Goal: Task Accomplishment & Management: Manage account settings

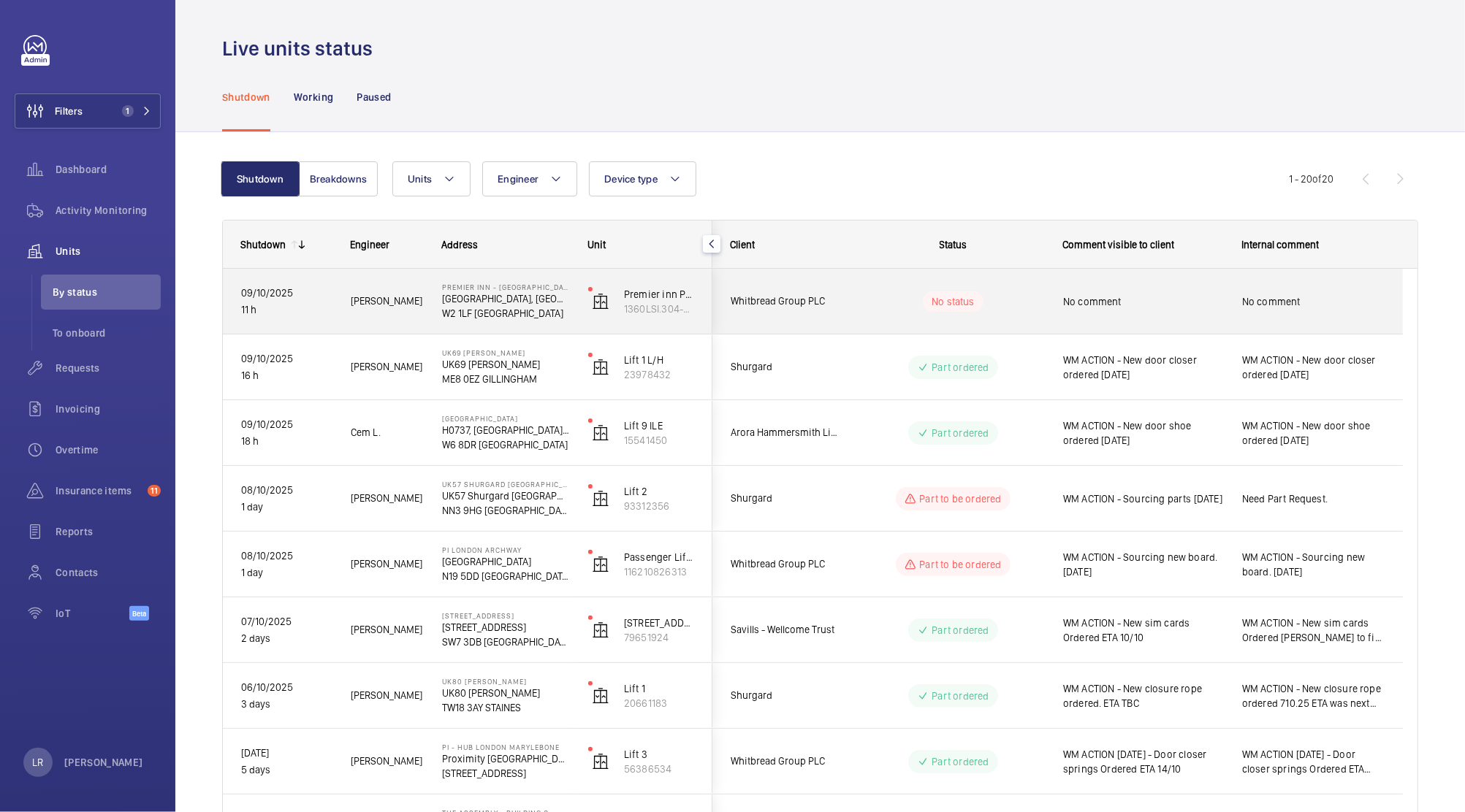
click at [751, 332] on div "Whitbread Group PLC" at bounding box center [778, 301] width 132 height 65
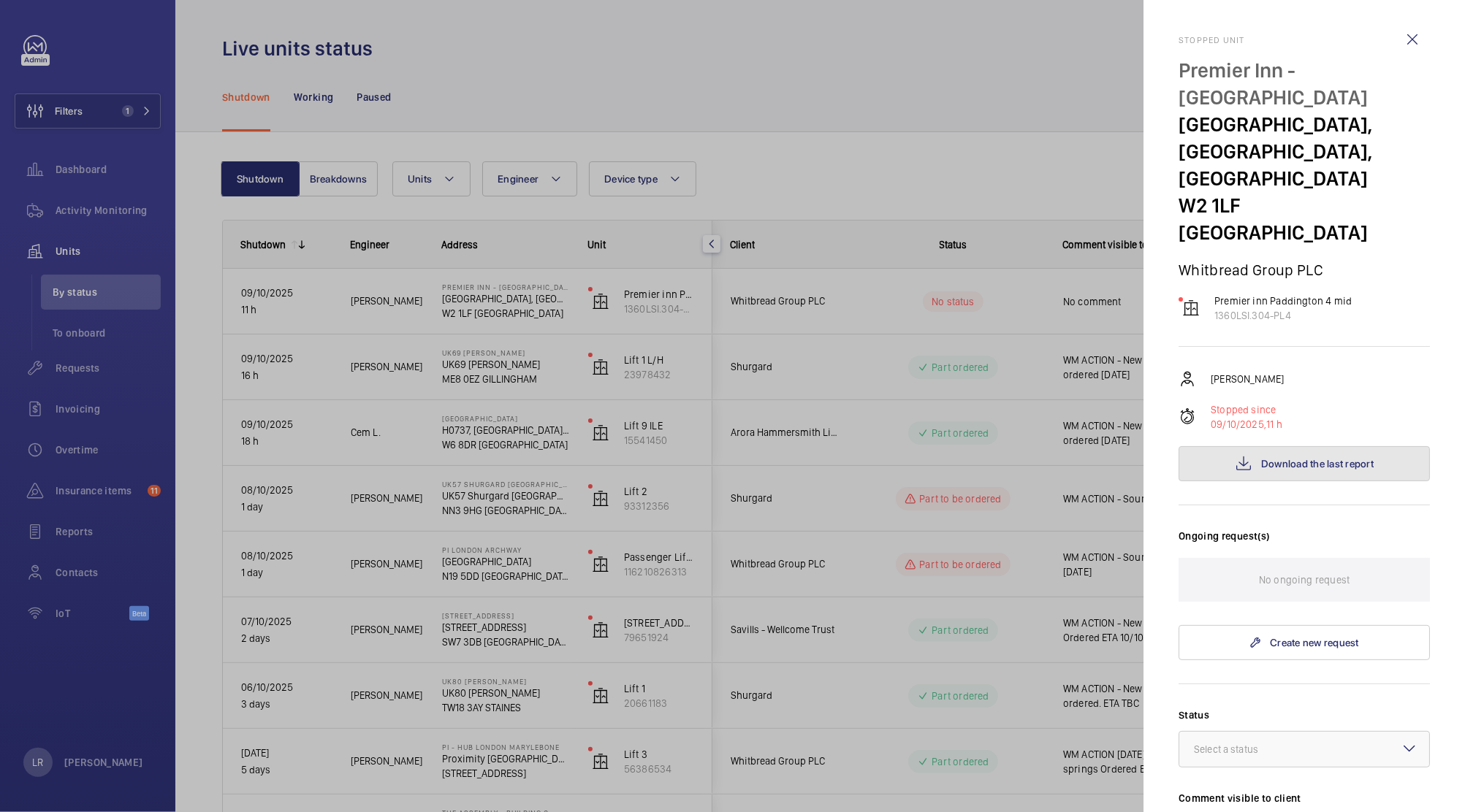
click at [1258, 446] on button "Download the last report" at bounding box center [1304, 463] width 252 height 35
click at [1044, 64] on div at bounding box center [732, 406] width 1465 height 812
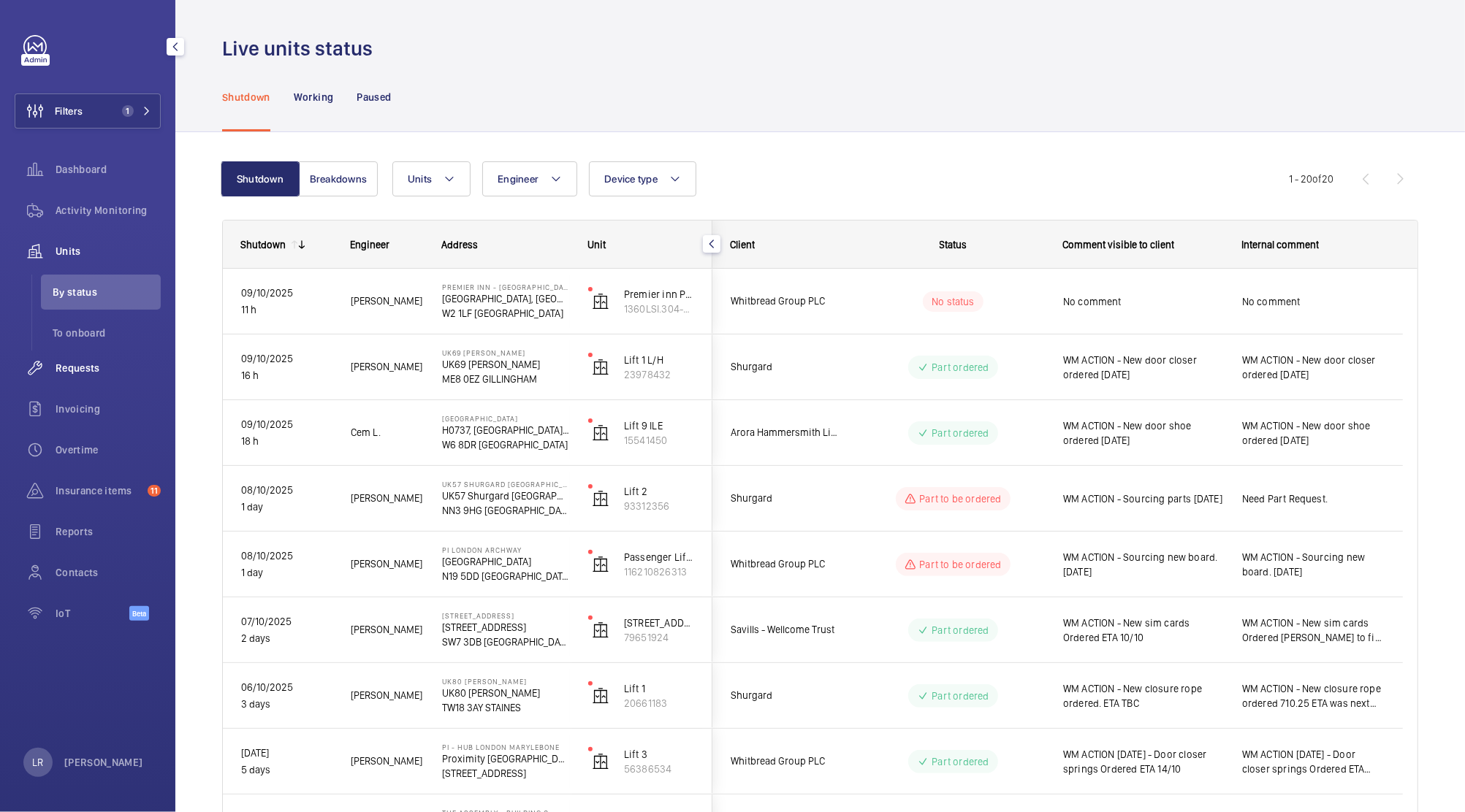
click at [117, 371] on span "Requests" at bounding box center [108, 368] width 105 height 15
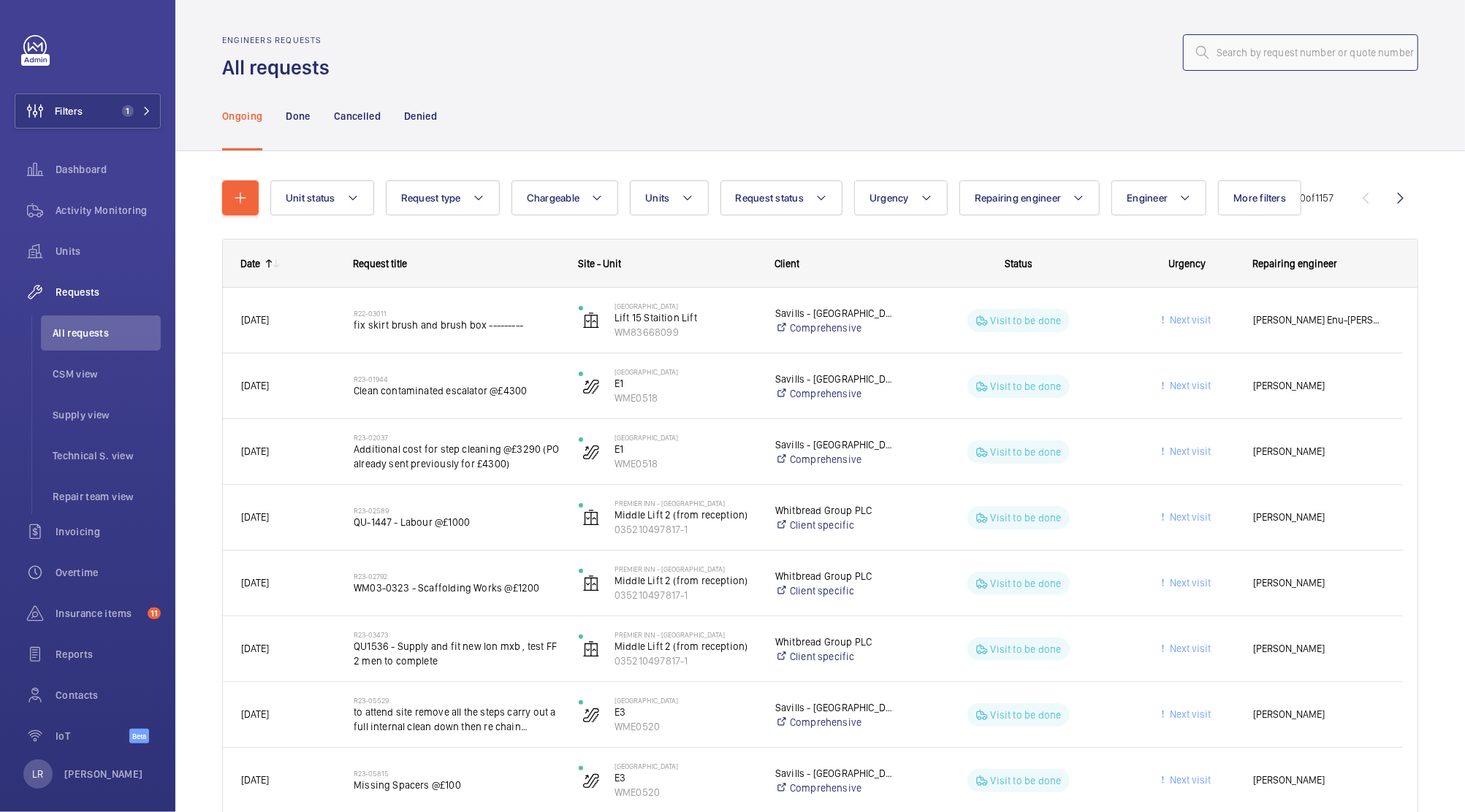
click at [1317, 62] on input "text" at bounding box center [1300, 53] width 235 height 36
paste input "R25-13327"
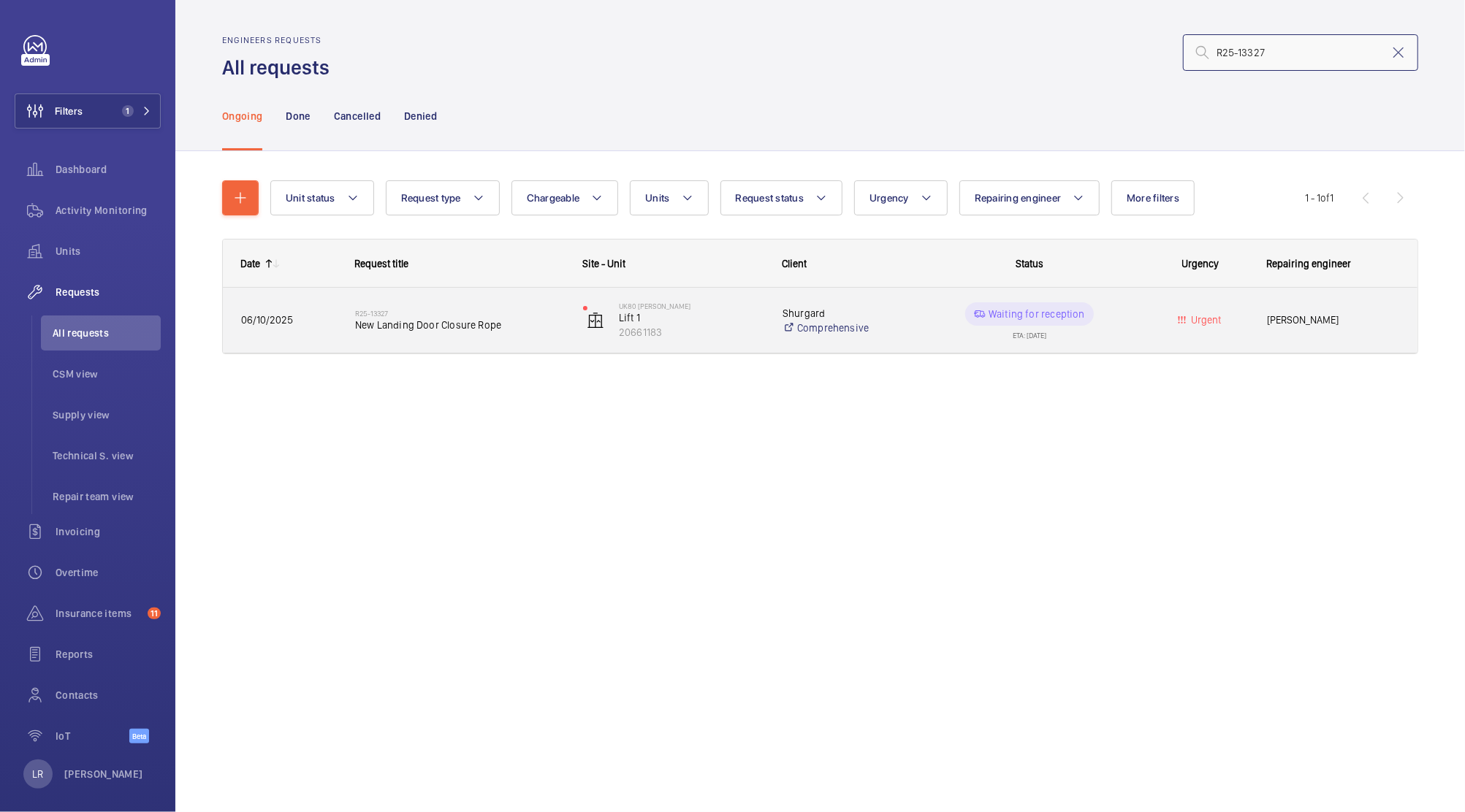
type input "R25-13327"
click at [440, 329] on span "New Landing Door Closure Rope" at bounding box center [459, 324] width 209 height 15
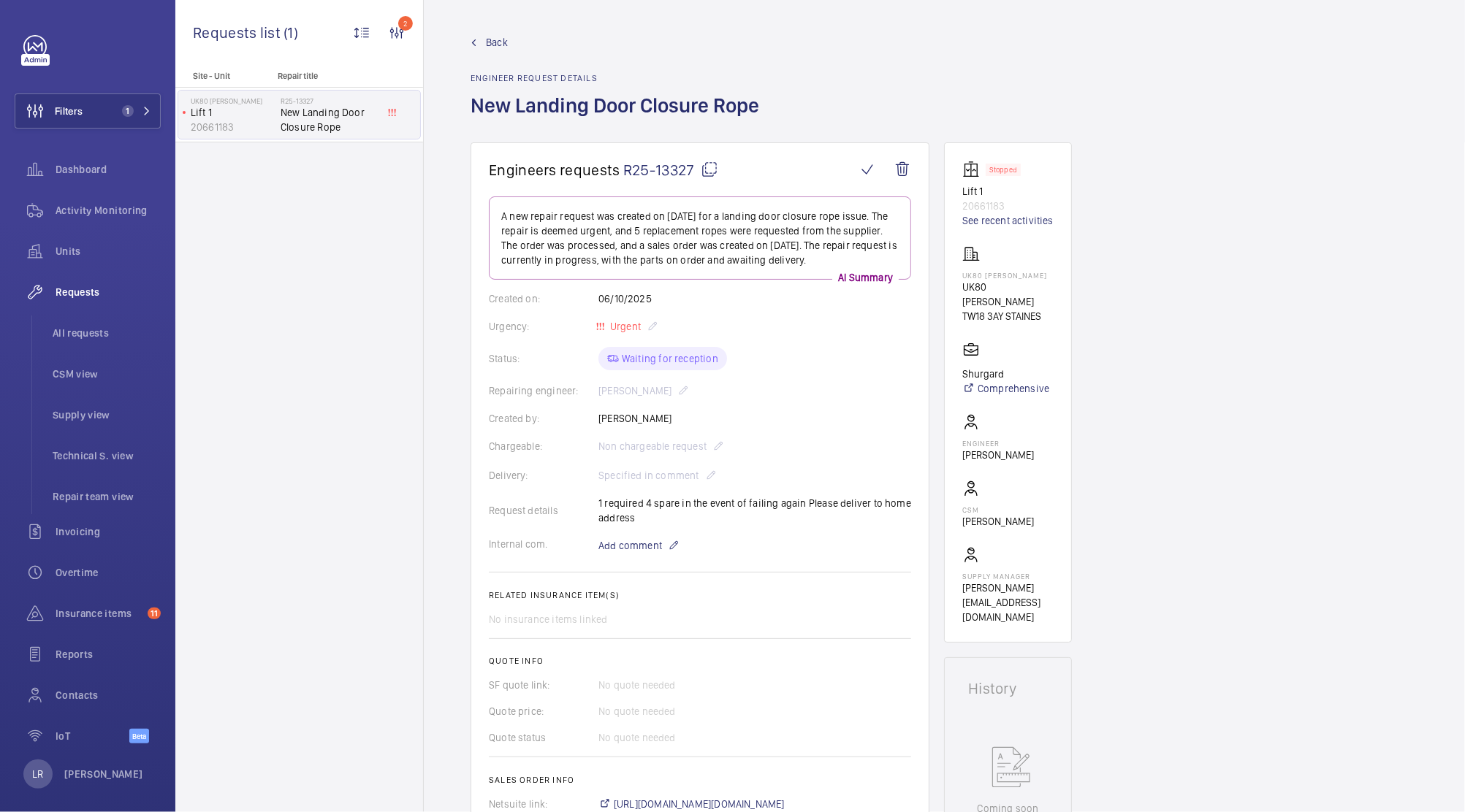
click at [494, 45] on span "Back" at bounding box center [496, 42] width 22 height 15
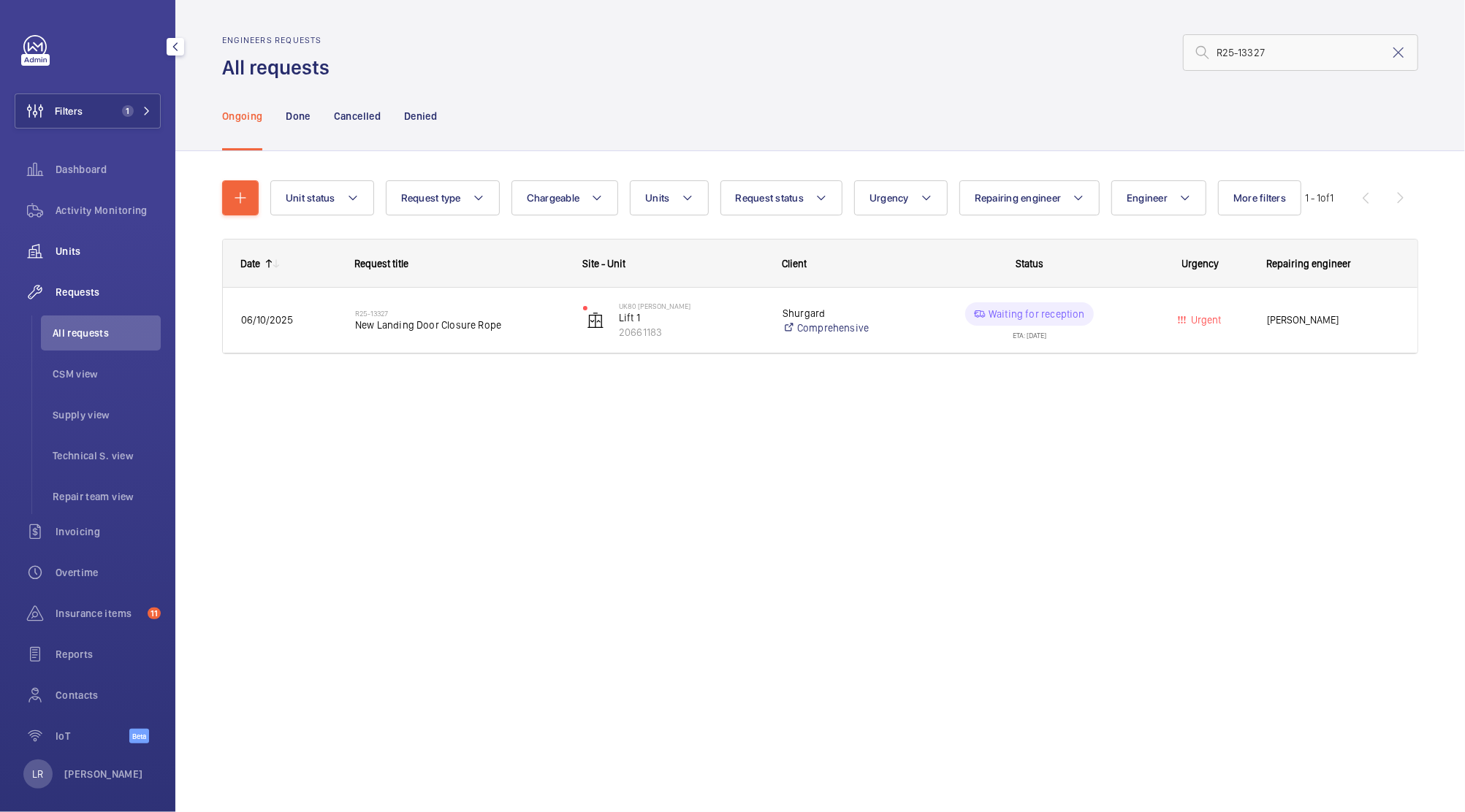
click at [103, 252] on span "Units" at bounding box center [108, 251] width 105 height 15
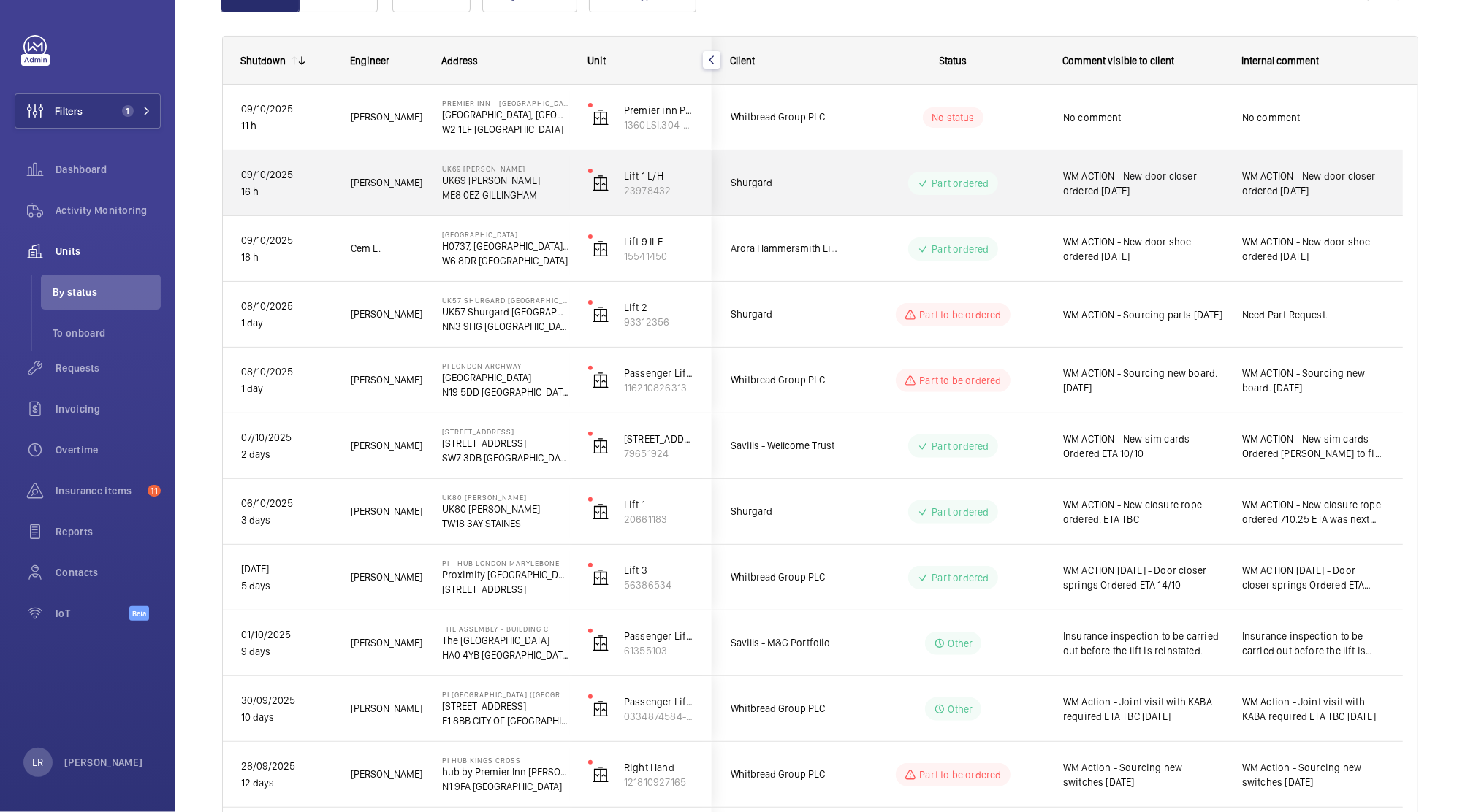
scroll to position [185, 0]
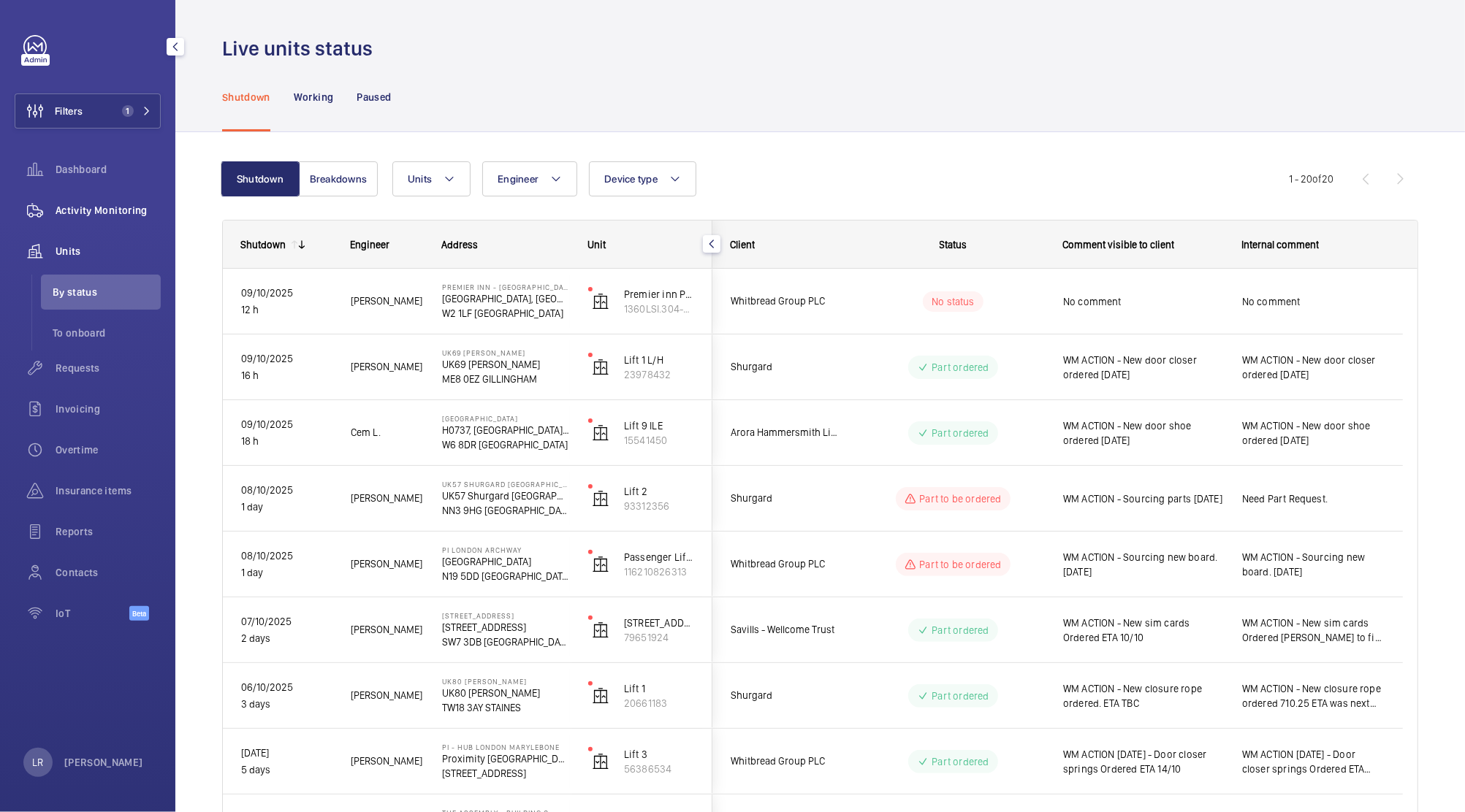
click at [147, 206] on span "Activity Monitoring" at bounding box center [108, 210] width 105 height 15
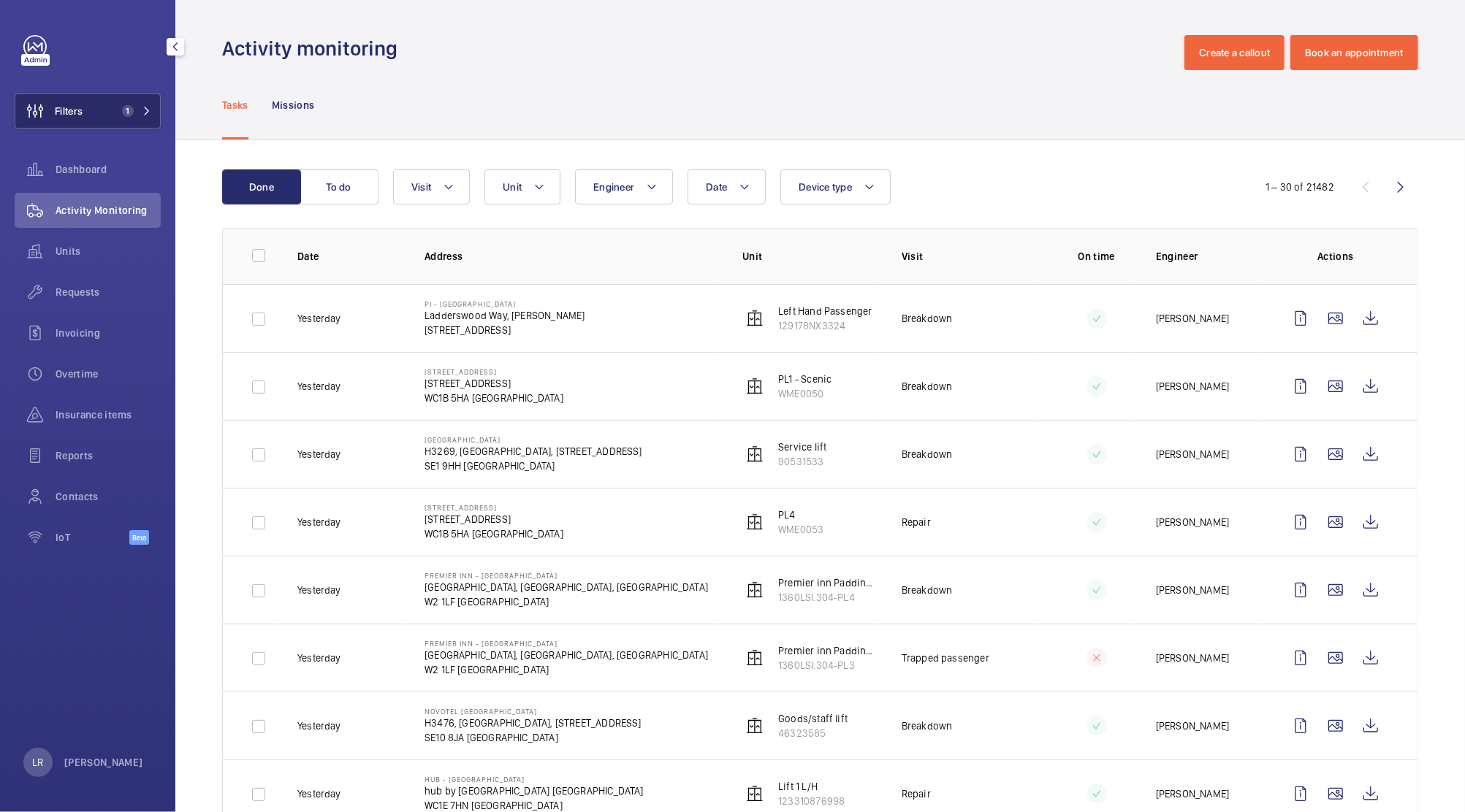
click at [136, 98] on button "Filters 1" at bounding box center [88, 111] width 146 height 35
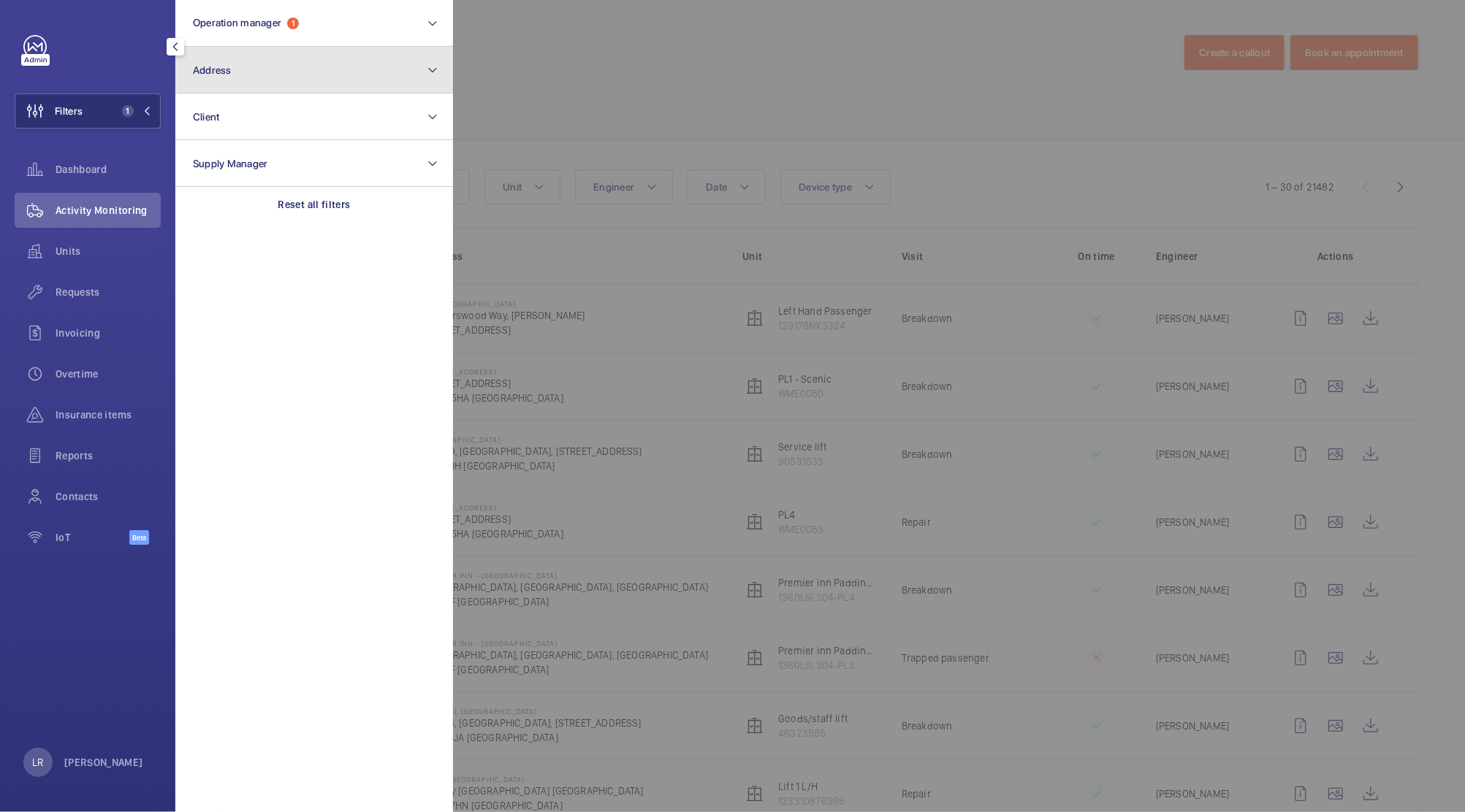
click at [275, 76] on button "Address" at bounding box center [314, 70] width 278 height 47
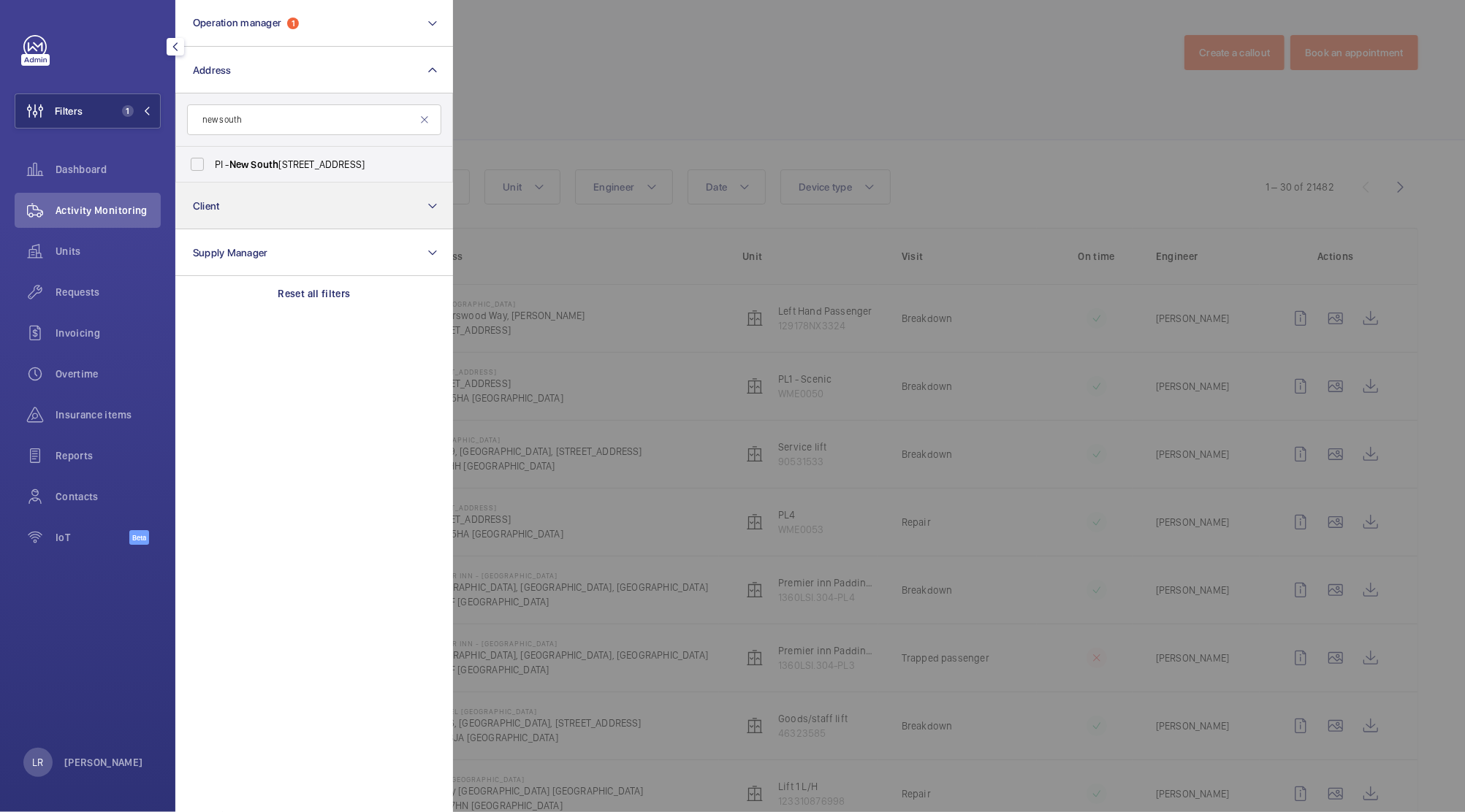
type input "new south"
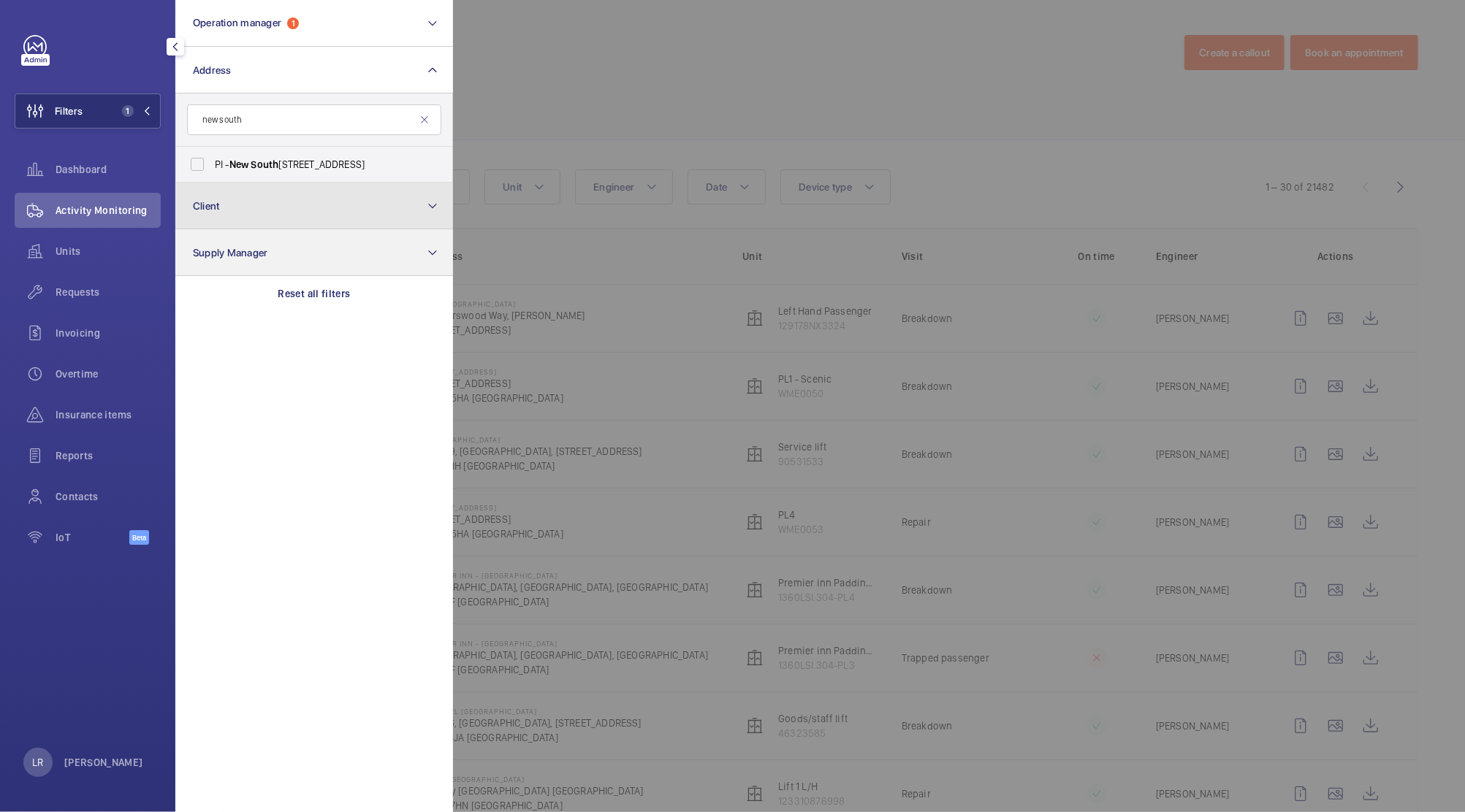
drag, startPoint x: 324, startPoint y: 196, endPoint x: 367, endPoint y: 173, distance: 48.8
click at [367, 173] on section "Operation manager 1 Address new south PI - New South gate - Ladderswood Way, Ar…" at bounding box center [314, 406] width 278 height 812
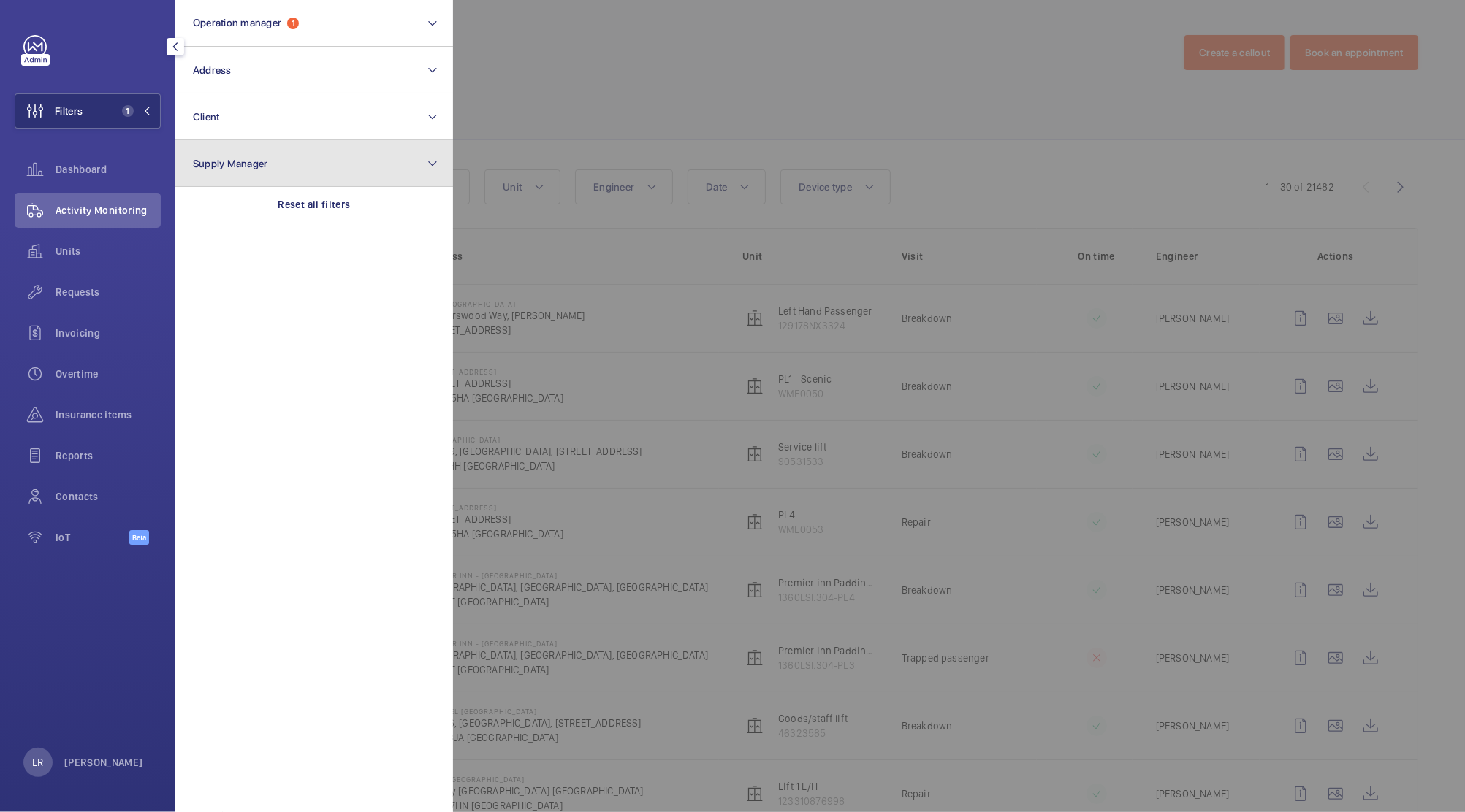
click at [367, 173] on button "Supply Manager" at bounding box center [314, 164] width 278 height 47
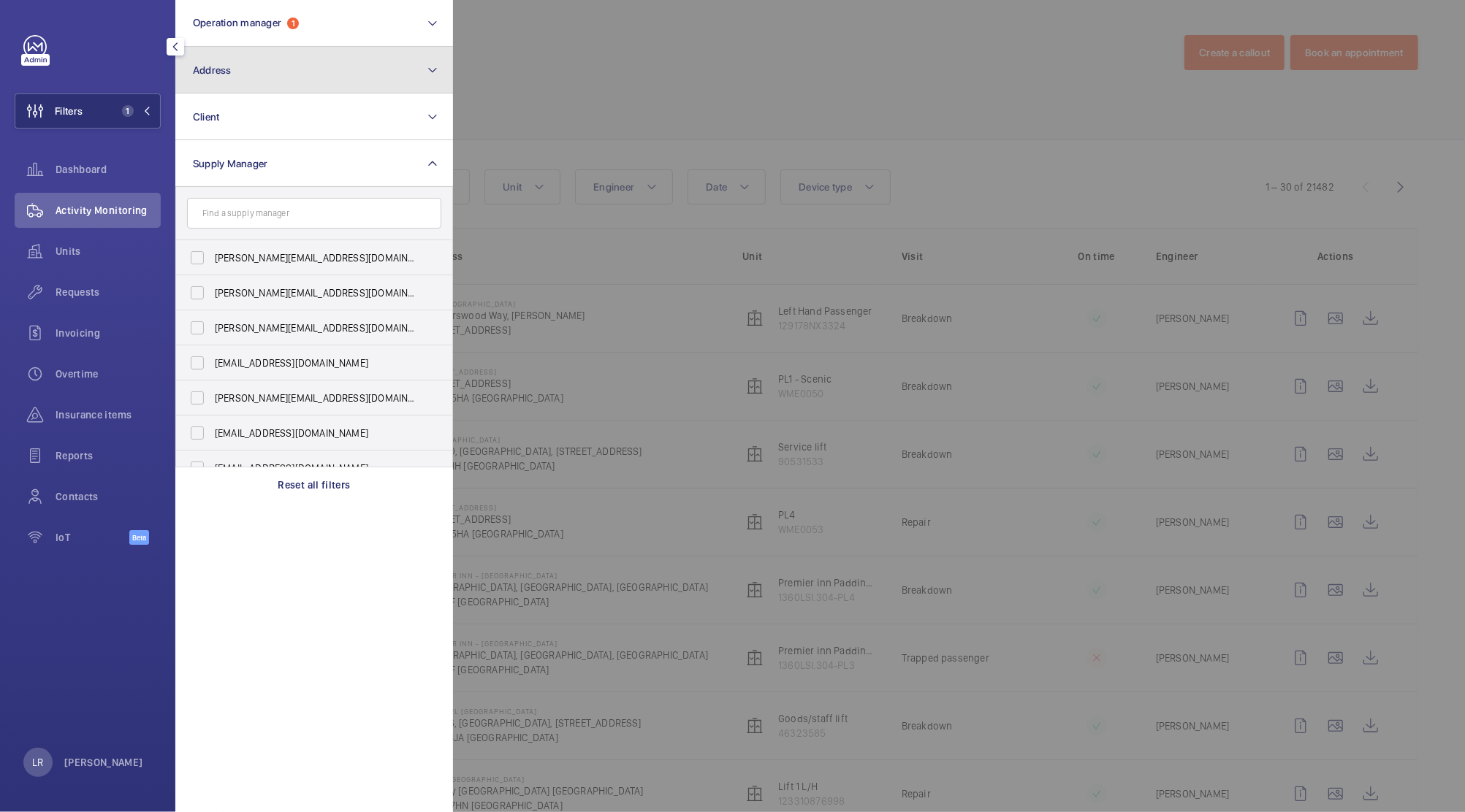
click at [399, 73] on button "Address" at bounding box center [314, 70] width 278 height 47
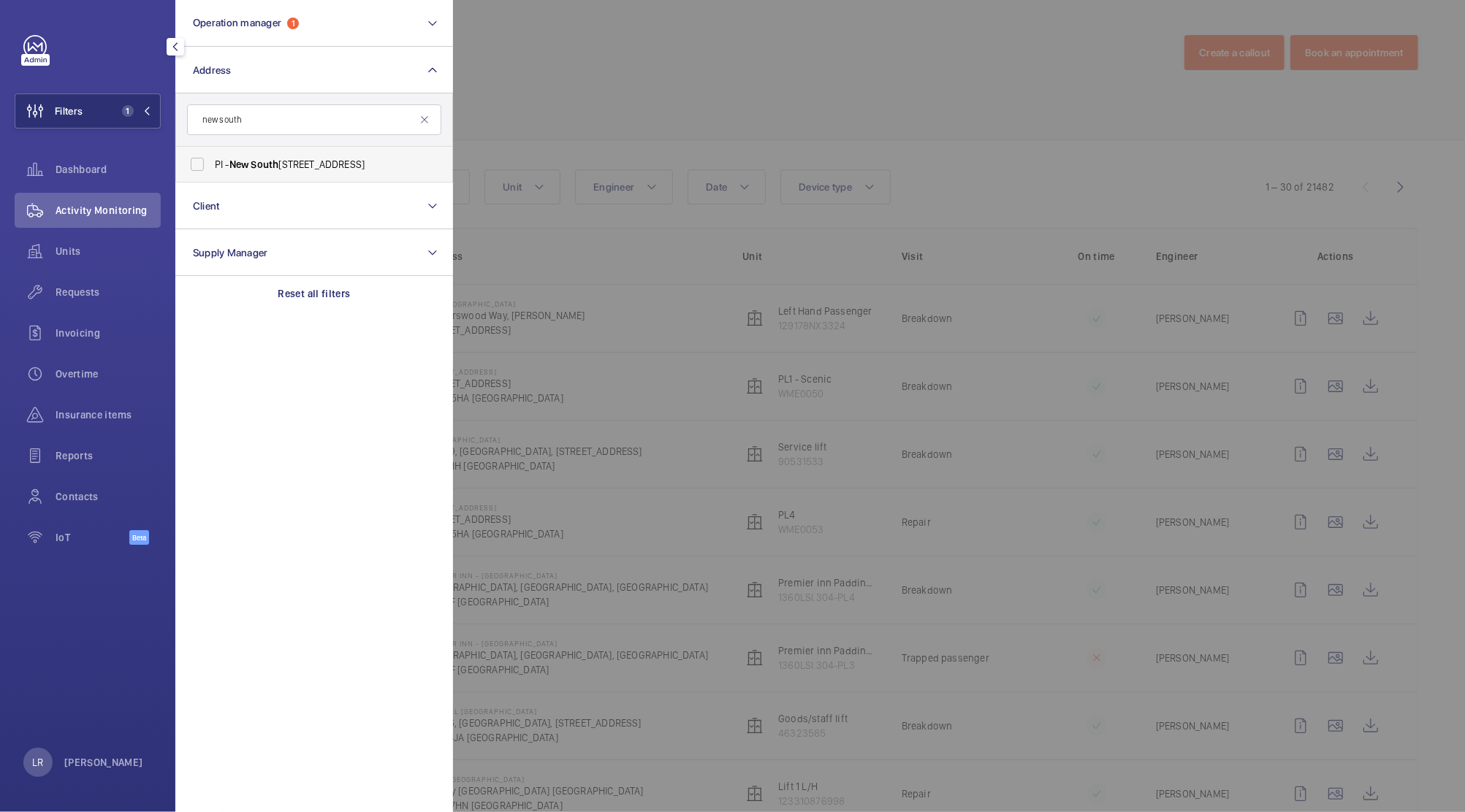
type input "new south"
click at [427, 160] on li "PI - New South gate - Ladderswood Way, Arnos Grove, LONDON N11 1FH" at bounding box center [314, 164] width 276 height 35
click at [372, 169] on span "PI - New South gate - Ladderswood Way, Arnos Grove, LONDON N11 1FH" at bounding box center [314, 164] width 200 height 15
click at [212, 169] on input "PI - New South gate - Ladderswood Way, Arnos Grove, LONDON N11 1FH" at bounding box center [197, 165] width 30 height 29
checkbox input "true"
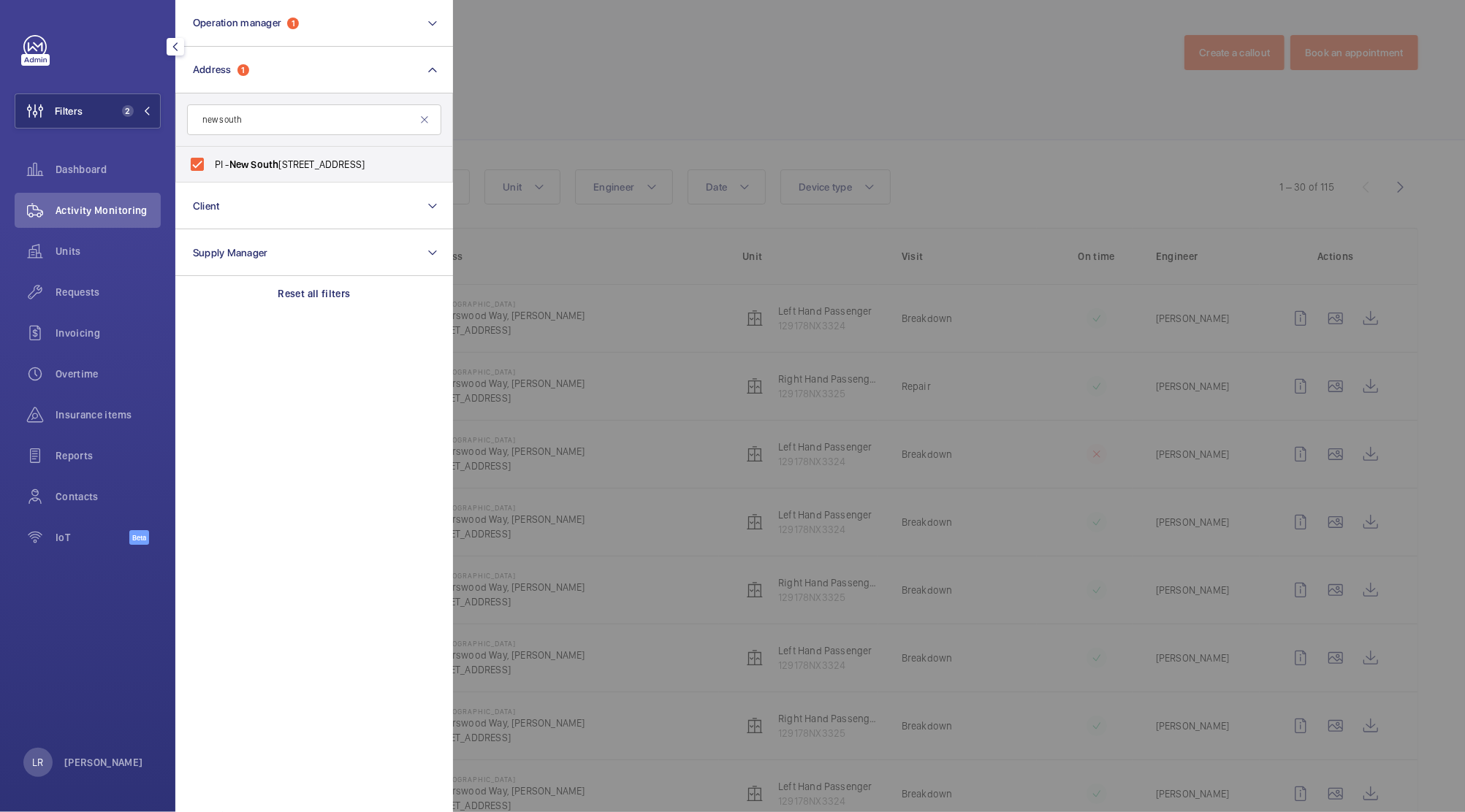
click at [634, 71] on div at bounding box center [1186, 406] width 1465 height 812
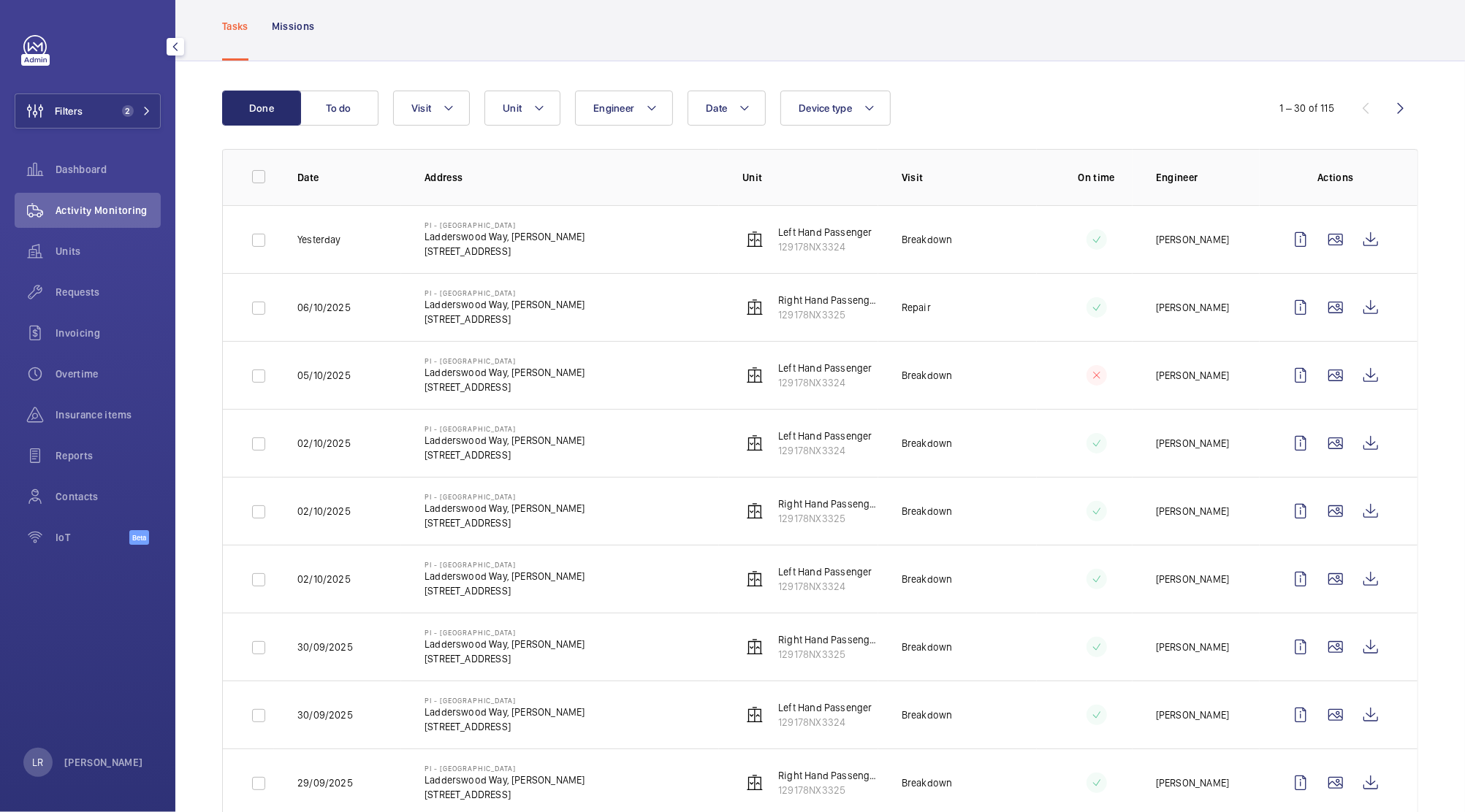
scroll to position [80, 0]
click at [1353, 247] on wm-front-icon-button at bounding box center [1370, 239] width 35 height 35
click at [141, 126] on button "Filters 2" at bounding box center [88, 111] width 146 height 35
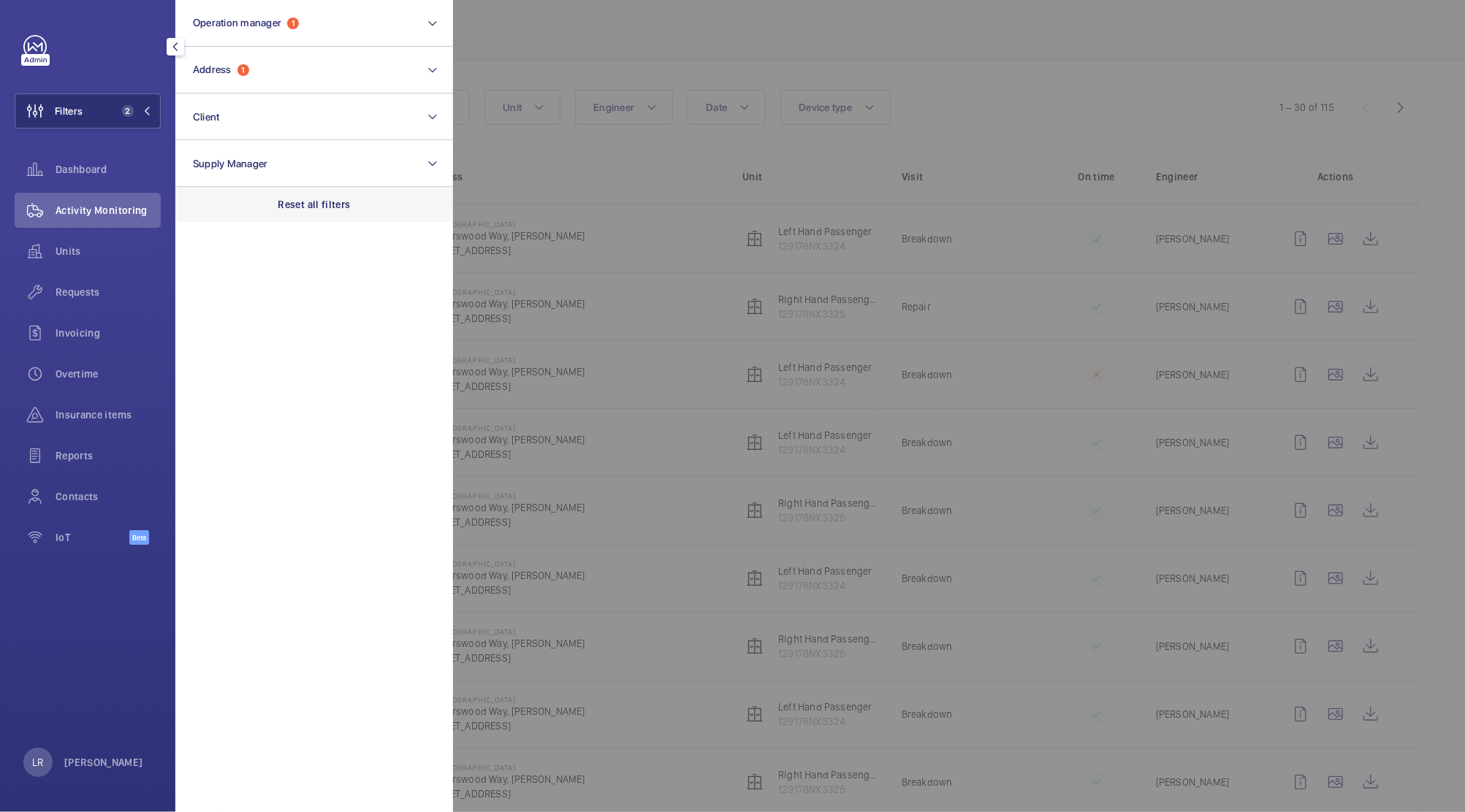
click at [292, 190] on div "Reset all filters" at bounding box center [314, 204] width 278 height 35
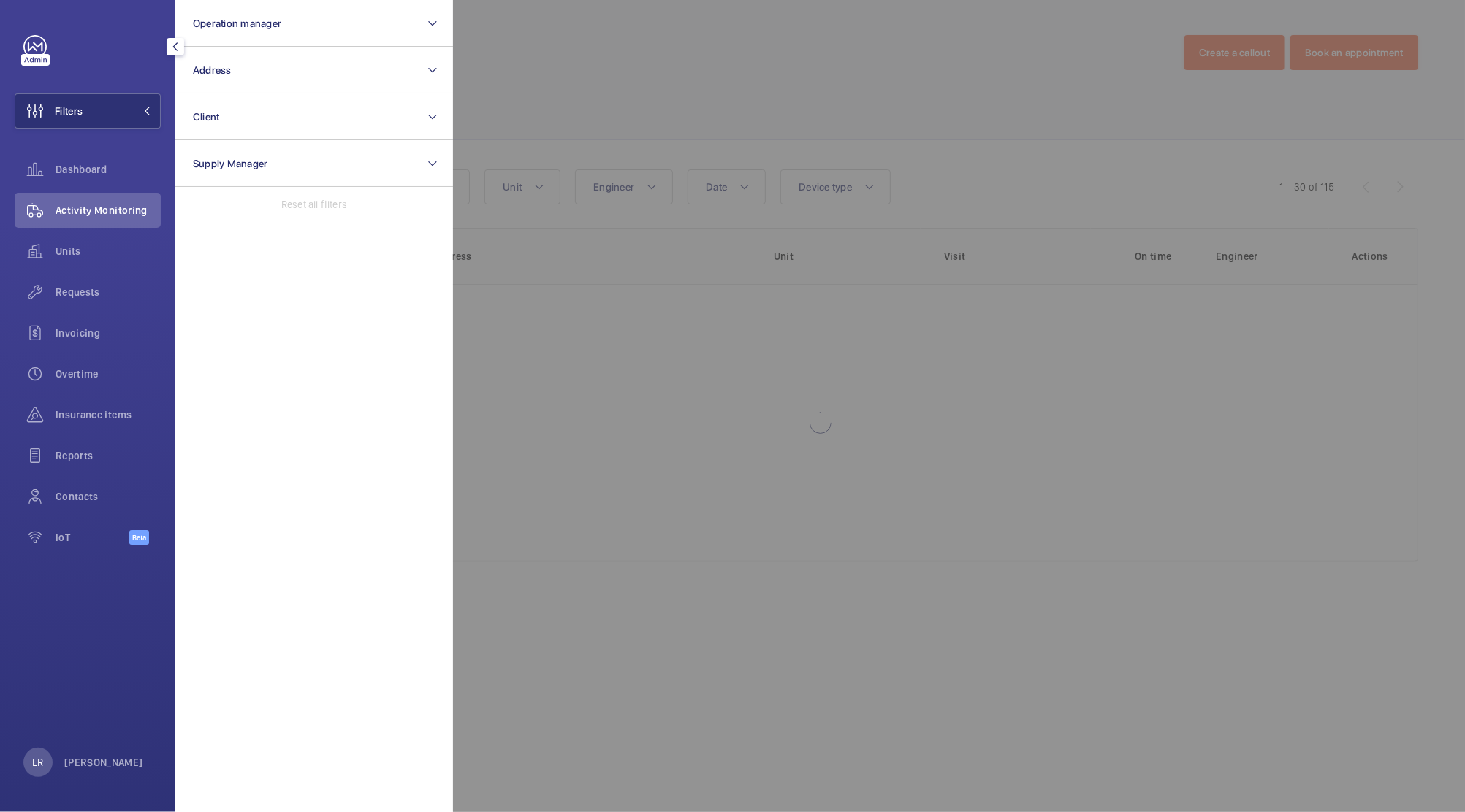
click at [571, 228] on div at bounding box center [1186, 406] width 1465 height 812
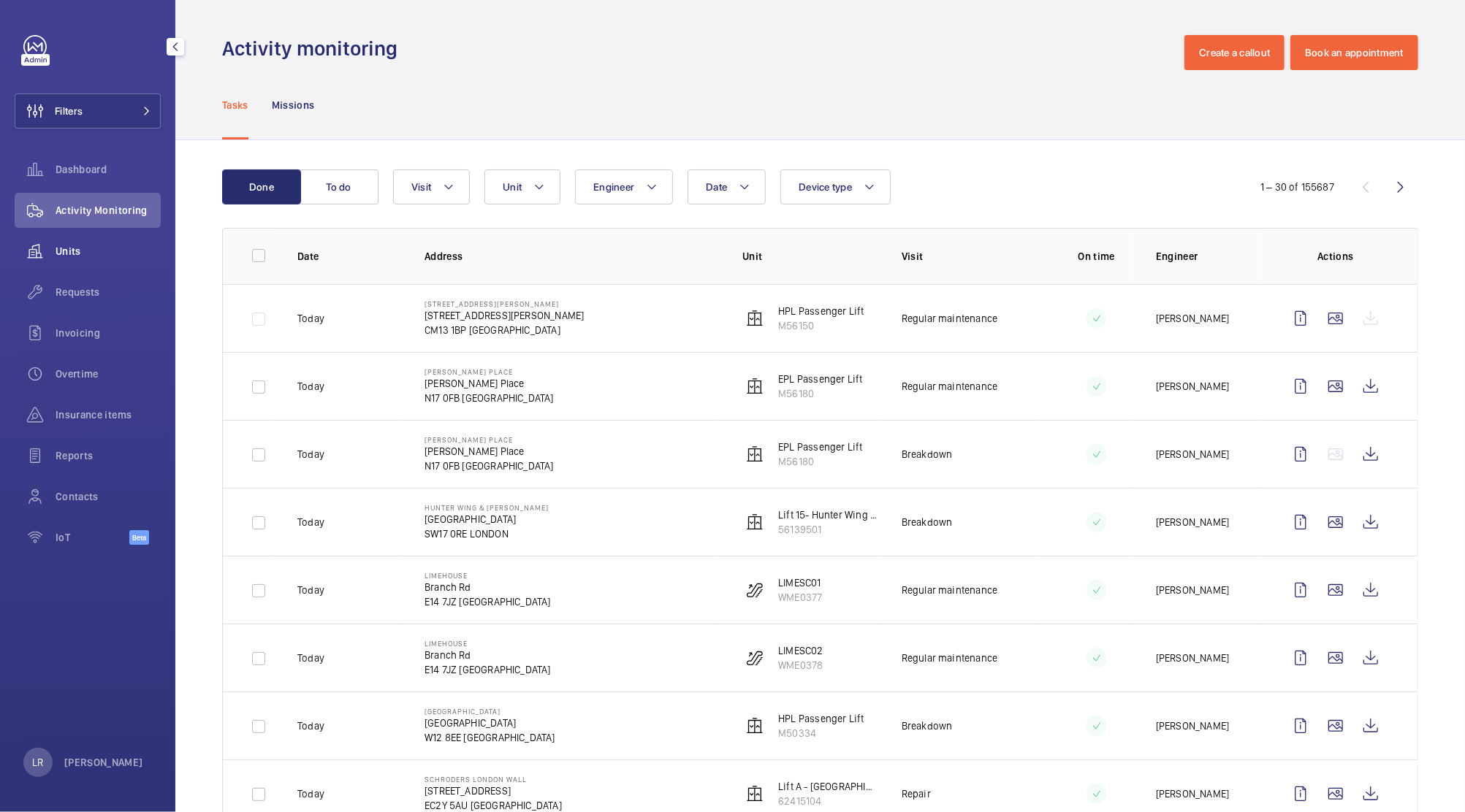
click at [92, 252] on span "Units" at bounding box center [108, 251] width 105 height 15
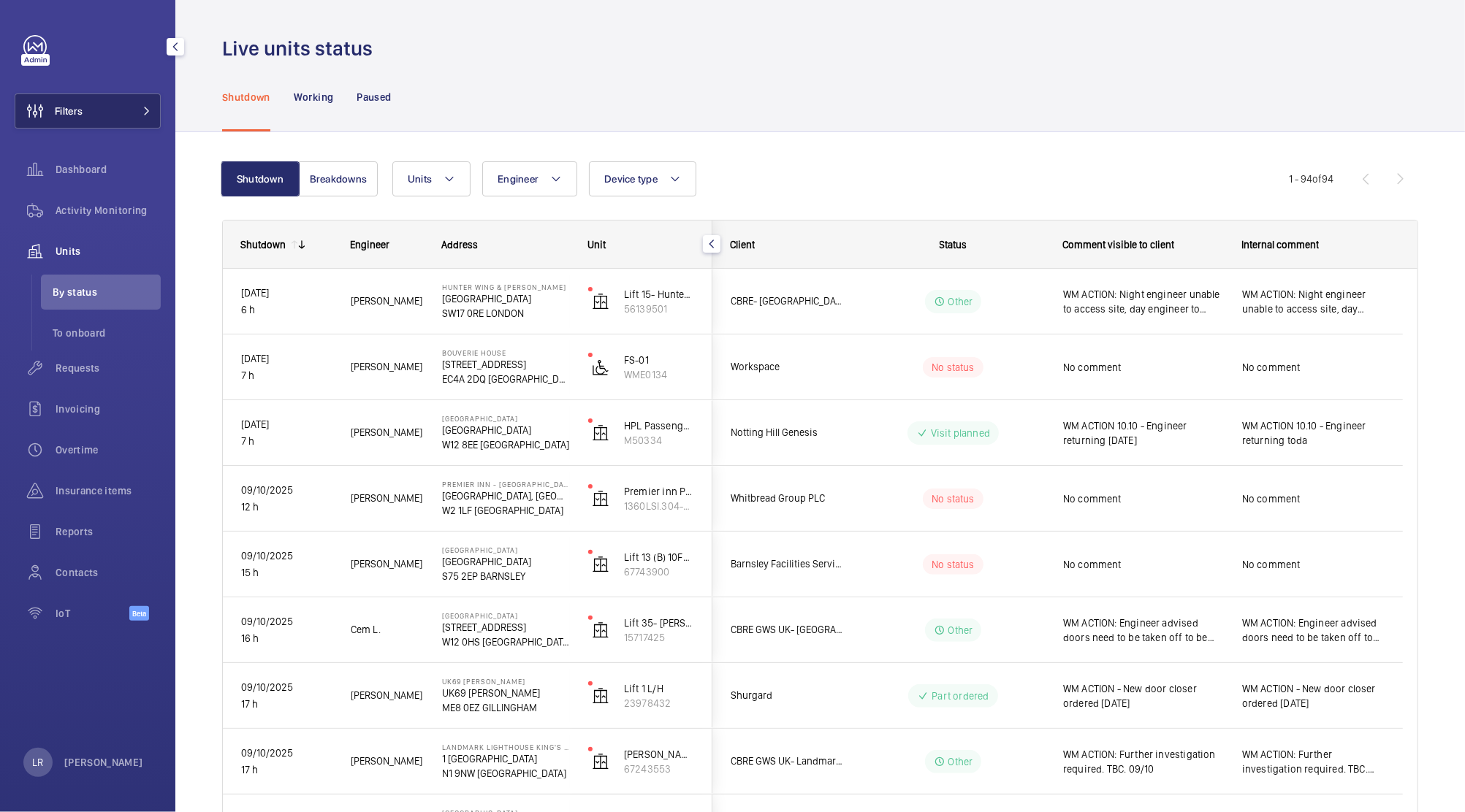
click at [134, 108] on span at bounding box center [142, 111] width 17 height 9
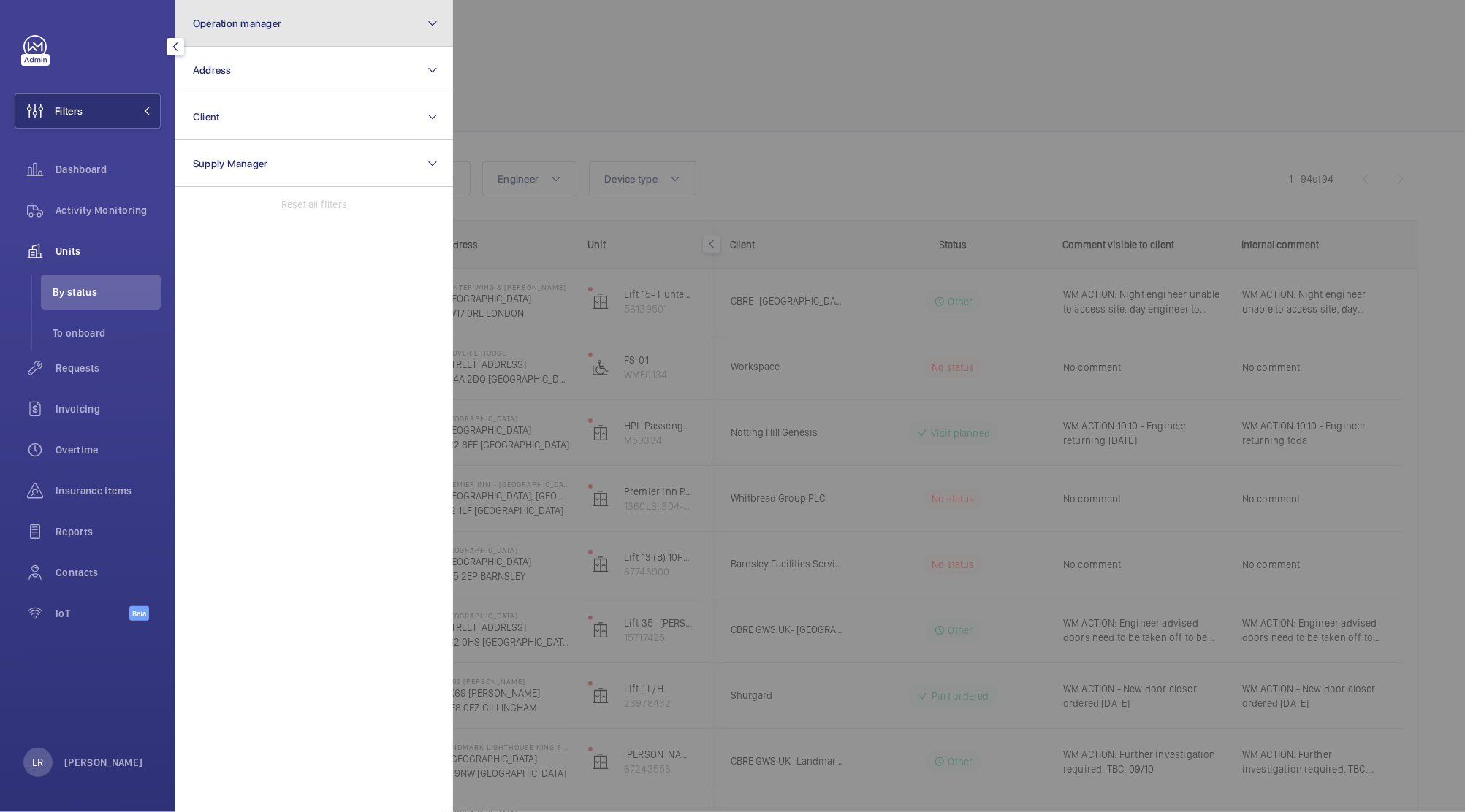
click at [321, 30] on button "Operation manager" at bounding box center [314, 23] width 278 height 47
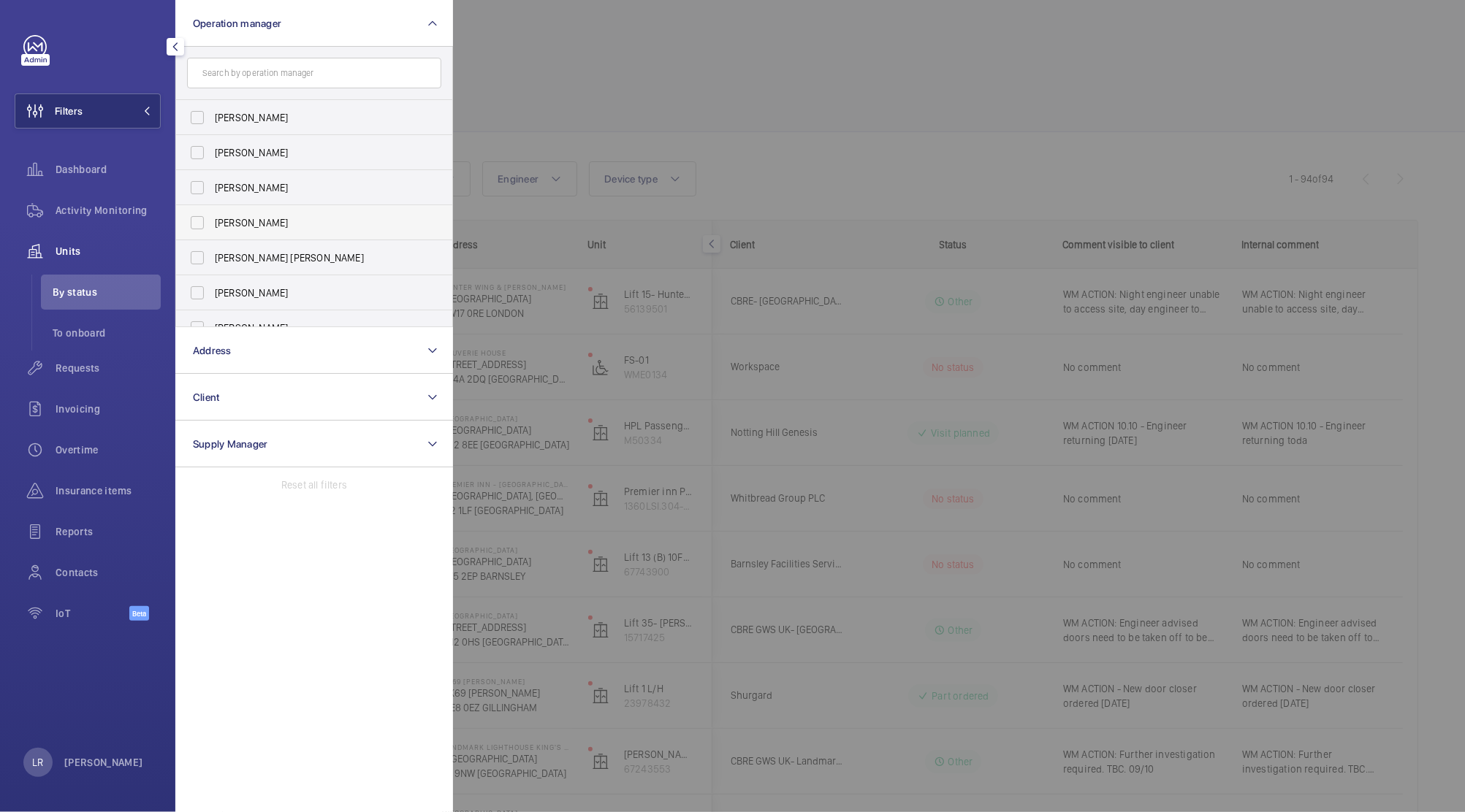
scroll to position [53, 0]
click at [331, 283] on label "Kirsten Kalaher" at bounding box center [303, 274] width 254 height 35
click at [212, 283] on input "Kirsten Kalaher" at bounding box center [197, 275] width 30 height 29
checkbox input "true"
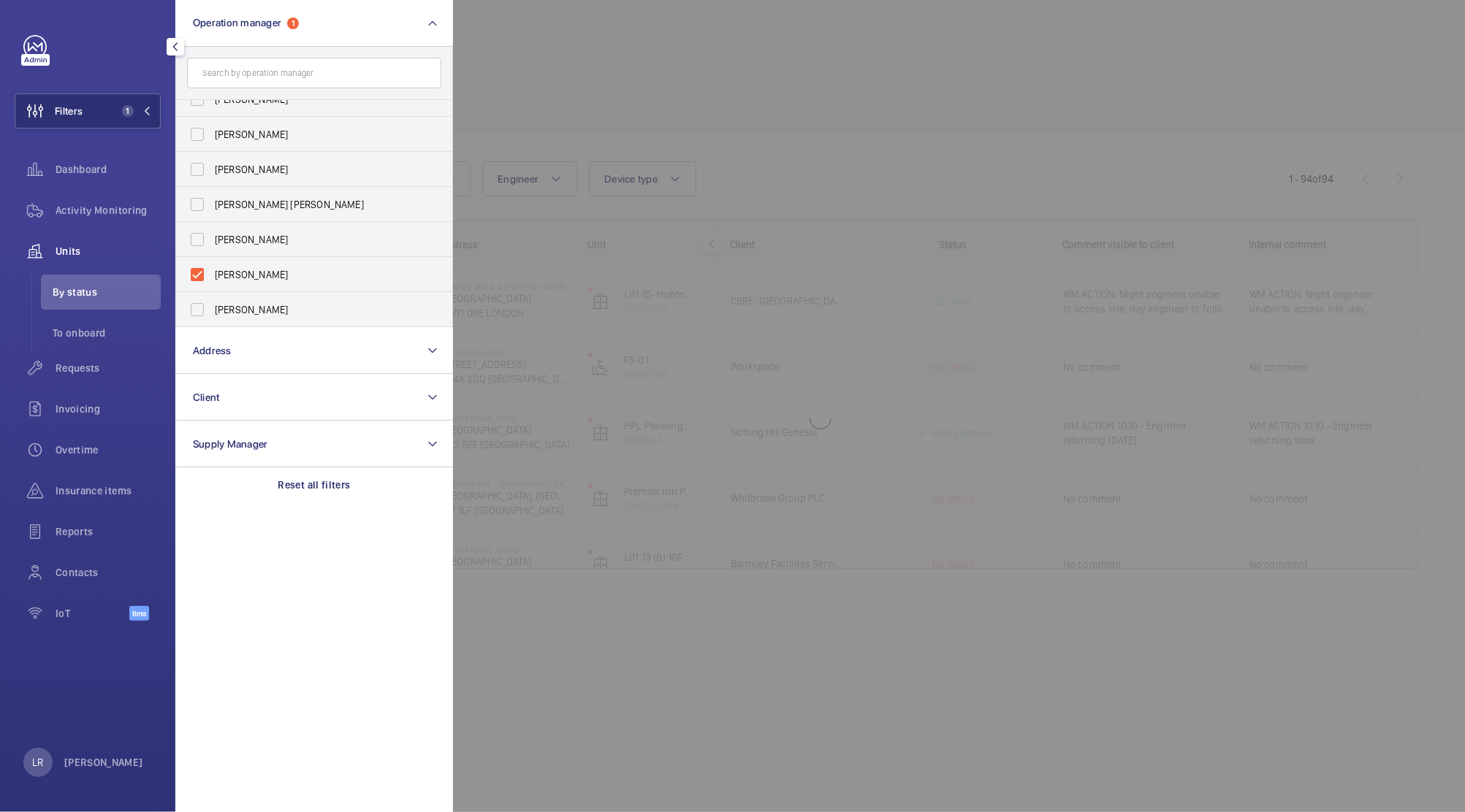
click at [631, 104] on div at bounding box center [1186, 406] width 1465 height 812
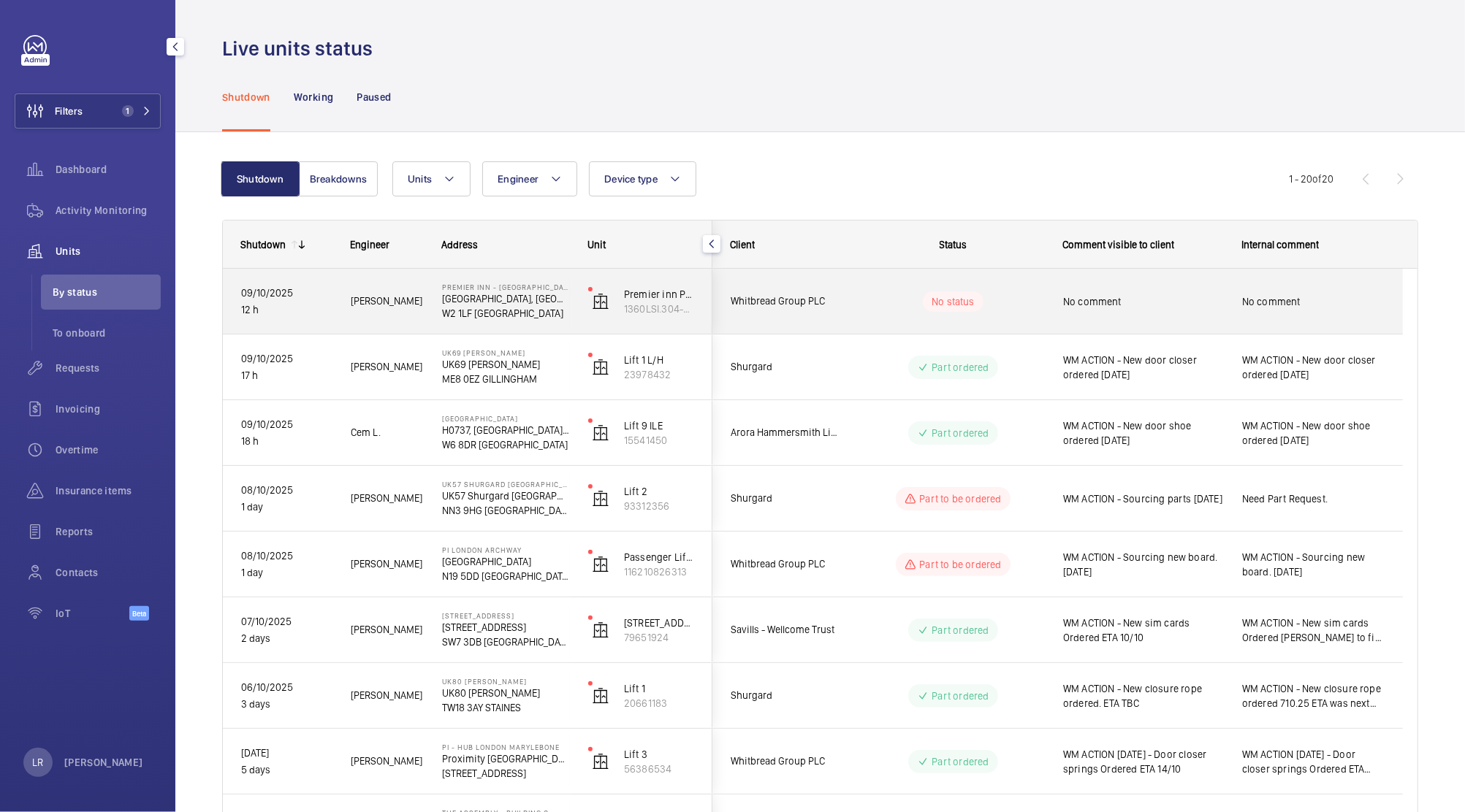
click at [863, 286] on div "No status" at bounding box center [944, 301] width 200 height 49
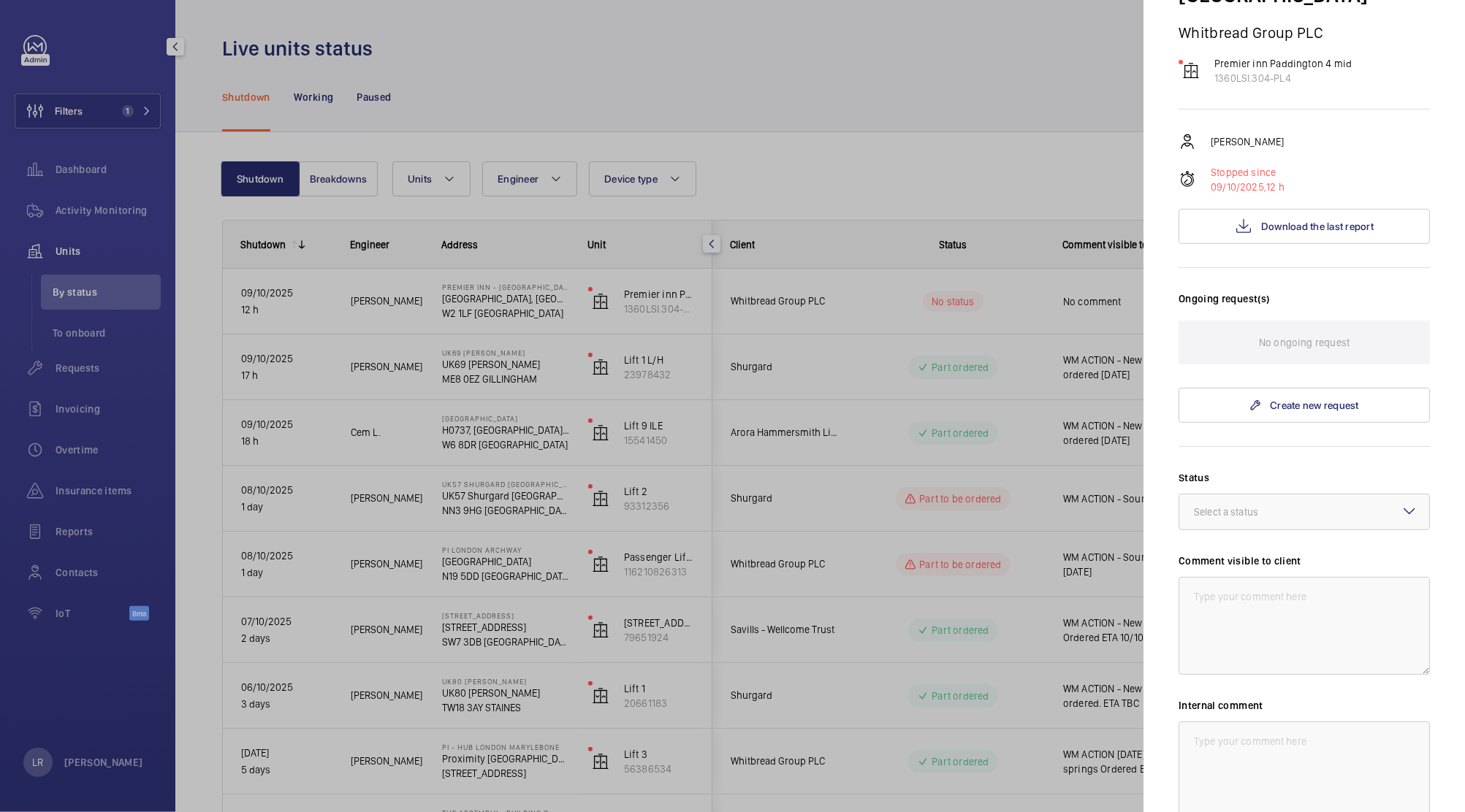
scroll to position [357, 0]
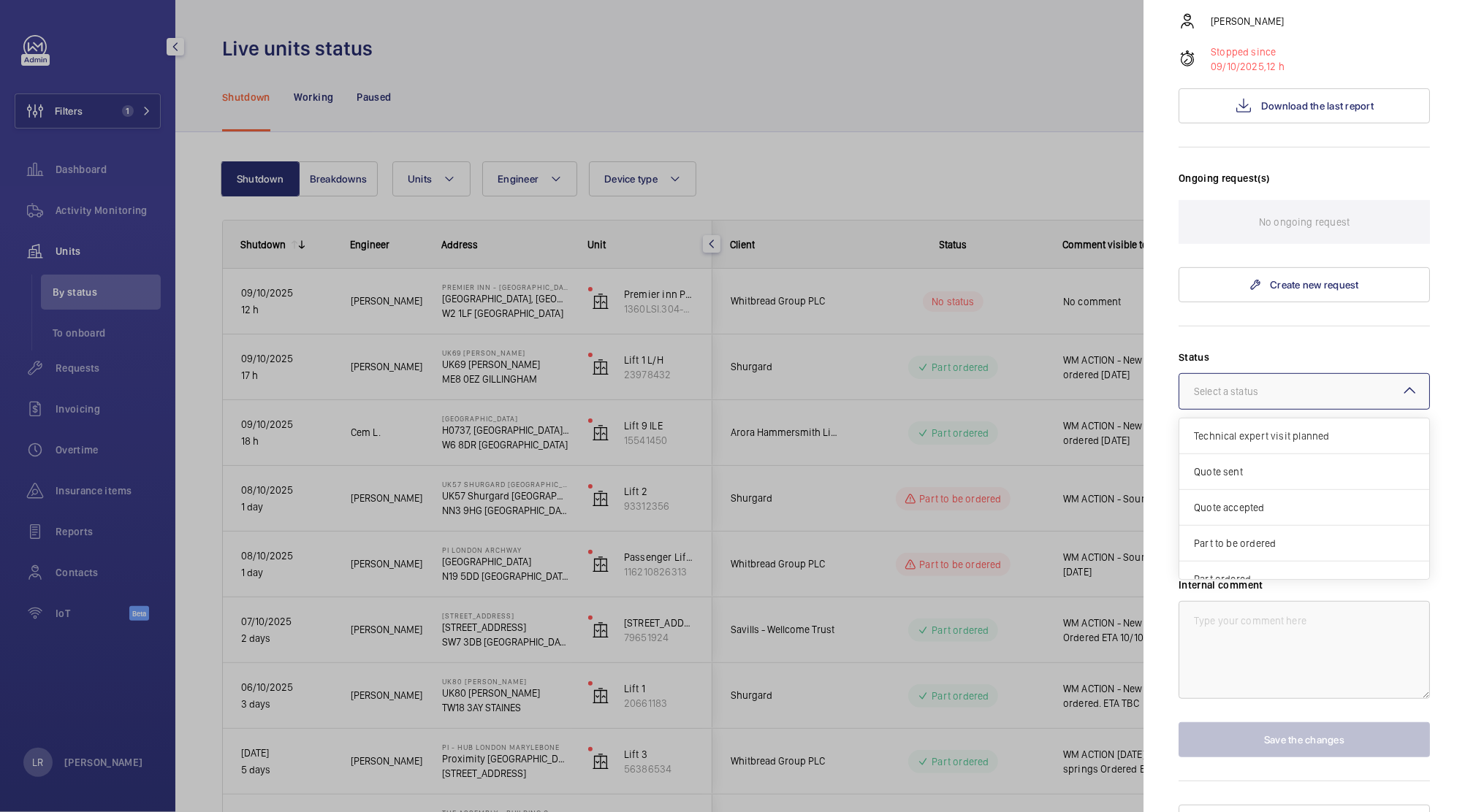
click at [1370, 374] on div at bounding box center [1304, 391] width 250 height 35
click at [1271, 546] on div "Other" at bounding box center [1304, 563] width 250 height 35
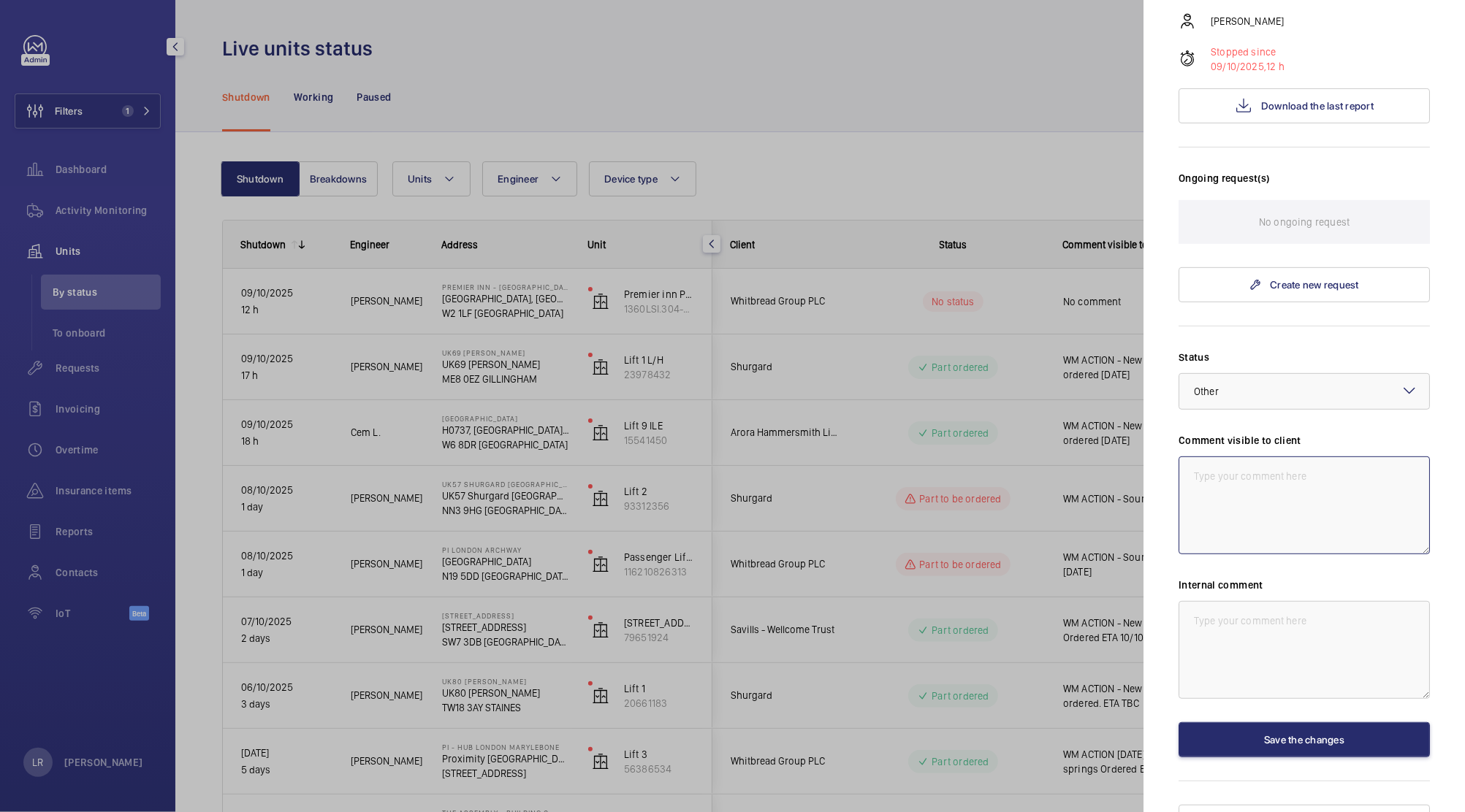
click at [1292, 506] on textarea at bounding box center [1304, 505] width 252 height 98
drag, startPoint x: 1390, startPoint y: 482, endPoint x: 1082, endPoint y: 403, distance: 318.0
click at [1082, 403] on mat-sidenav-container "Filters 1 Dashboard Activity Monitoring Units By status To onboard Requests Inv…" at bounding box center [732, 406] width 1465 height 812
type textarea "WM ACTION - Gathering information 10/10/25"
click at [1320, 615] on textarea at bounding box center [1304, 650] width 252 height 98
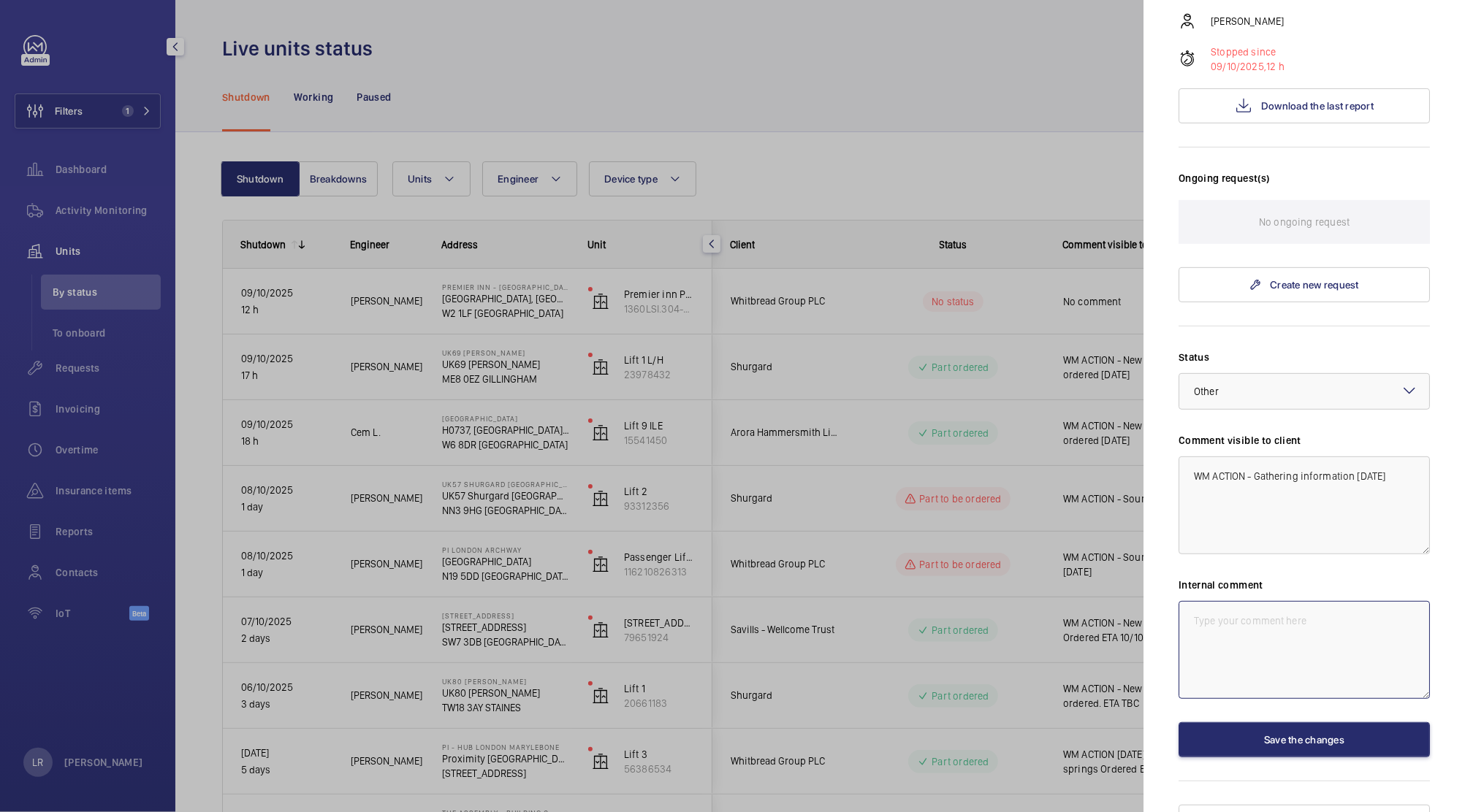
paste textarea "WM ACTION - Gathering information 10/10/25"
type textarea "WM ACTION - Gathering information 10/10/25"
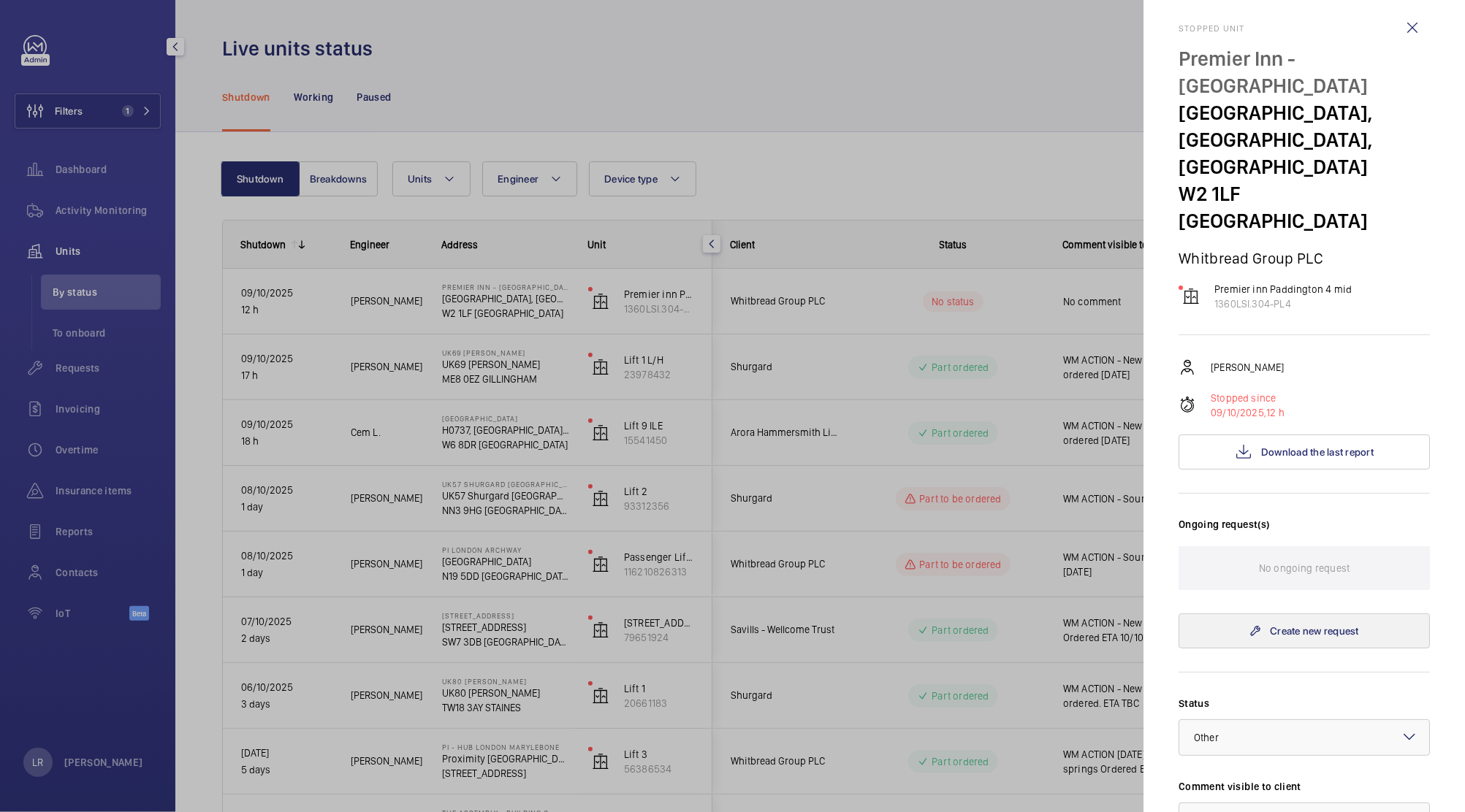
scroll to position [0, 0]
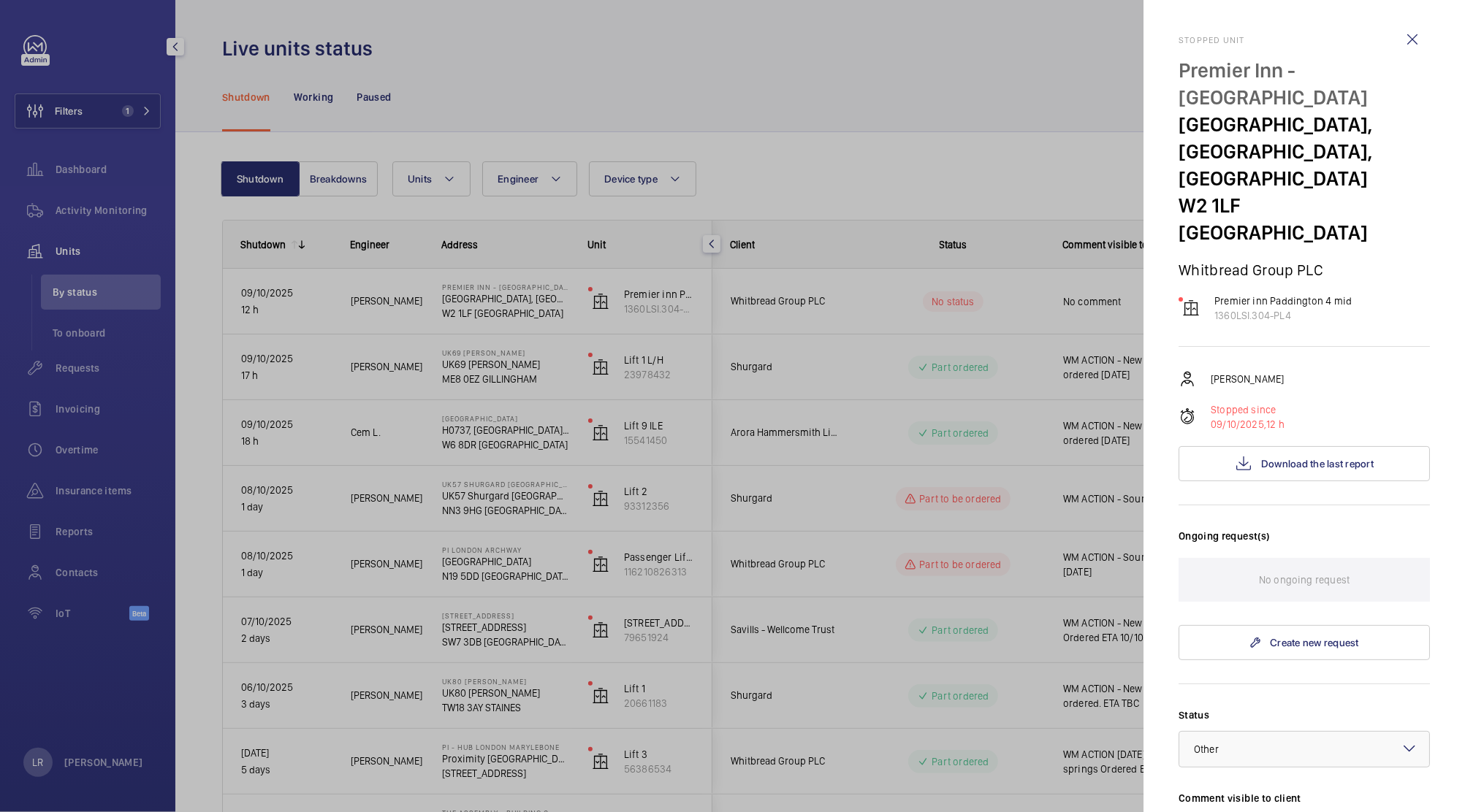
click at [1129, 346] on div at bounding box center [732, 406] width 1465 height 812
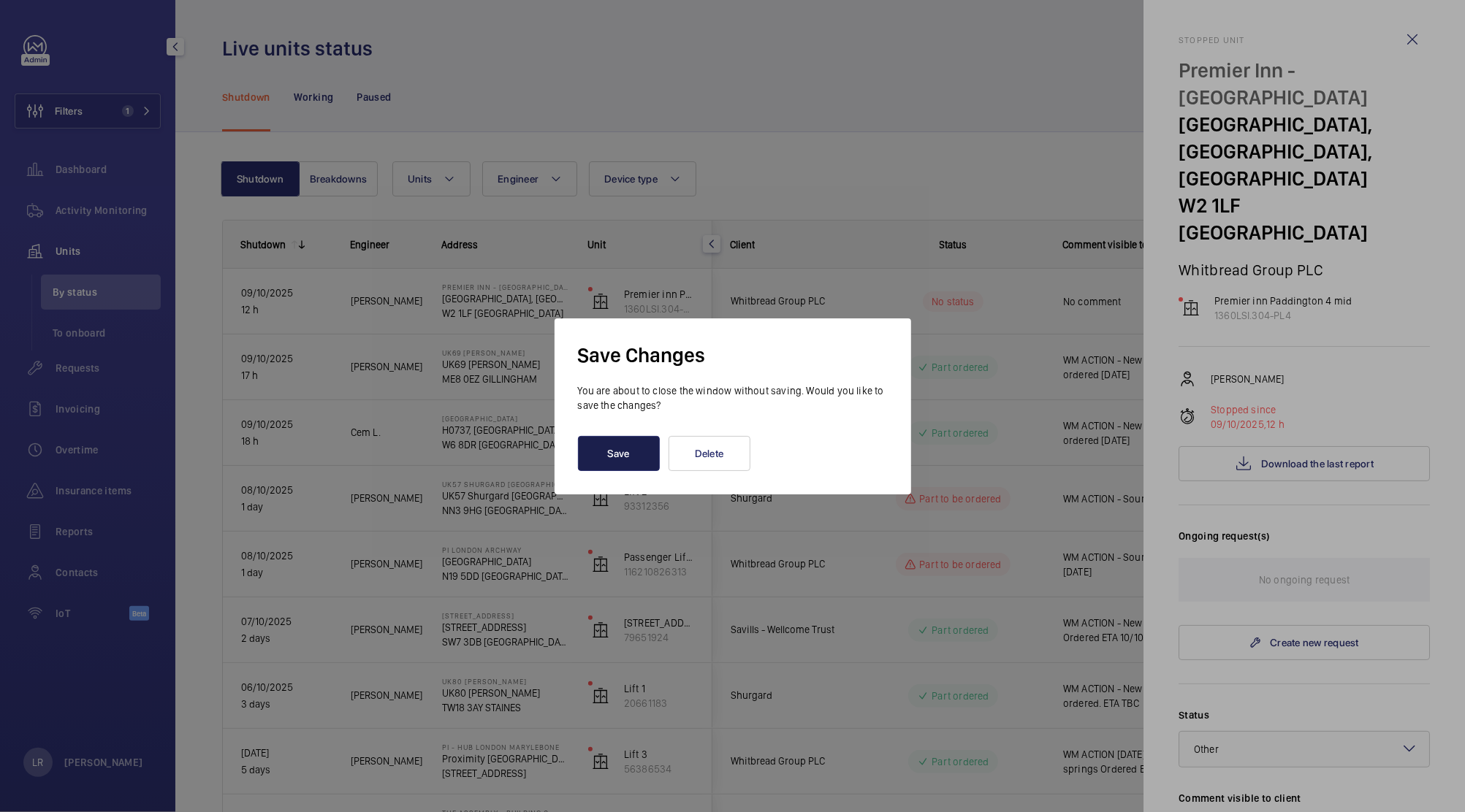
click at [620, 448] on button "Save" at bounding box center [619, 454] width 82 height 35
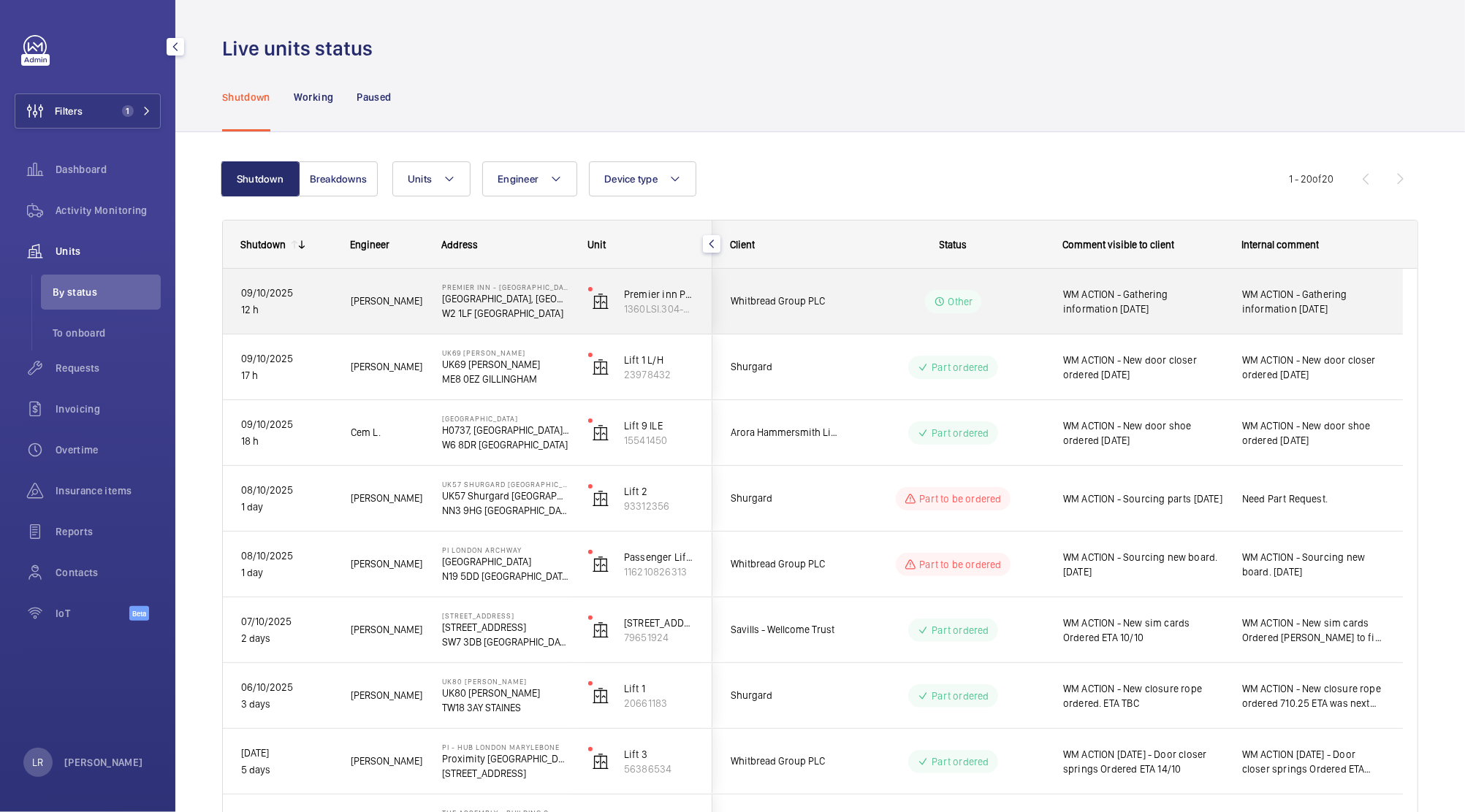
click at [910, 299] on wm-front-pills-cell "Other" at bounding box center [953, 301] width 182 height 23
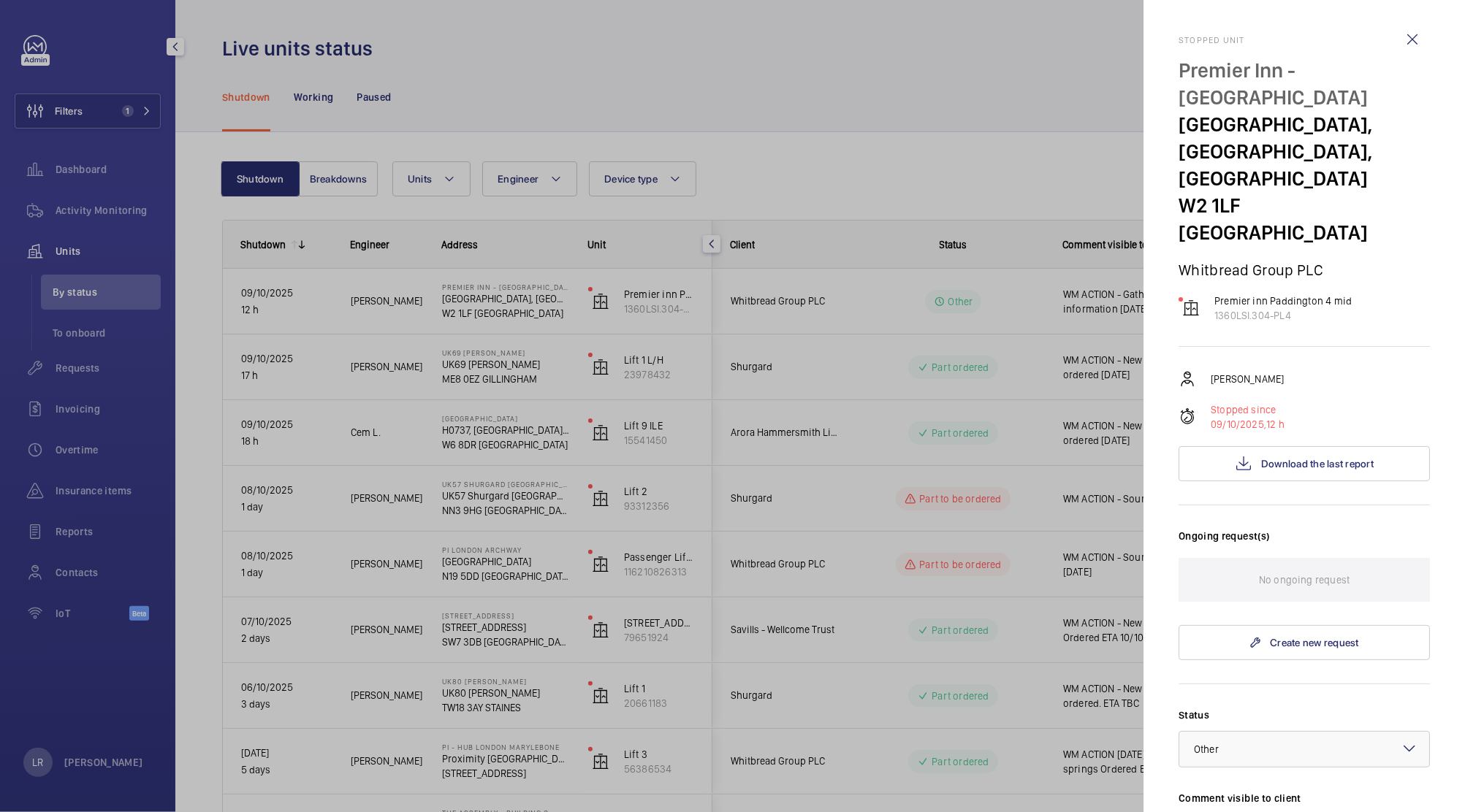
click at [940, 453] on div at bounding box center [732, 406] width 1465 height 812
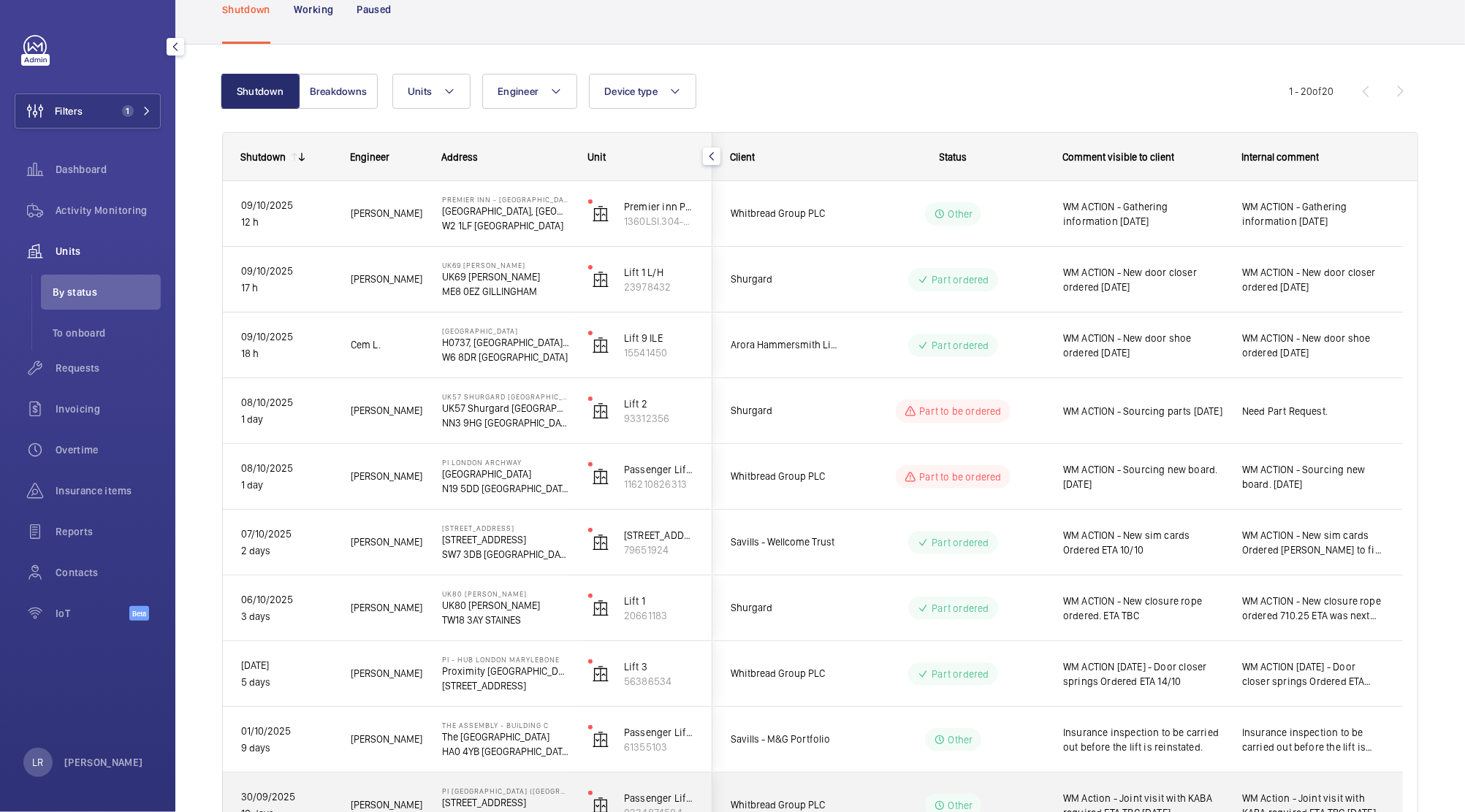
scroll to position [33, 0]
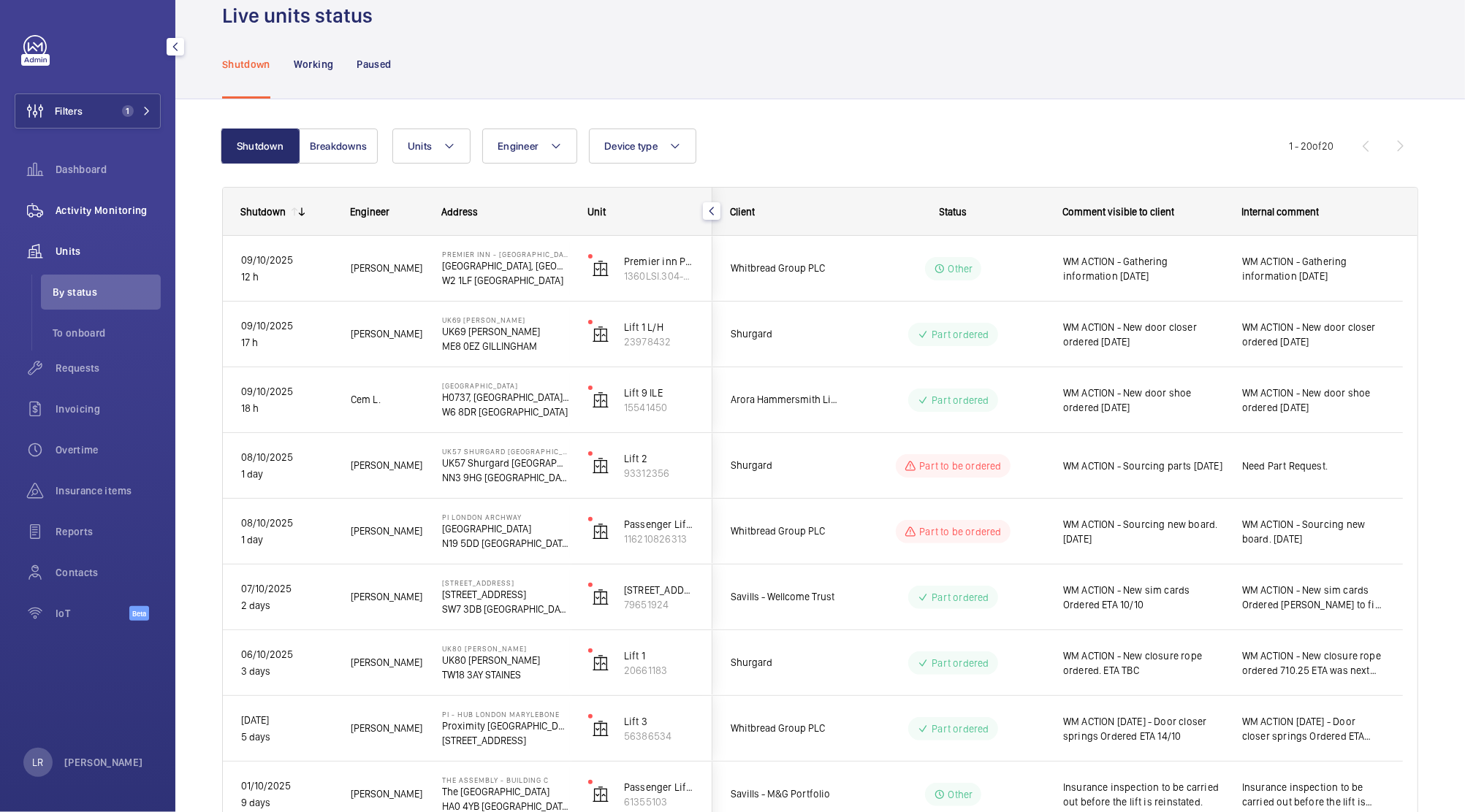
click at [115, 213] on span "Activity Monitoring" at bounding box center [108, 210] width 105 height 15
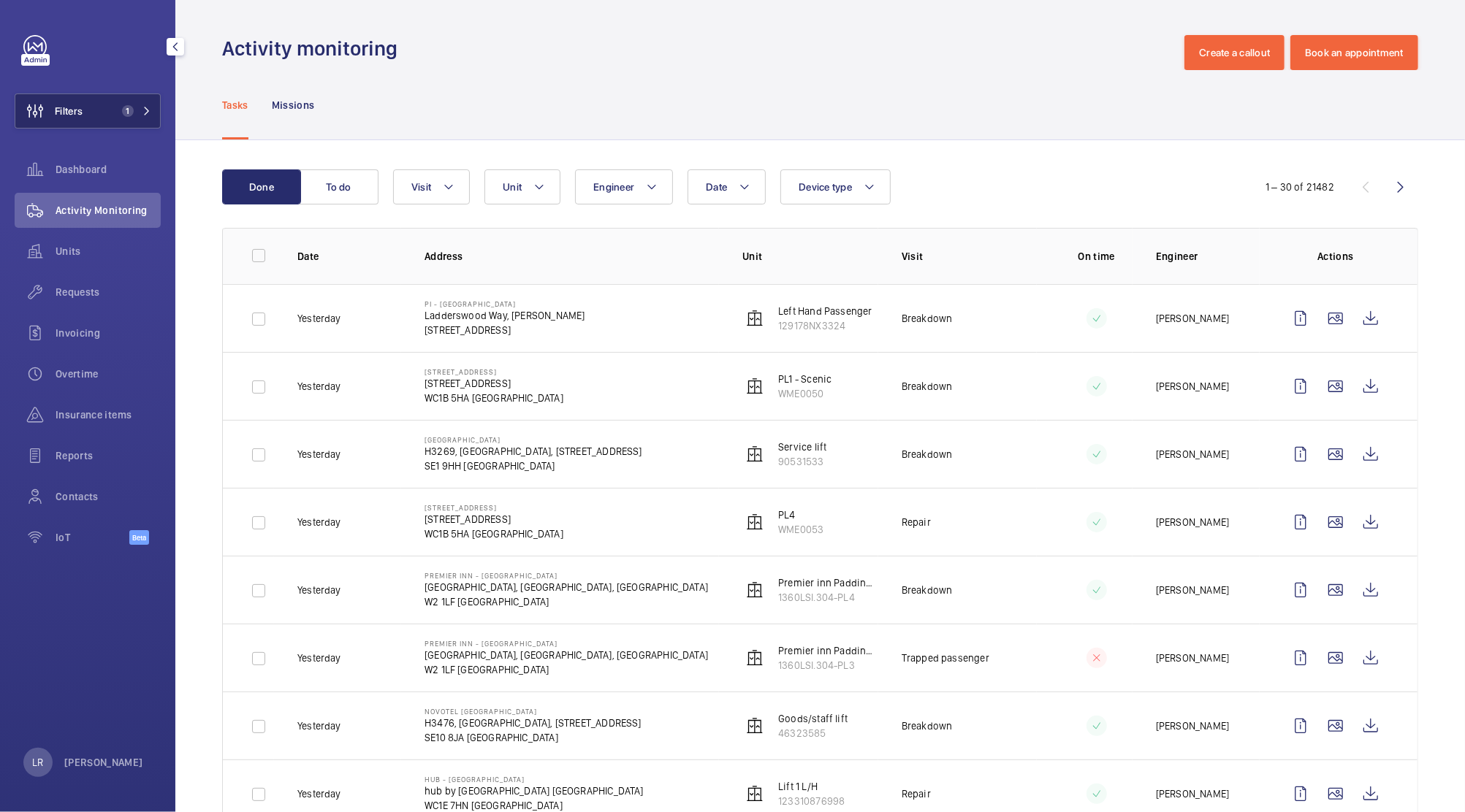
click at [132, 120] on button "Filters 1" at bounding box center [88, 111] width 146 height 35
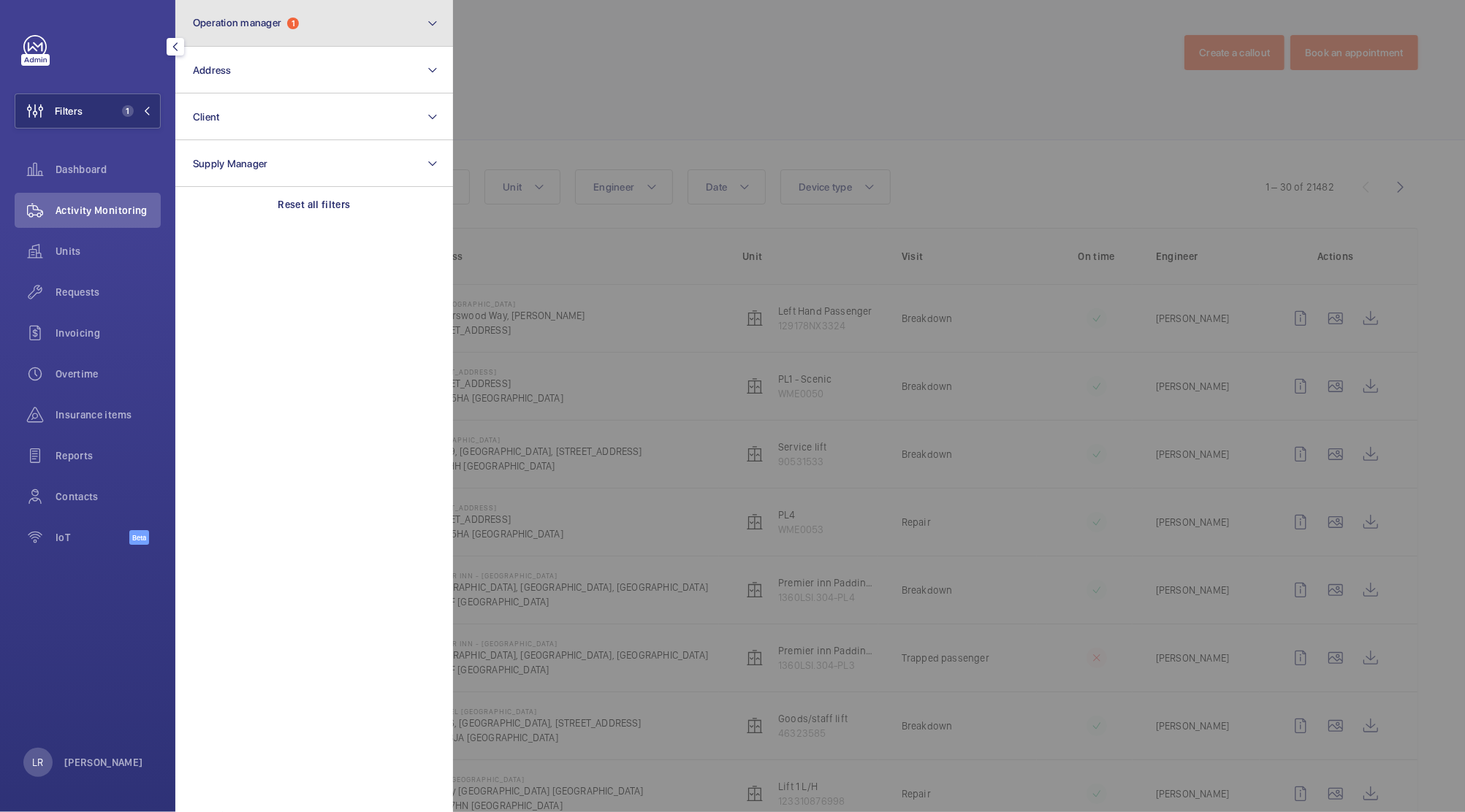
click at [348, 3] on button "Operation manager 1" at bounding box center [314, 23] width 278 height 47
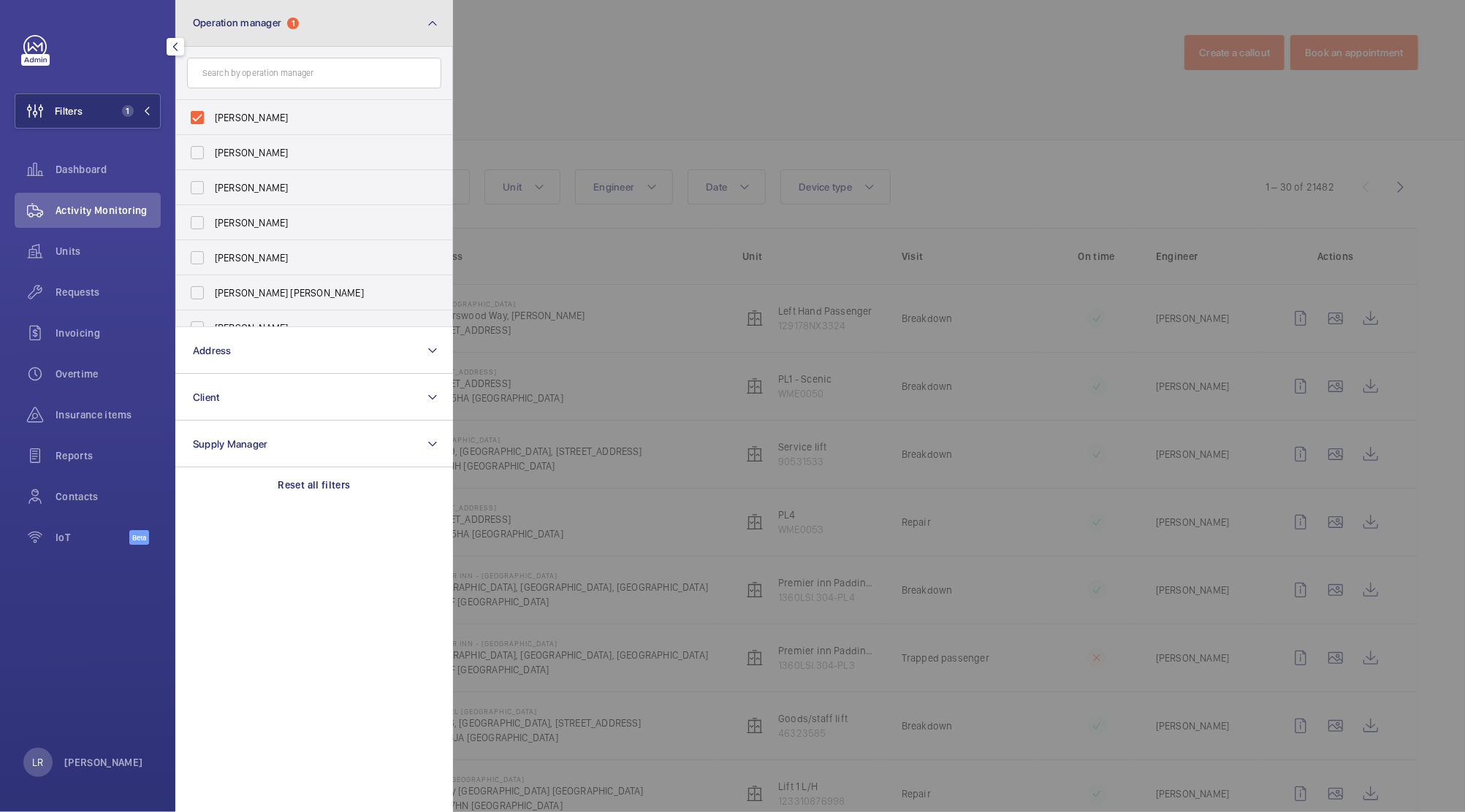
click at [358, 15] on button "Operation manager 1" at bounding box center [314, 23] width 278 height 47
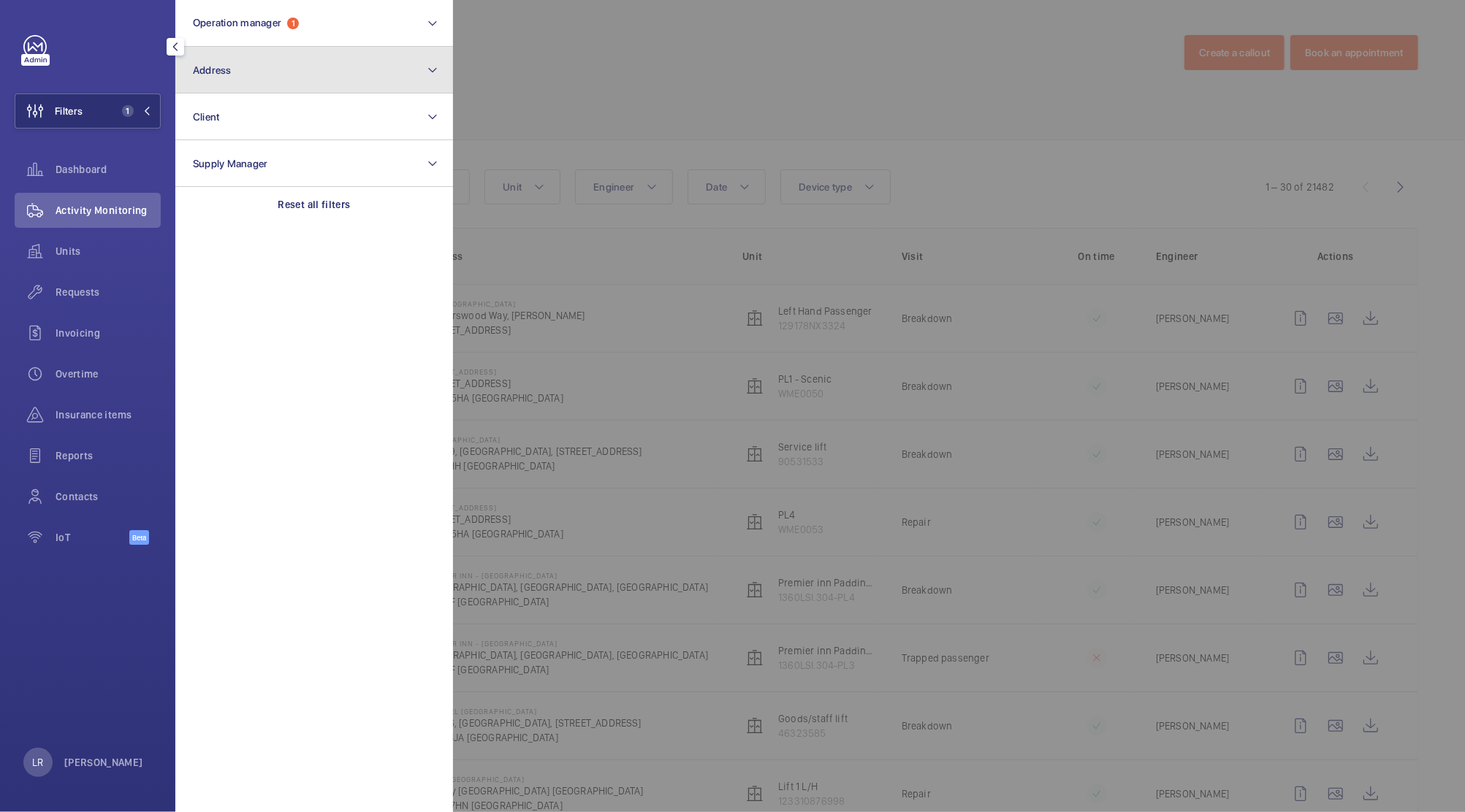
click at [354, 60] on button "Address" at bounding box center [314, 70] width 278 height 47
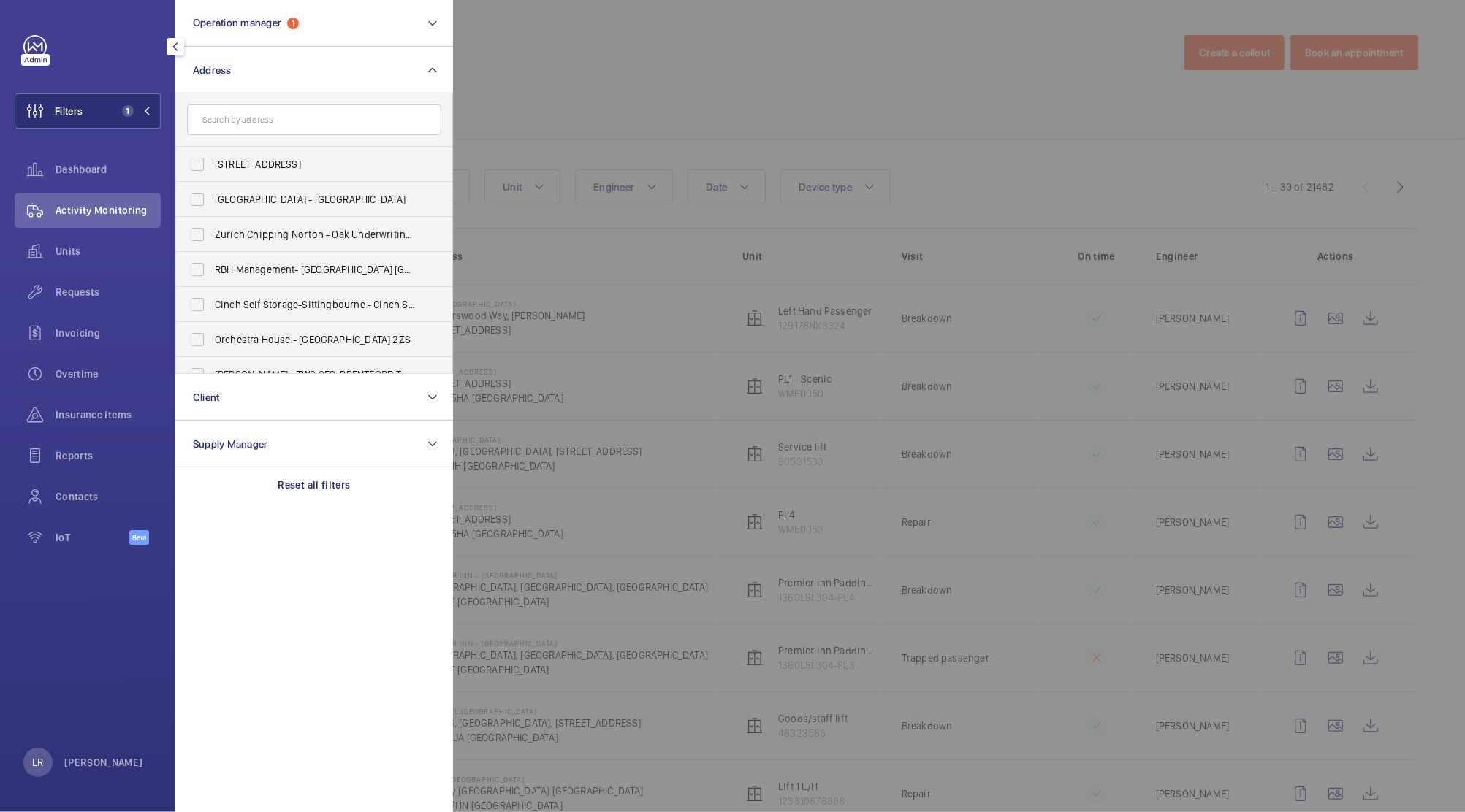
click at [363, 132] on input "text" at bounding box center [313, 119] width 254 height 30
type input "m"
type input "padd"
click at [367, 180] on label "Padd ington Works - Padd ington Works - Coworking, Offices, Meeting Rooms & Eve…" at bounding box center [303, 164] width 254 height 35
click at [212, 179] on input "Padd ington Works - Padd ington Works - Coworking, Offices, Meeting Rooms & Eve…" at bounding box center [197, 165] width 30 height 29
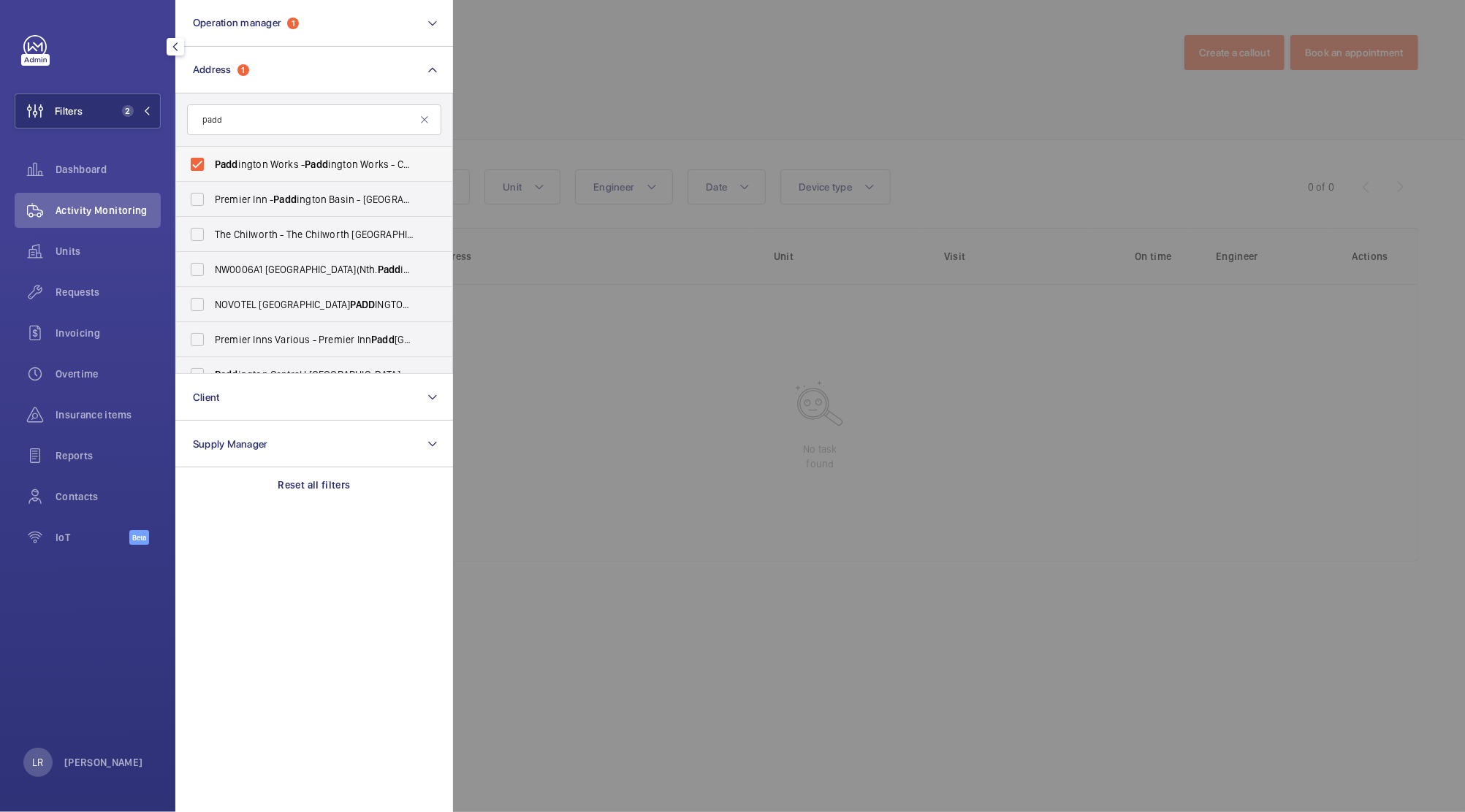
click at [372, 163] on span "Padd ington Works - Padd ington Works - Coworking, Offices, Meeting Rooms & Eve…" at bounding box center [314, 164] width 200 height 15
click at [212, 163] on input "Padd ington Works - Padd ington Works - Coworking, Offices, Meeting Rooms & Eve…" at bounding box center [197, 165] width 30 height 29
checkbox input "false"
click at [374, 193] on span "Premier Inn - Padd ington Basin - Premier Inn, Padd ington Exchange, North Whar…" at bounding box center [314, 199] width 200 height 15
click at [212, 193] on input "Premier Inn - Padd ington Basin - Premier Inn, Padd ington Exchange, North Whar…" at bounding box center [197, 200] width 30 height 29
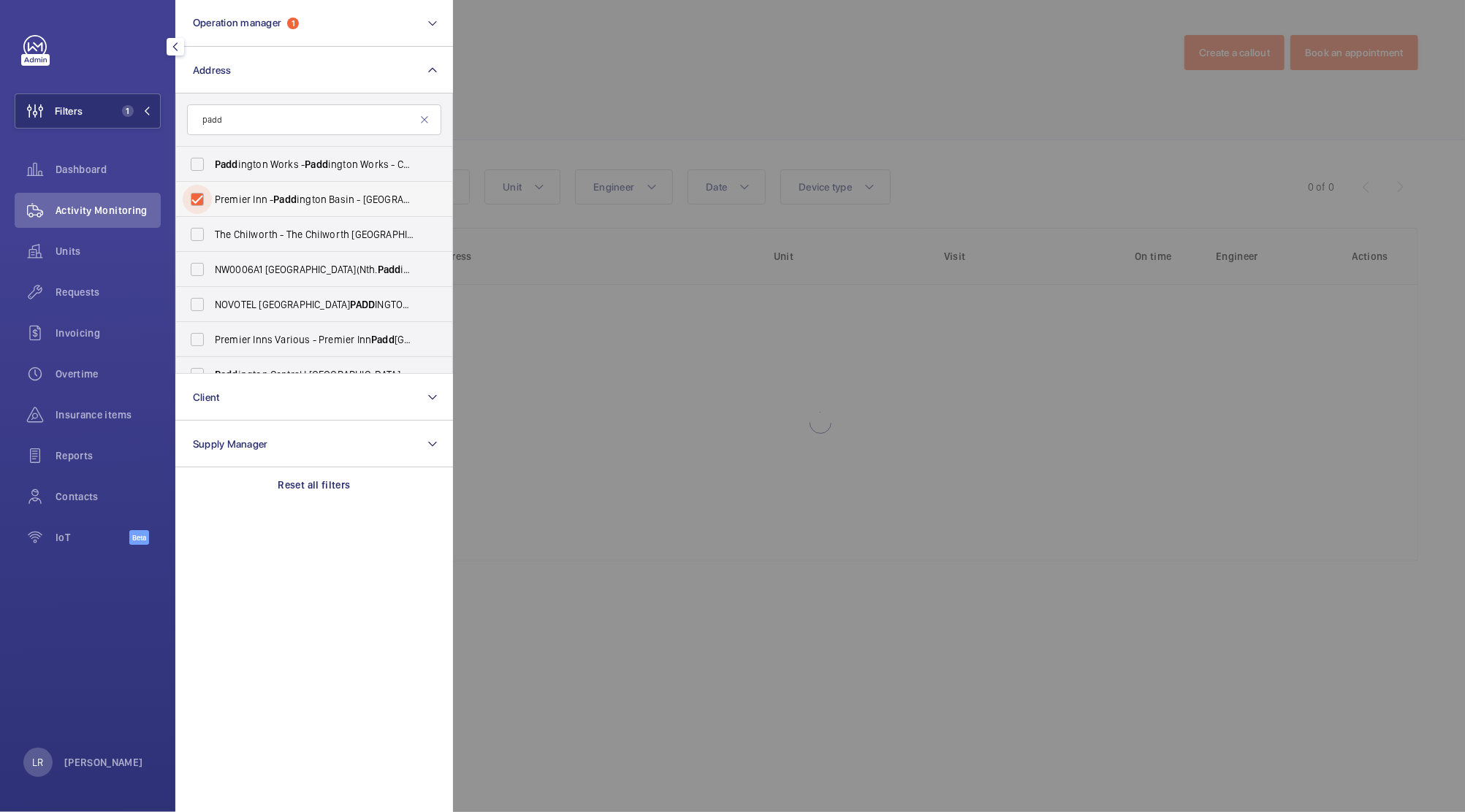
checkbox input "true"
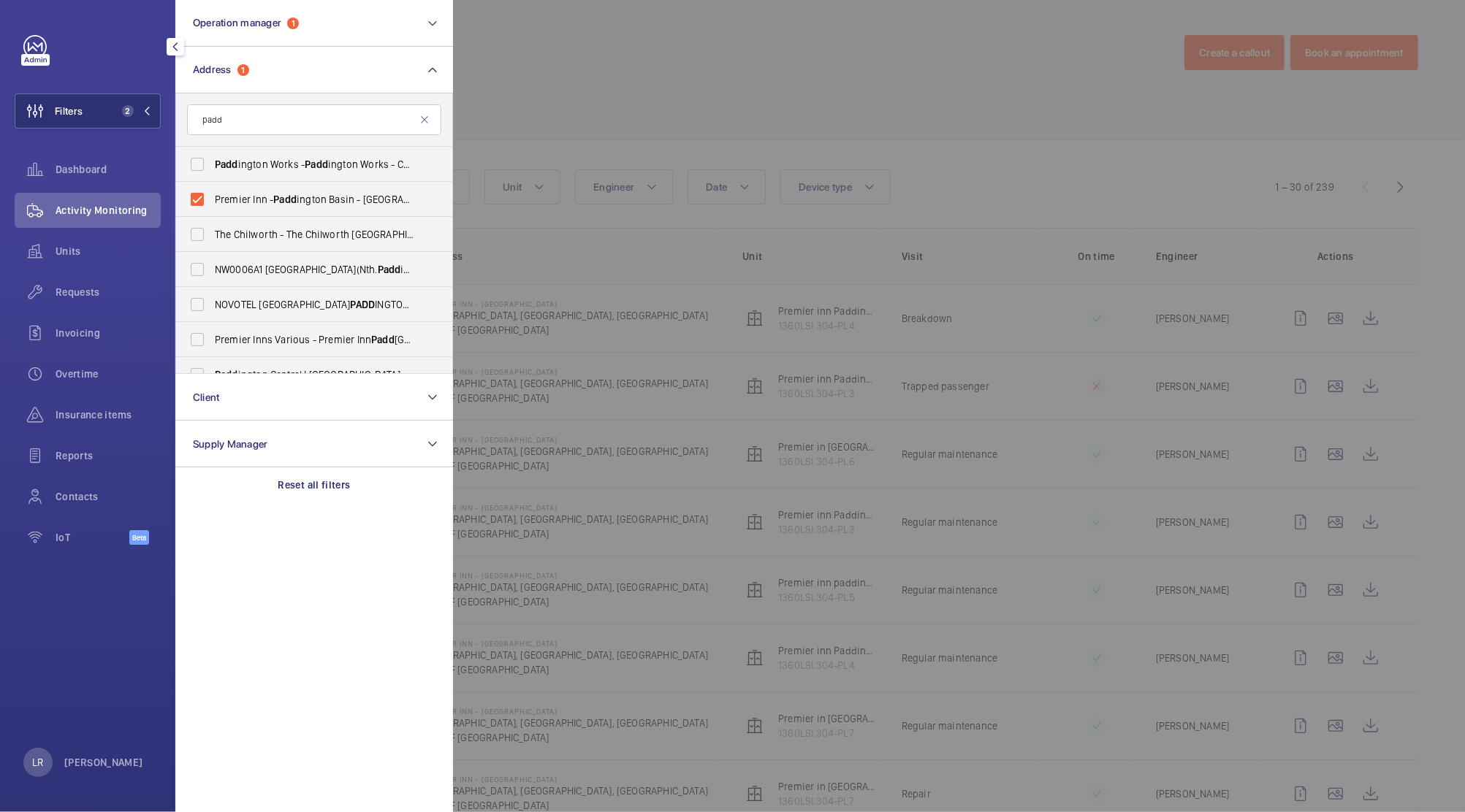
click at [550, 111] on div at bounding box center [1186, 406] width 1465 height 812
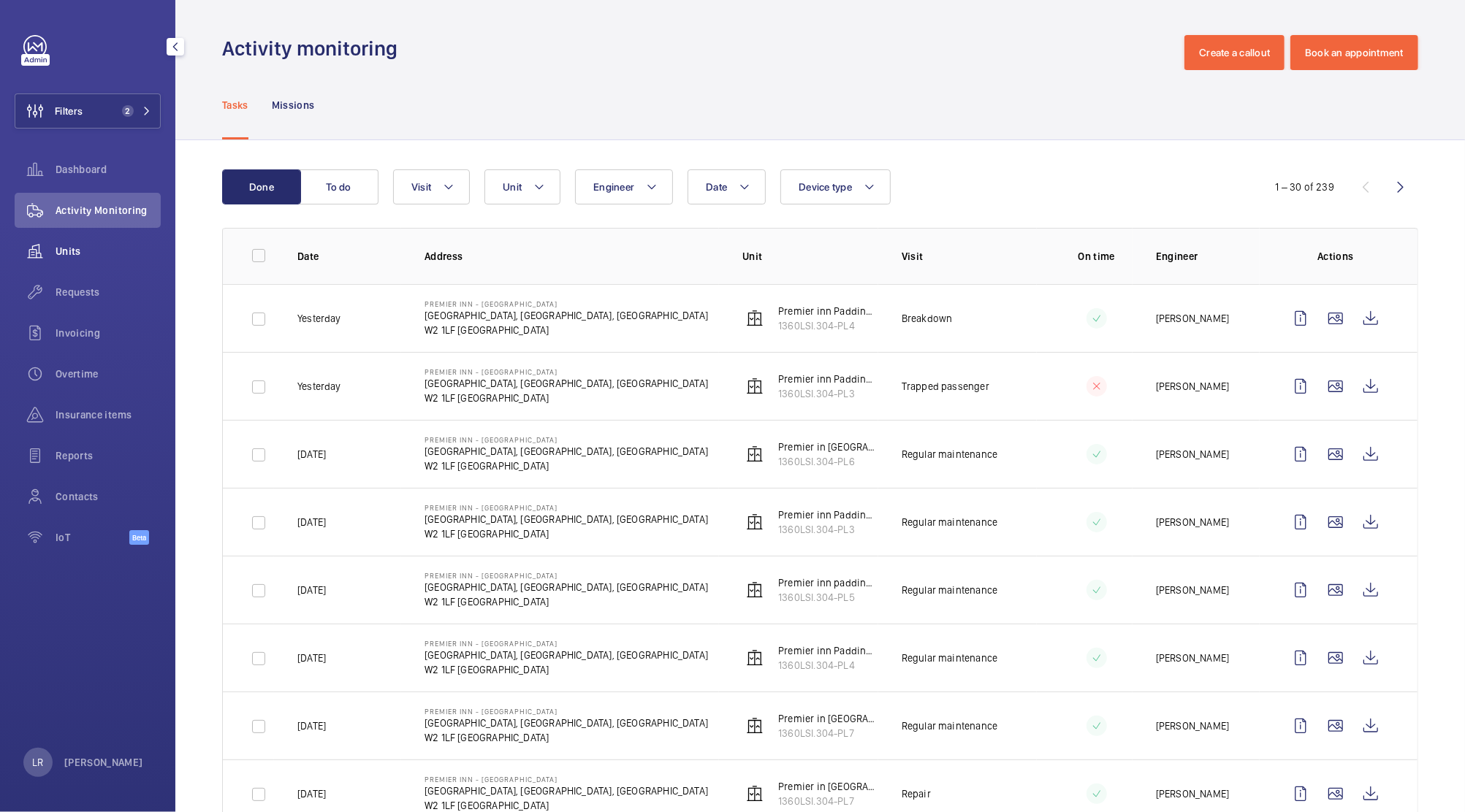
click at [92, 253] on span "Units" at bounding box center [108, 251] width 105 height 15
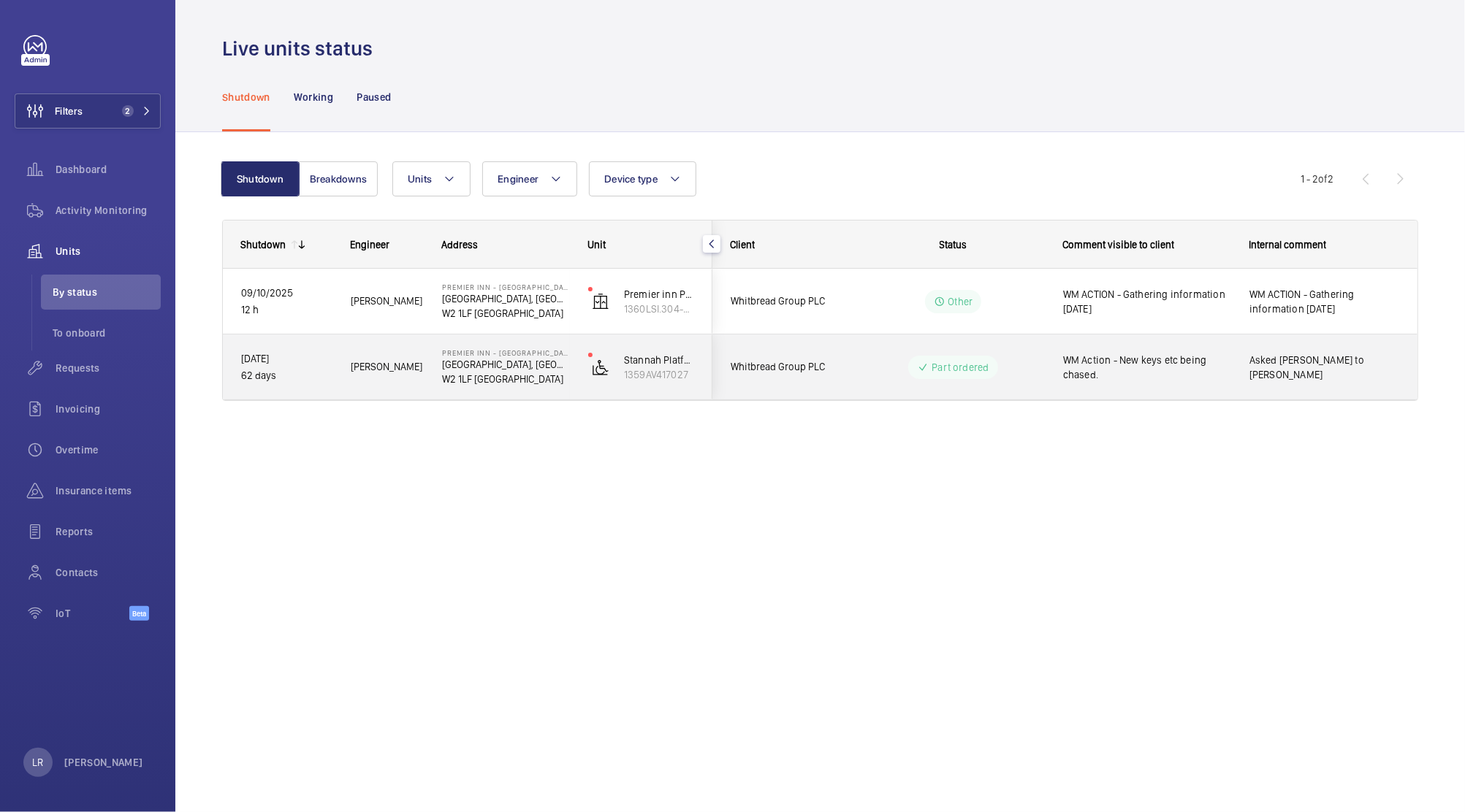
click at [870, 376] on wm-front-pills-cell "Part ordered" at bounding box center [953, 367] width 182 height 23
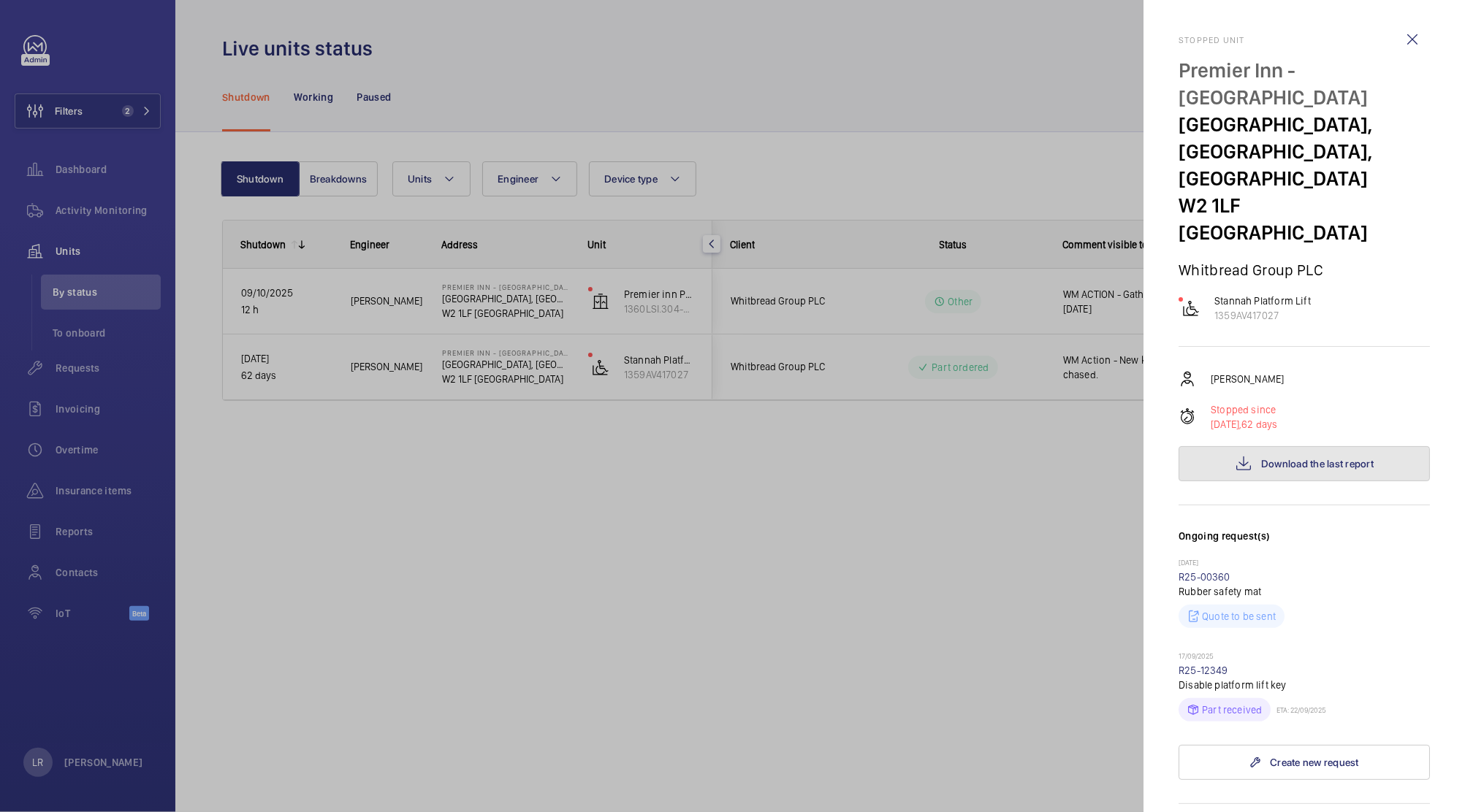
click at [1279, 446] on button "Download the last report" at bounding box center [1304, 463] width 252 height 35
click at [938, 311] on div at bounding box center [732, 406] width 1465 height 812
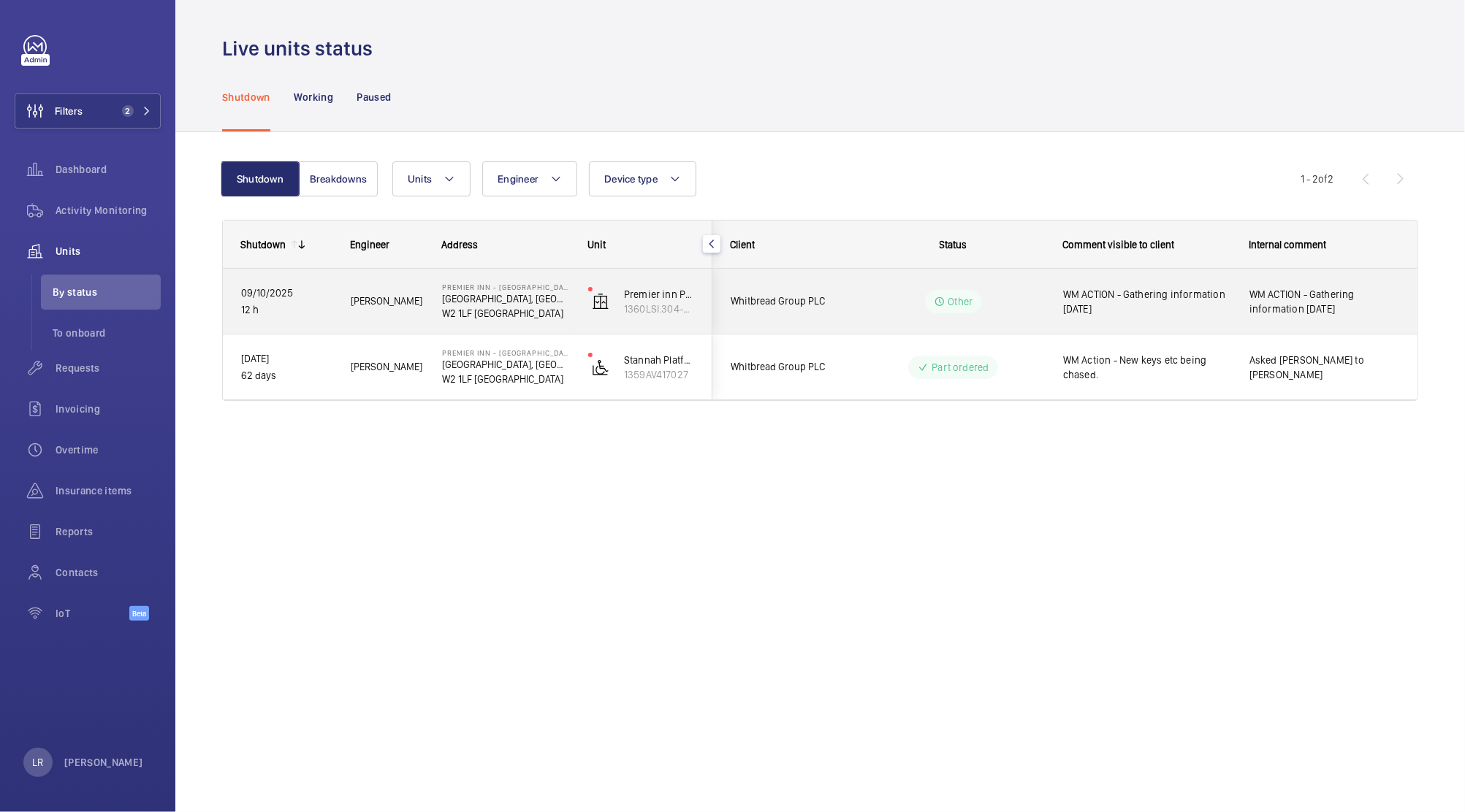
click at [910, 305] on wm-front-pills-cell "Other" at bounding box center [953, 301] width 182 height 23
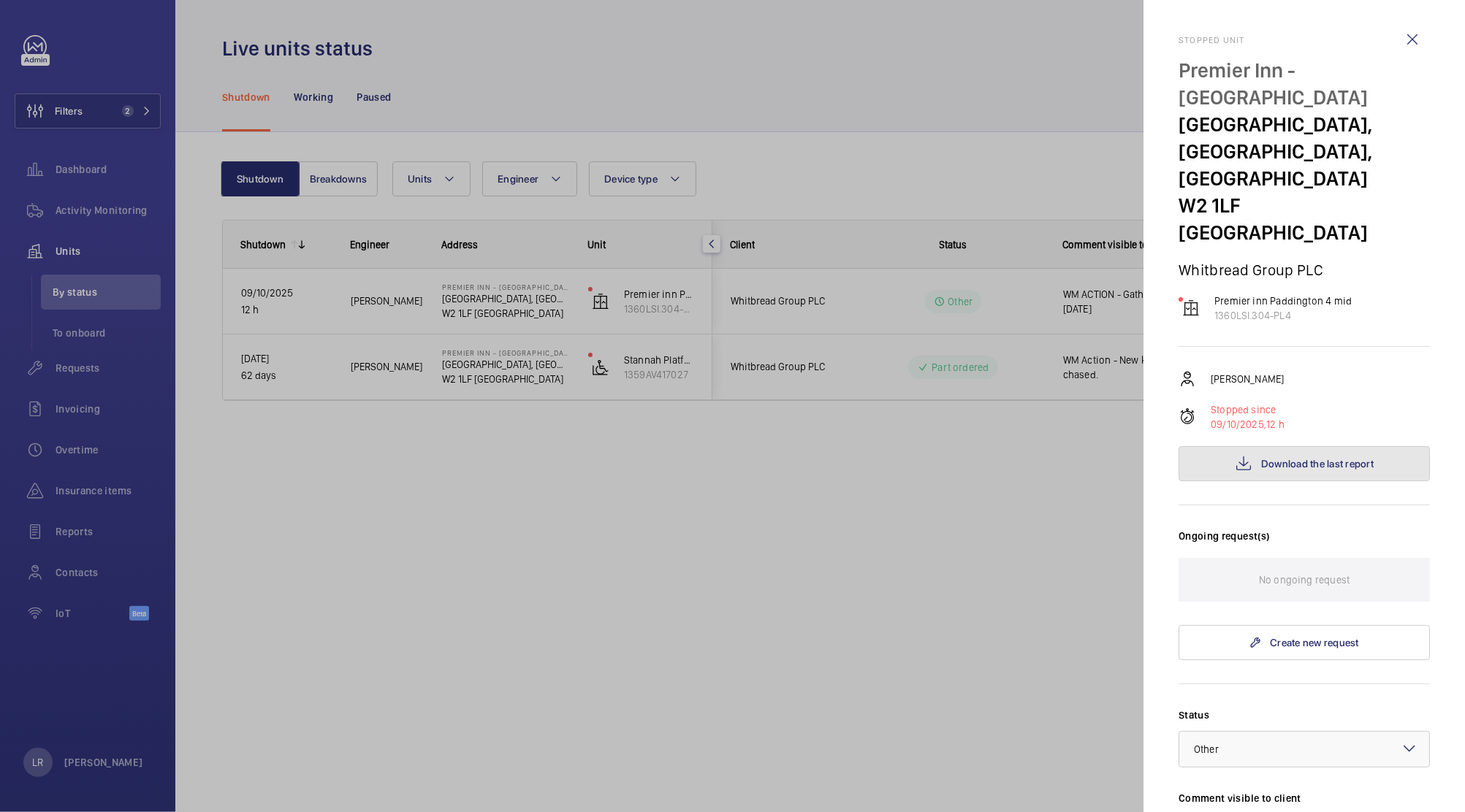
click at [1271, 453] on button "Download the last report" at bounding box center [1304, 463] width 252 height 35
click at [390, 193] on div at bounding box center [732, 406] width 1465 height 812
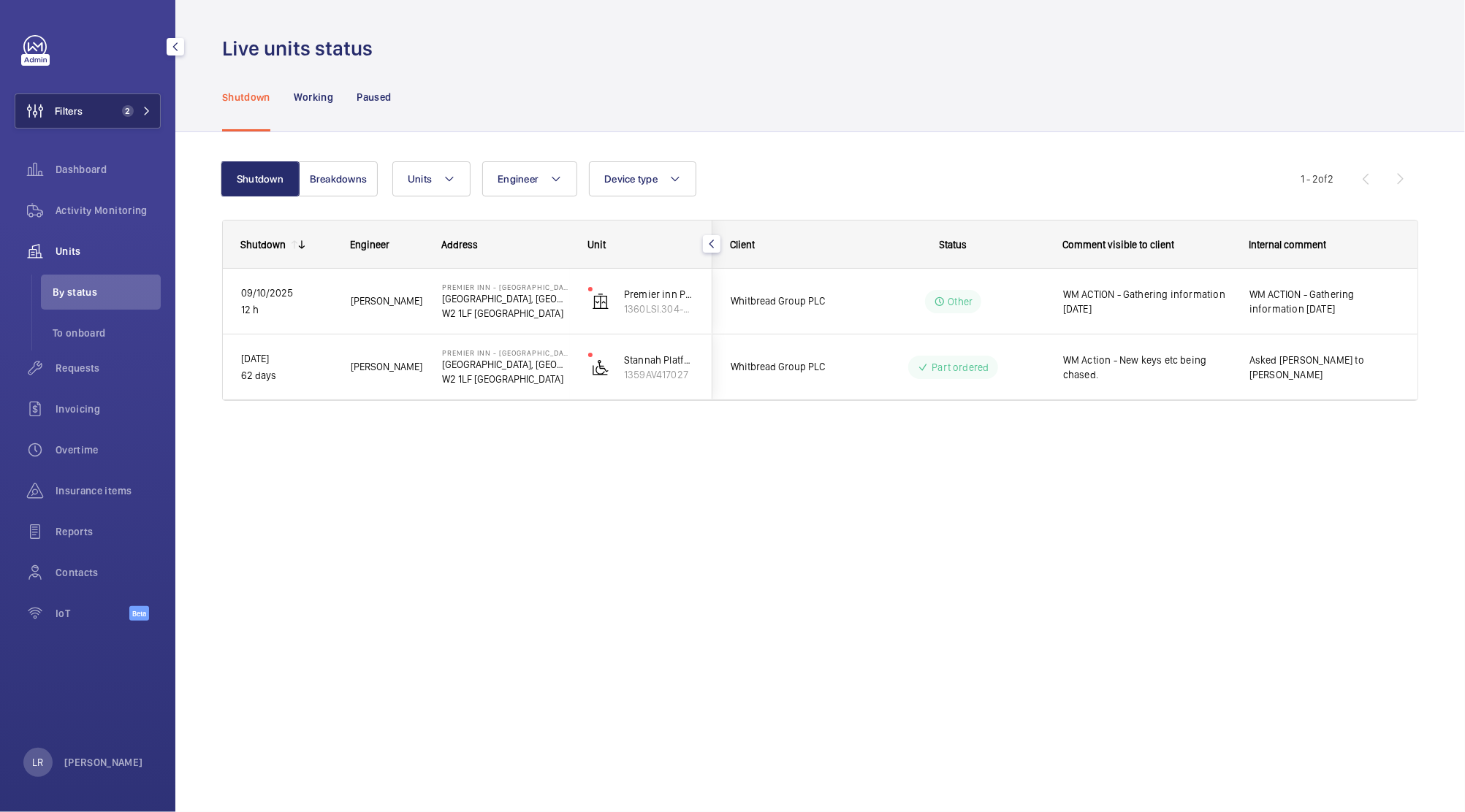
click at [136, 110] on span "2" at bounding box center [134, 110] width 35 height 11
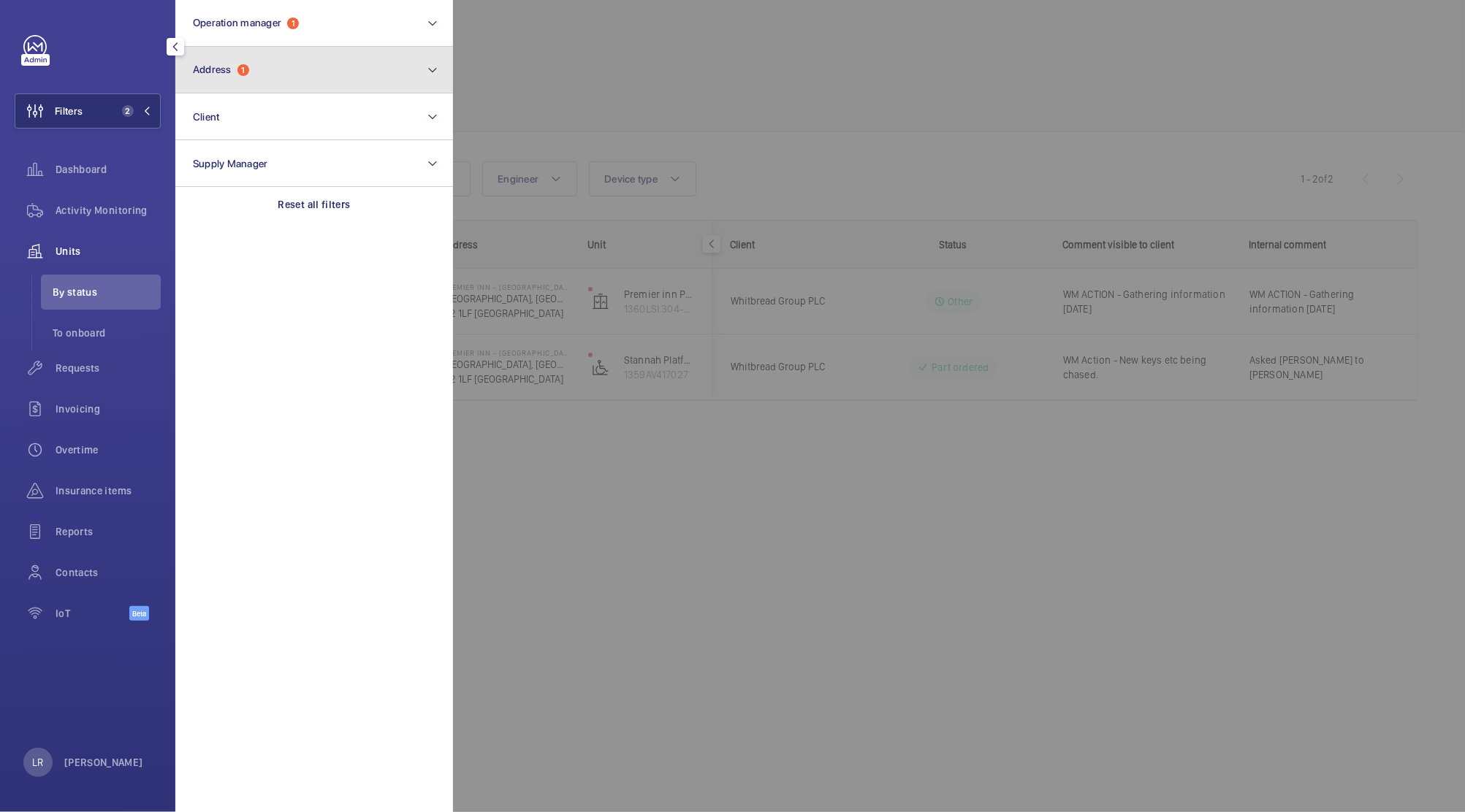
click at [298, 77] on button "Address 1" at bounding box center [314, 70] width 278 height 47
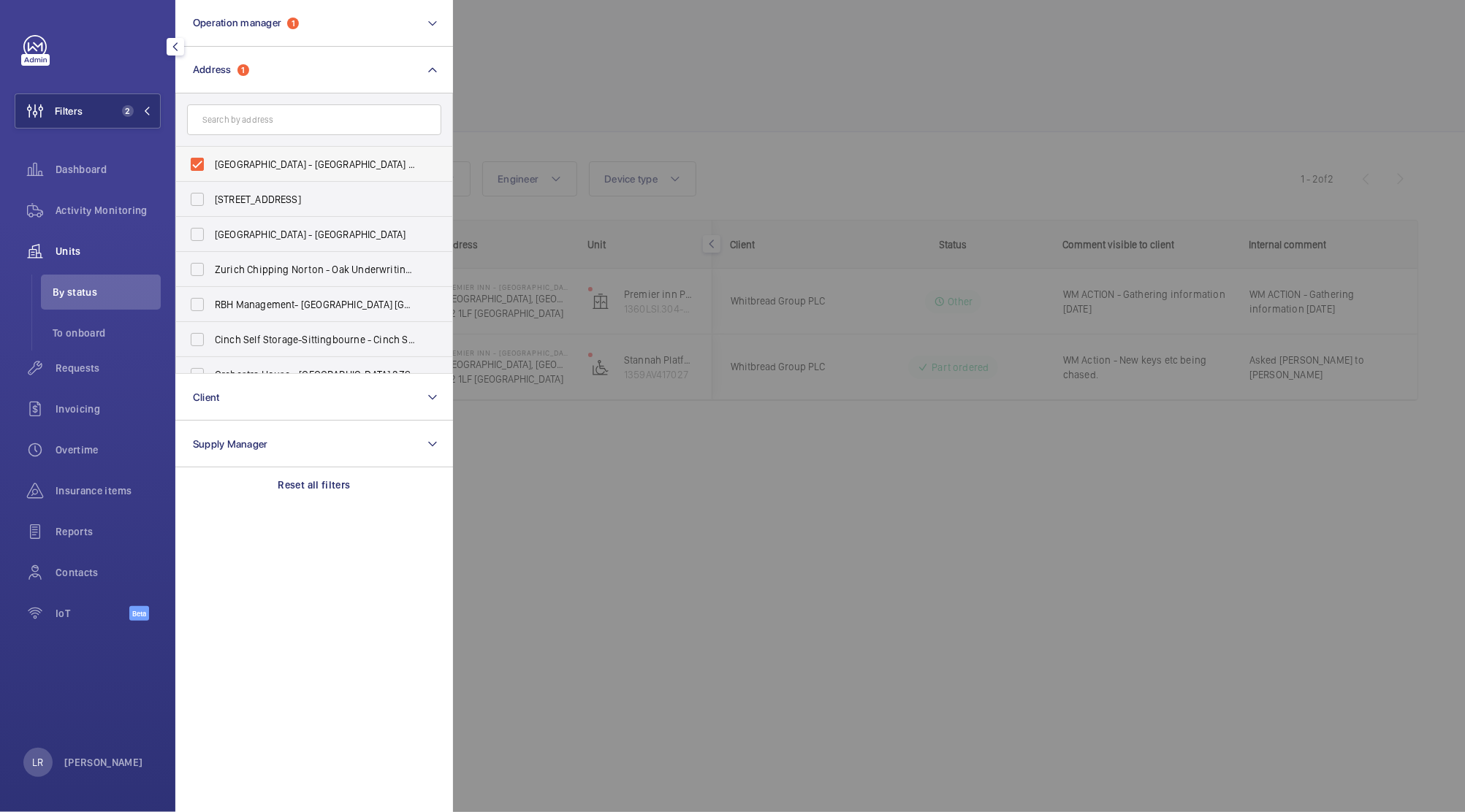
click at [311, 164] on span "Premier Inn - Paddington Basin - Premier Inn, Paddington Exchange, North Wharf …" at bounding box center [314, 164] width 200 height 15
click at [212, 164] on input "Premier Inn - Paddington Basin - Premier Inn, Paddington Exchange, North Wharf …" at bounding box center [197, 165] width 30 height 29
checkbox input "false"
click at [639, 145] on div at bounding box center [1186, 406] width 1465 height 812
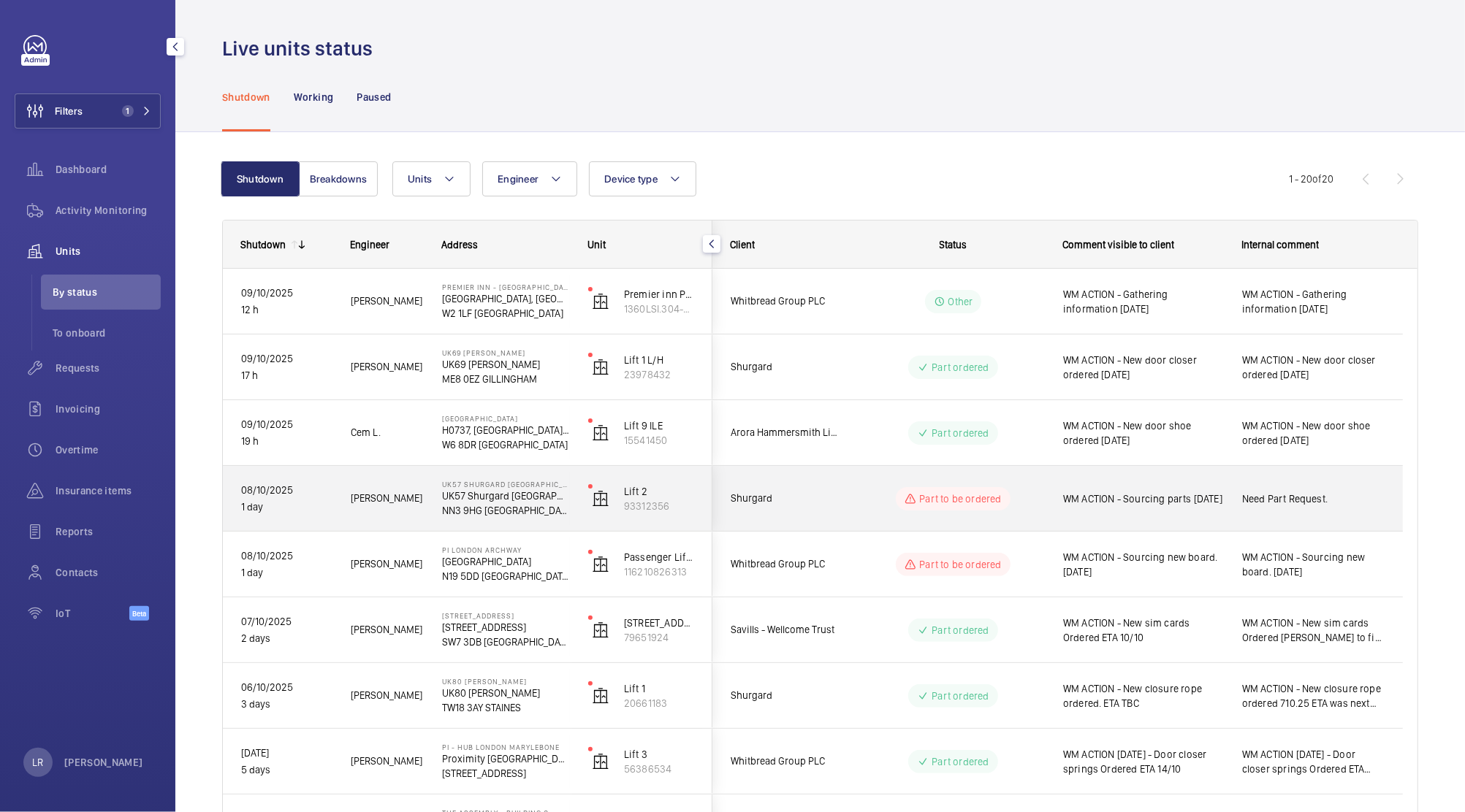
click at [794, 501] on span "Shurgard" at bounding box center [787, 498] width 113 height 16
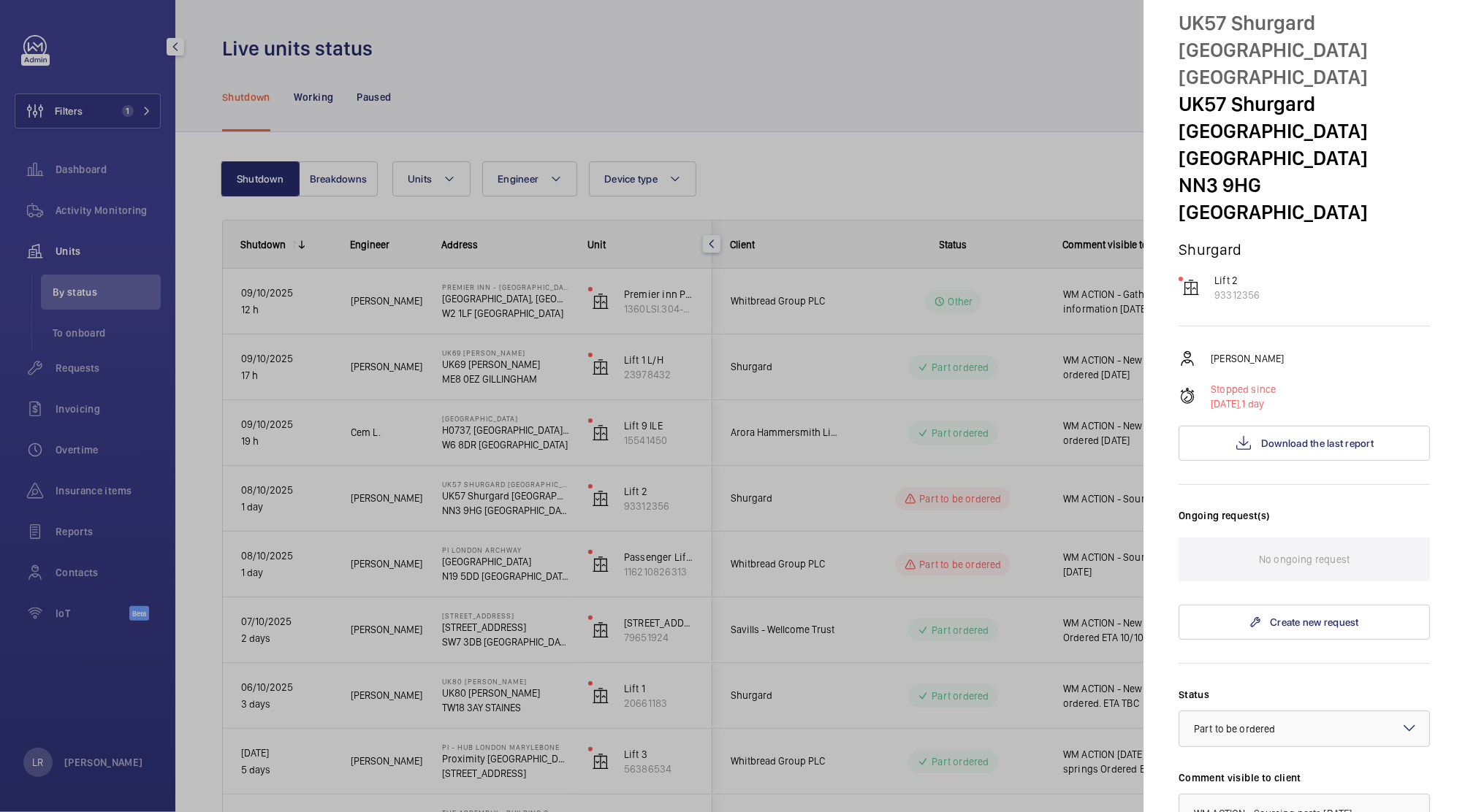
scroll to position [29, 0]
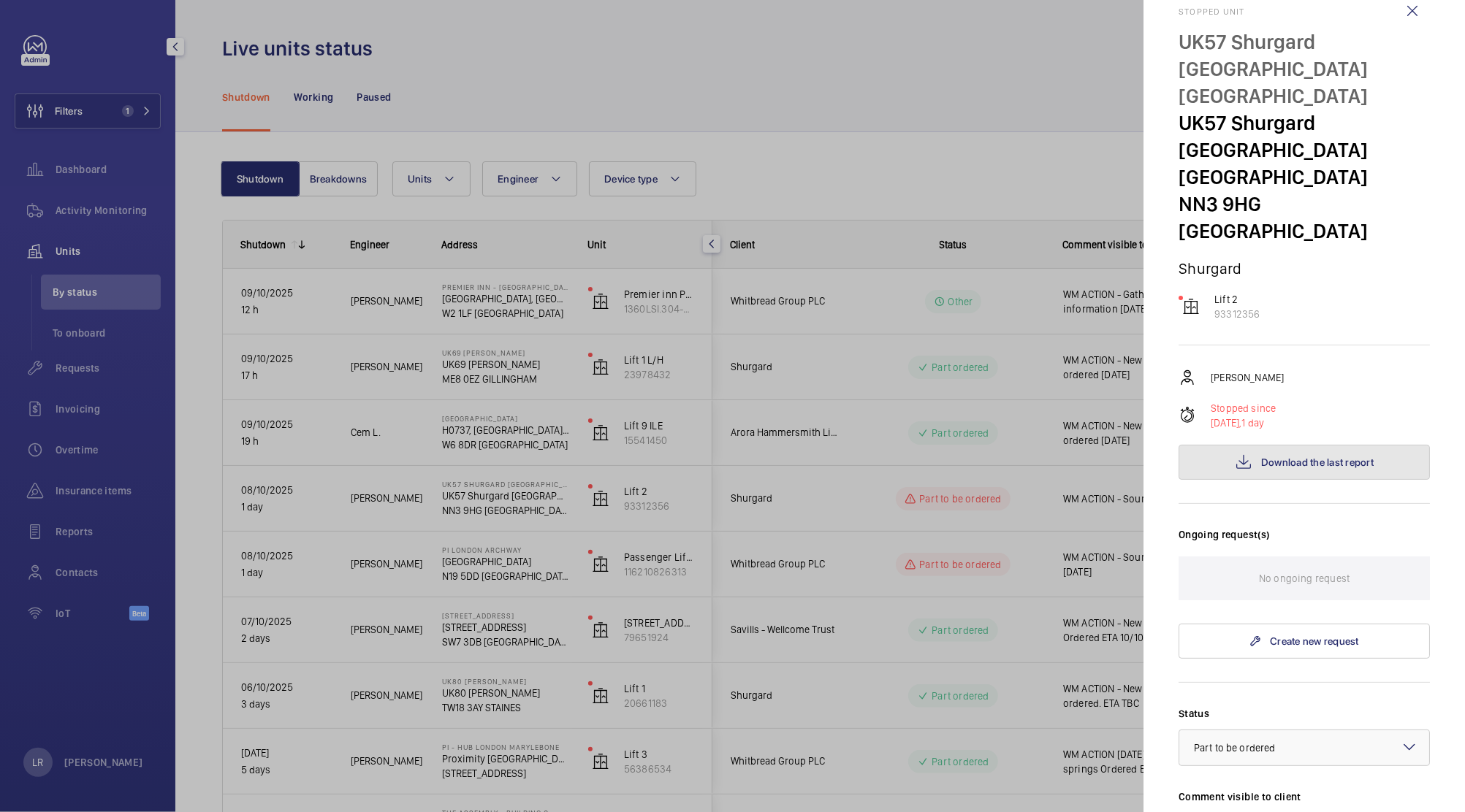
click at [1307, 456] on span "Download the last report" at bounding box center [1317, 462] width 113 height 11
click at [599, 81] on div at bounding box center [732, 406] width 1465 height 812
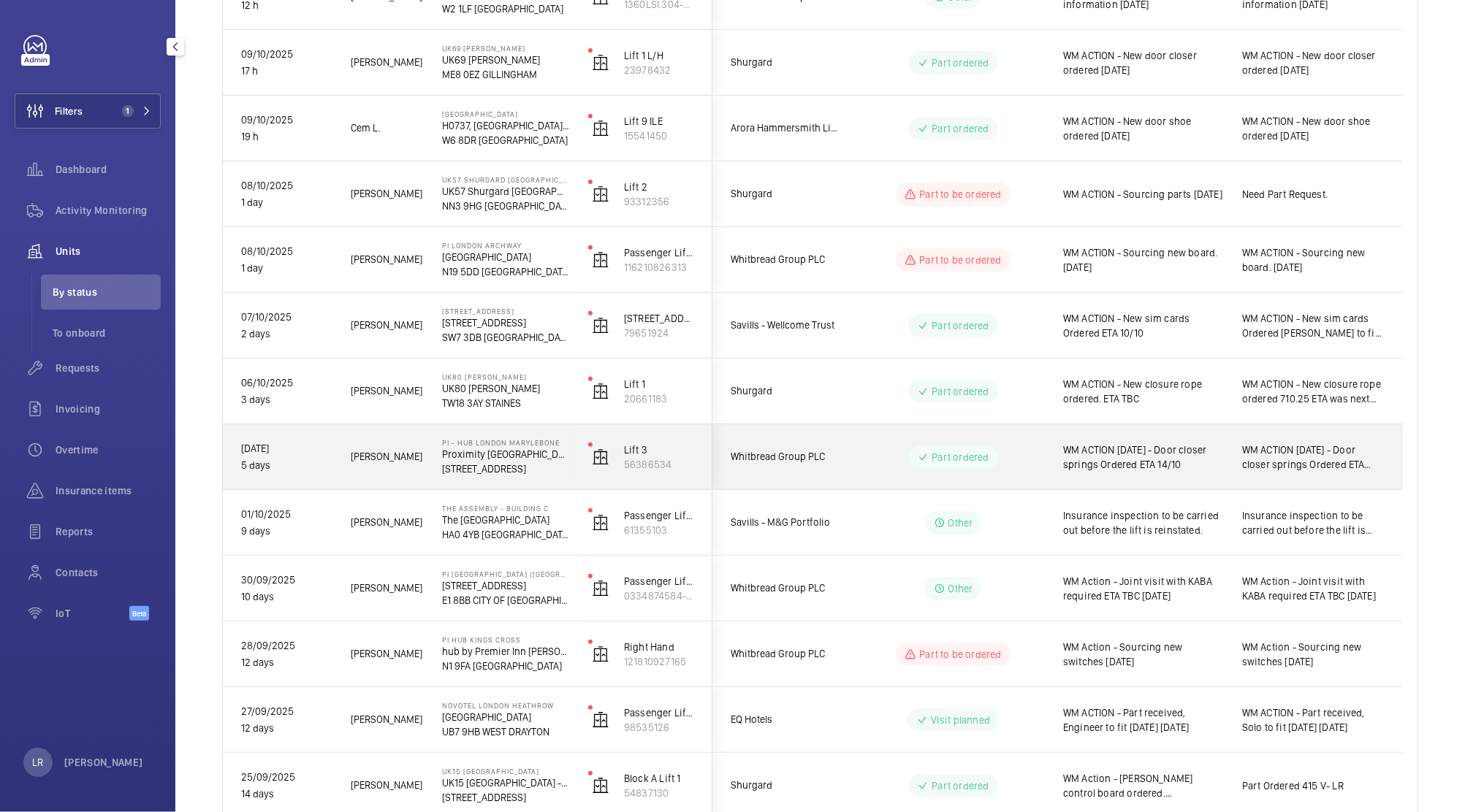
scroll to position [298, 0]
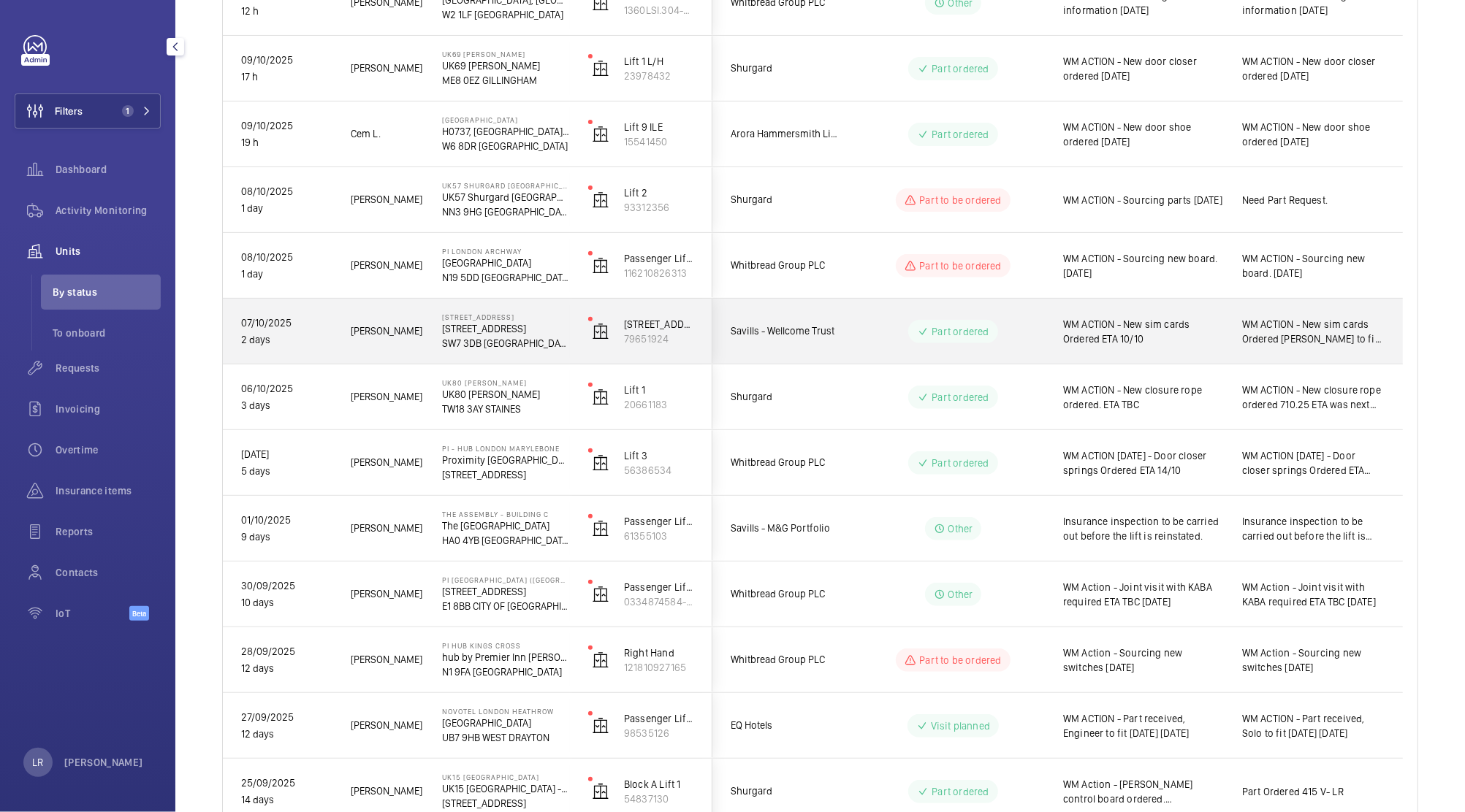
click at [875, 357] on div "Part ordered" at bounding box center [944, 331] width 200 height 53
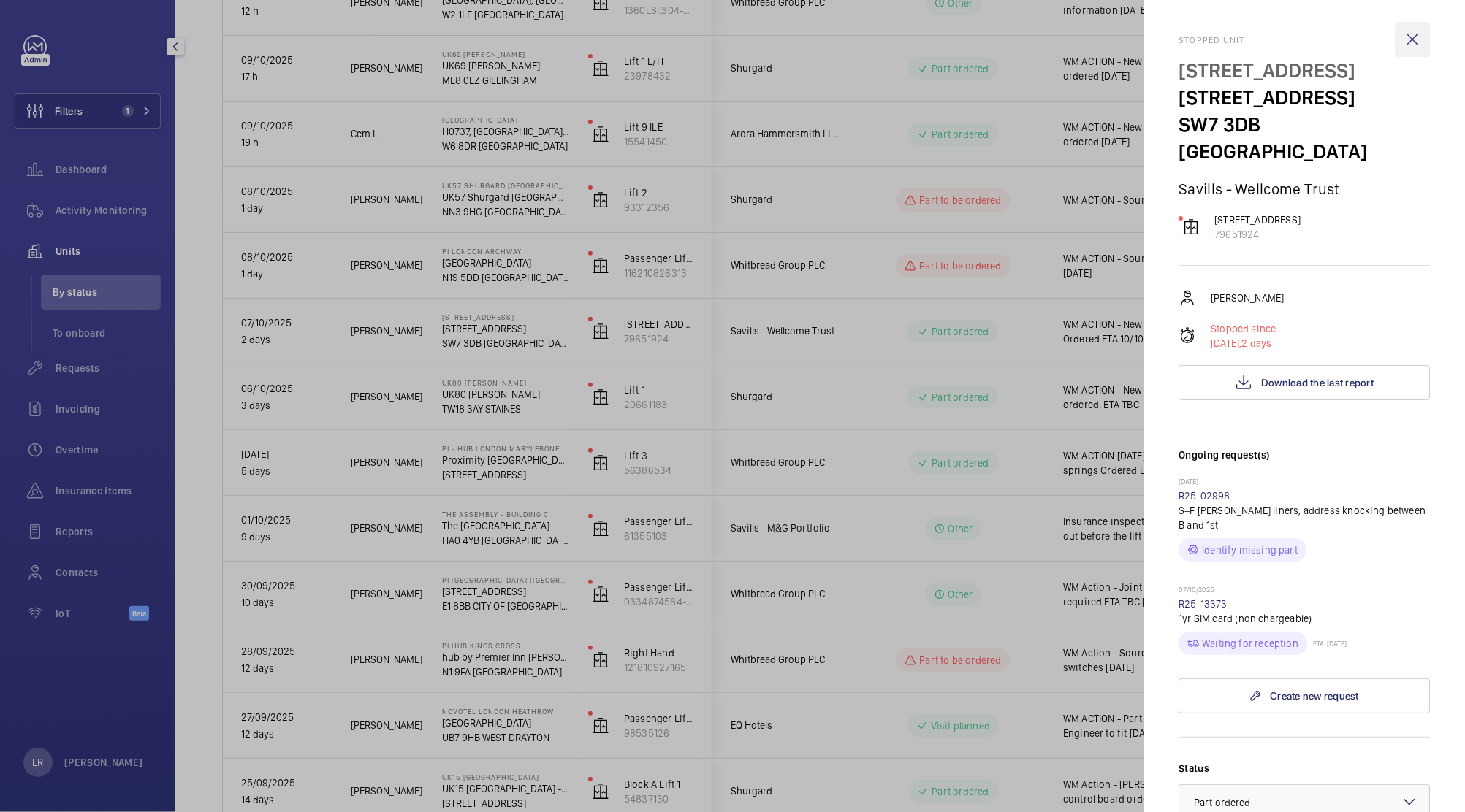
click at [1400, 35] on wm-front-icon-button at bounding box center [1412, 39] width 35 height 35
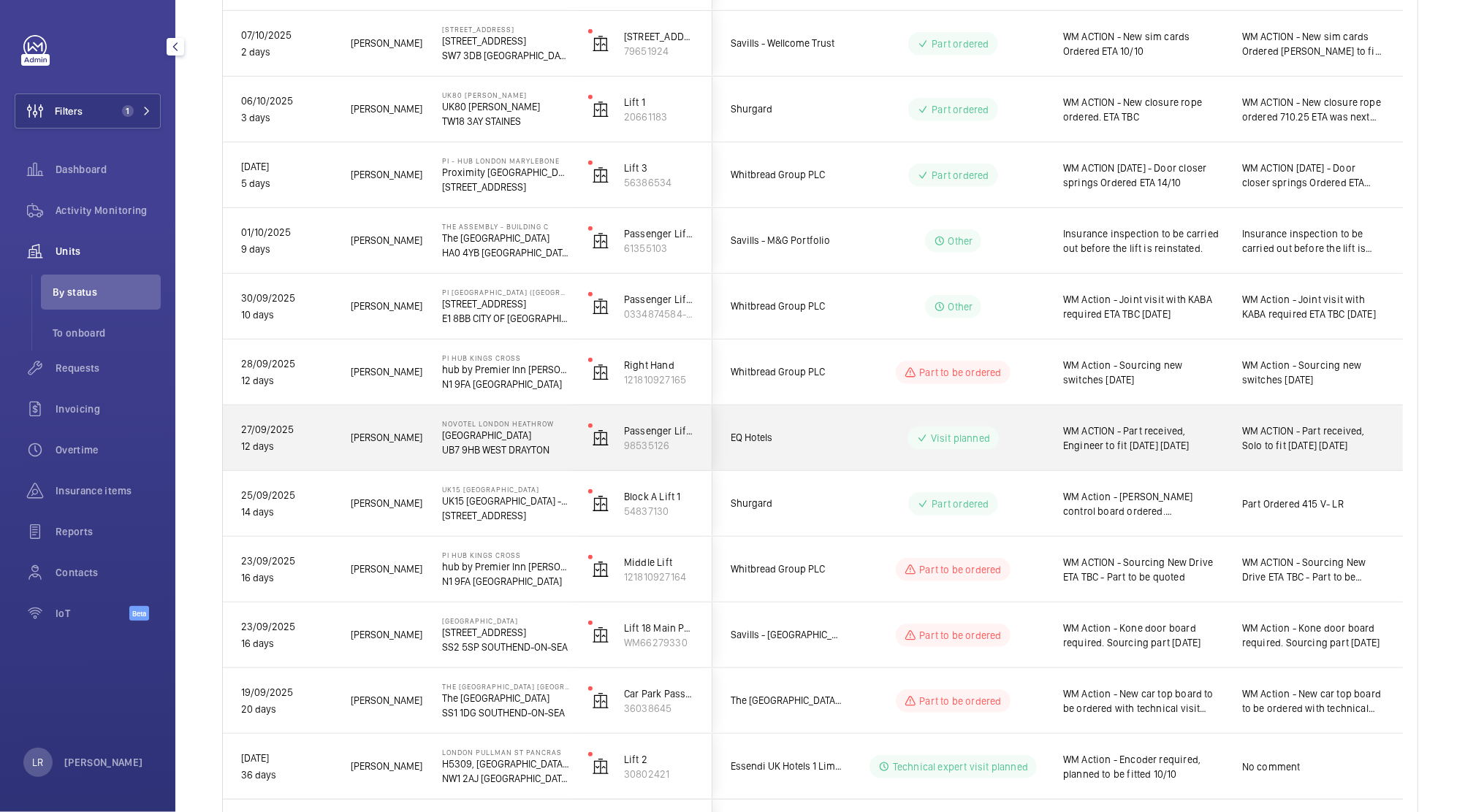
scroll to position [841, 0]
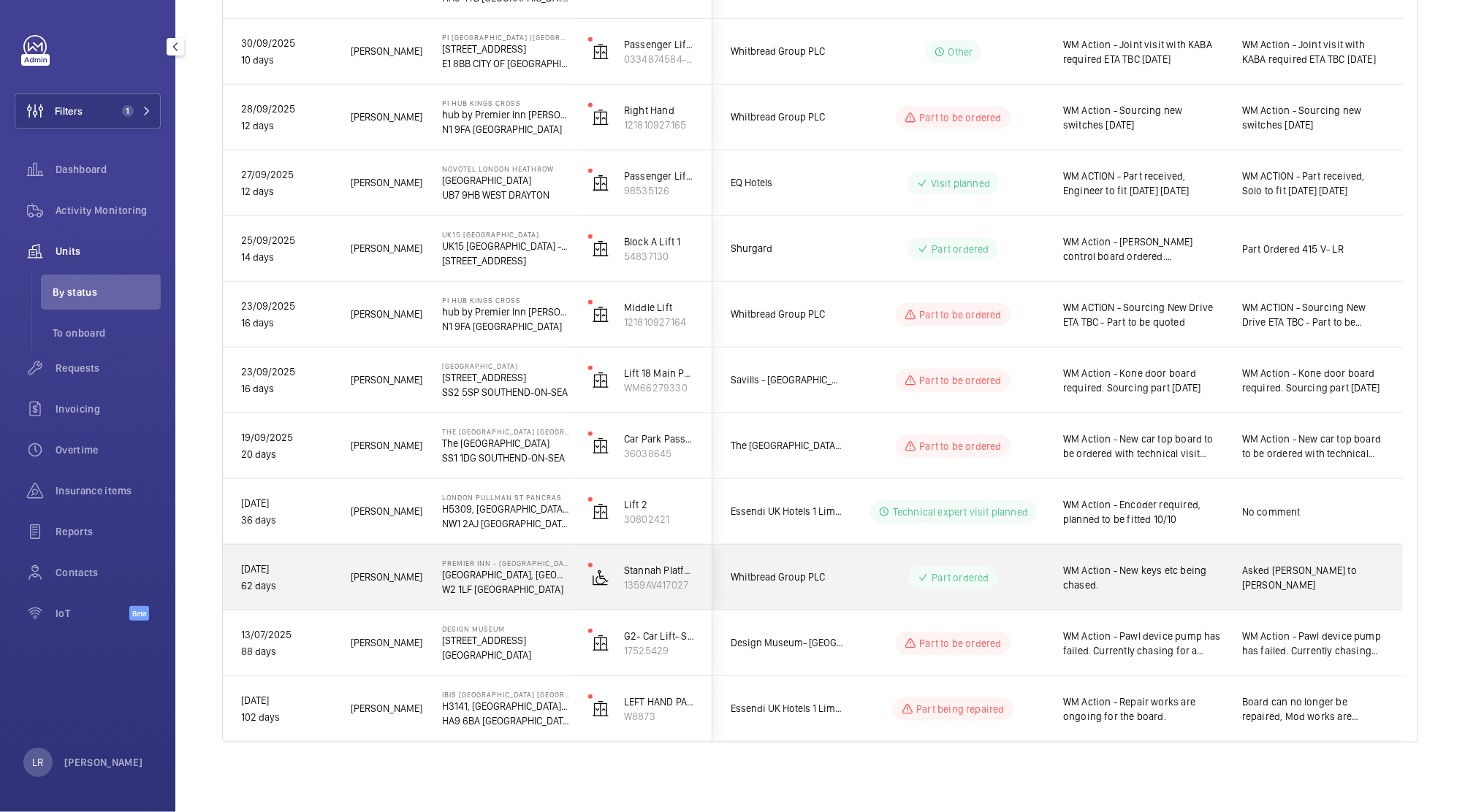
click at [844, 588] on div "Part ordered" at bounding box center [944, 578] width 200 height 53
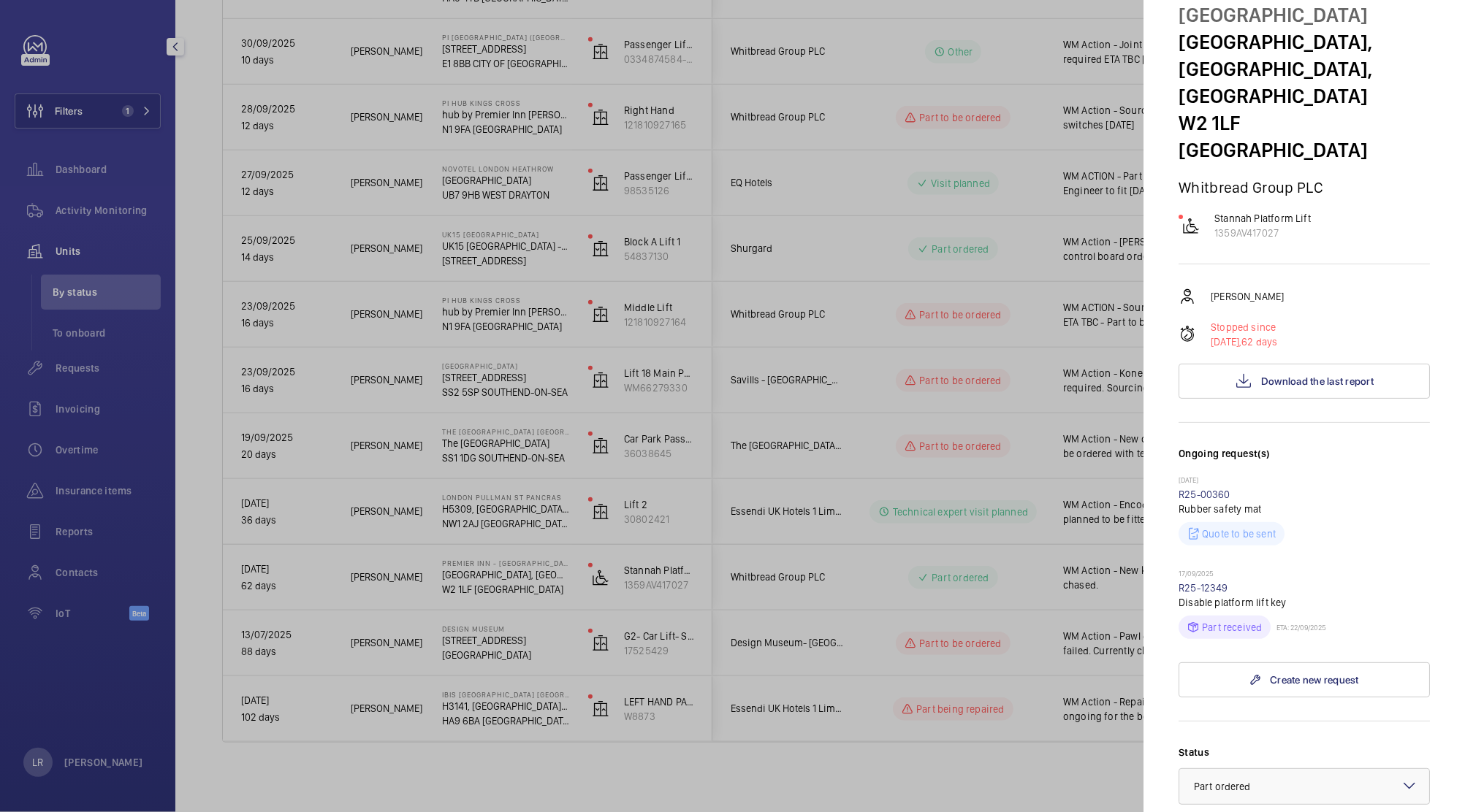
scroll to position [53, 0]
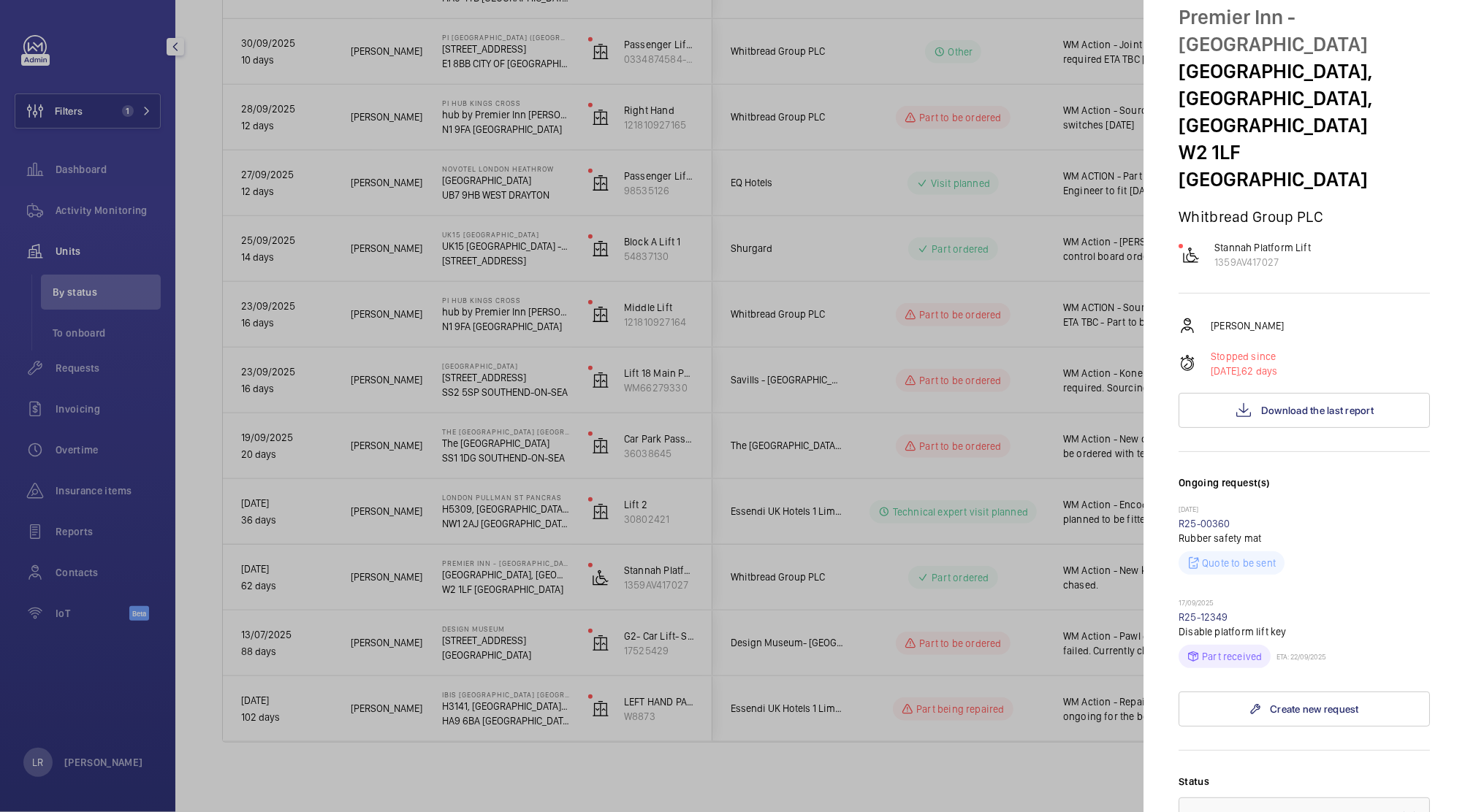
click at [1020, 373] on div at bounding box center [732, 406] width 1465 height 812
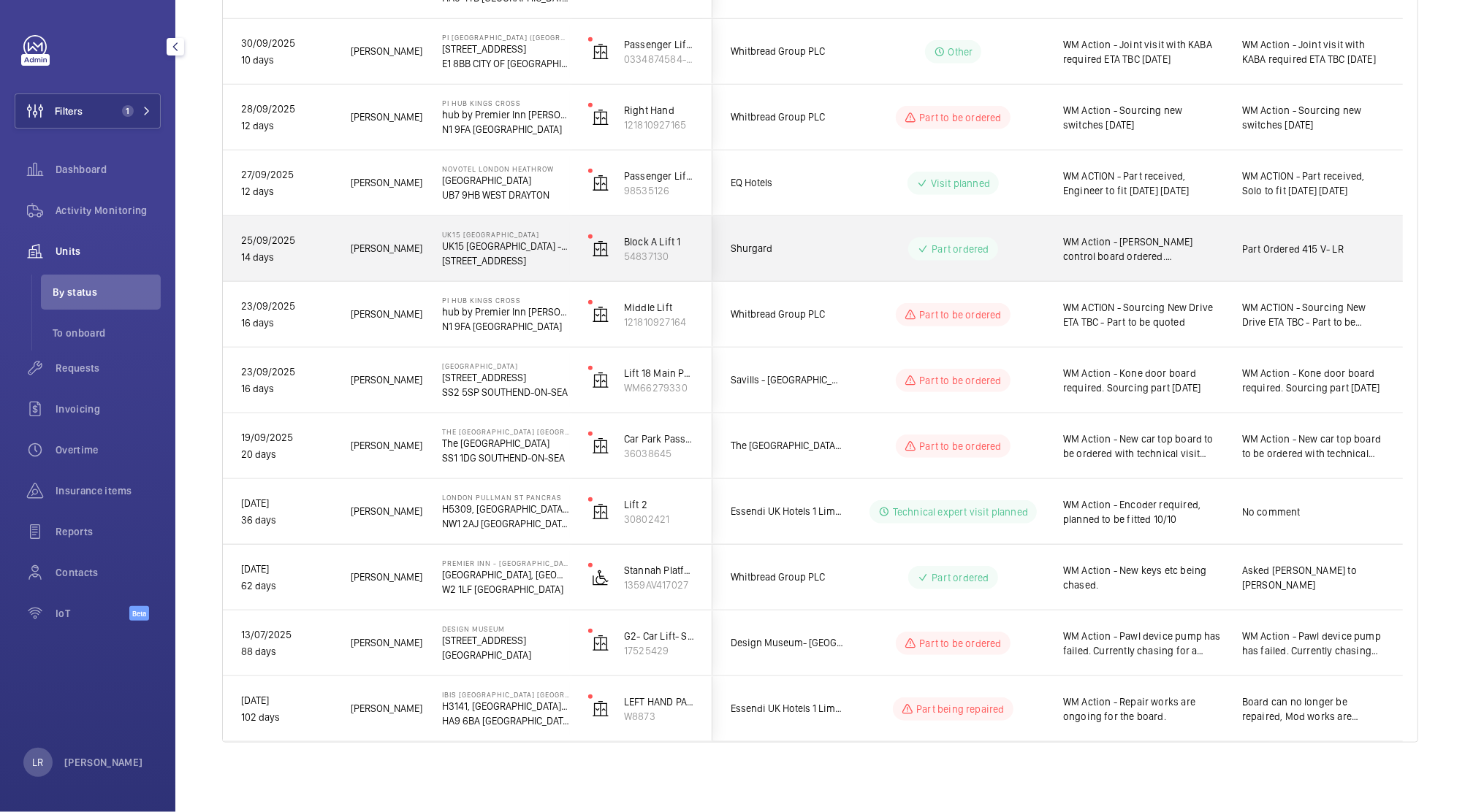
scroll to position [0, 0]
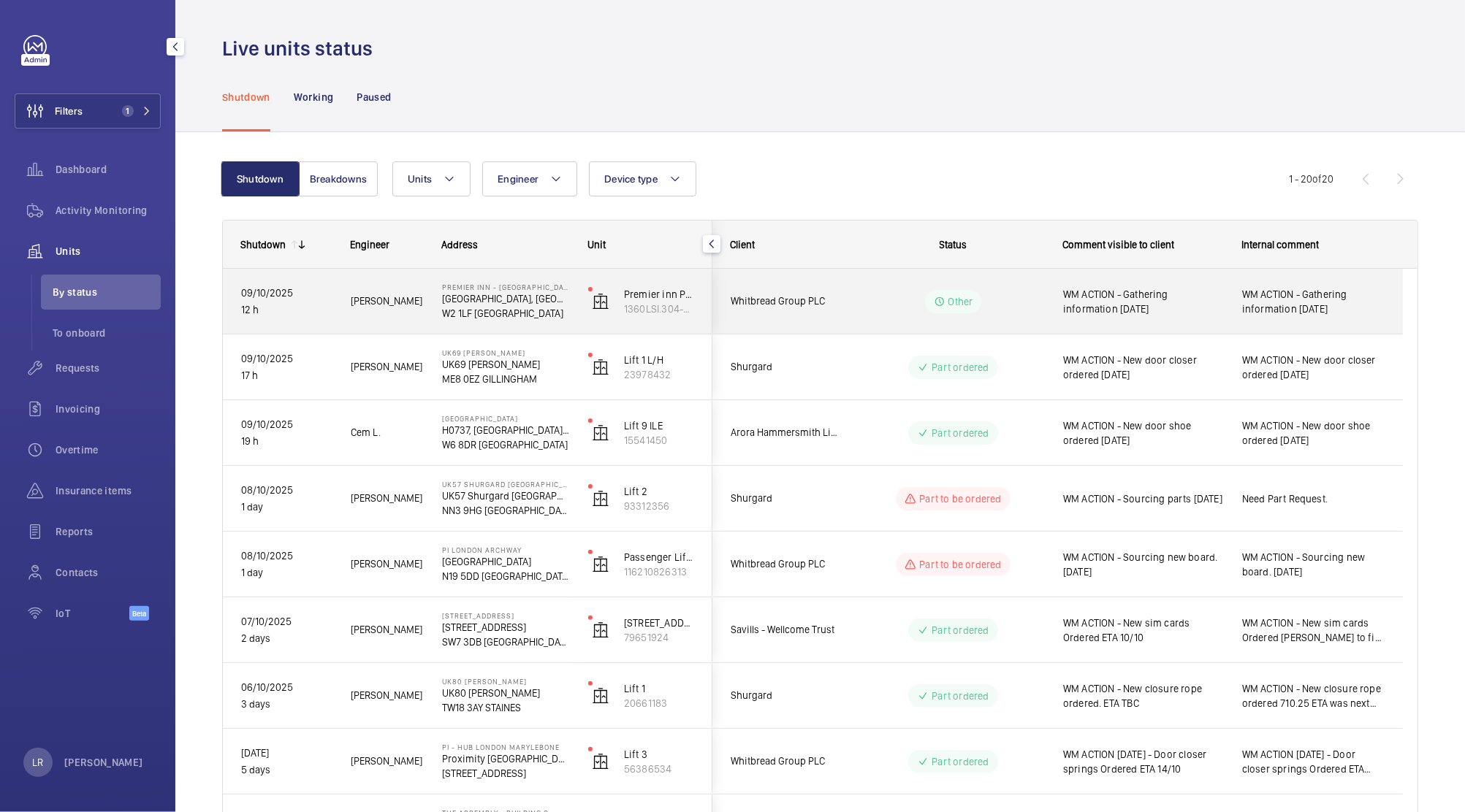
click at [1046, 309] on div "WM ACTION - Gathering information 10/10/25" at bounding box center [1134, 301] width 178 height 62
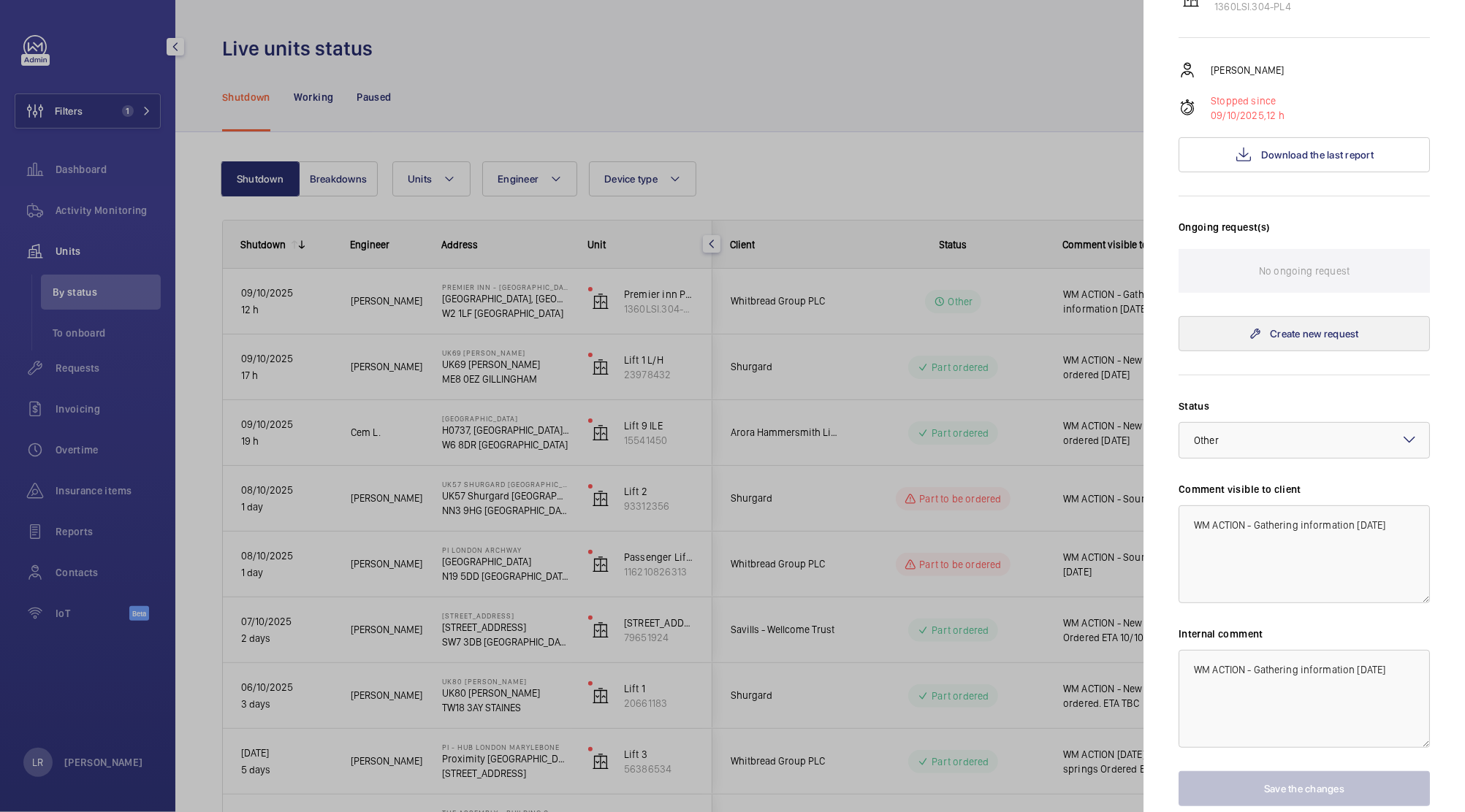
scroll to position [310, 0]
drag, startPoint x: 1354, startPoint y: 501, endPoint x: 1256, endPoint y: 477, distance: 100.9
click at [1256, 505] on textarea "WM ACTION - Gathering information 10/10/25" at bounding box center [1304, 553] width 252 height 98
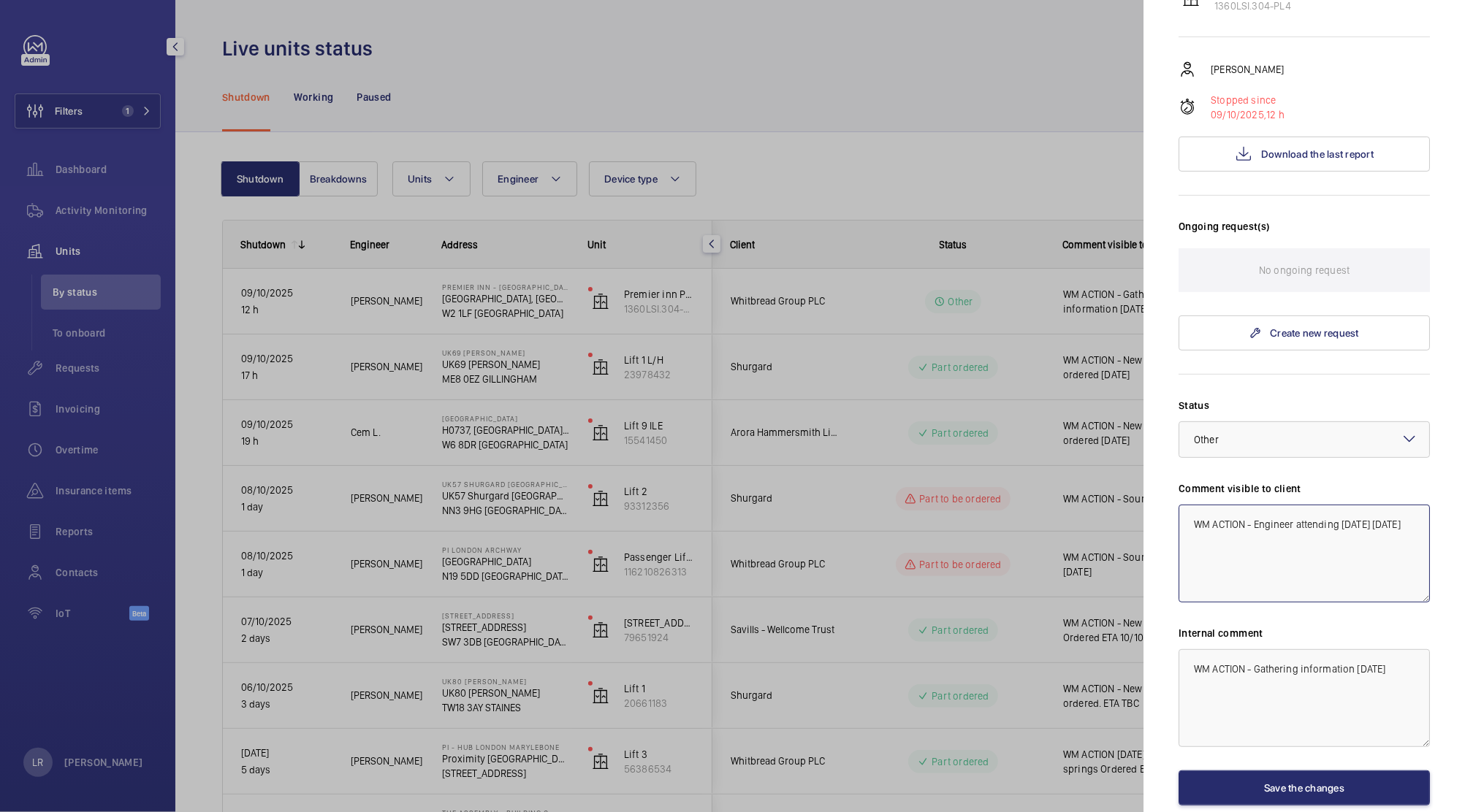
drag, startPoint x: 1324, startPoint y: 527, endPoint x: 1083, endPoint y: 452, distance: 252.4
click at [1083, 452] on mat-sidenav-container "Filters 1 Dashboard Activity Monitoring Units By status To onboard Requests Inv…" at bounding box center [732, 406] width 1465 height 812
type textarea "WM ACTION - Engineer attending [DATE] [DATE]"
drag, startPoint x: 1402, startPoint y: 668, endPoint x: 1166, endPoint y: 644, distance: 237.2
click at [1166, 644] on mat-sidenav "Stopped unit Premier Inn - Paddington Basin Premier Inn, Paddington Exchange, N…" at bounding box center [1304, 406] width 321 height 812
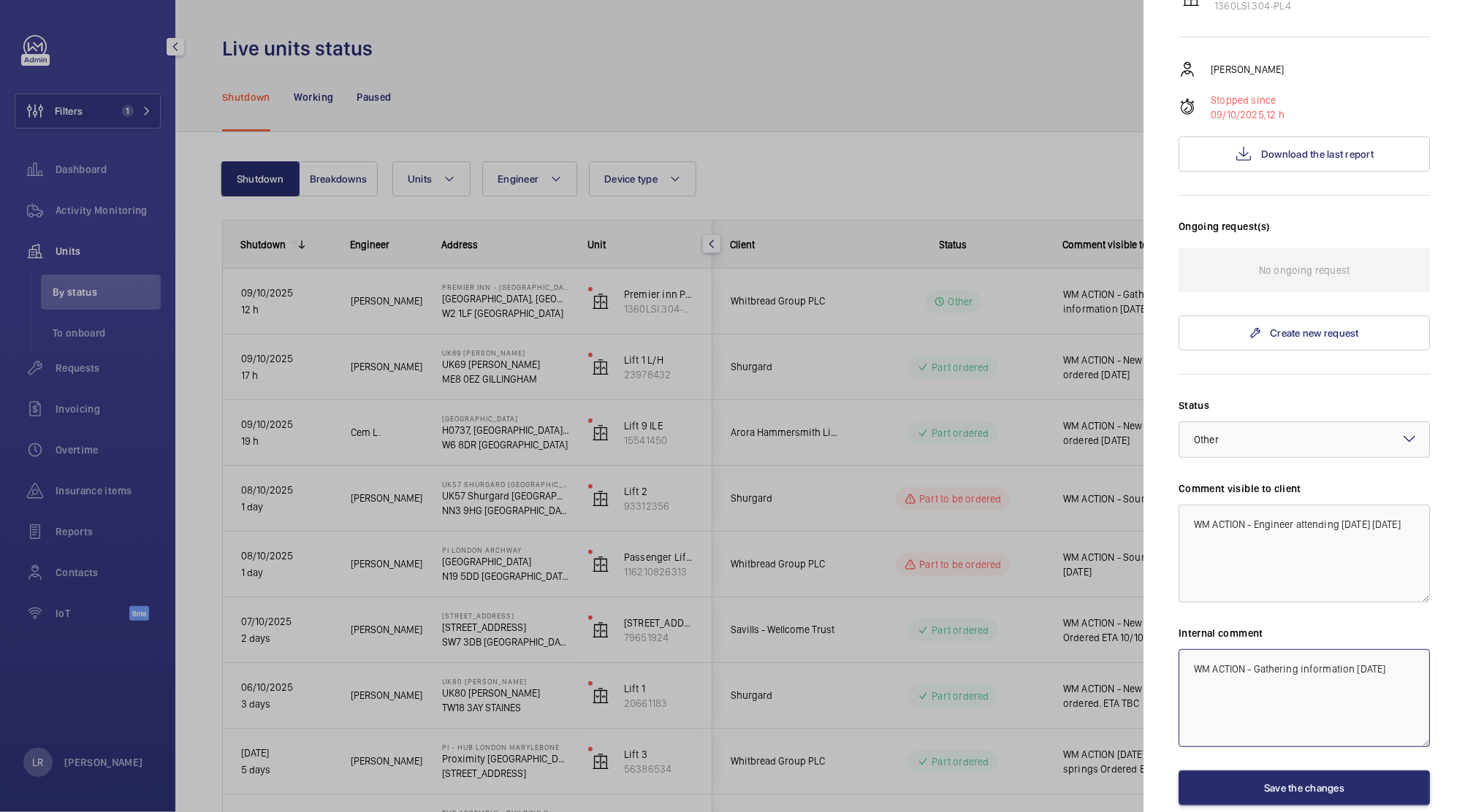
paste textarea "Engineer attending today"
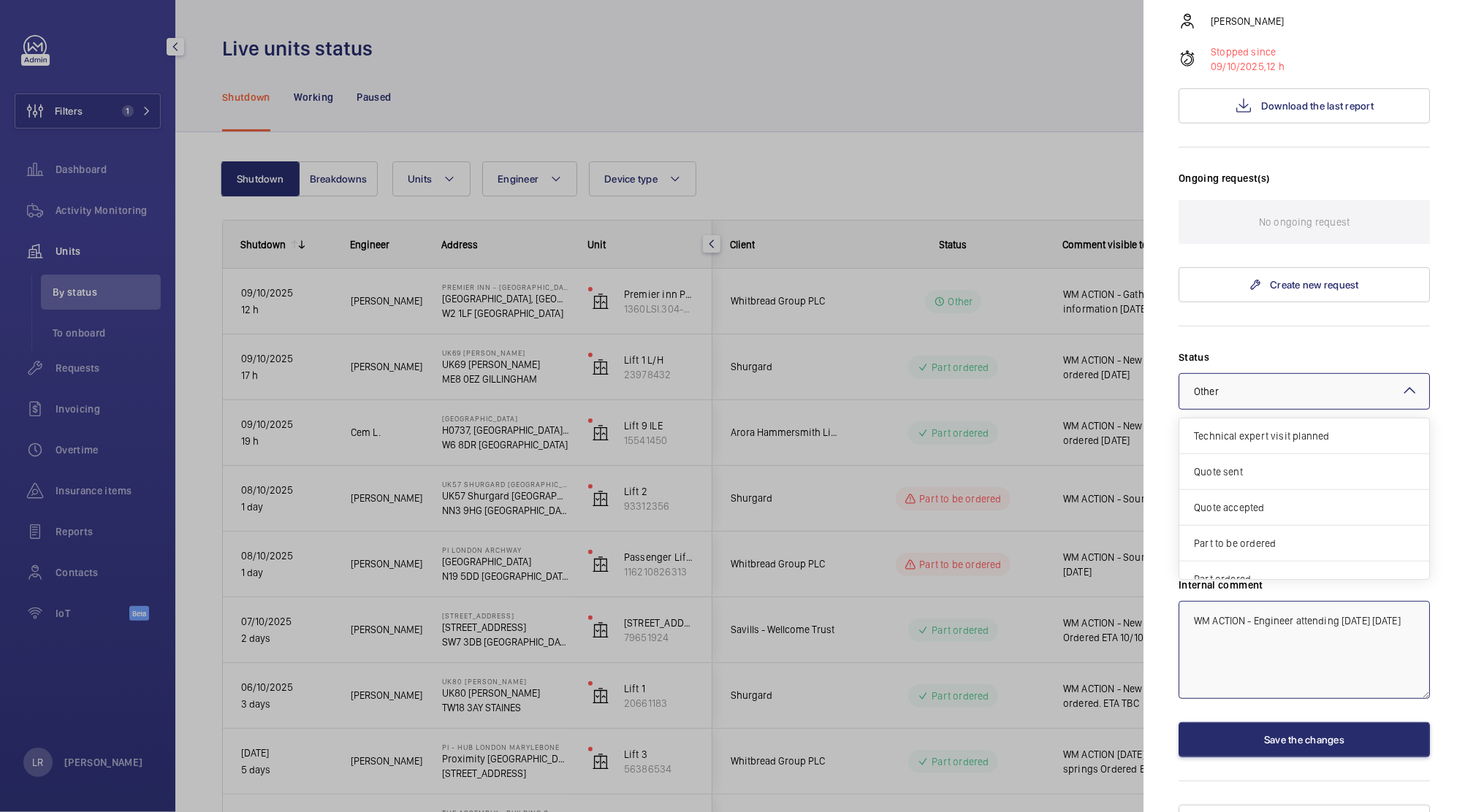
scroll to position [123, 0]
click at [1350, 374] on div at bounding box center [1304, 391] width 250 height 35
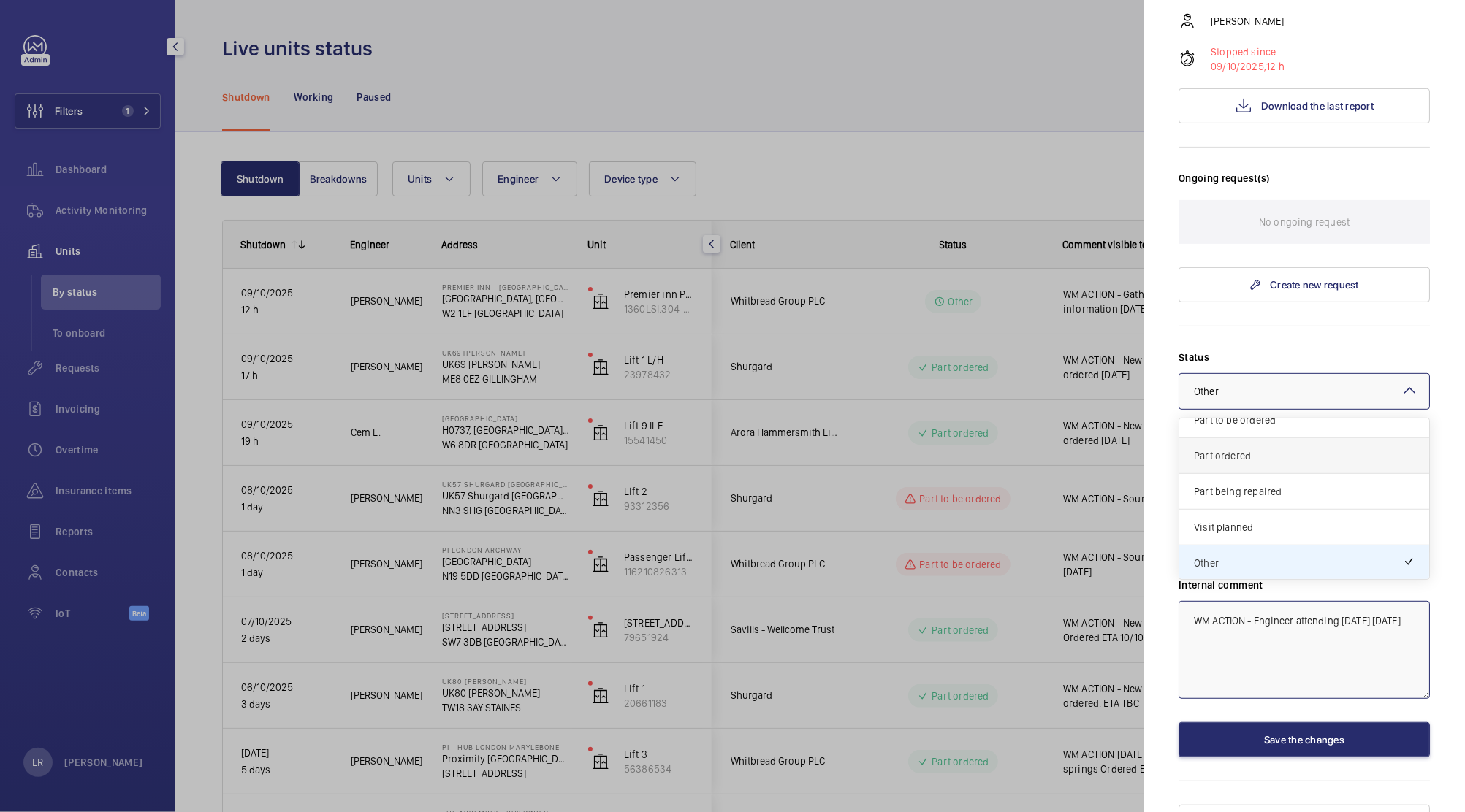
scroll to position [99, 0]
click at [1285, 544] on span "Visit planned" at bounding box center [1304, 551] width 220 height 15
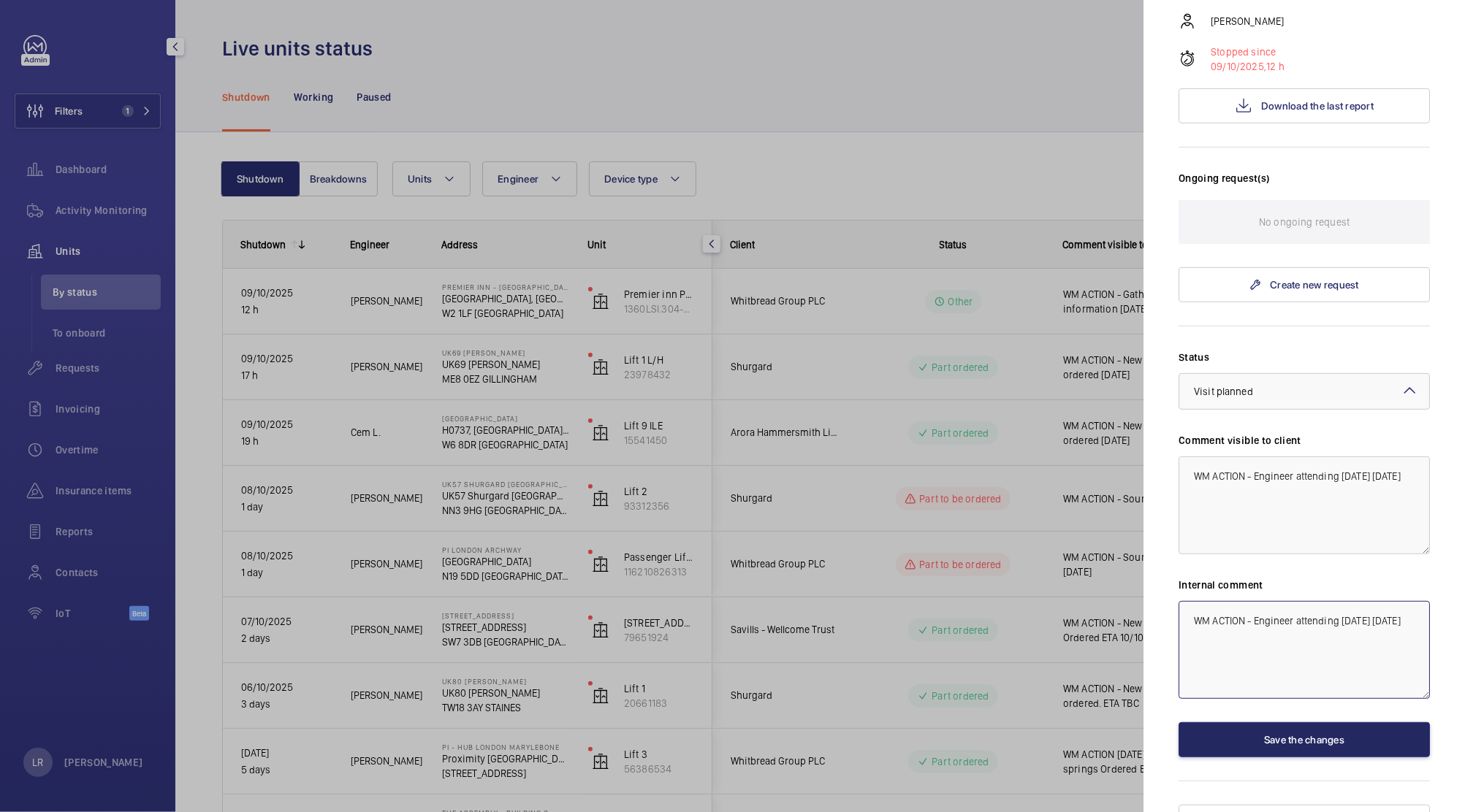
type textarea "WM ACTION - Engineer attending [DATE] [DATE]"
click at [1291, 722] on button "Save the changes" at bounding box center [1304, 739] width 252 height 35
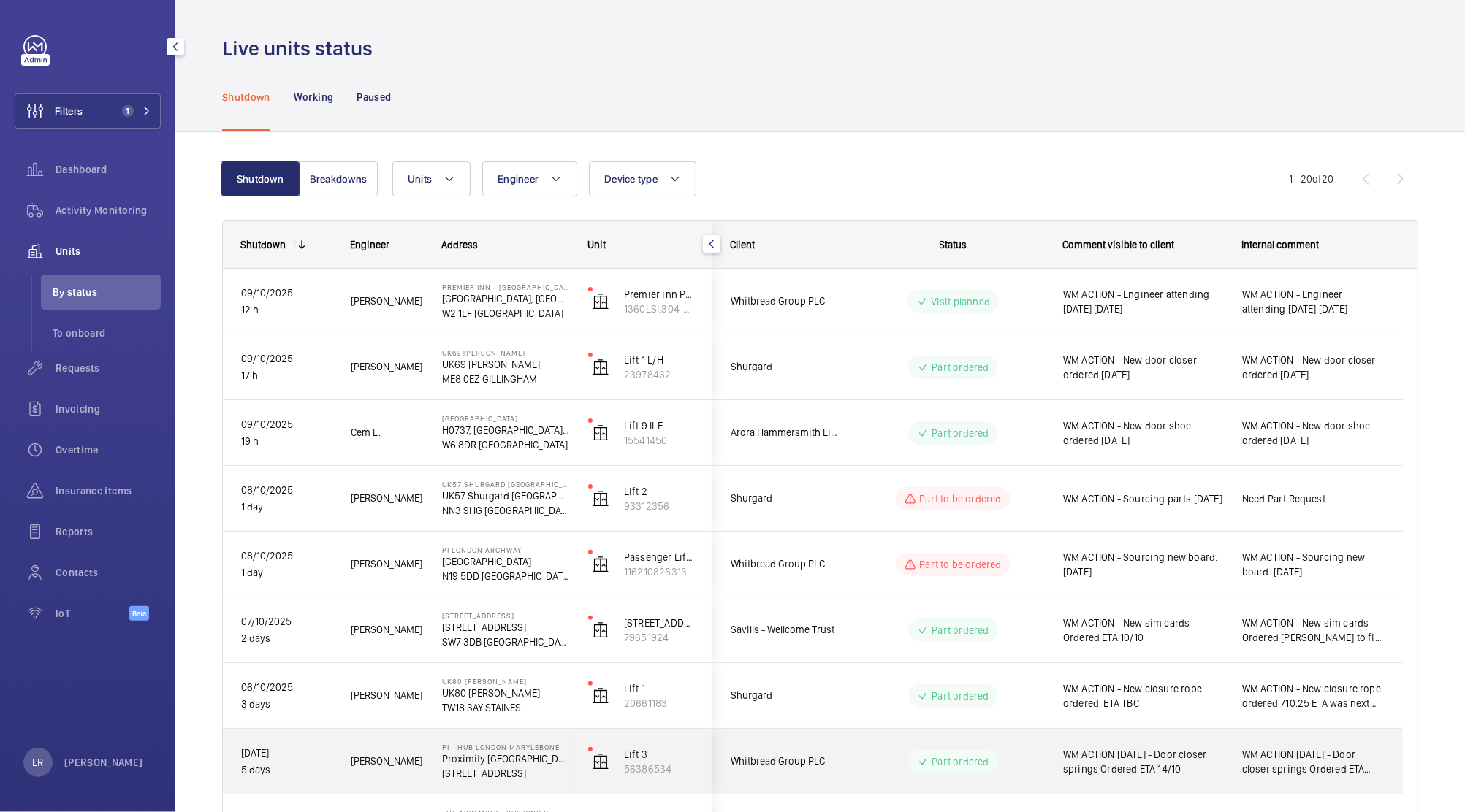
scroll to position [3, 0]
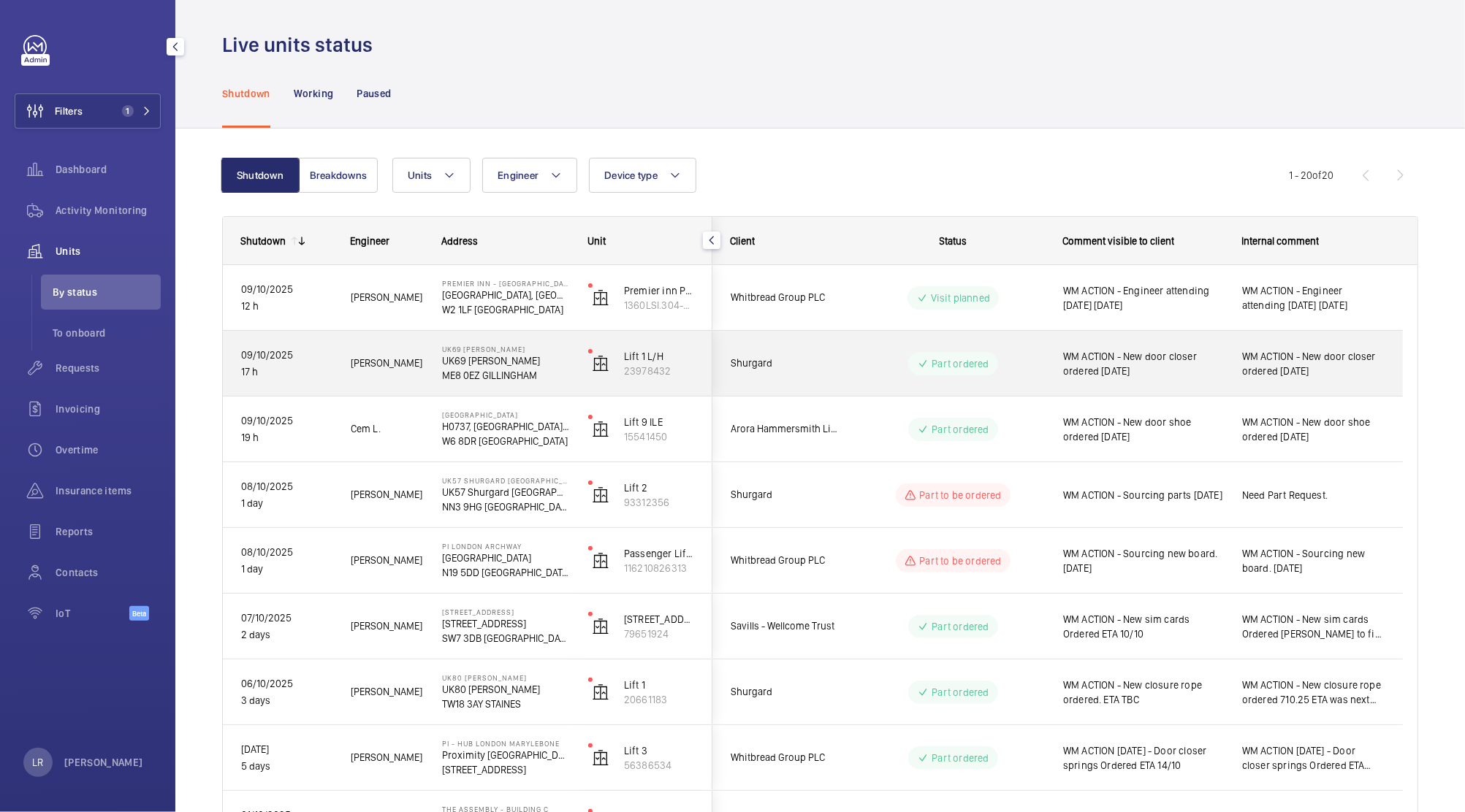
click at [821, 348] on div "Shurgard" at bounding box center [778, 363] width 130 height 46
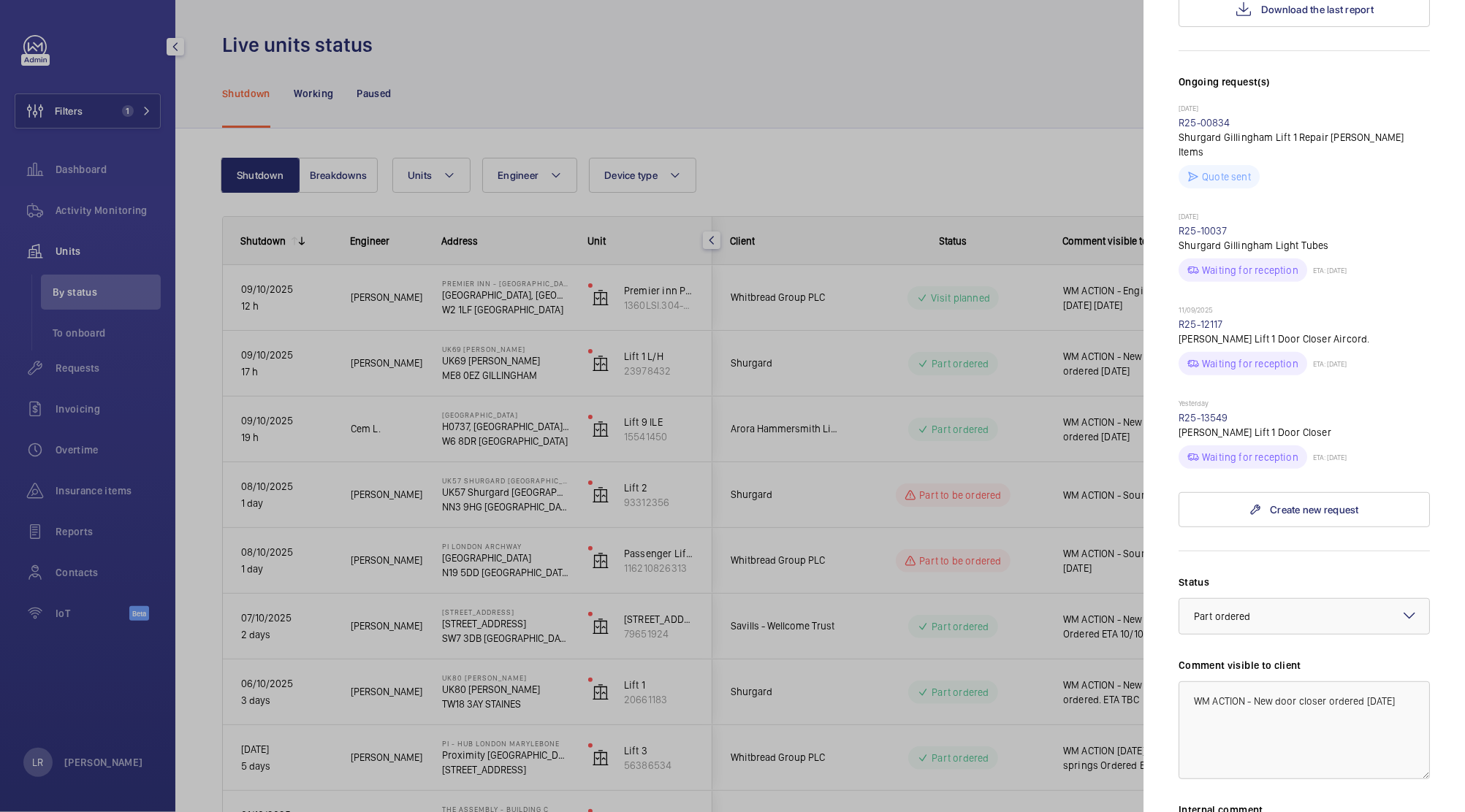
scroll to position [351, 0]
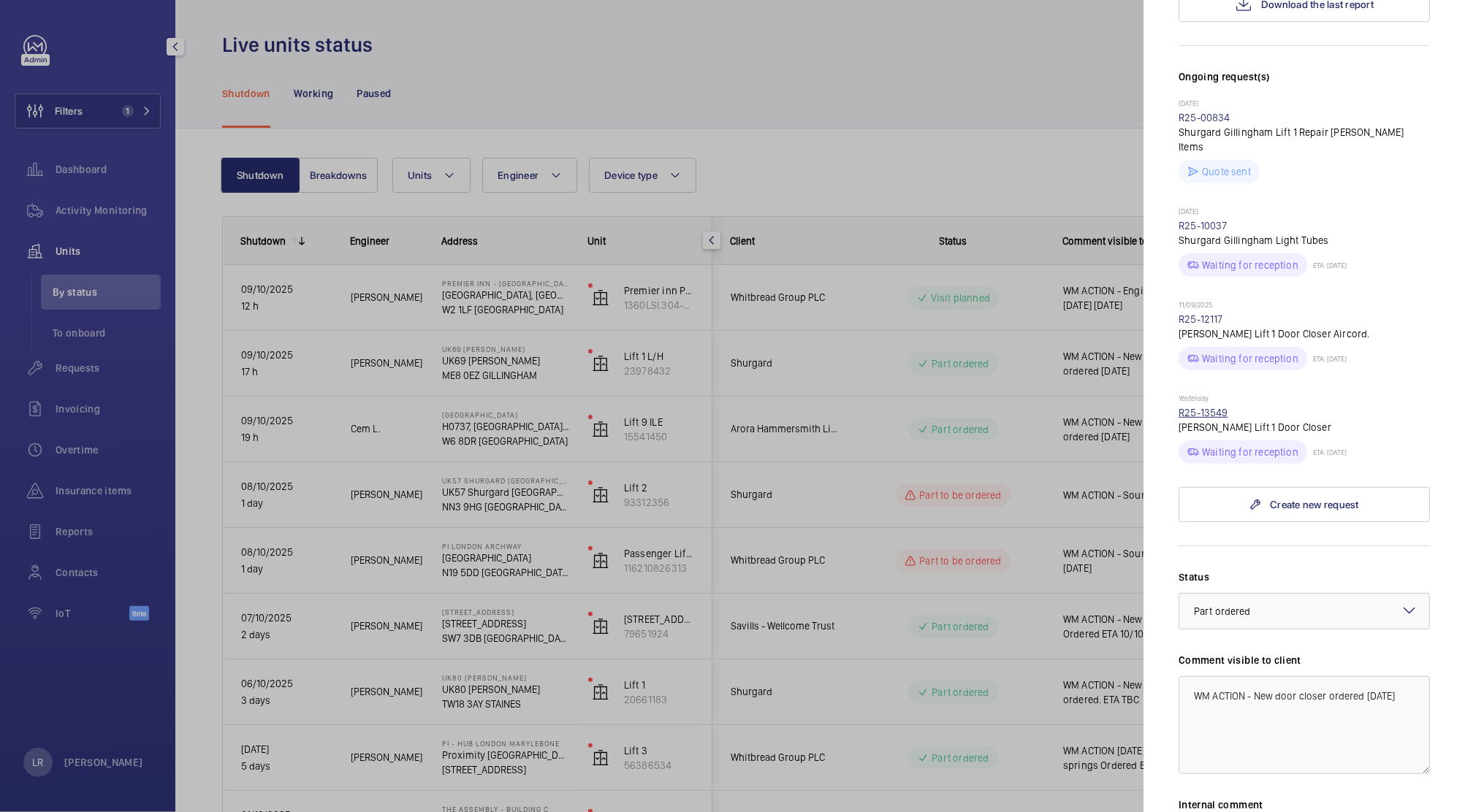
click at [1219, 418] on link "R25-13549" at bounding box center [1203, 412] width 49 height 11
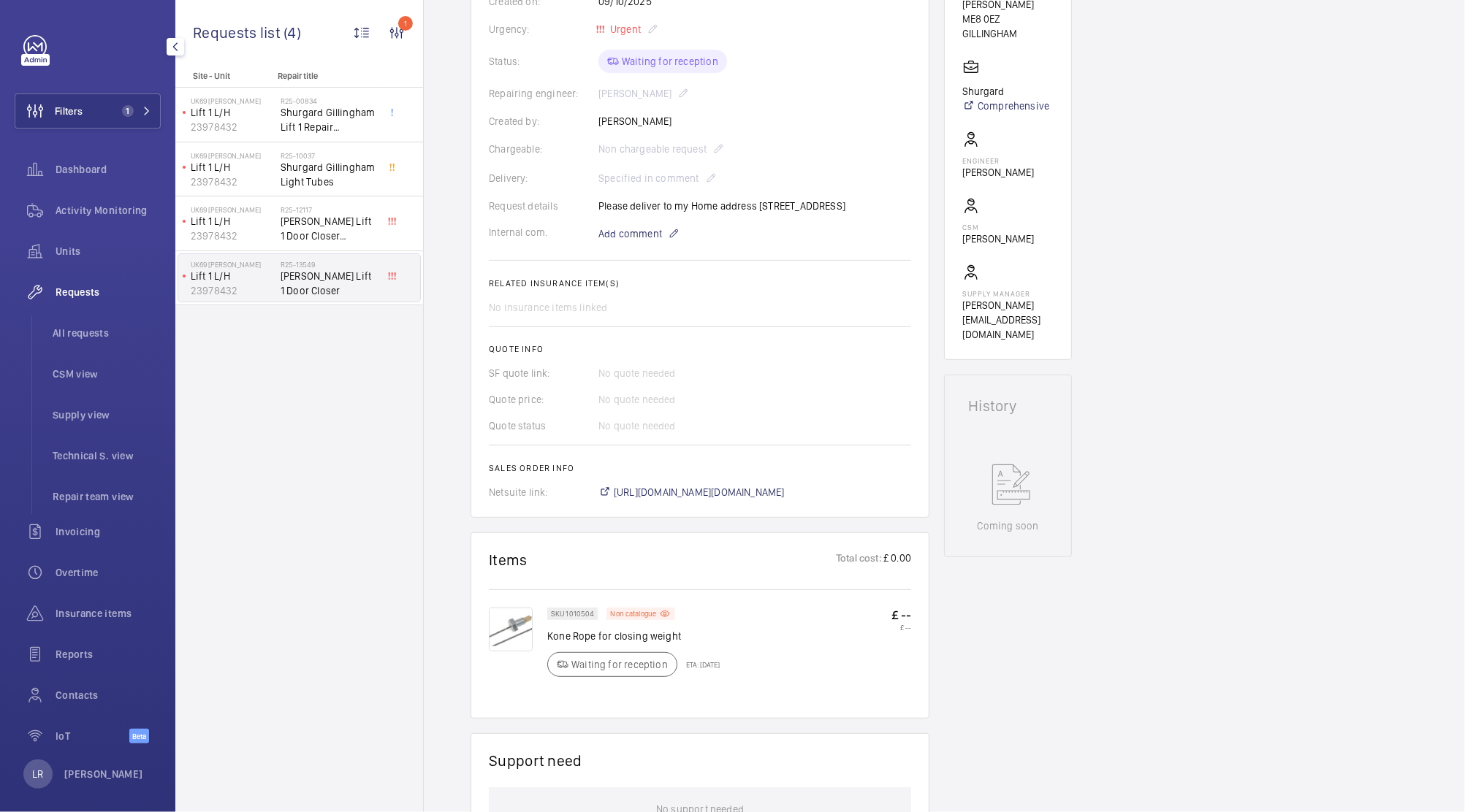
scroll to position [522, 0]
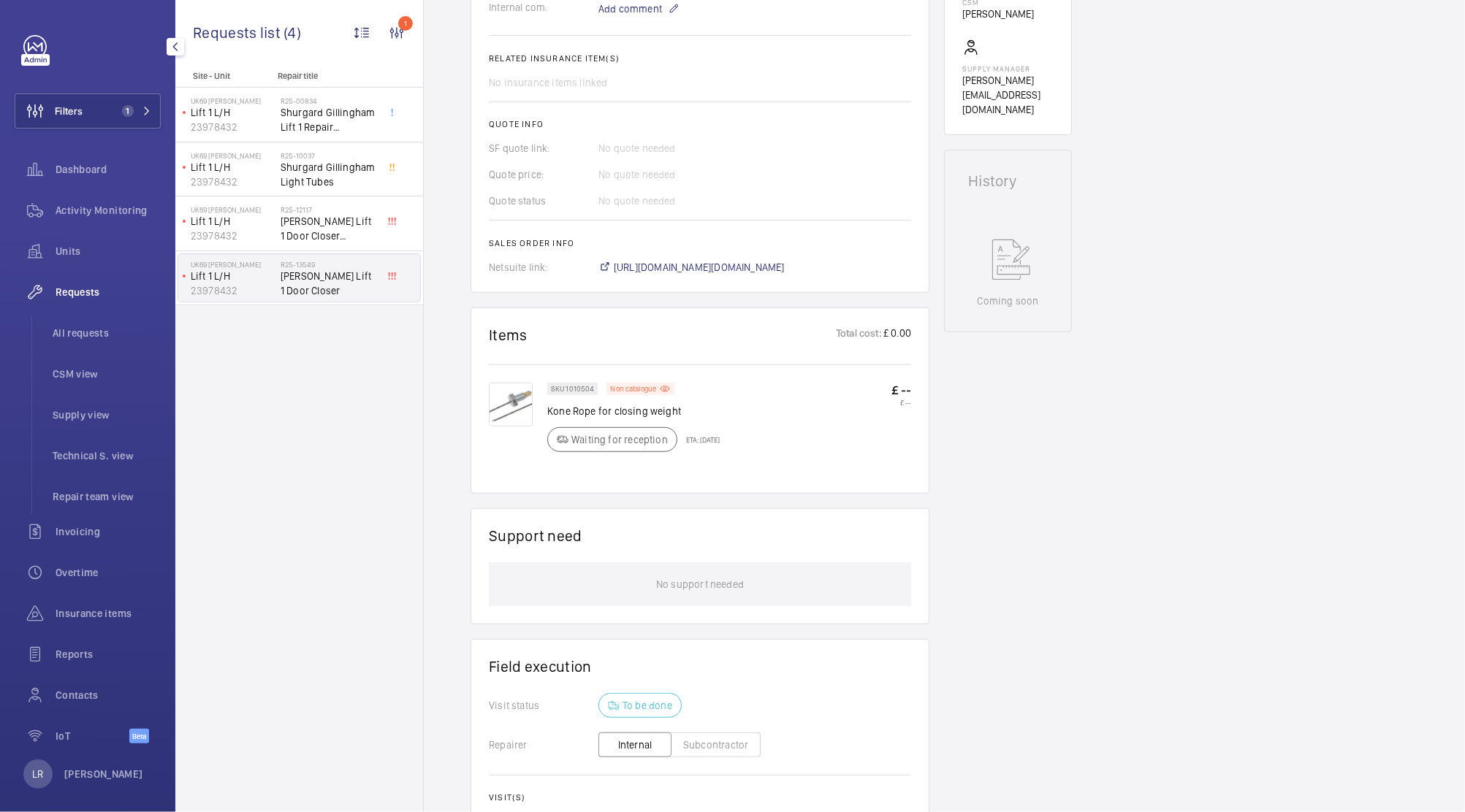
click at [510, 414] on img at bounding box center [510, 404] width 44 height 44
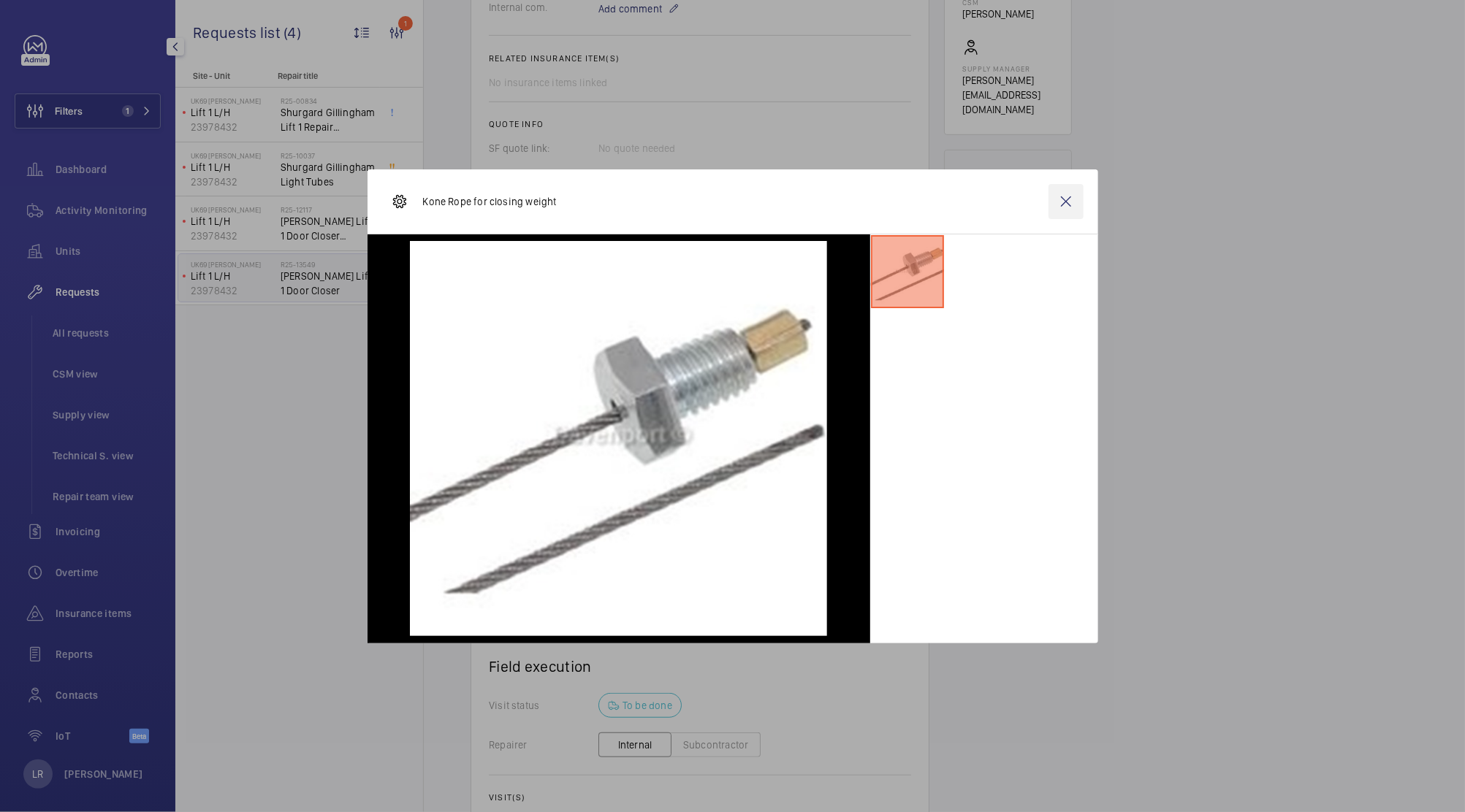
click at [1068, 205] on wm-front-icon-button at bounding box center [1066, 201] width 35 height 35
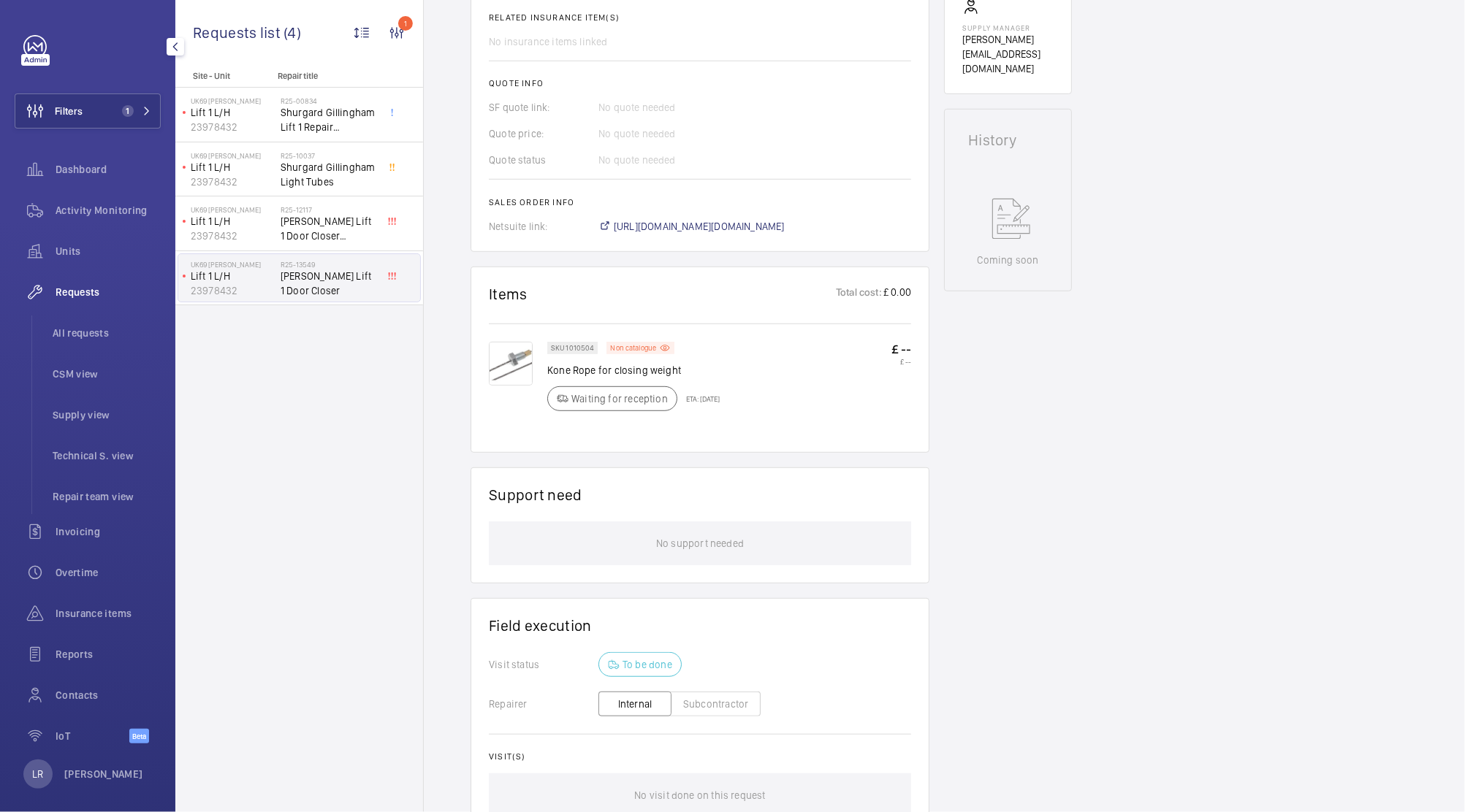
scroll to position [0, 0]
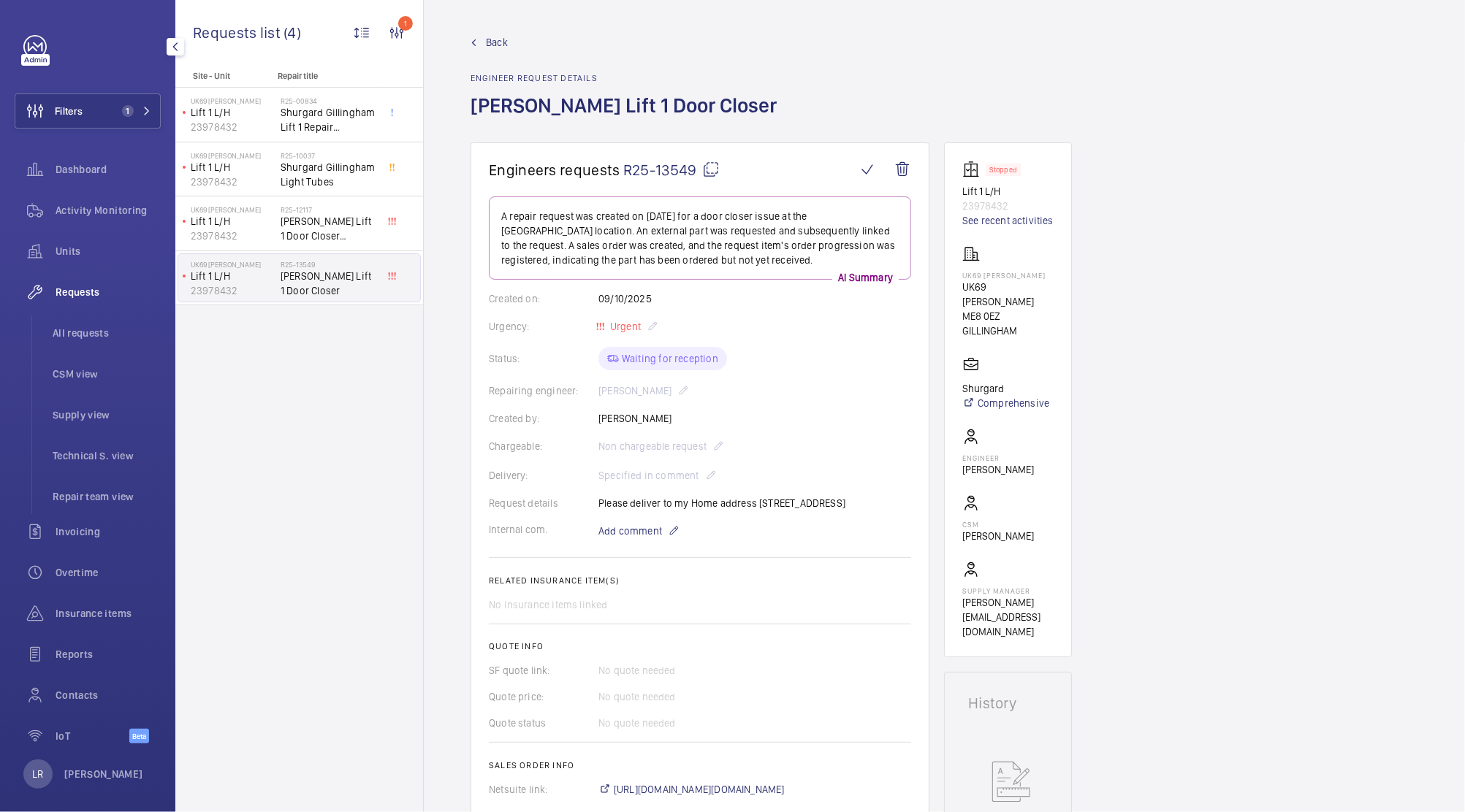
click at [502, 36] on span "Back" at bounding box center [496, 42] width 22 height 15
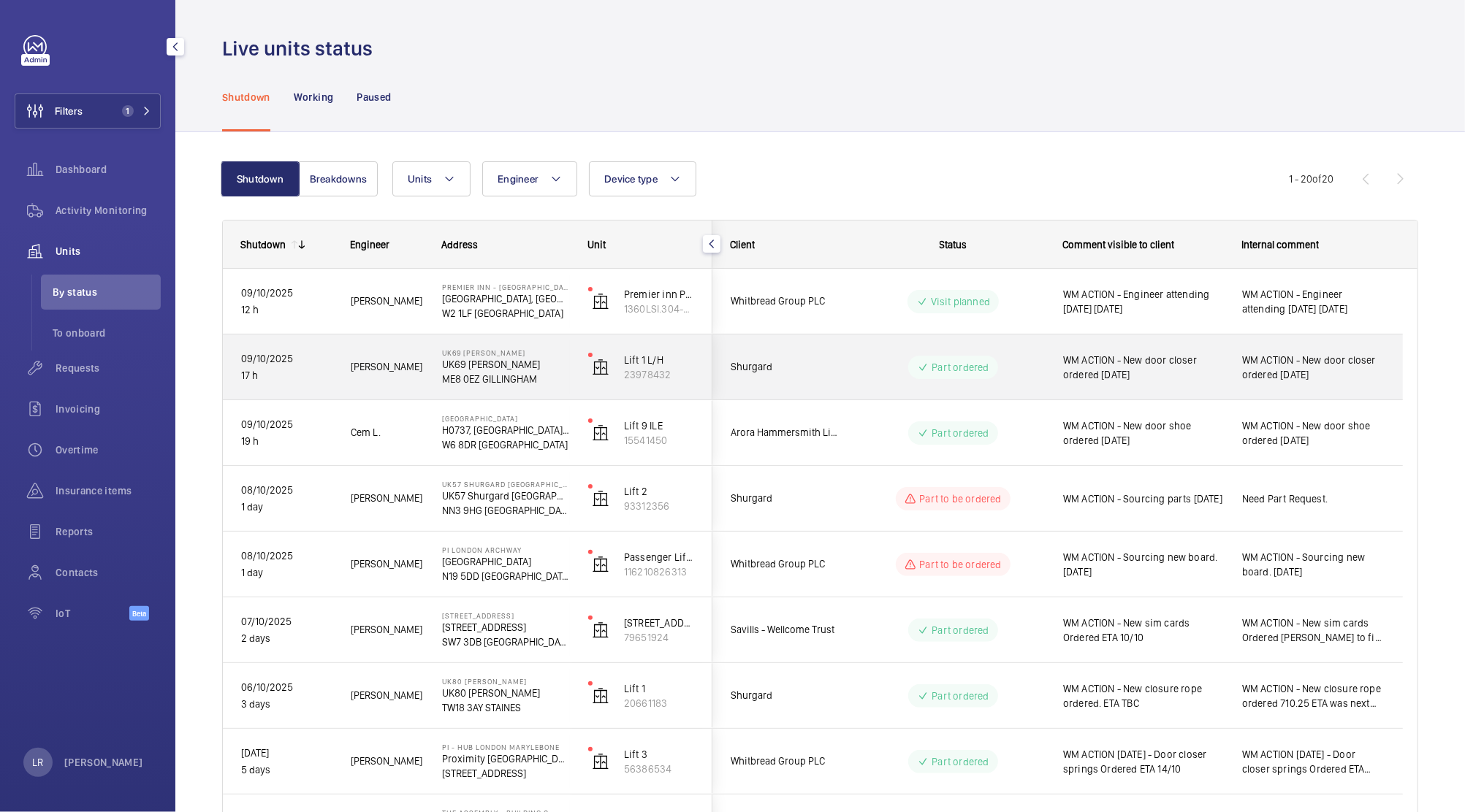
click at [872, 353] on div "Part ordered" at bounding box center [944, 367] width 200 height 53
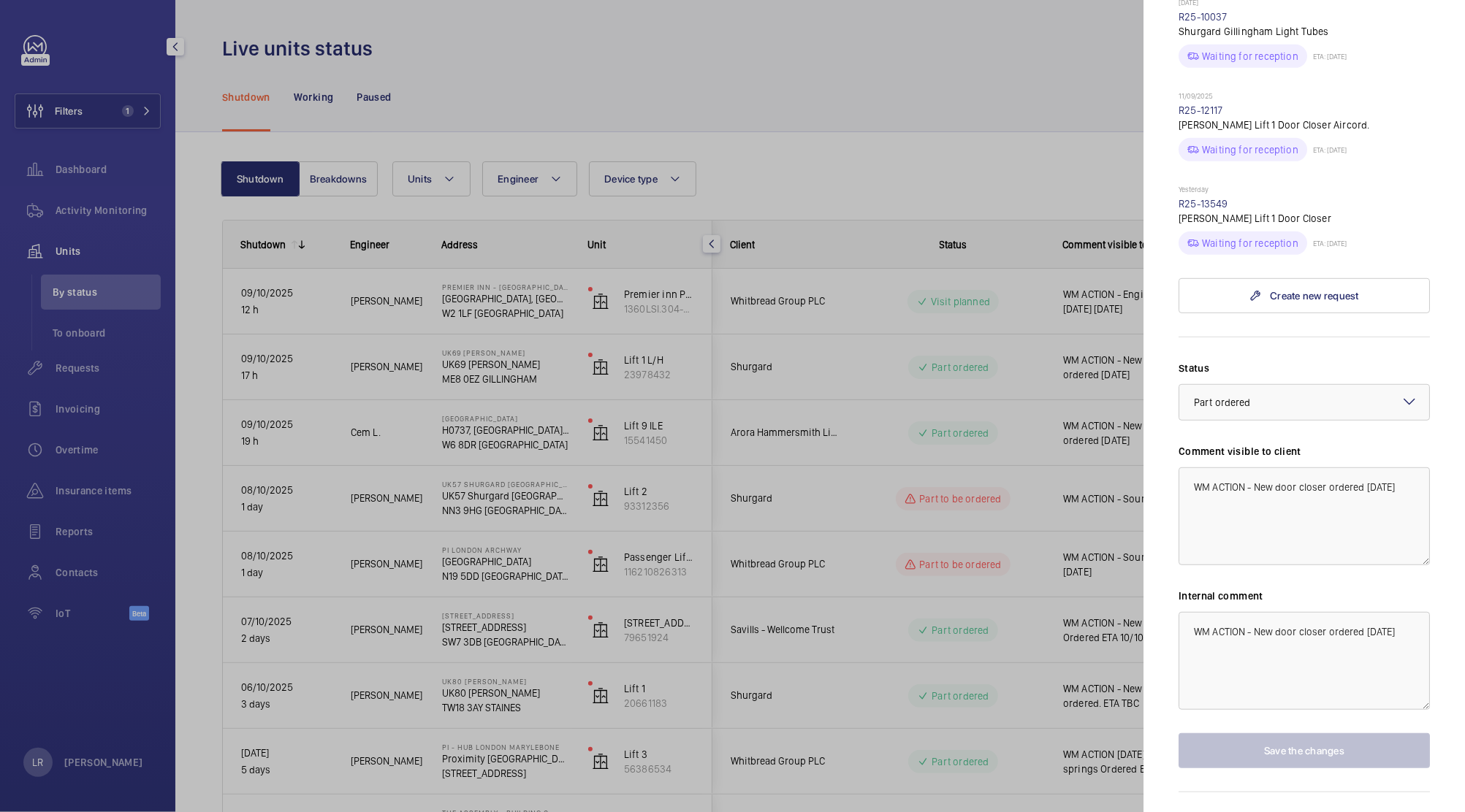
scroll to position [564, 0]
click at [713, 558] on div at bounding box center [732, 406] width 1465 height 812
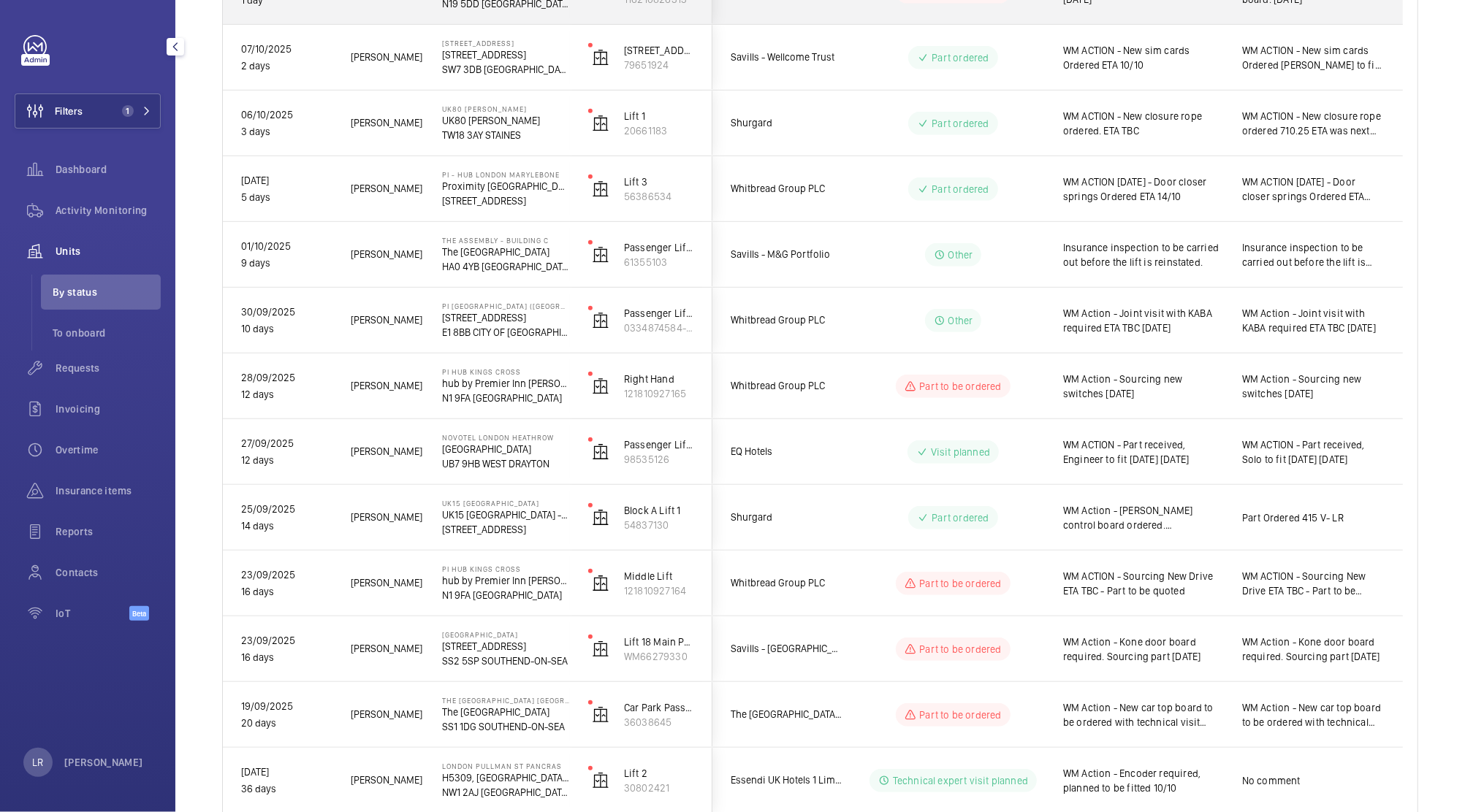
scroll to position [841, 0]
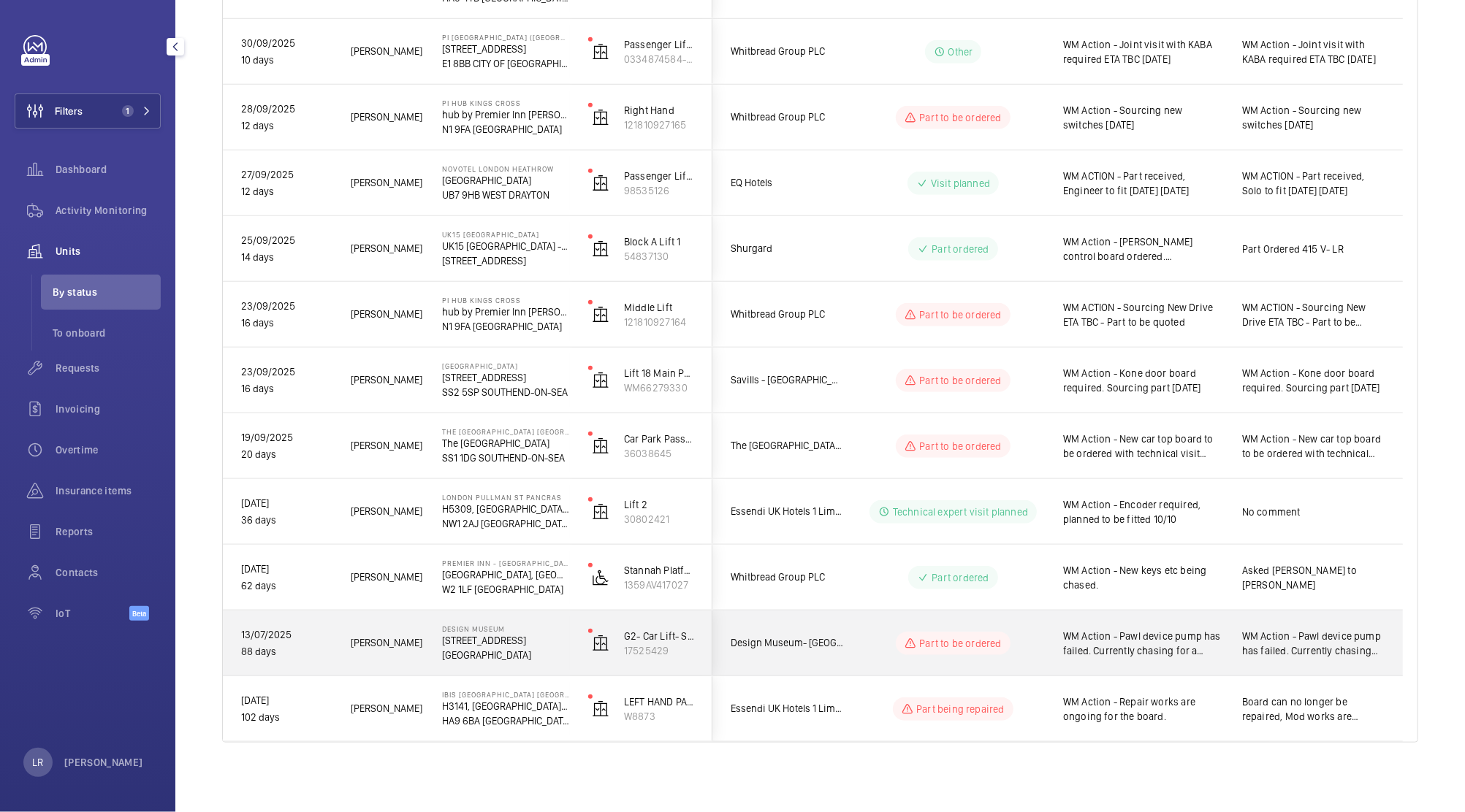
click at [821, 648] on span "Design Museum- [GEOGRAPHIC_DATA]" at bounding box center [787, 642] width 113 height 16
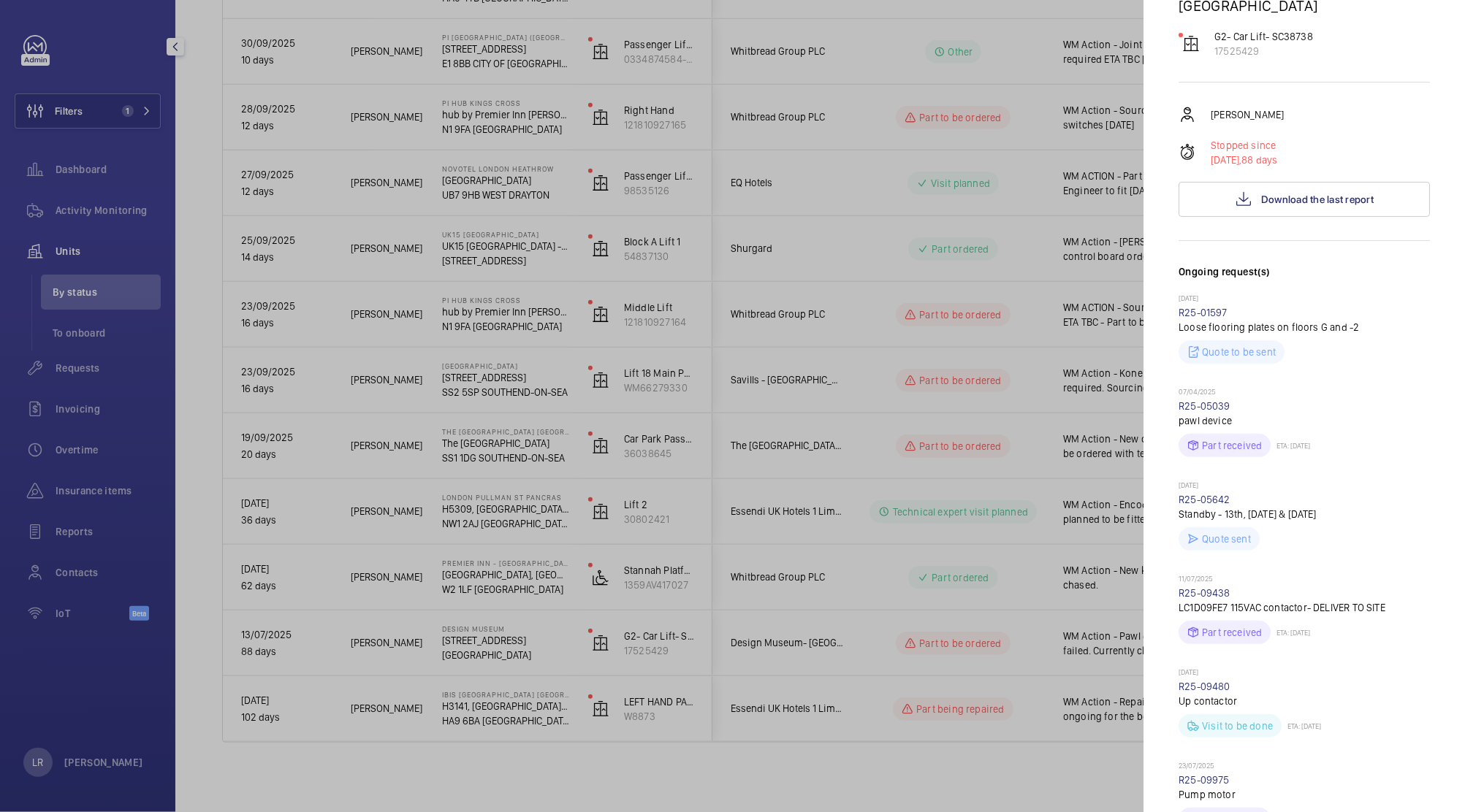
scroll to position [0, 0]
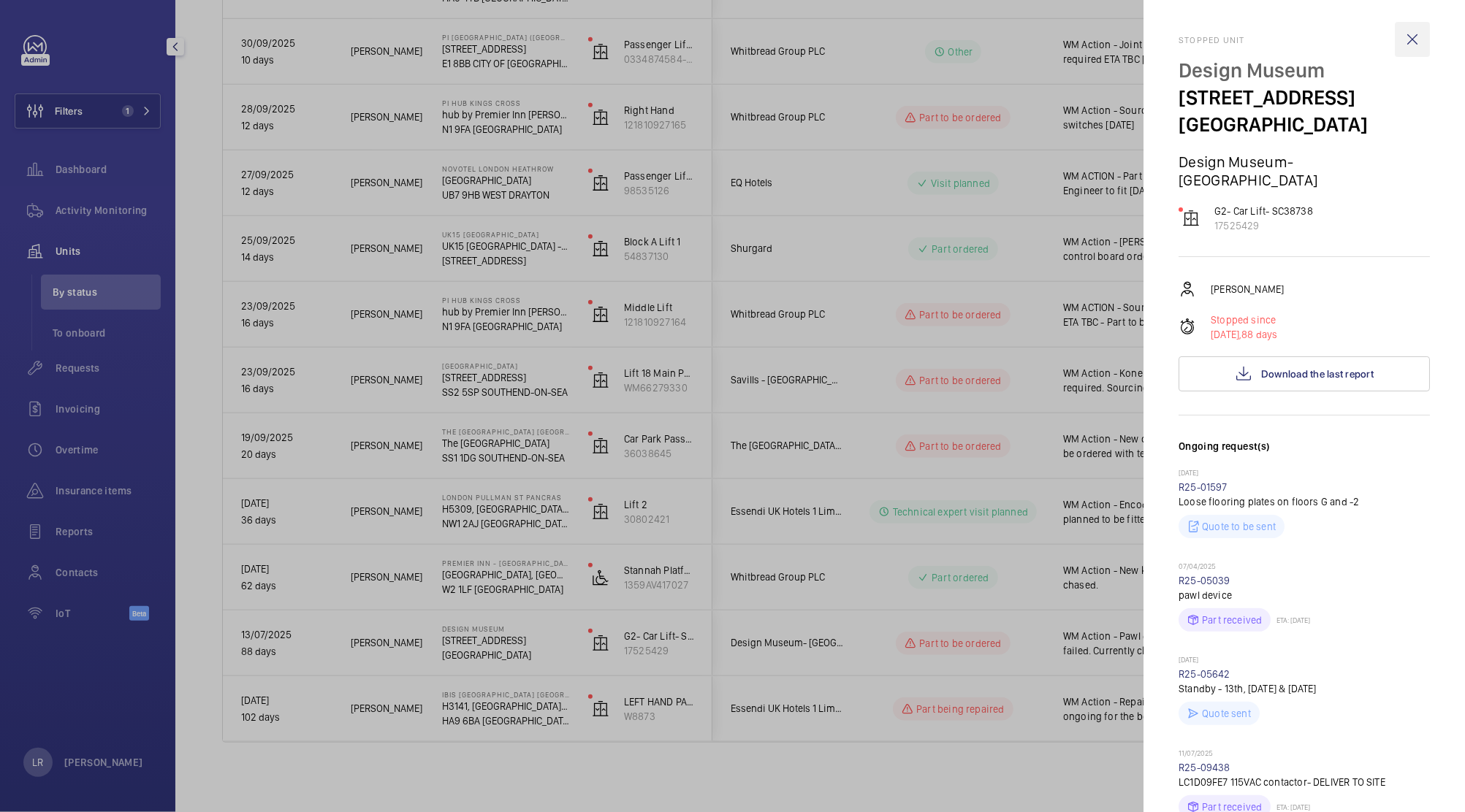
click at [1398, 43] on wm-front-icon-button at bounding box center [1412, 39] width 35 height 35
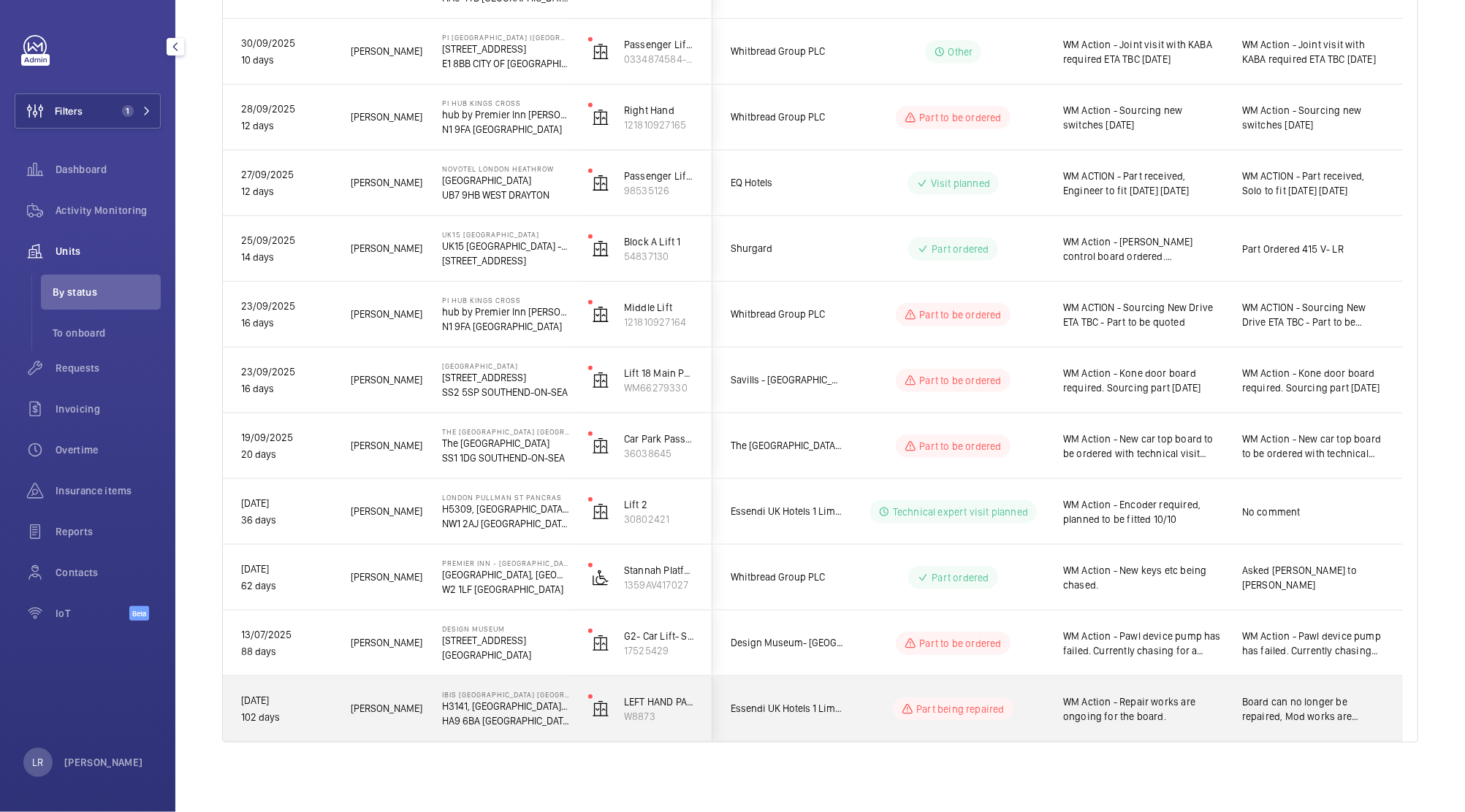
click at [1034, 703] on wm-front-pills-cell "Part being repaired" at bounding box center [953, 709] width 182 height 23
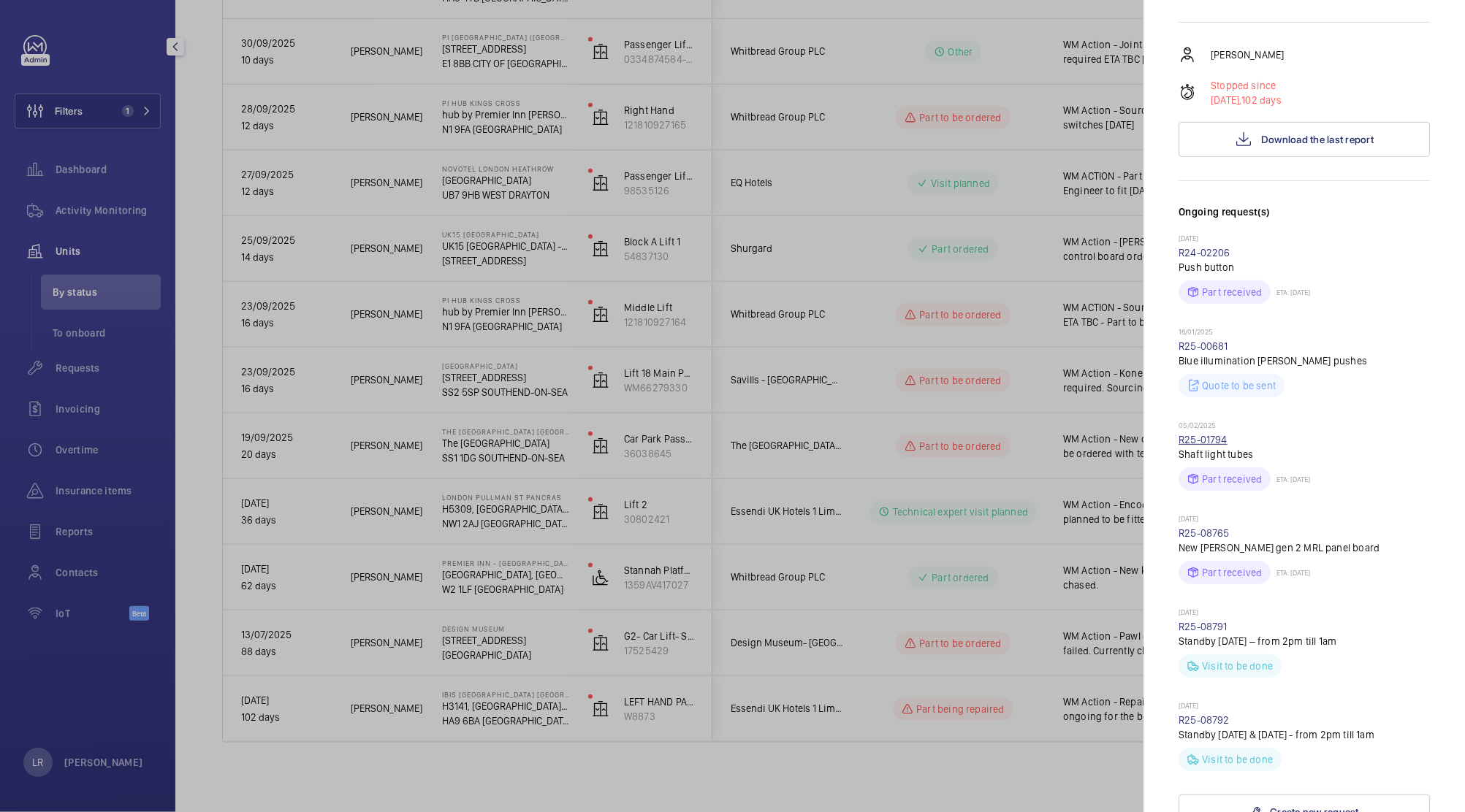
scroll to position [325, 0]
click at [1056, 692] on div at bounding box center [732, 406] width 1465 height 812
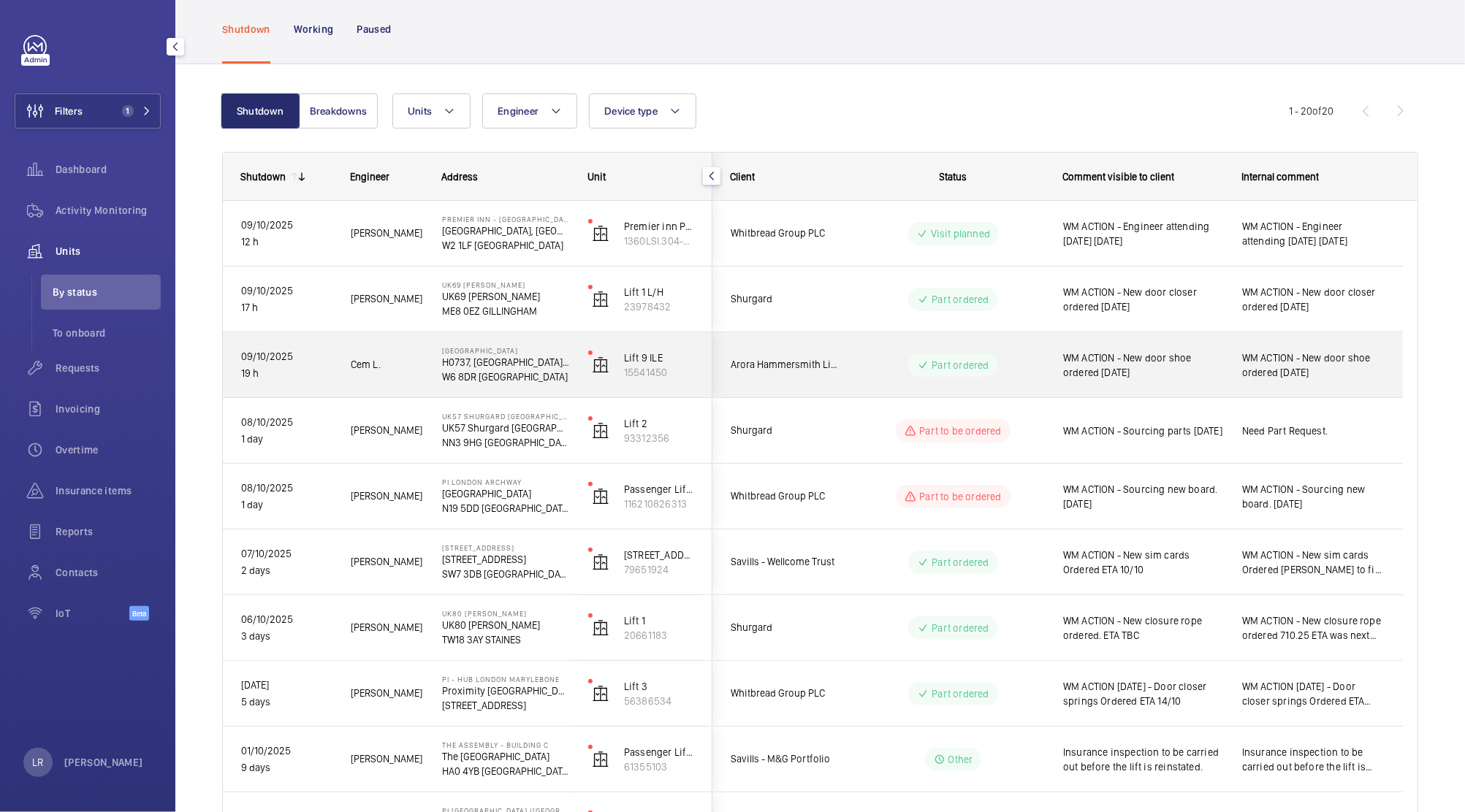
scroll to position [841, 0]
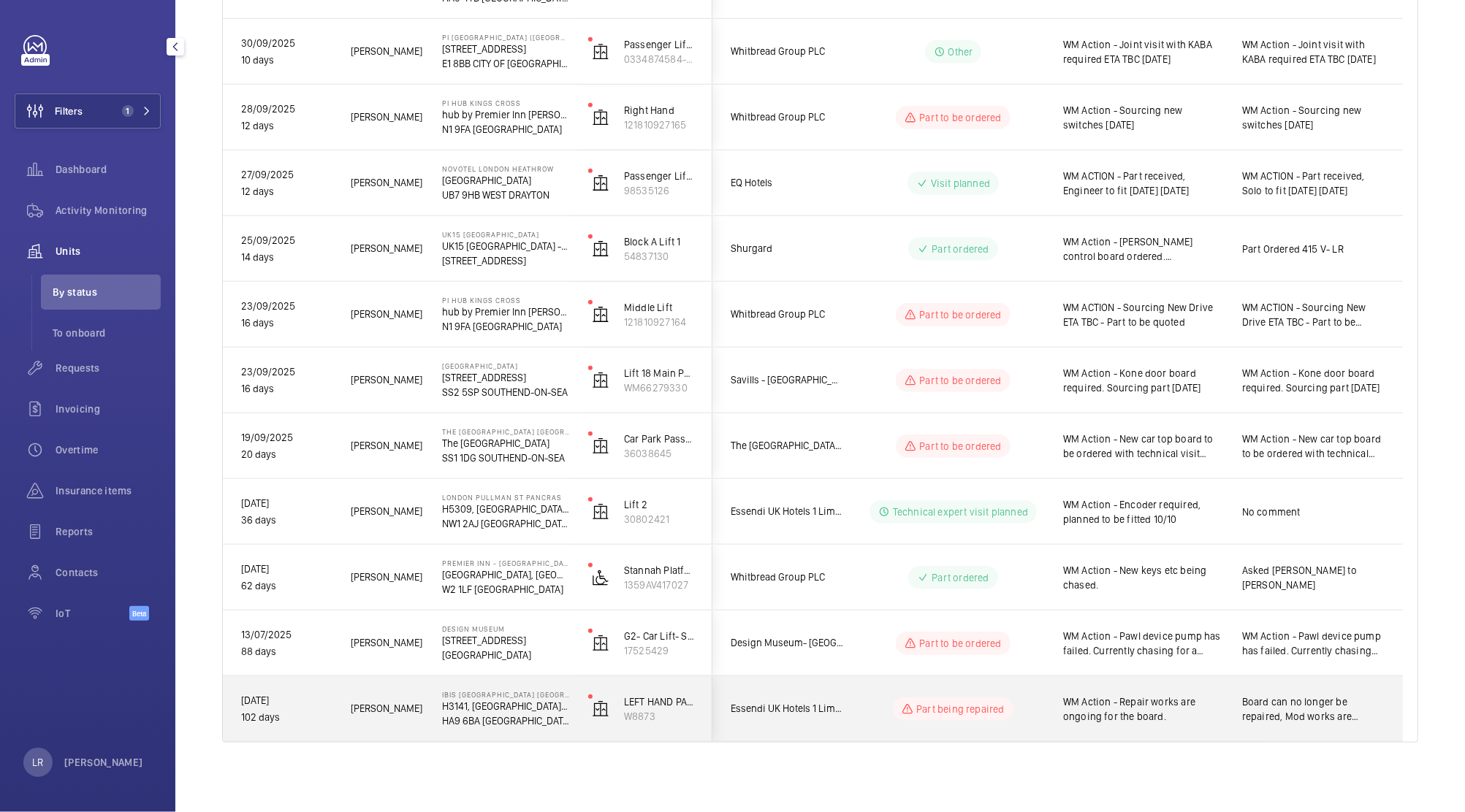
click at [851, 717] on div "Part being repaired" at bounding box center [944, 709] width 200 height 53
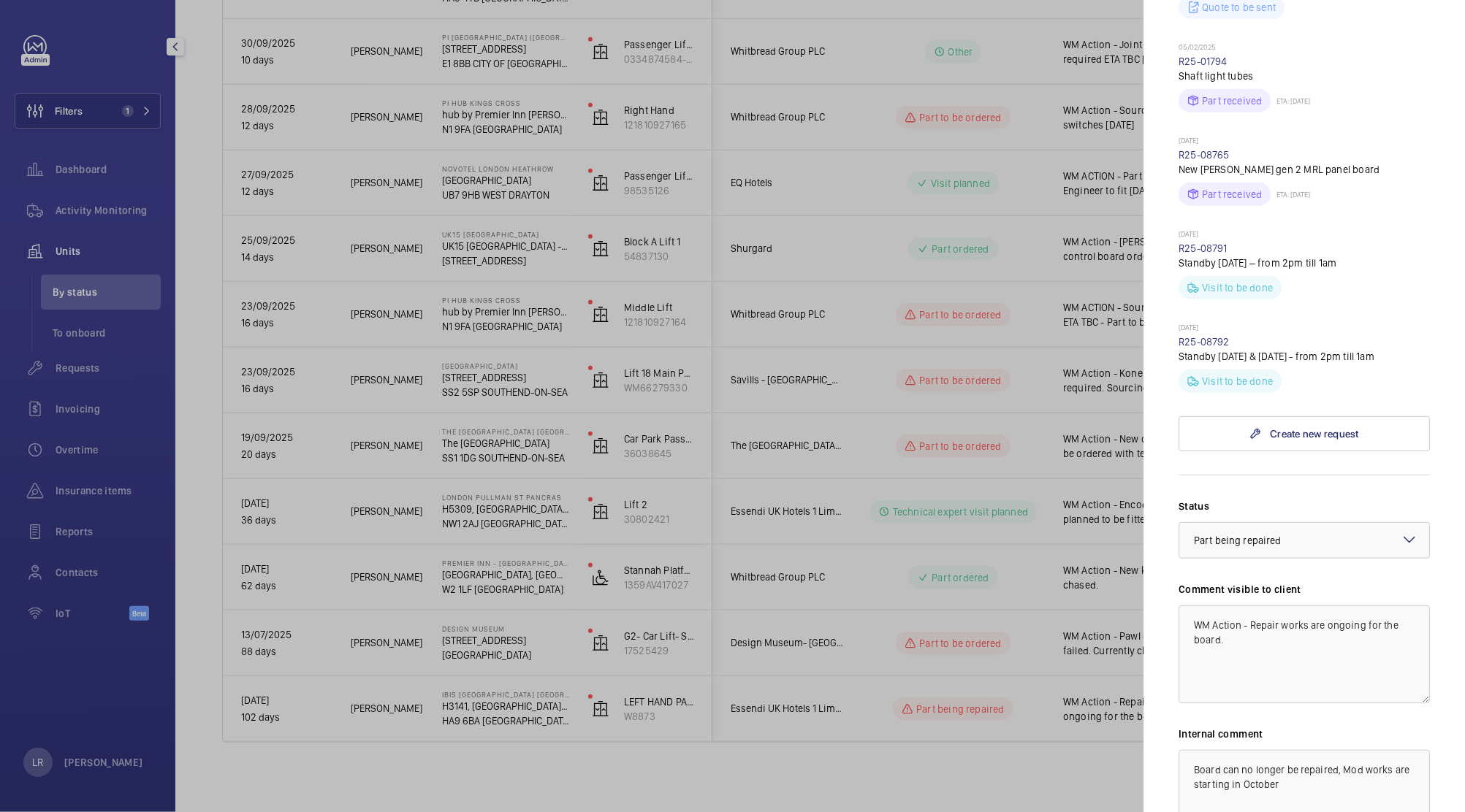
scroll to position [823, 0]
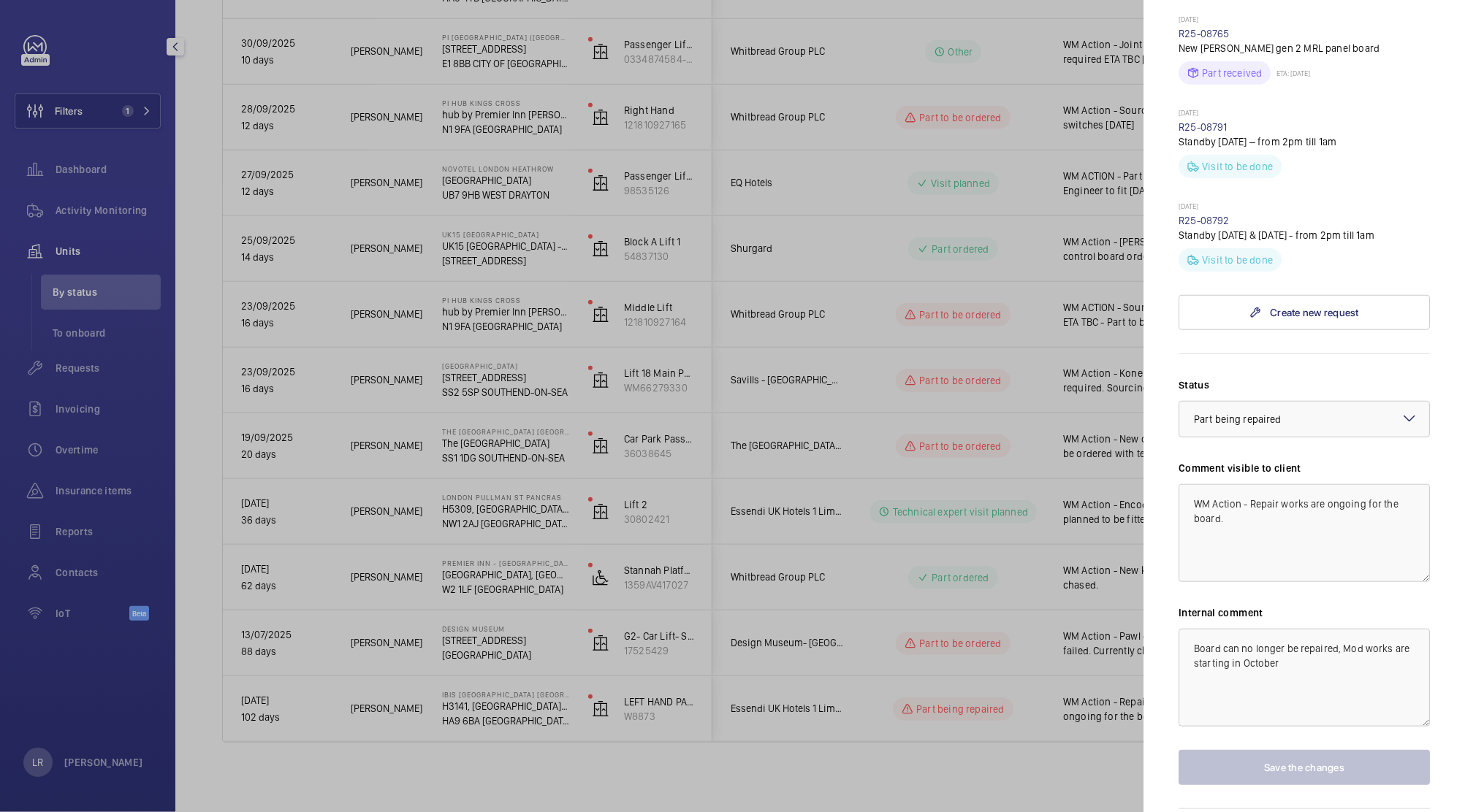
click at [991, 528] on div at bounding box center [732, 406] width 1465 height 812
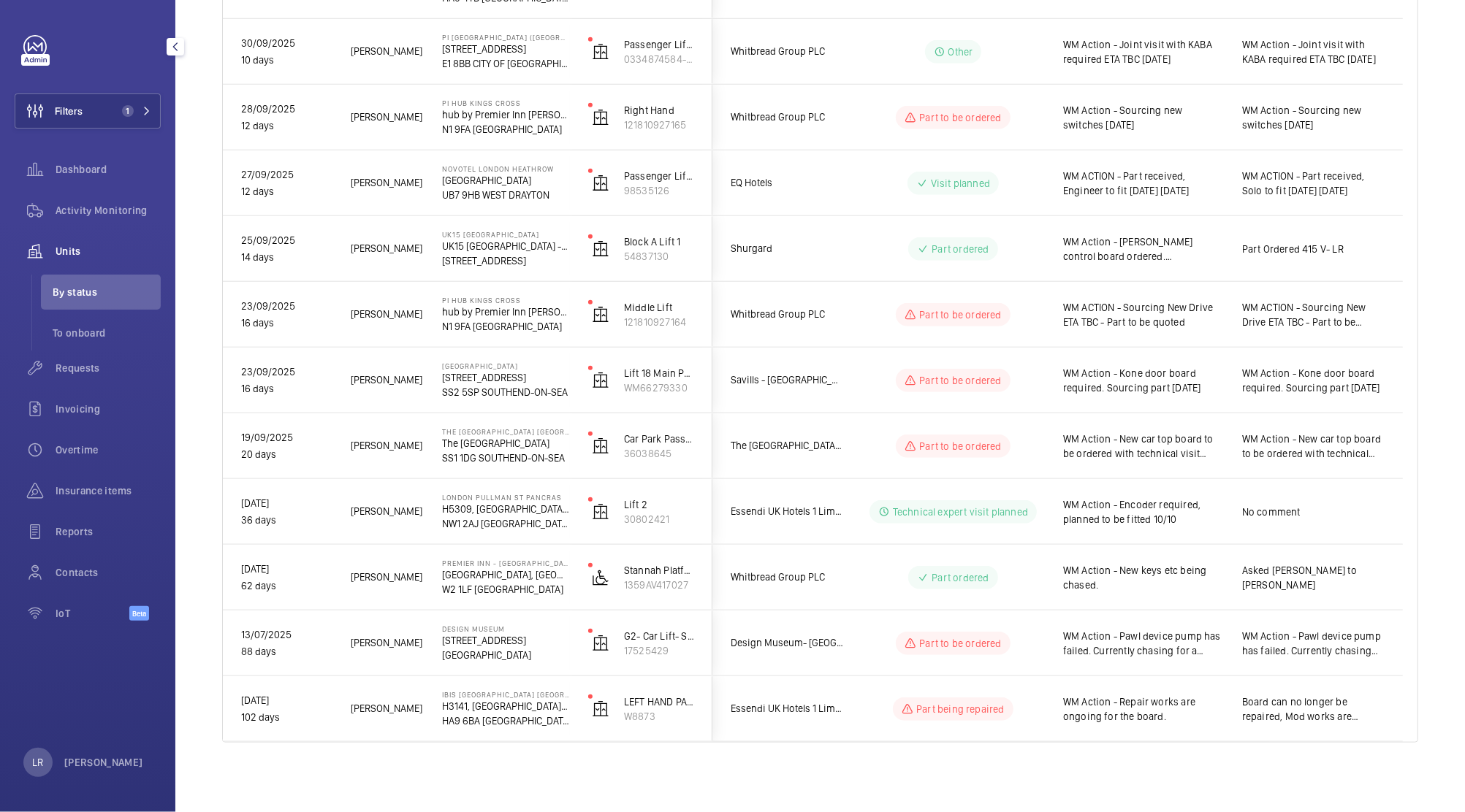
scroll to position [0, 0]
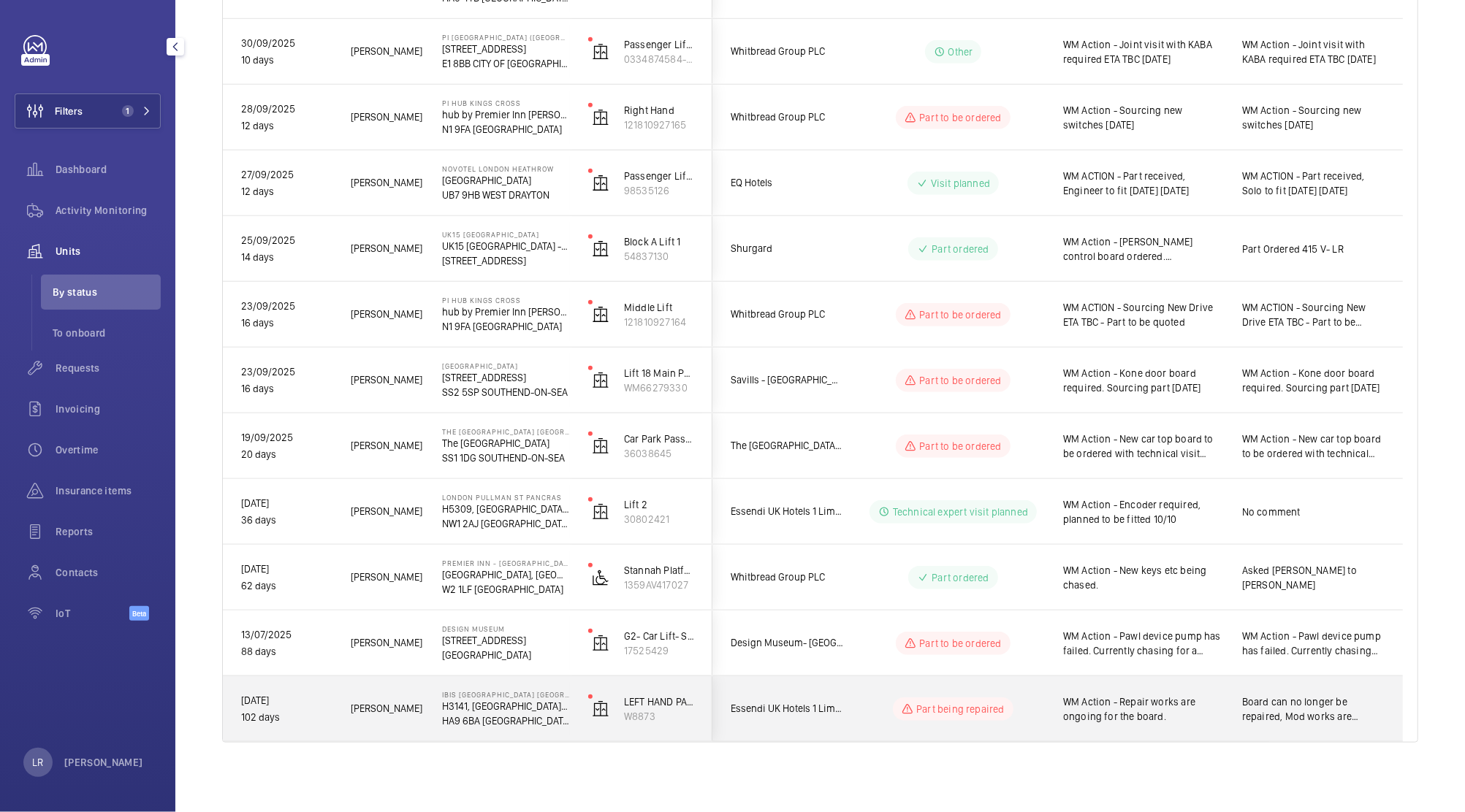
click at [1015, 680] on div "Part being repaired" at bounding box center [943, 708] width 200 height 65
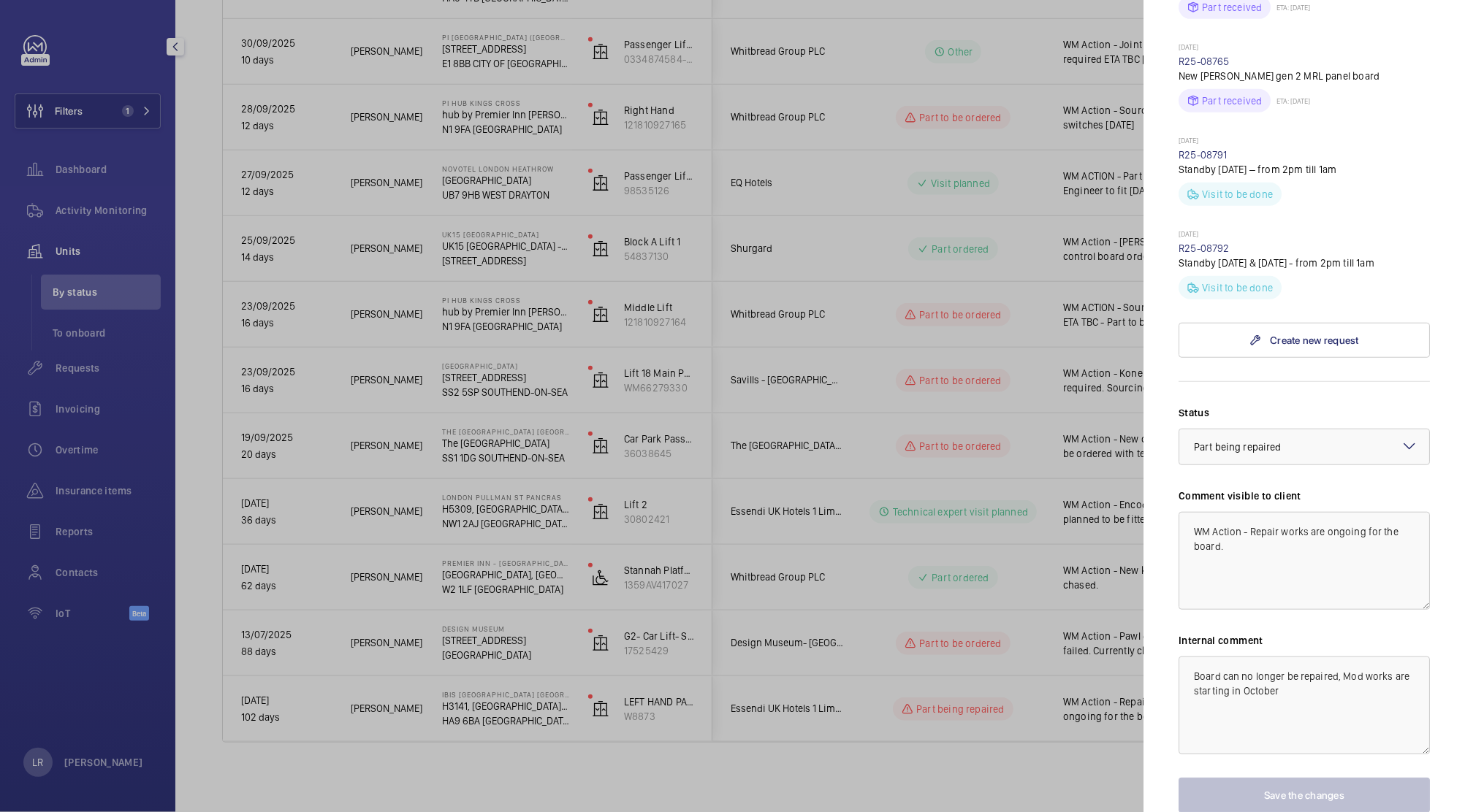
scroll to position [823, 0]
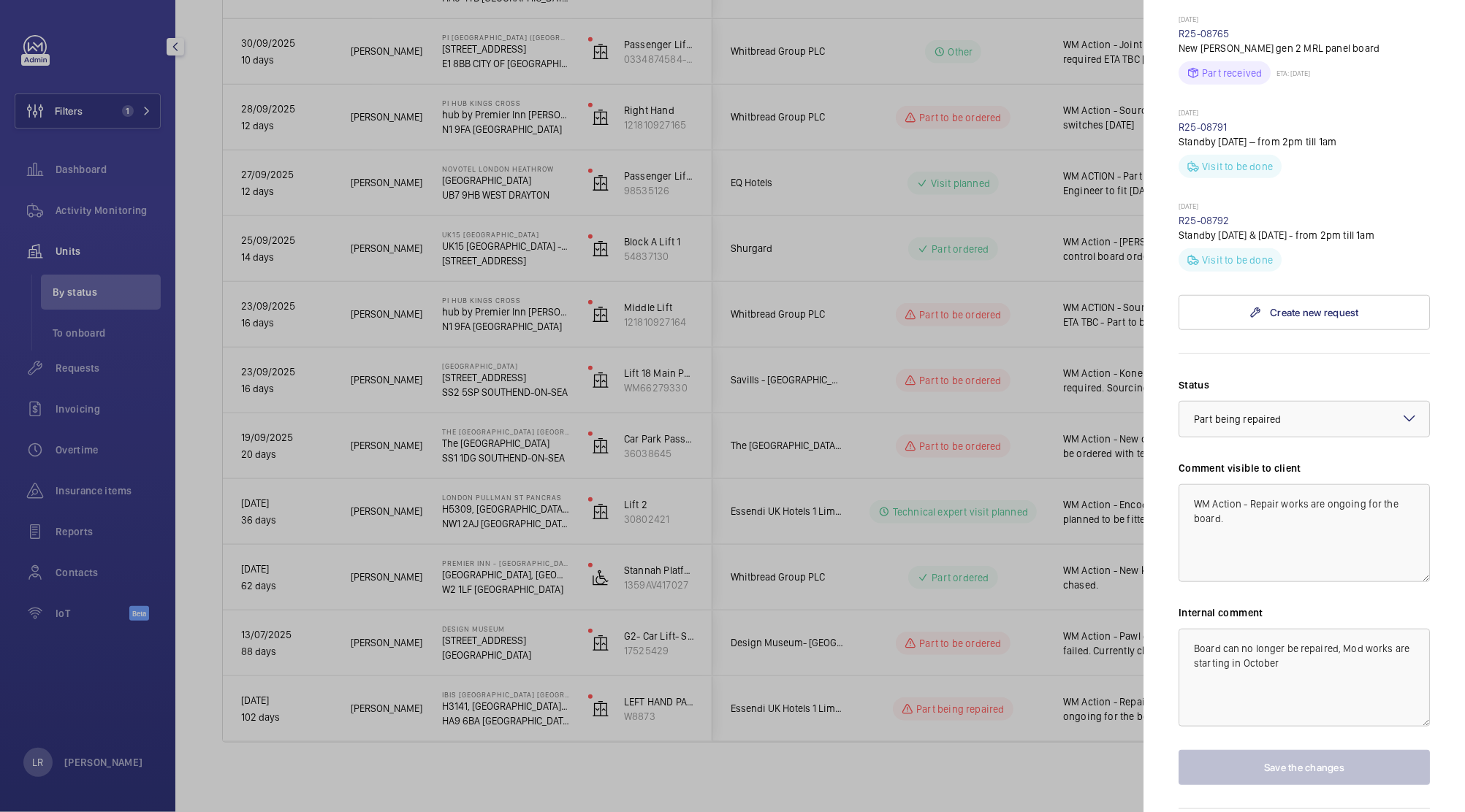
click at [892, 648] on div at bounding box center [732, 406] width 1465 height 812
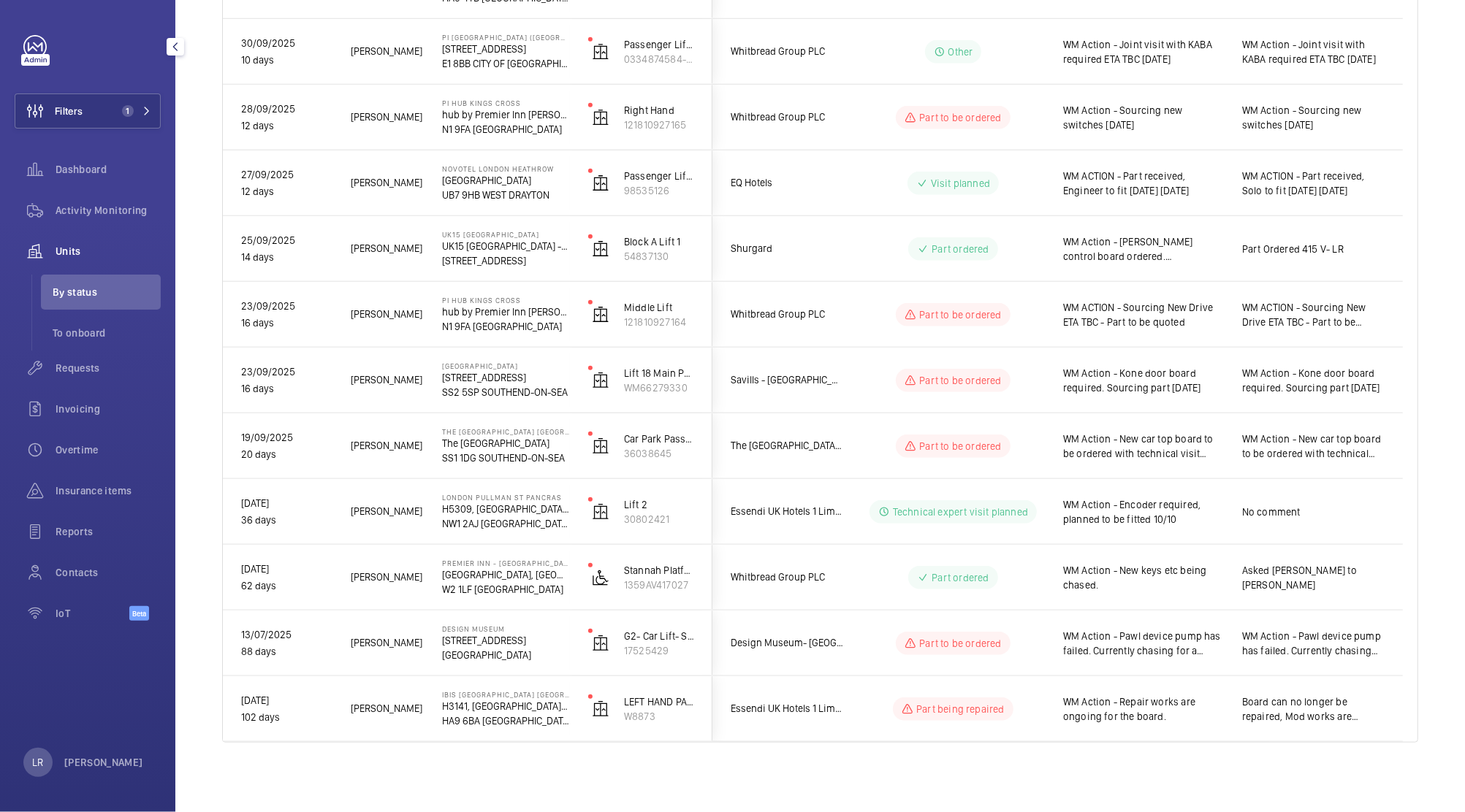
click at [892, 648] on mat-sidenav-container "Filters 1 Dashboard Activity Monitoring Units By status To onboard Requests Inv…" at bounding box center [732, 406] width 1465 height 812
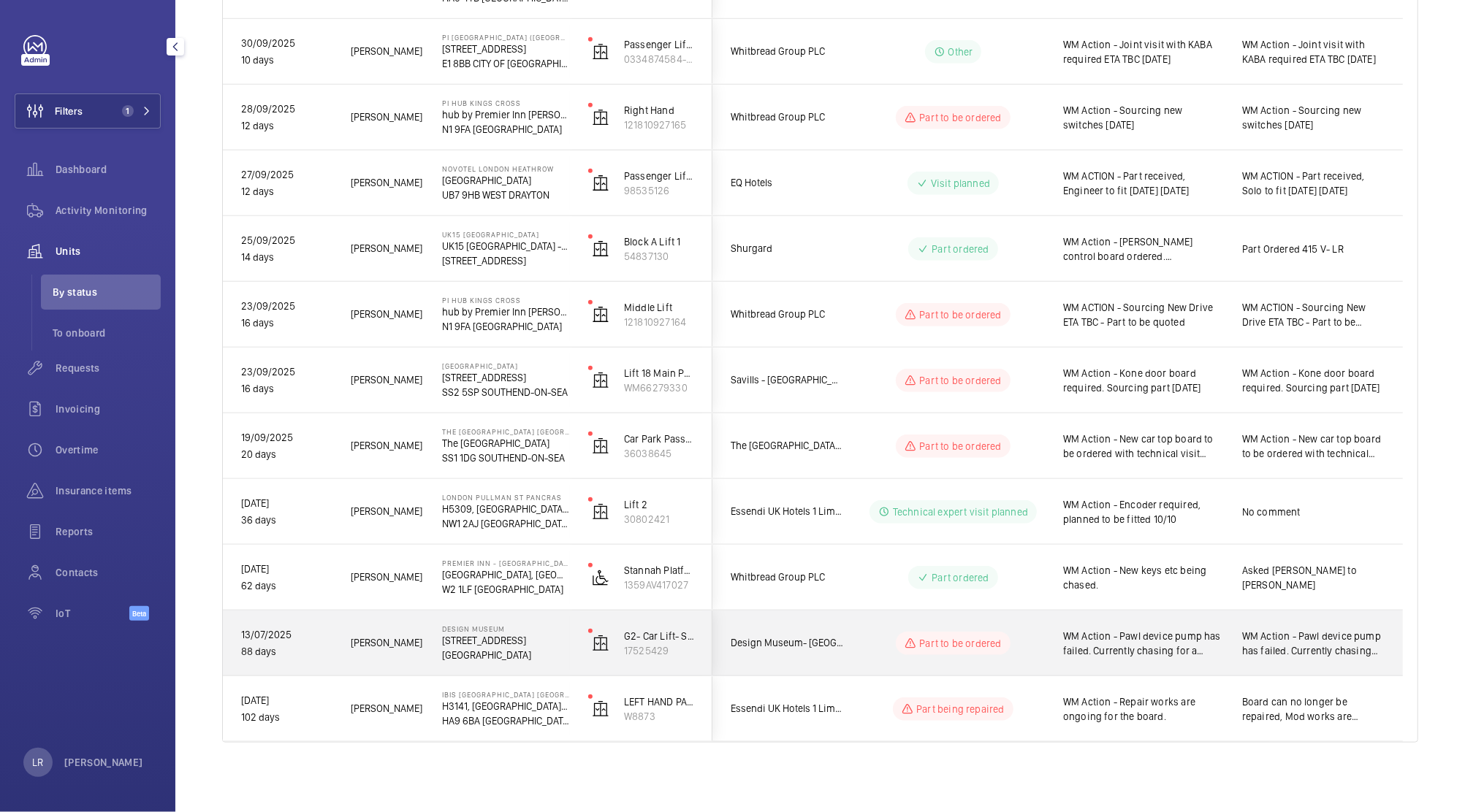
click at [892, 648] on wm-front-pills-cell "Part to be ordered" at bounding box center [953, 643] width 182 height 23
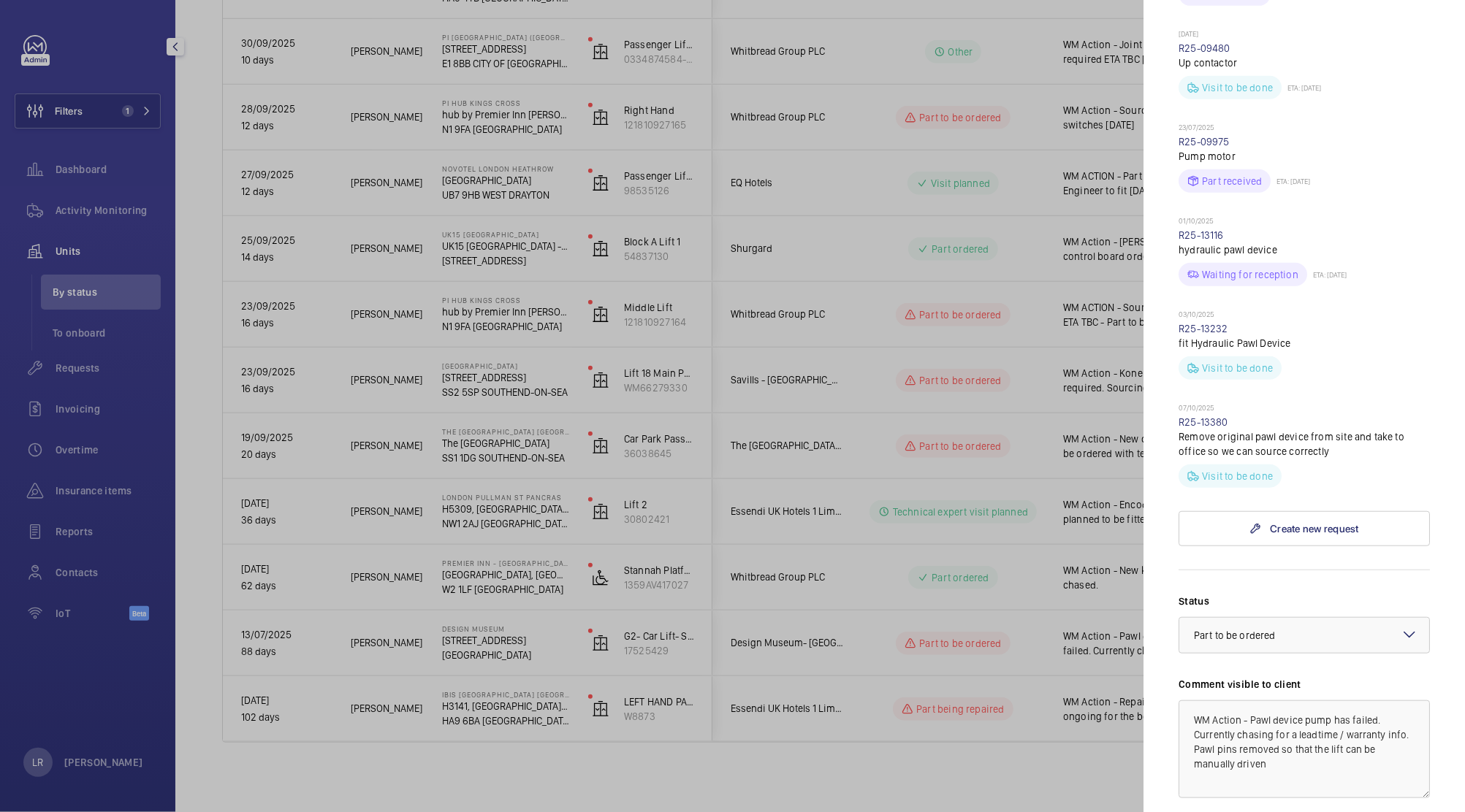
scroll to position [1092, 0]
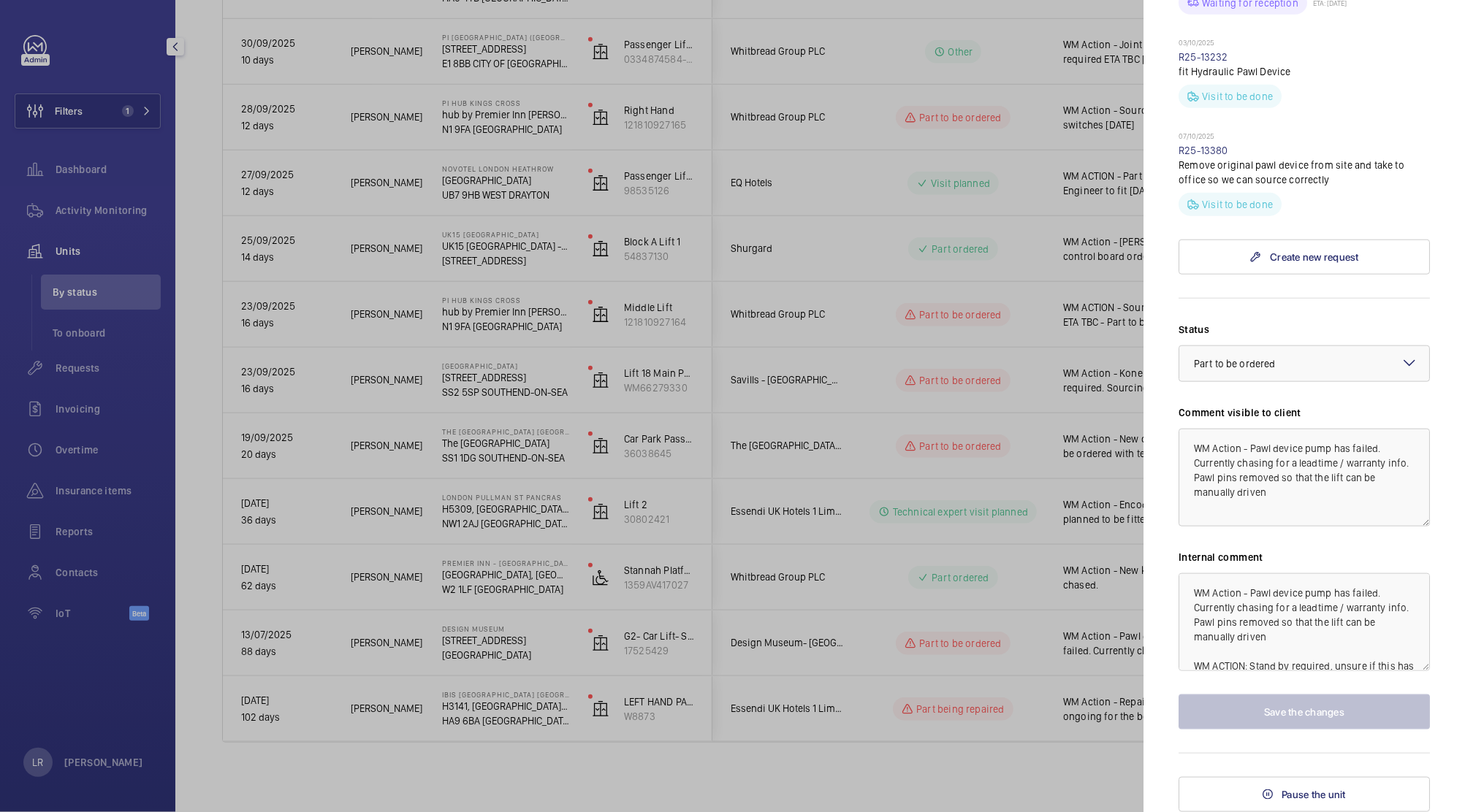
click at [1008, 640] on div at bounding box center [732, 406] width 1465 height 812
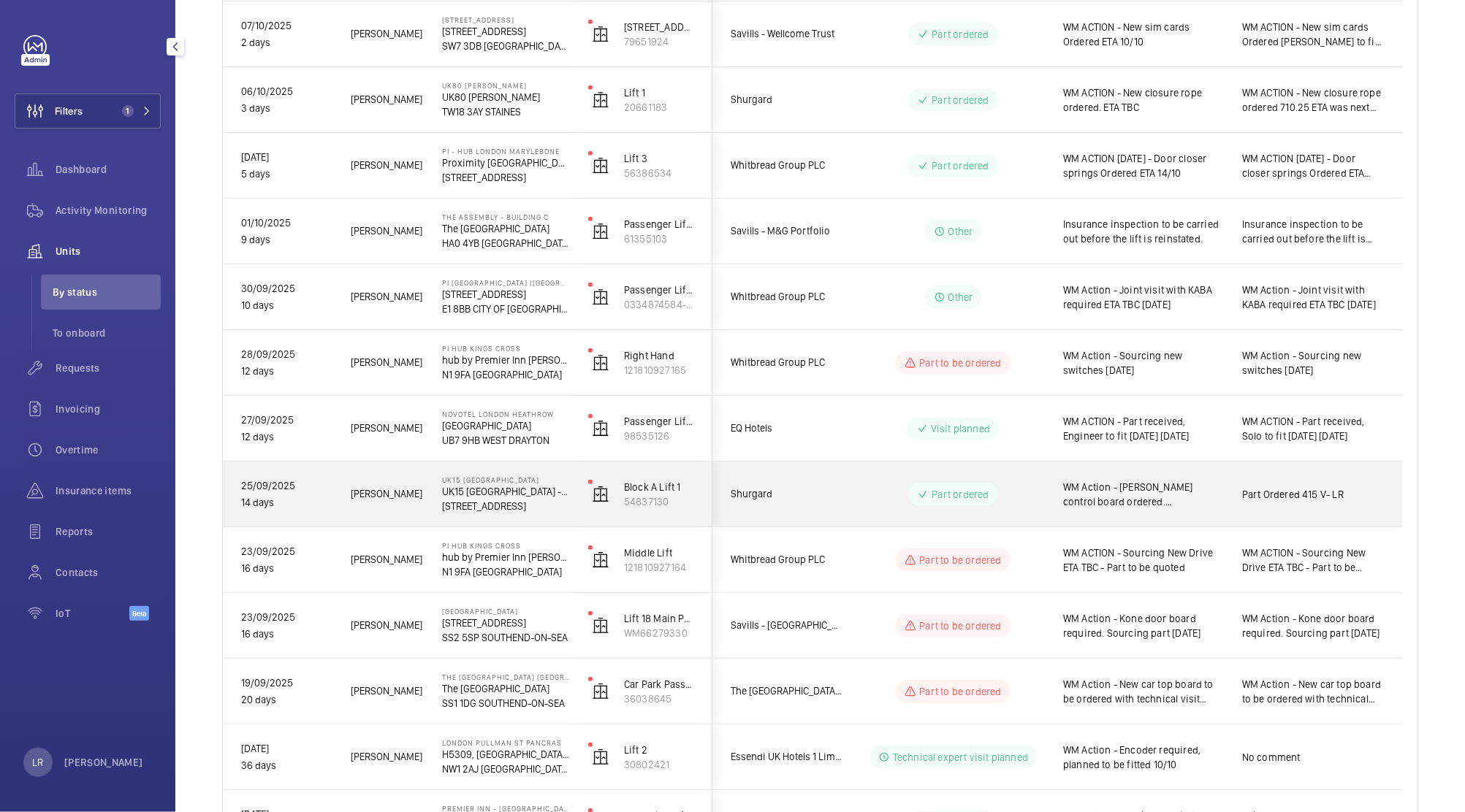
scroll to position [600, 0]
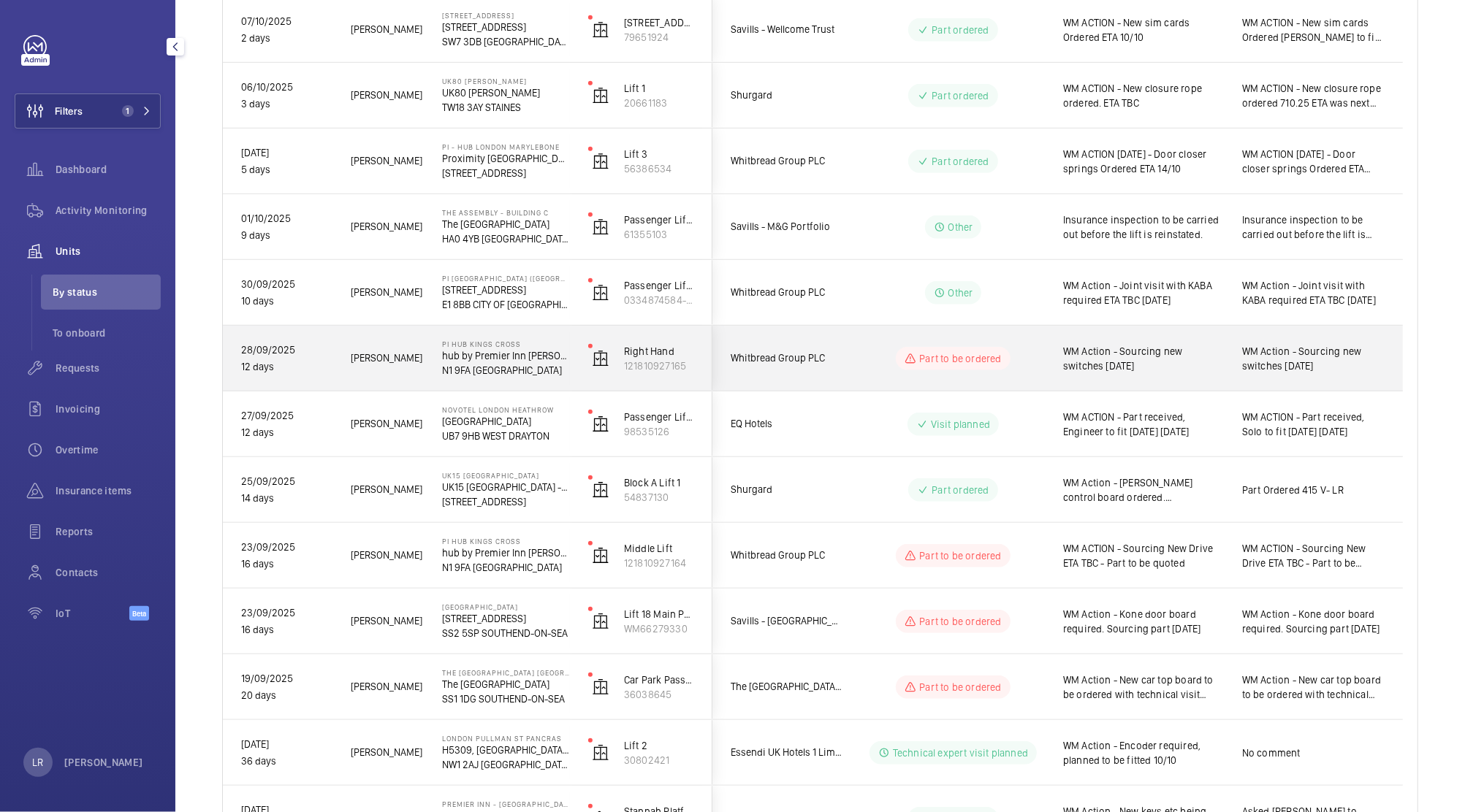
click at [1017, 362] on wm-front-pills-cell "Part to be ordered" at bounding box center [953, 358] width 182 height 23
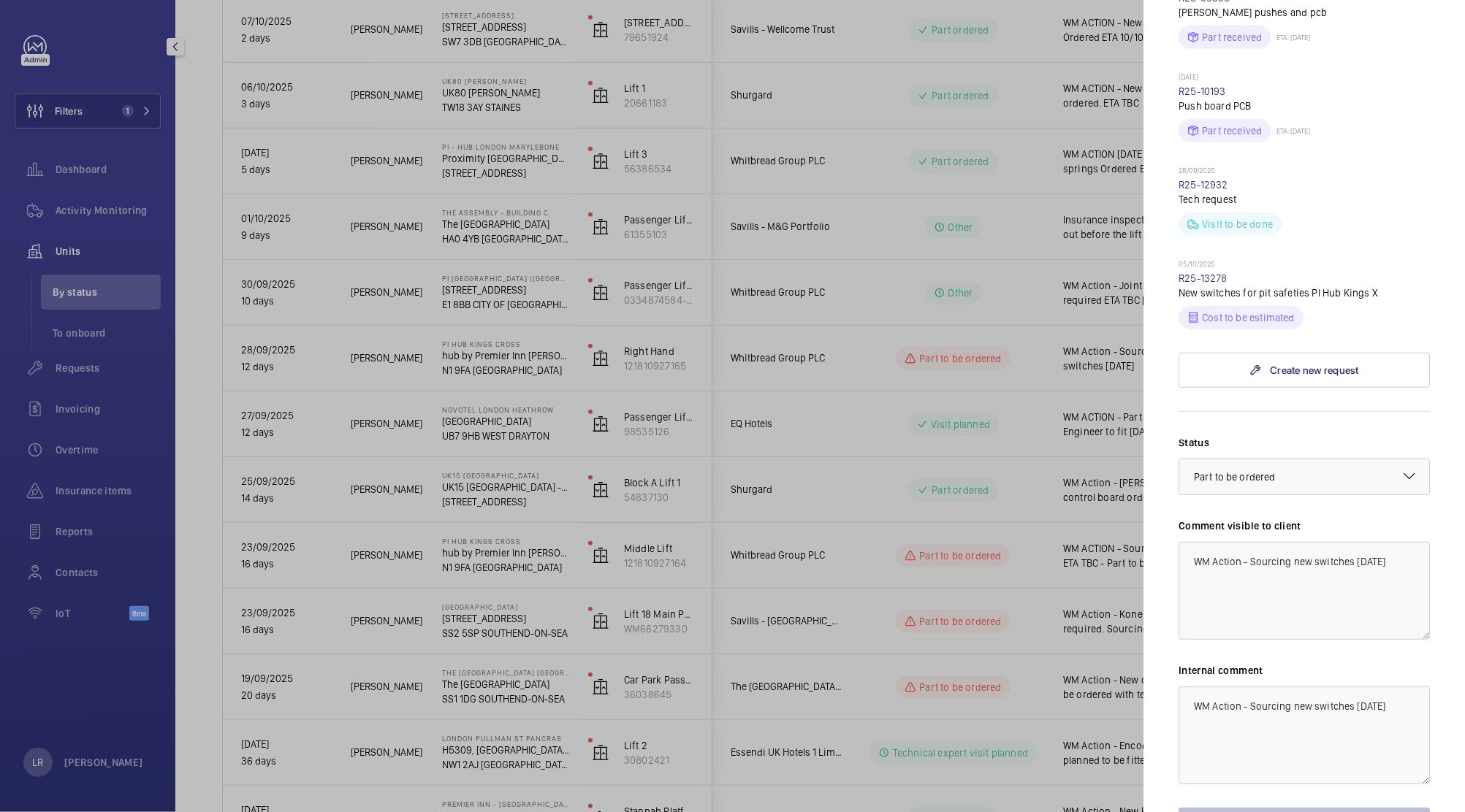
scroll to position [554, 0]
click at [1320, 457] on div at bounding box center [1304, 475] width 250 height 35
click at [1266, 433] on label "Status" at bounding box center [1304, 440] width 252 height 15
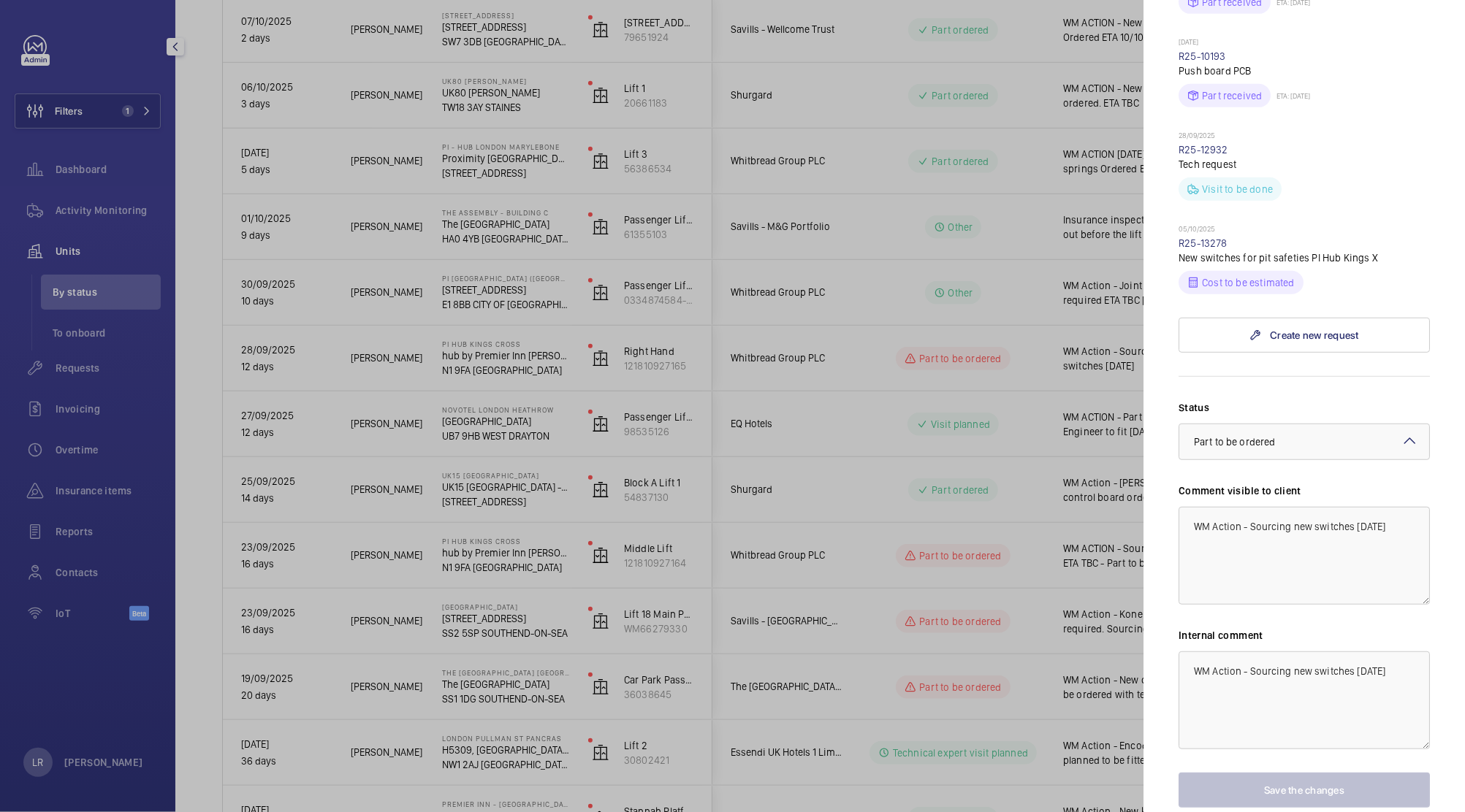
scroll to position [581, 0]
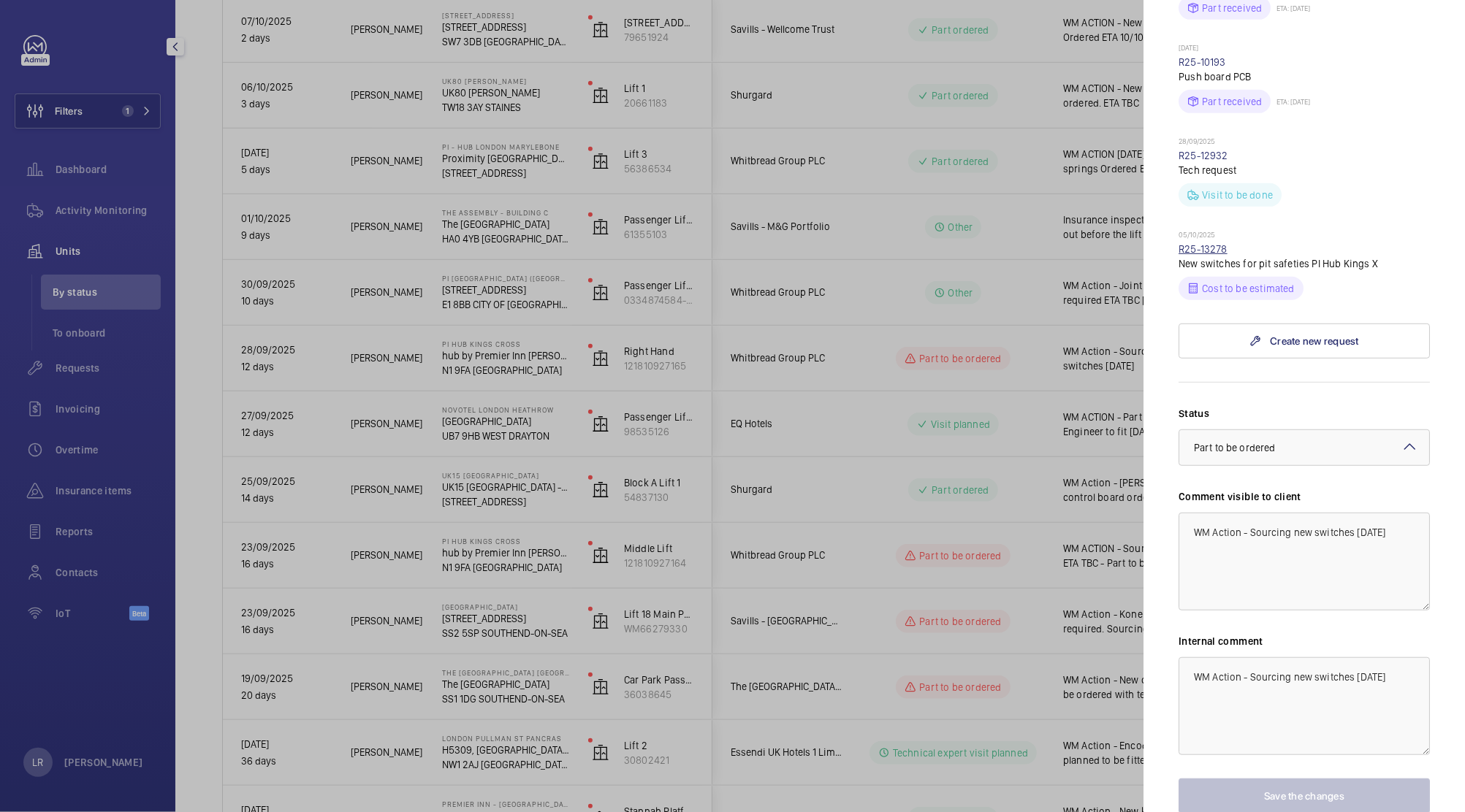
click at [1208, 243] on link "R25-13278" at bounding box center [1203, 248] width 49 height 11
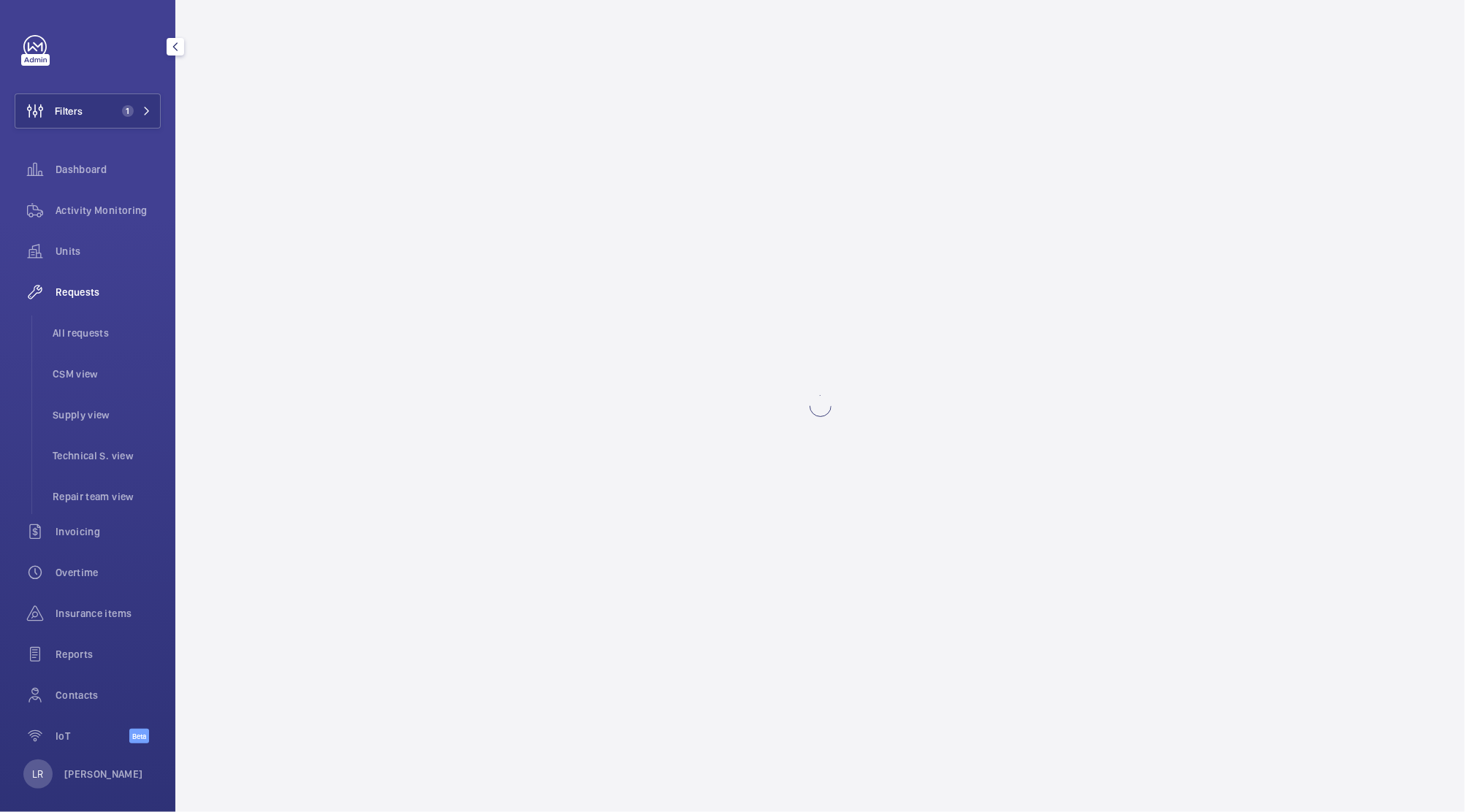
click at [175, 47] on mat-icon "button" at bounding box center [175, 46] width 17 height 11
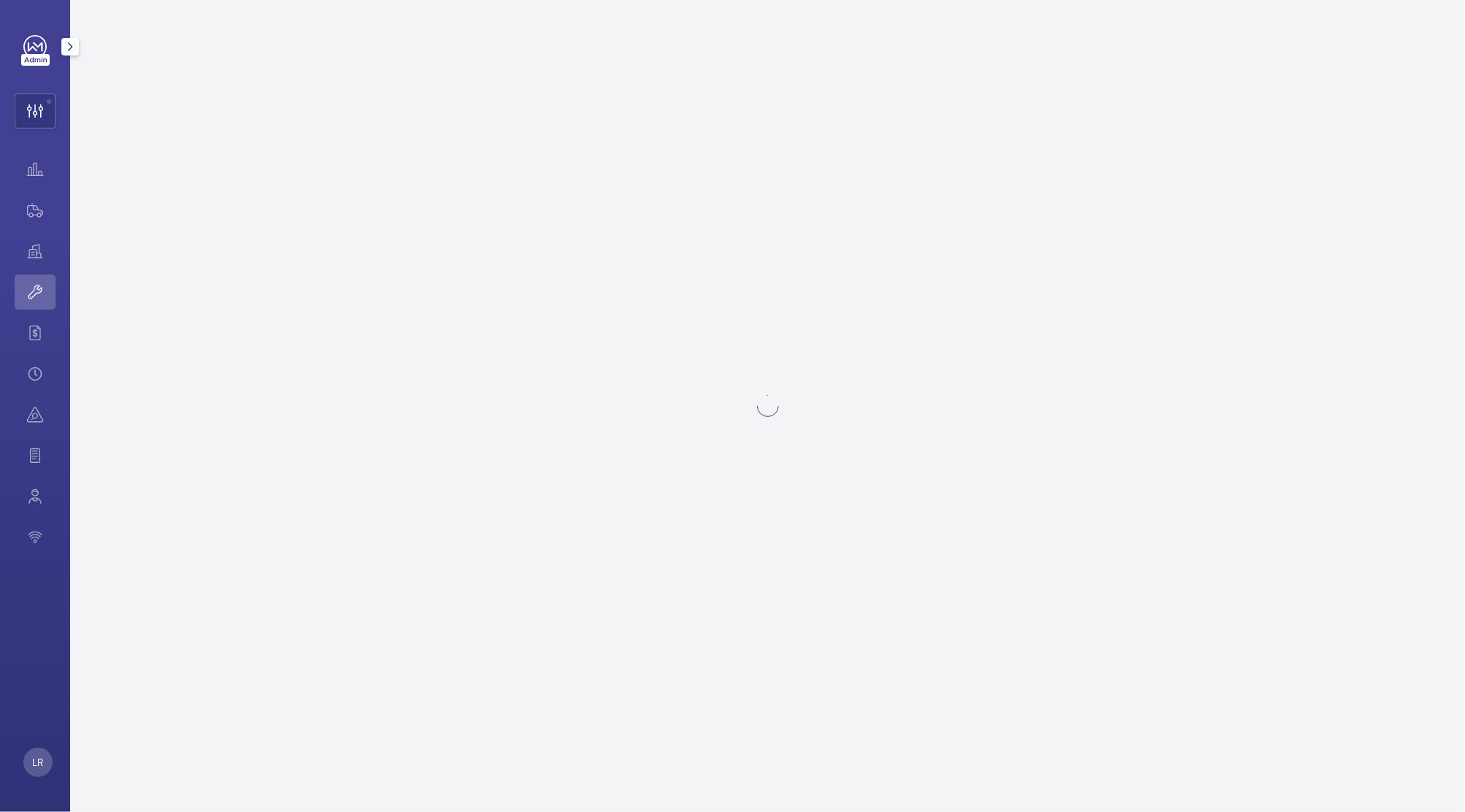
click at [76, 50] on mat-icon "button" at bounding box center [70, 46] width 17 height 11
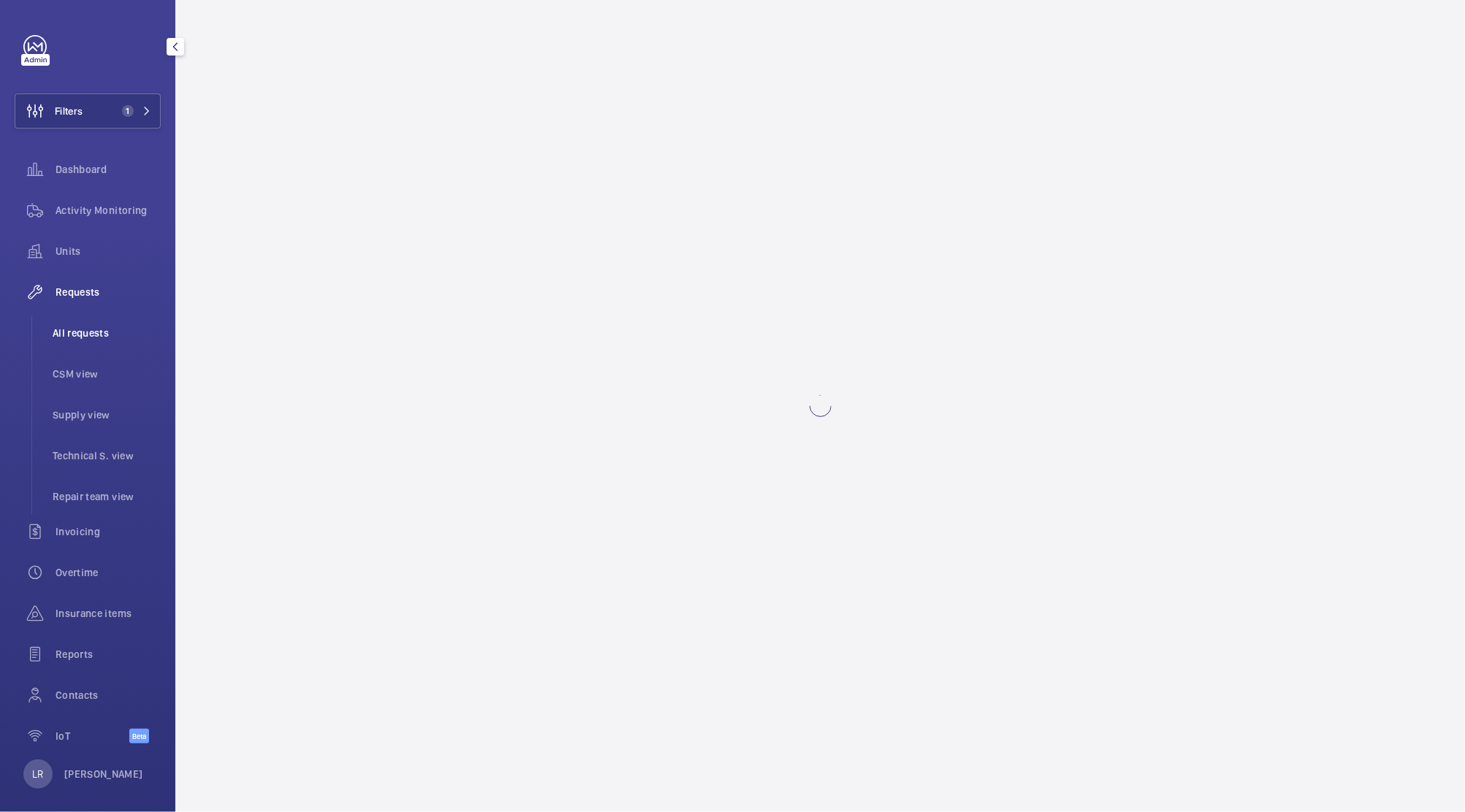
click at [93, 331] on span "All requests" at bounding box center [107, 332] width 108 height 15
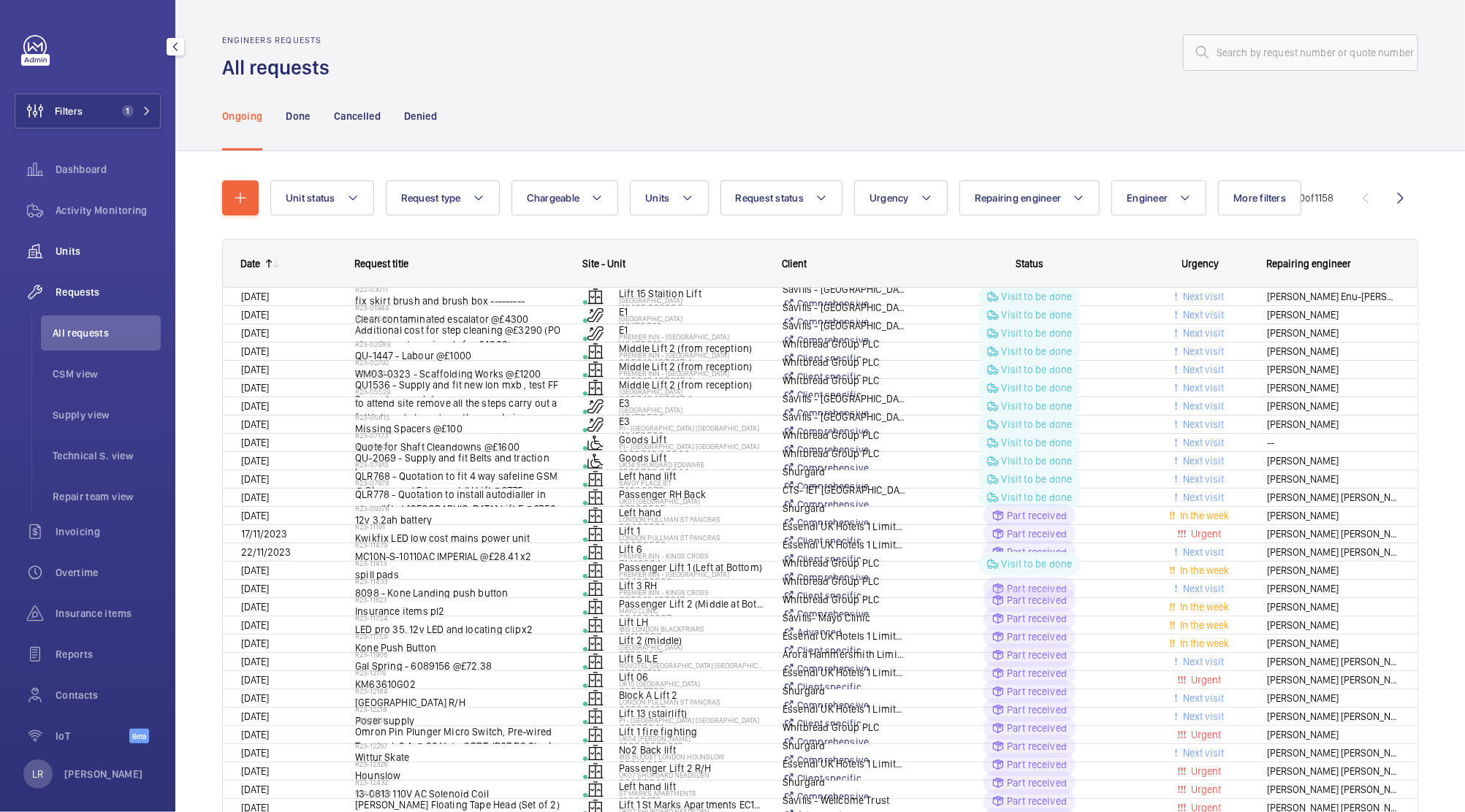
click at [109, 260] on div "Units" at bounding box center [88, 251] width 146 height 35
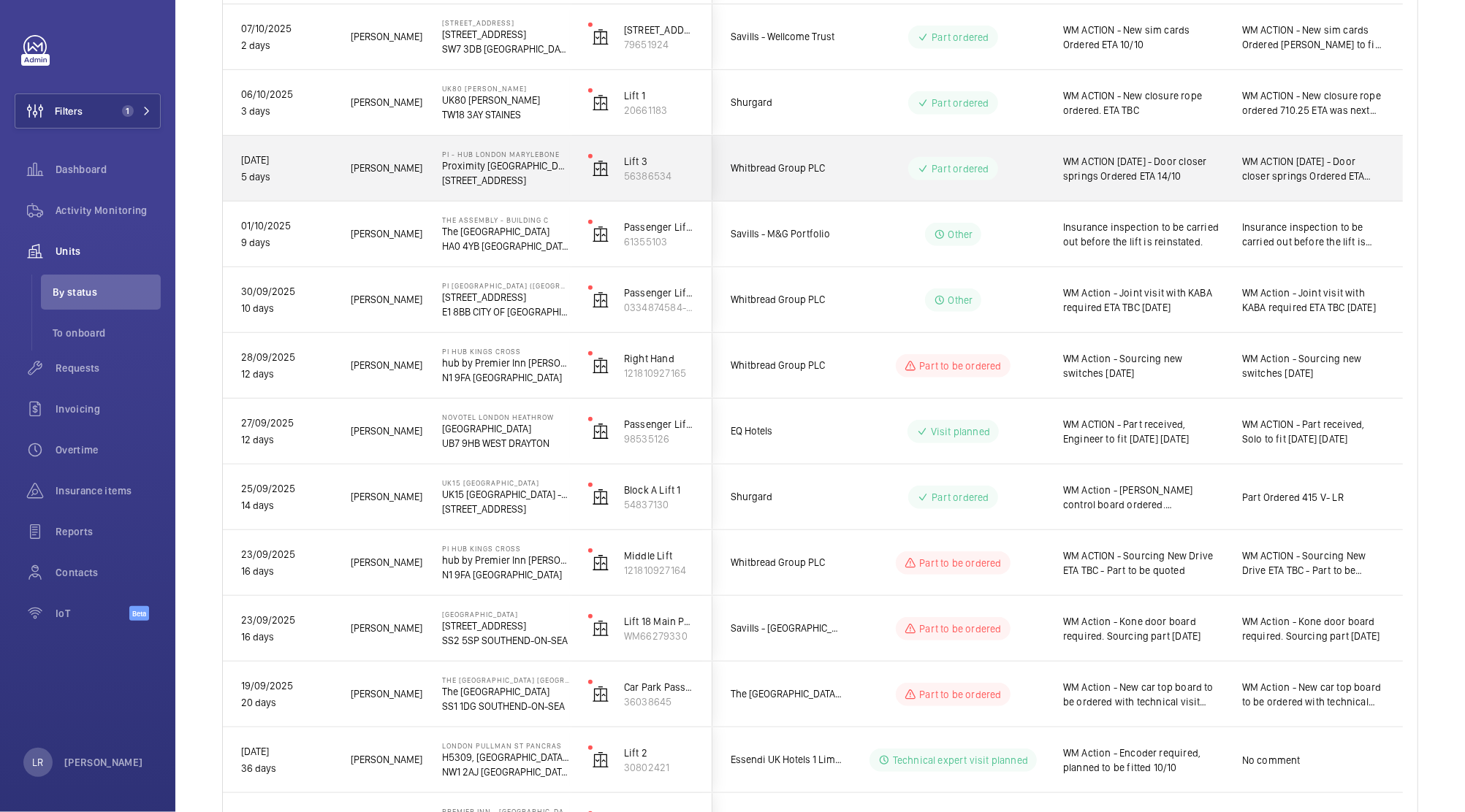
scroll to position [593, 0]
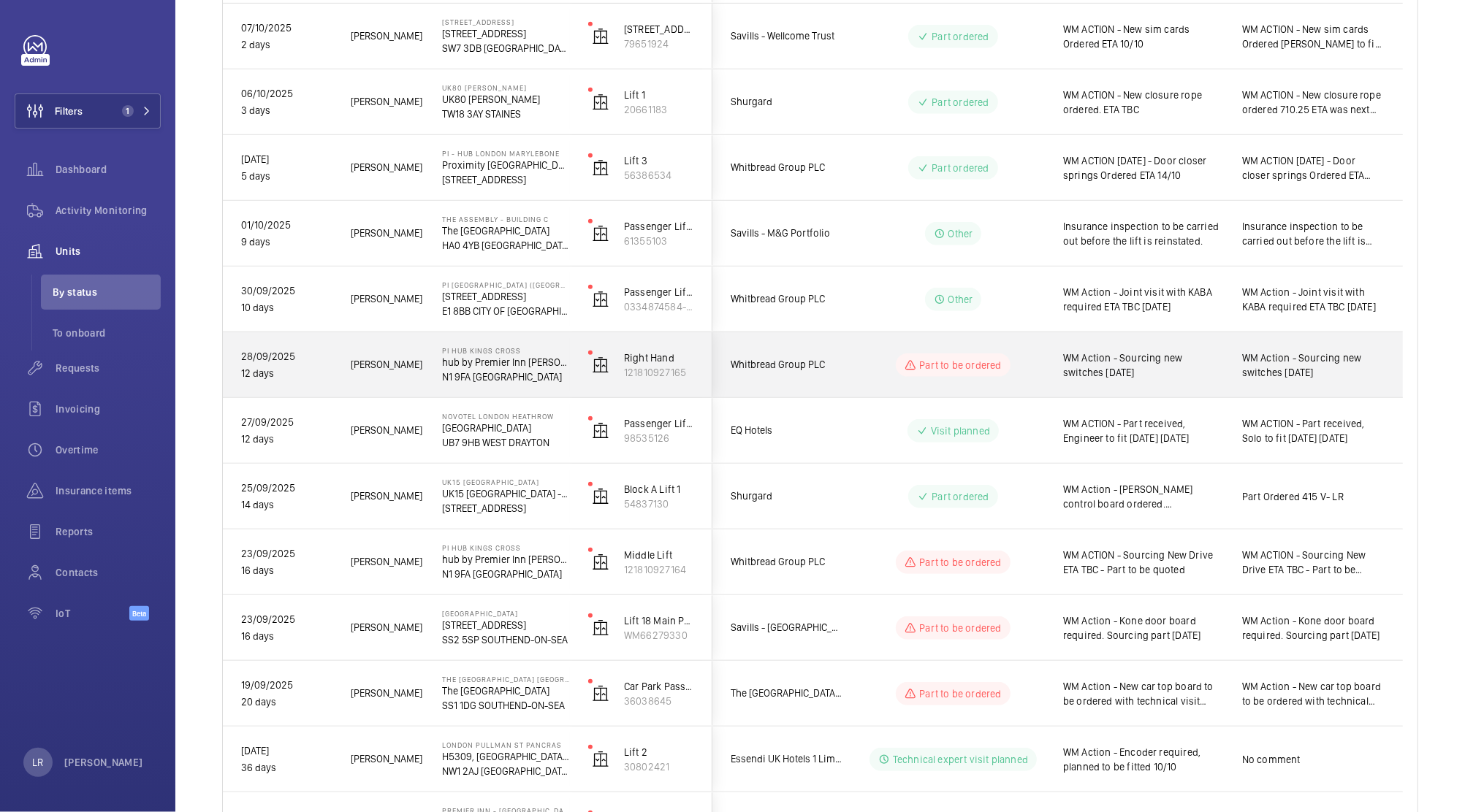
click at [869, 366] on wm-front-pills-cell "Part to be ordered" at bounding box center [953, 364] width 182 height 23
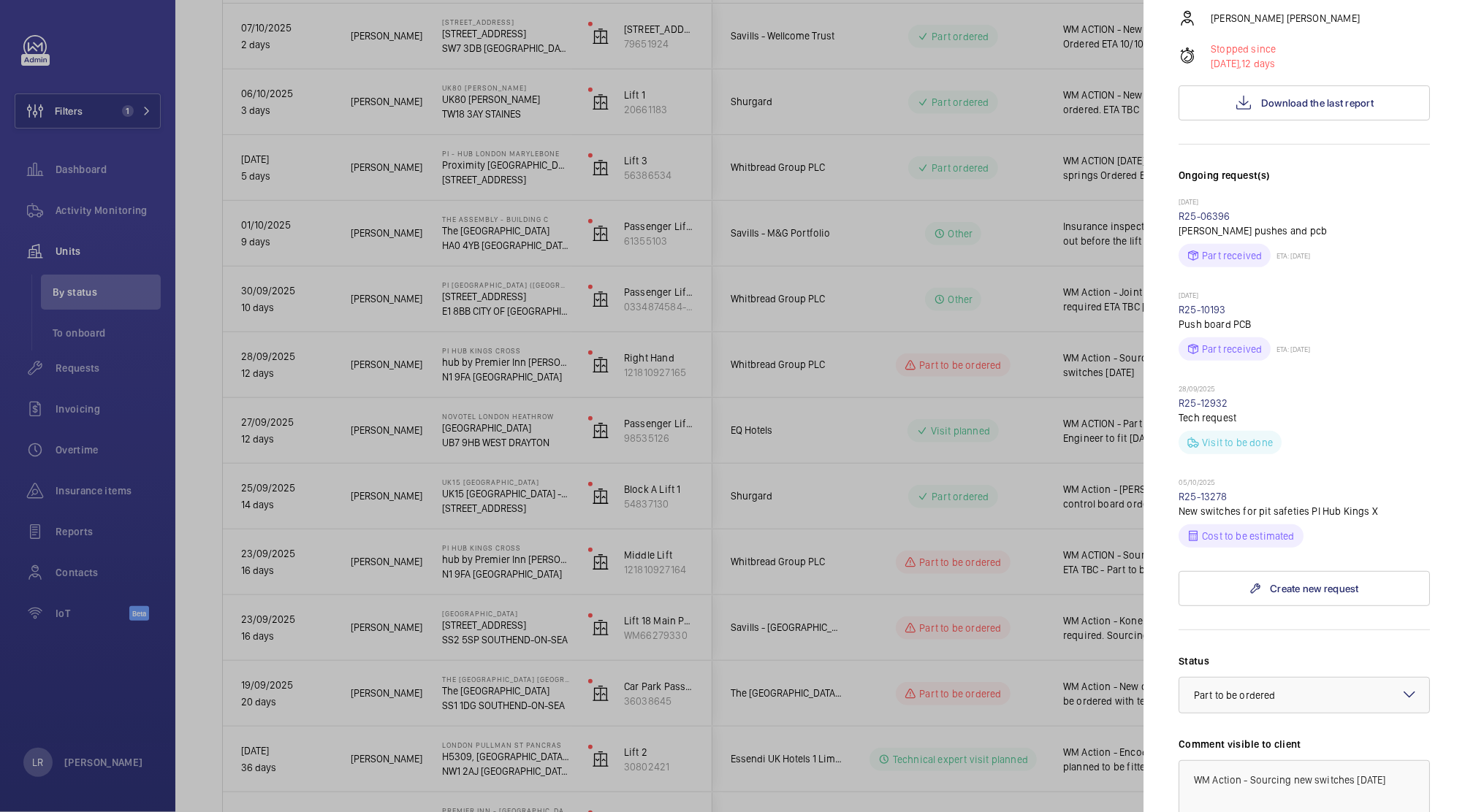
scroll to position [450, 0]
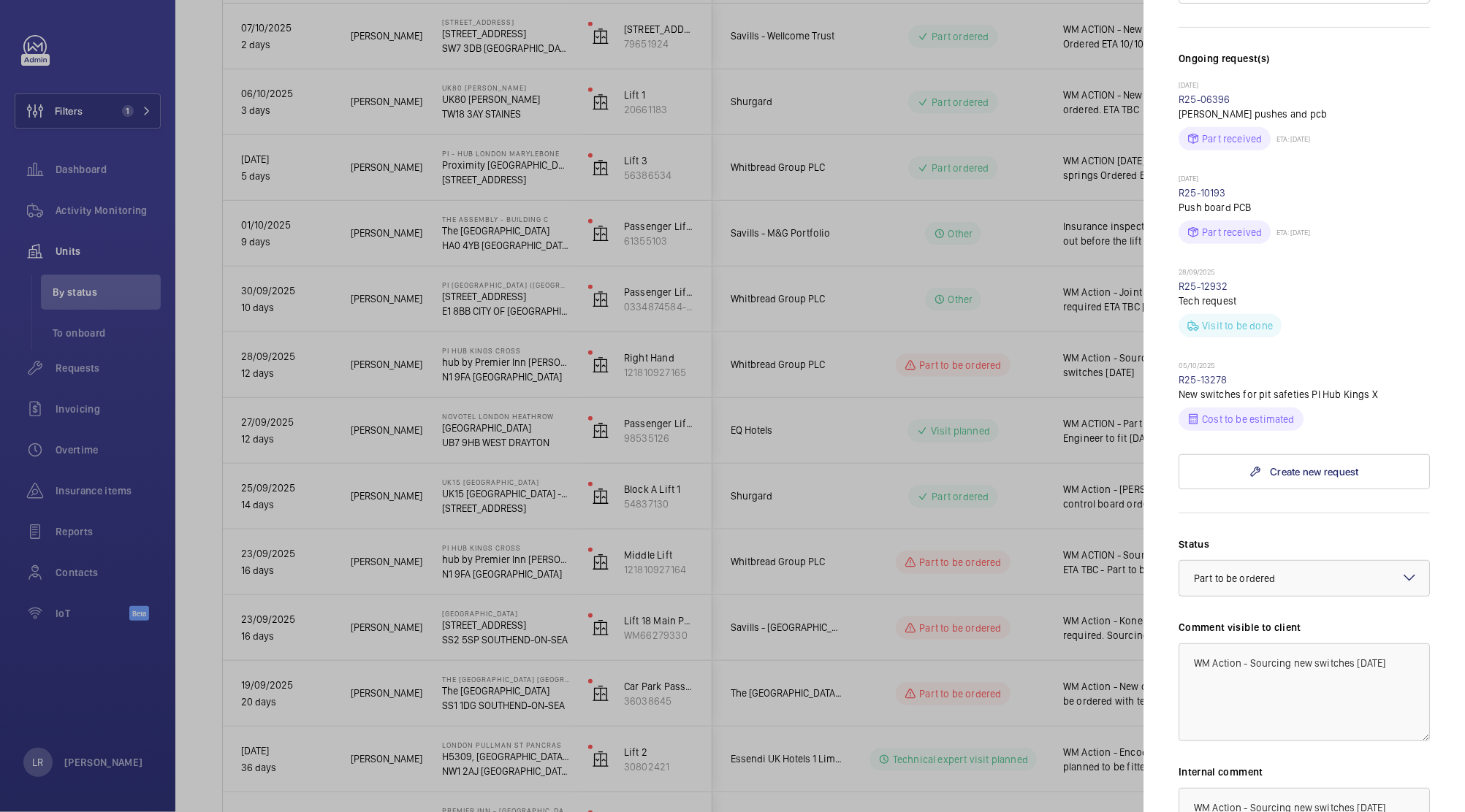
click at [822, 491] on div at bounding box center [732, 406] width 1465 height 812
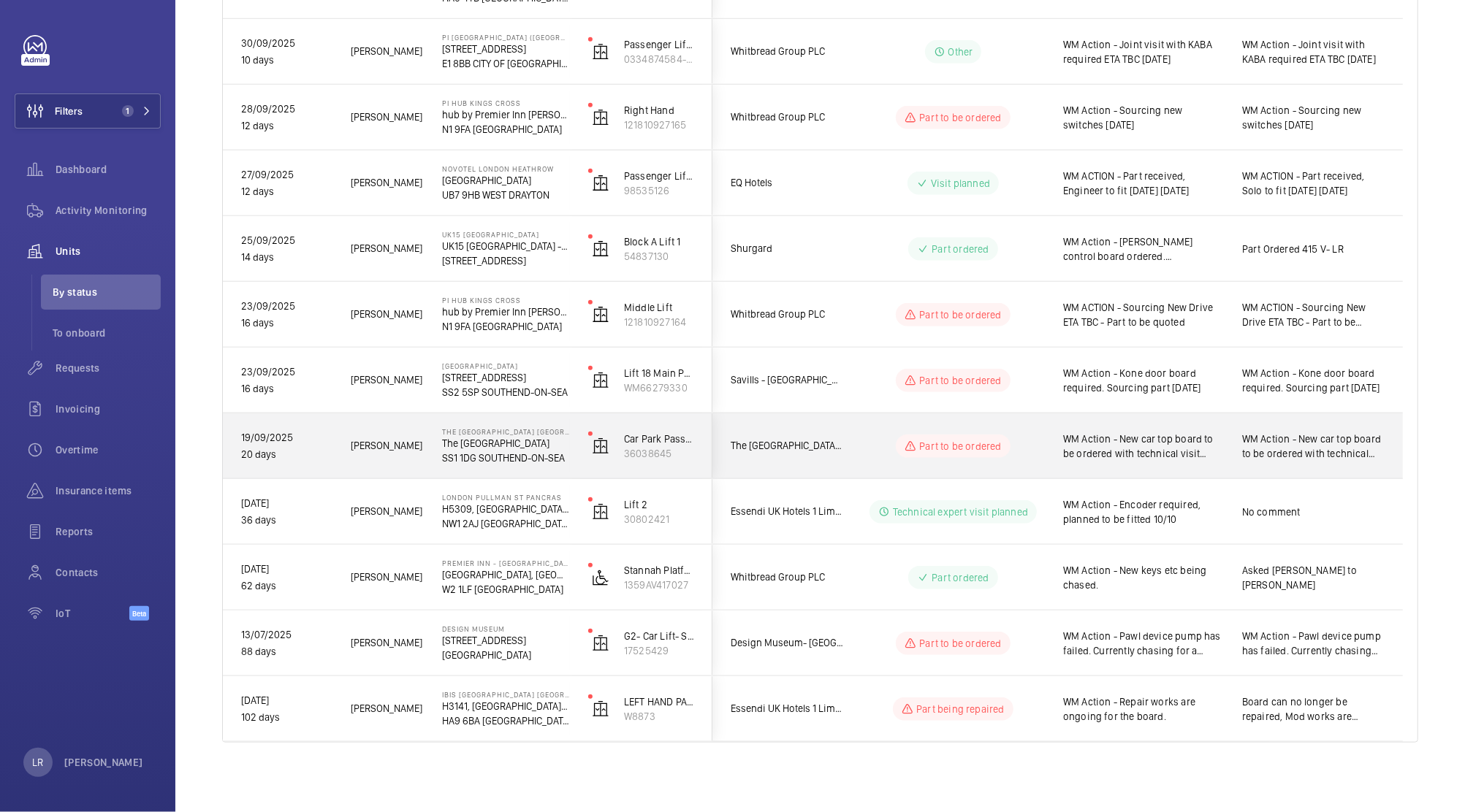
scroll to position [0, 0]
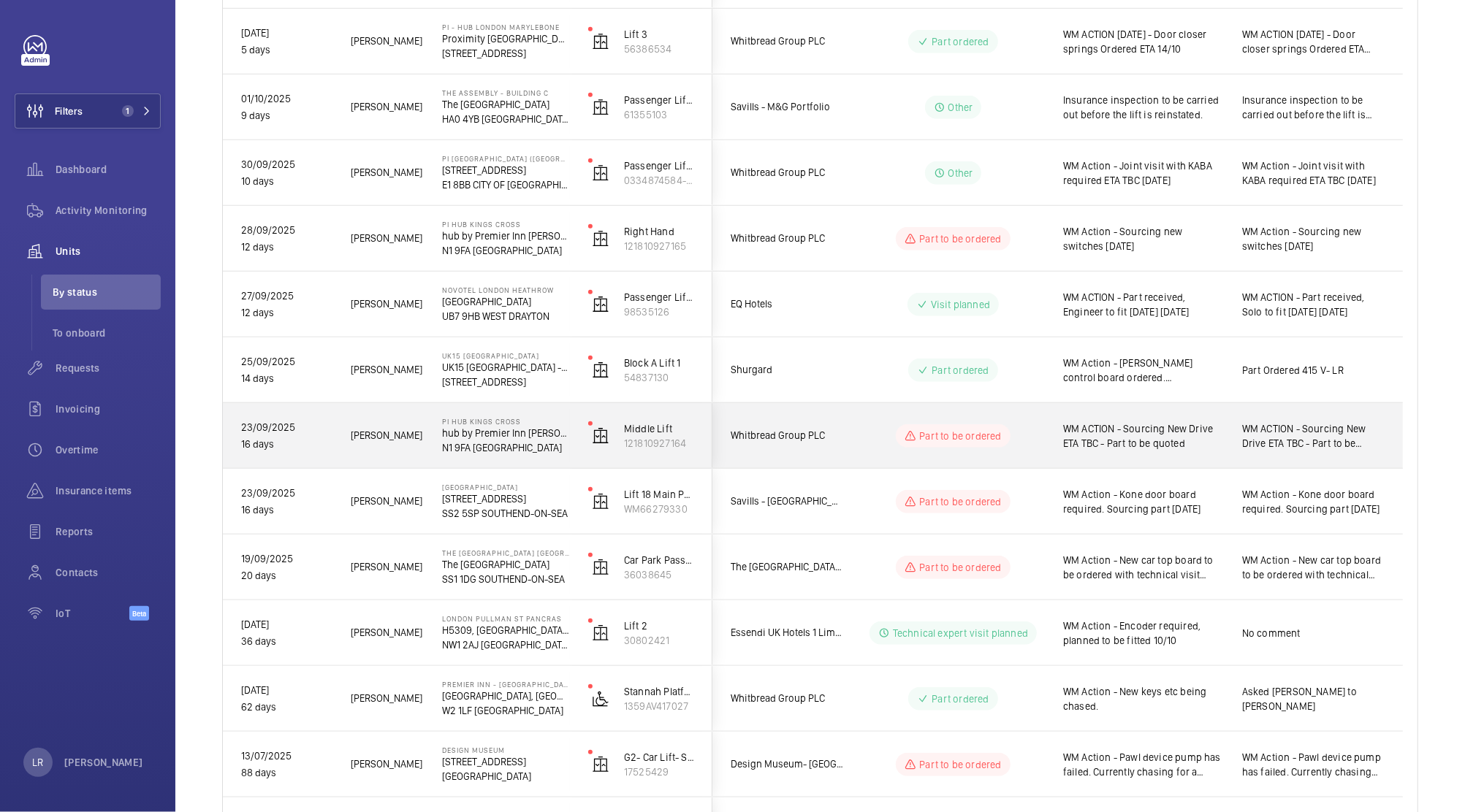
scroll to position [841, 0]
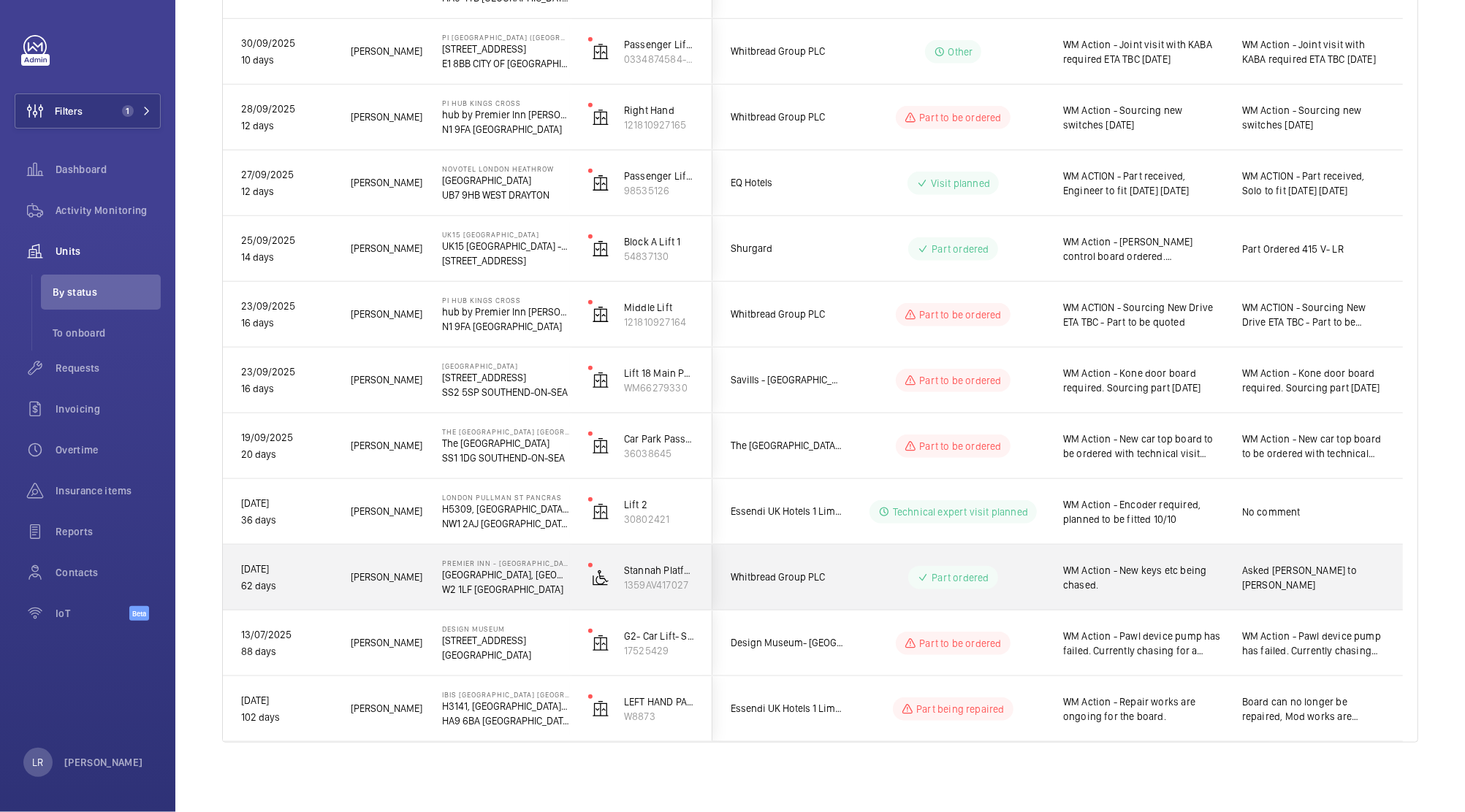
click at [850, 582] on div "Part ordered" at bounding box center [944, 578] width 200 height 53
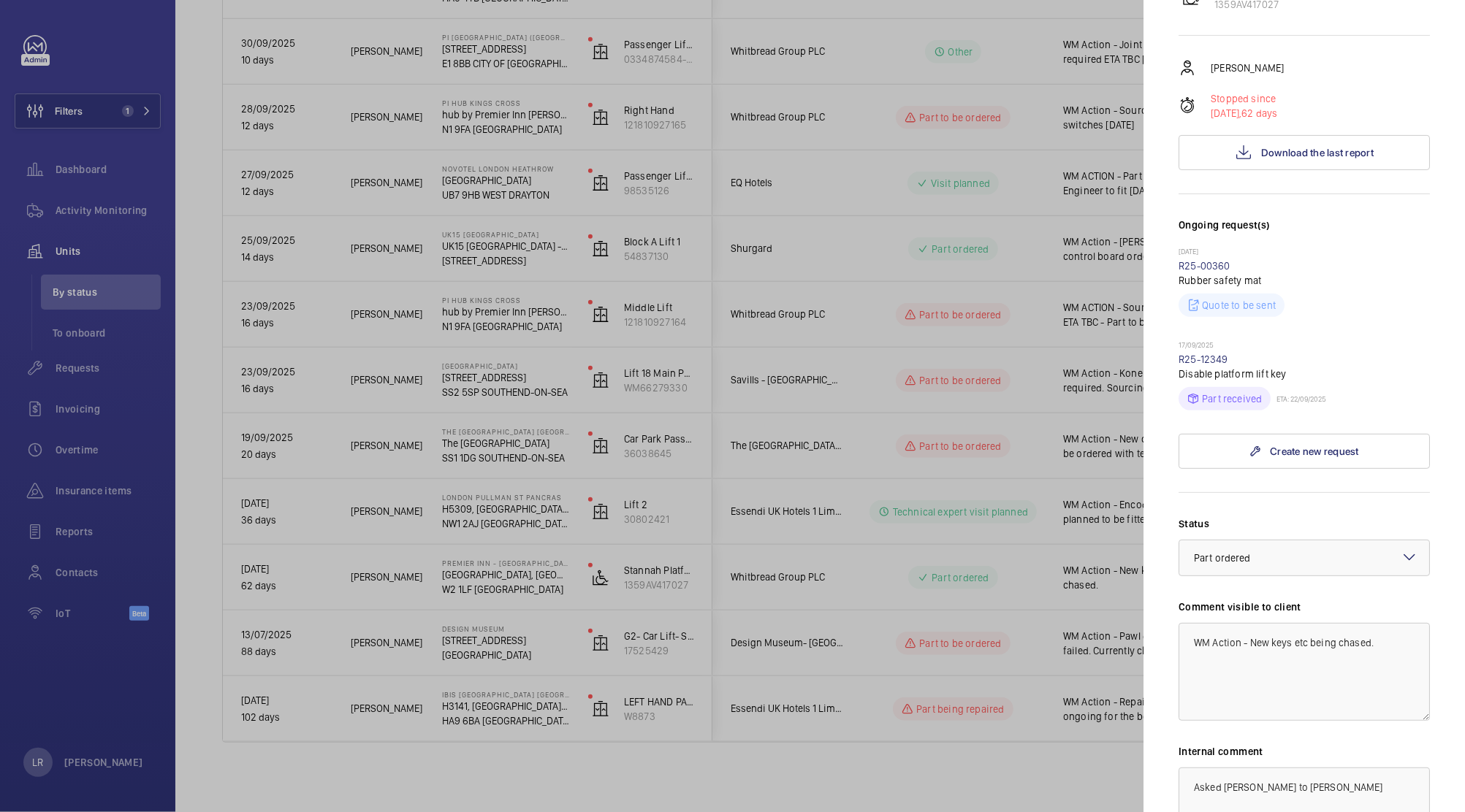
scroll to position [222, 0]
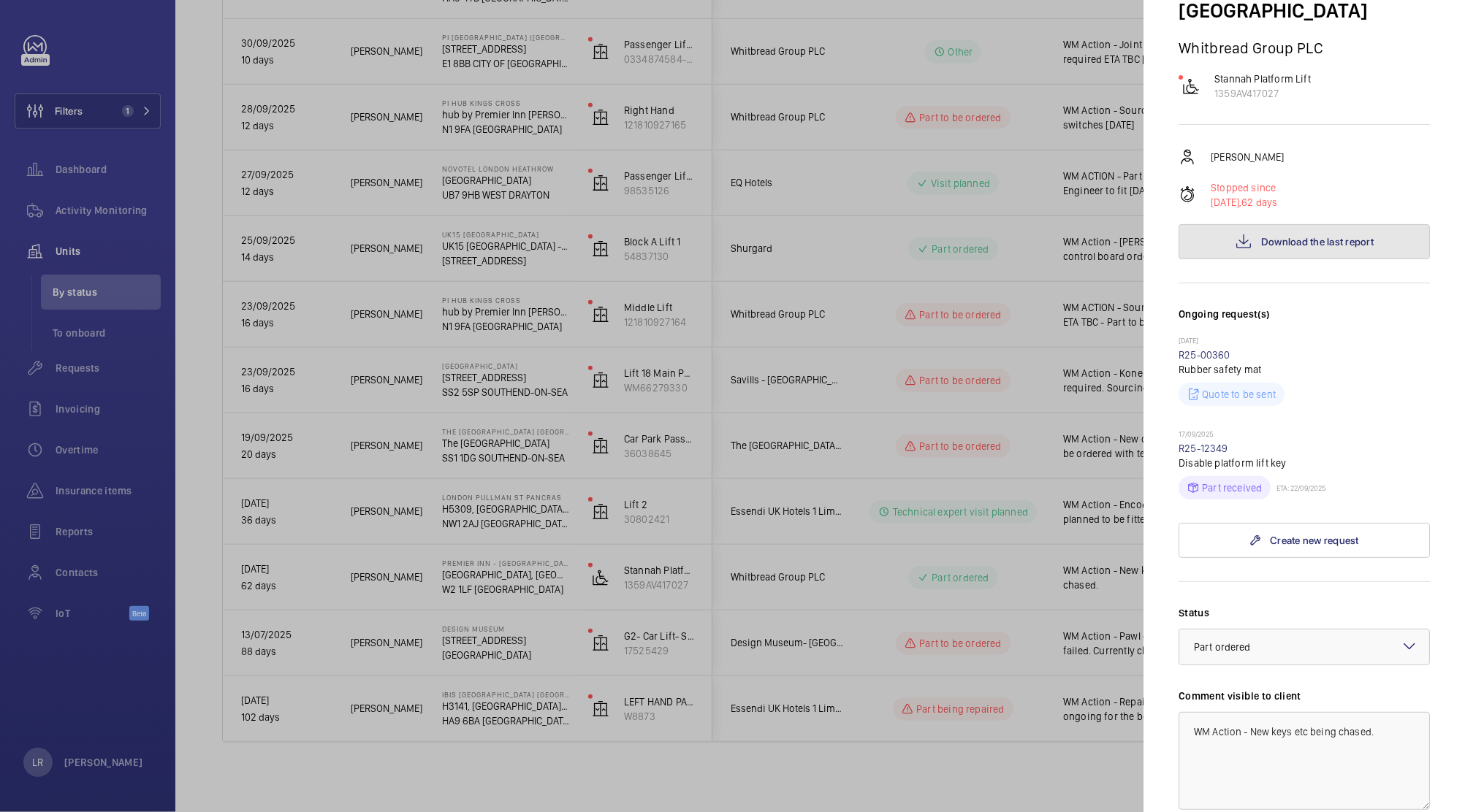
click at [1305, 224] on button "Download the last report" at bounding box center [1304, 241] width 252 height 35
drag, startPoint x: 1274, startPoint y: 415, endPoint x: 1150, endPoint y: 420, distance: 124.1
click at [1150, 420] on mat-sidenav "Stopped unit Premier Inn - Paddington Basin Premier Inn, Paddington Exchange, N…" at bounding box center [1304, 406] width 321 height 812
copy link "R25-12349"
click at [1267, 429] on p "17/09/2025" at bounding box center [1304, 435] width 252 height 11
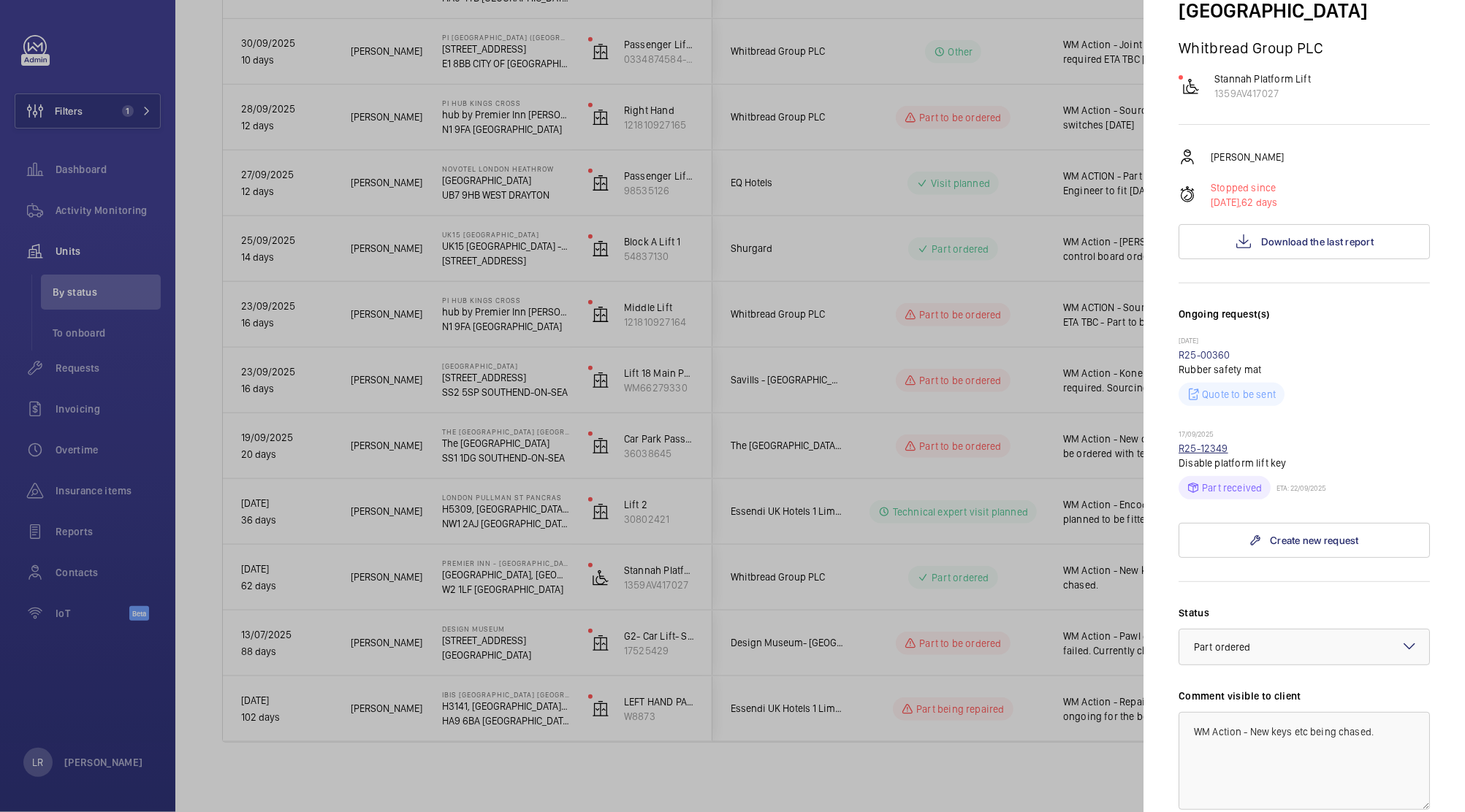
click at [1218, 442] on link "R25-12349" at bounding box center [1203, 448] width 49 height 11
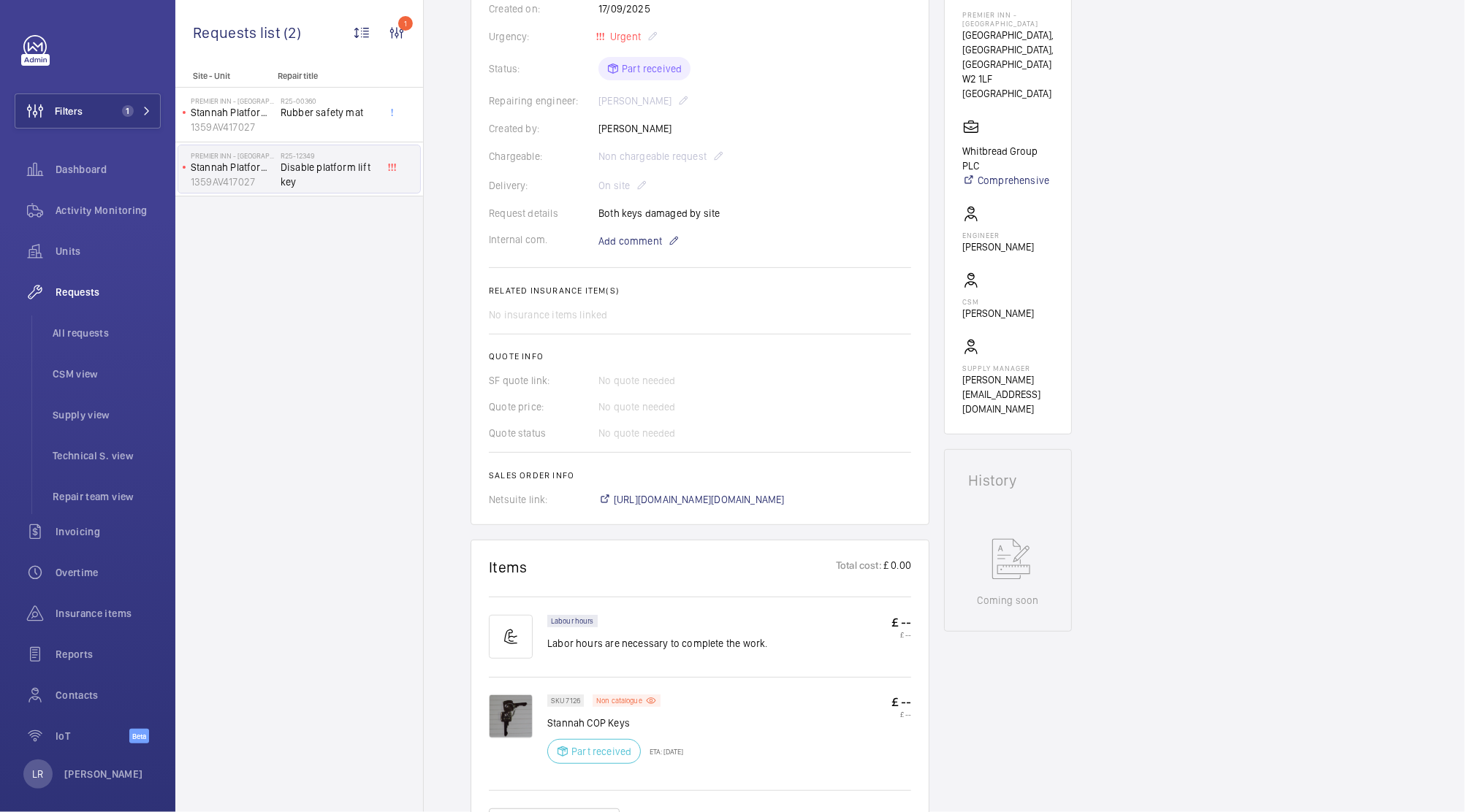
scroll to position [276, 0]
click at [744, 501] on span "https://6461500.app.netsuite.com/app/accounting/transactions/salesord.nl?id=301…" at bounding box center [699, 498] width 171 height 15
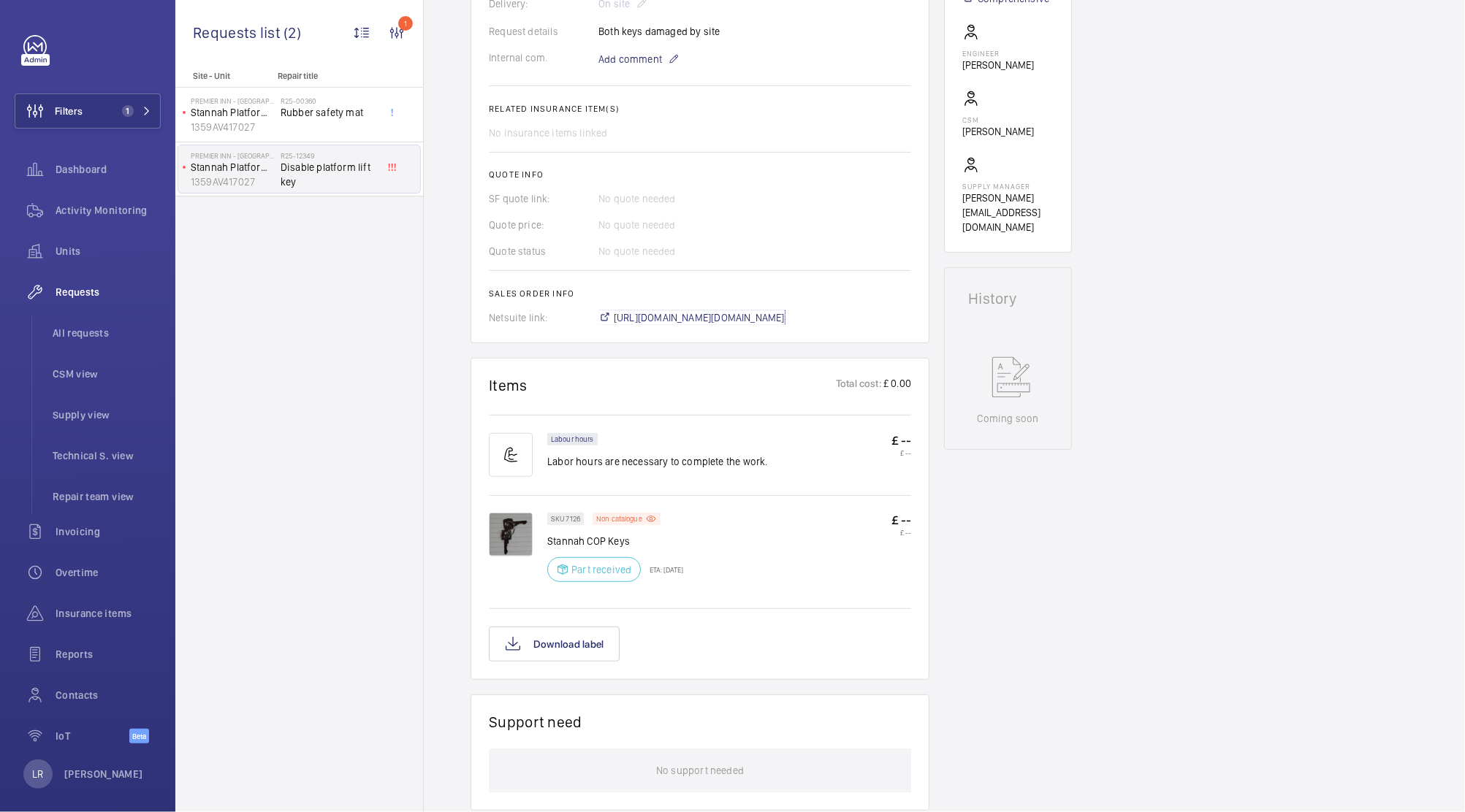
scroll to position [0, 0]
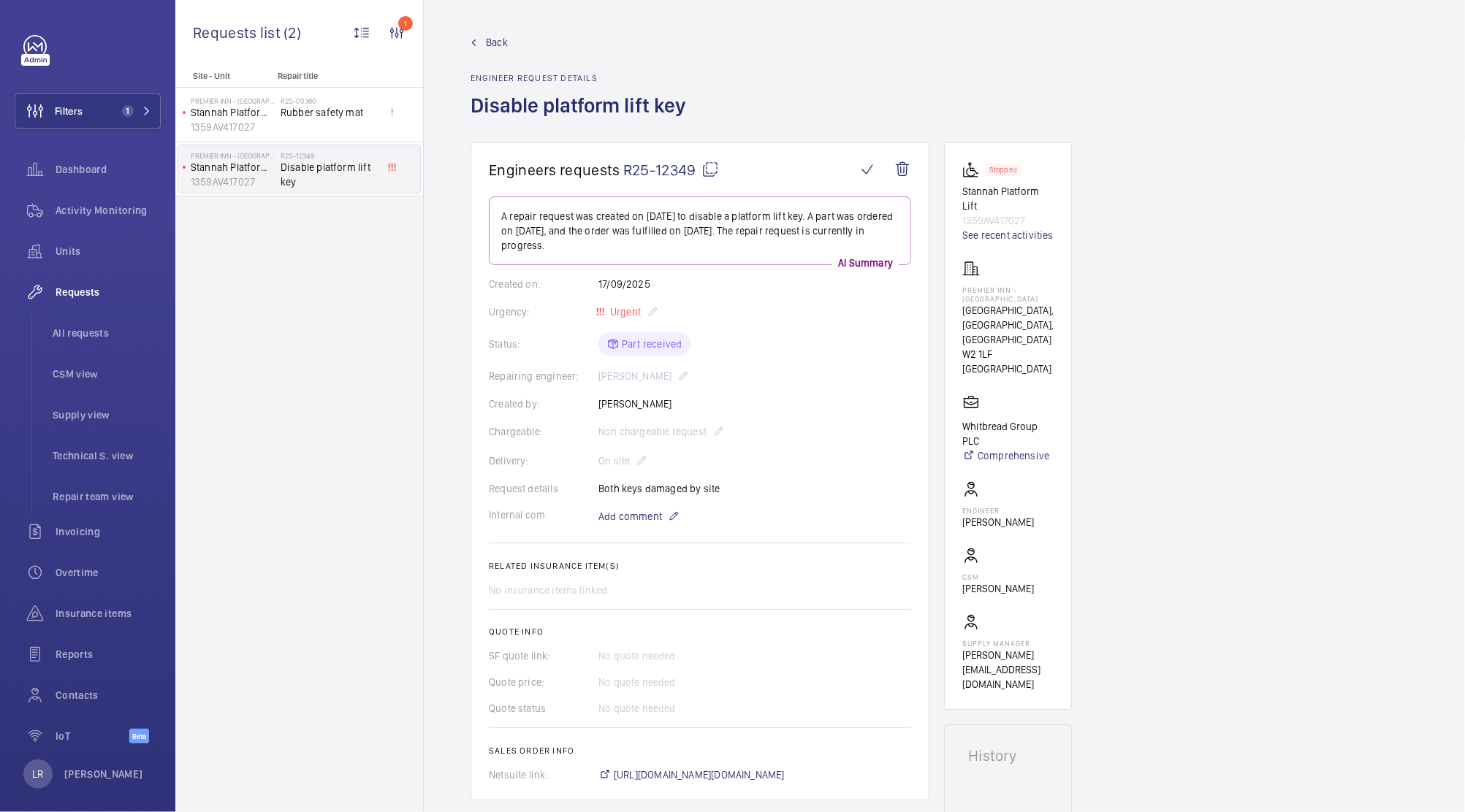
click at [491, 43] on span "Back" at bounding box center [496, 42] width 22 height 15
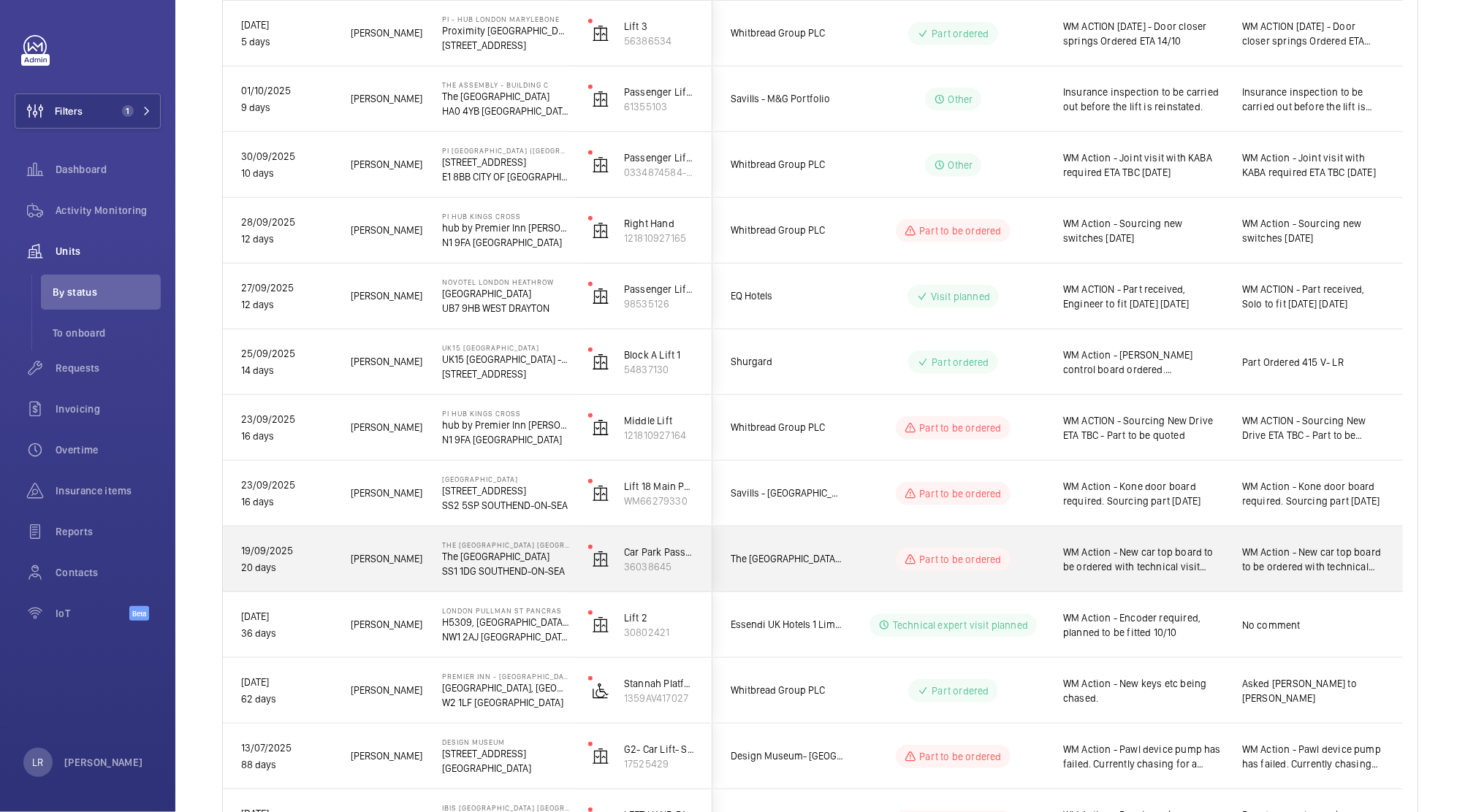
scroll to position [729, 0]
click at [857, 543] on div "Part to be ordered" at bounding box center [944, 559] width 200 height 53
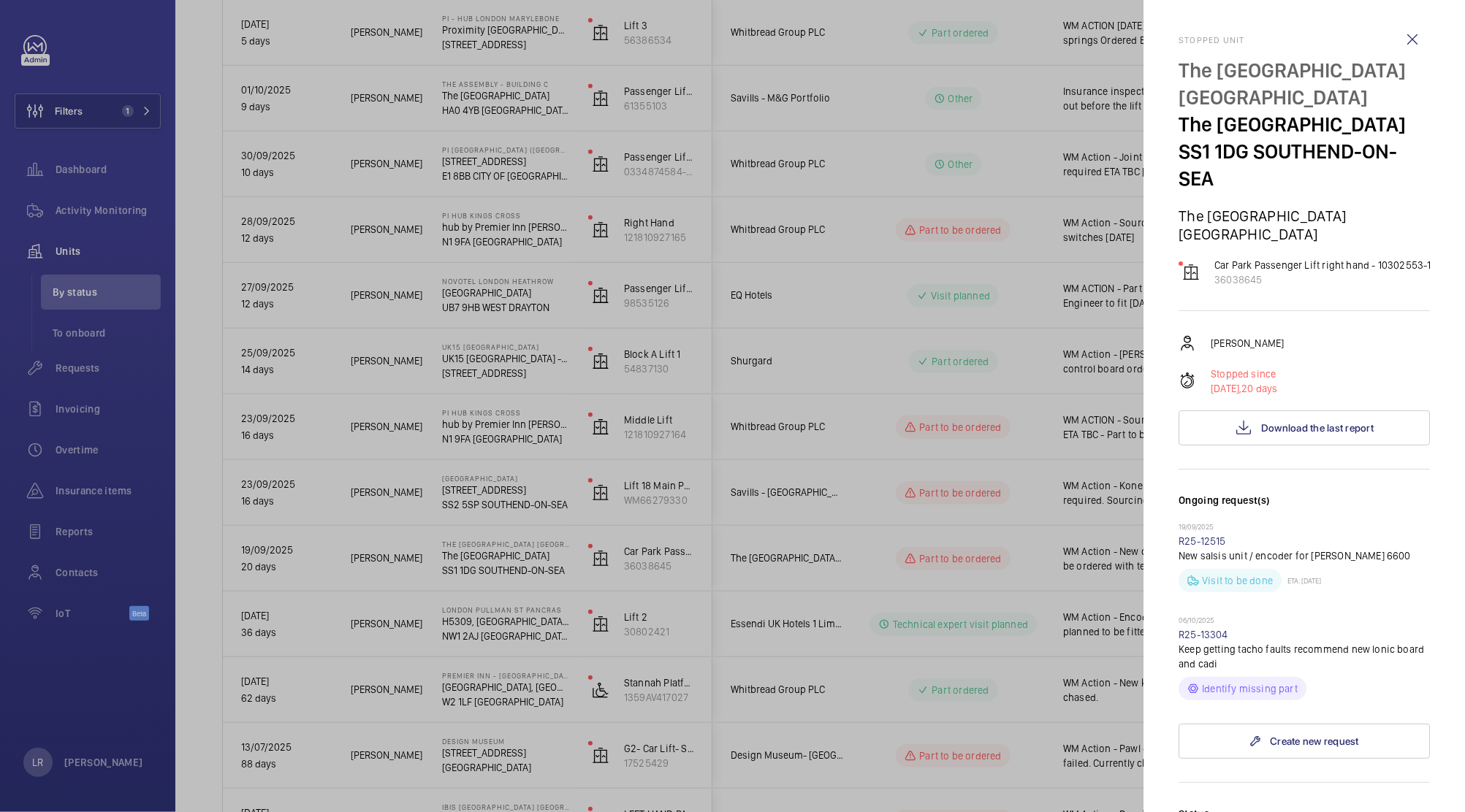
scroll to position [228, 0]
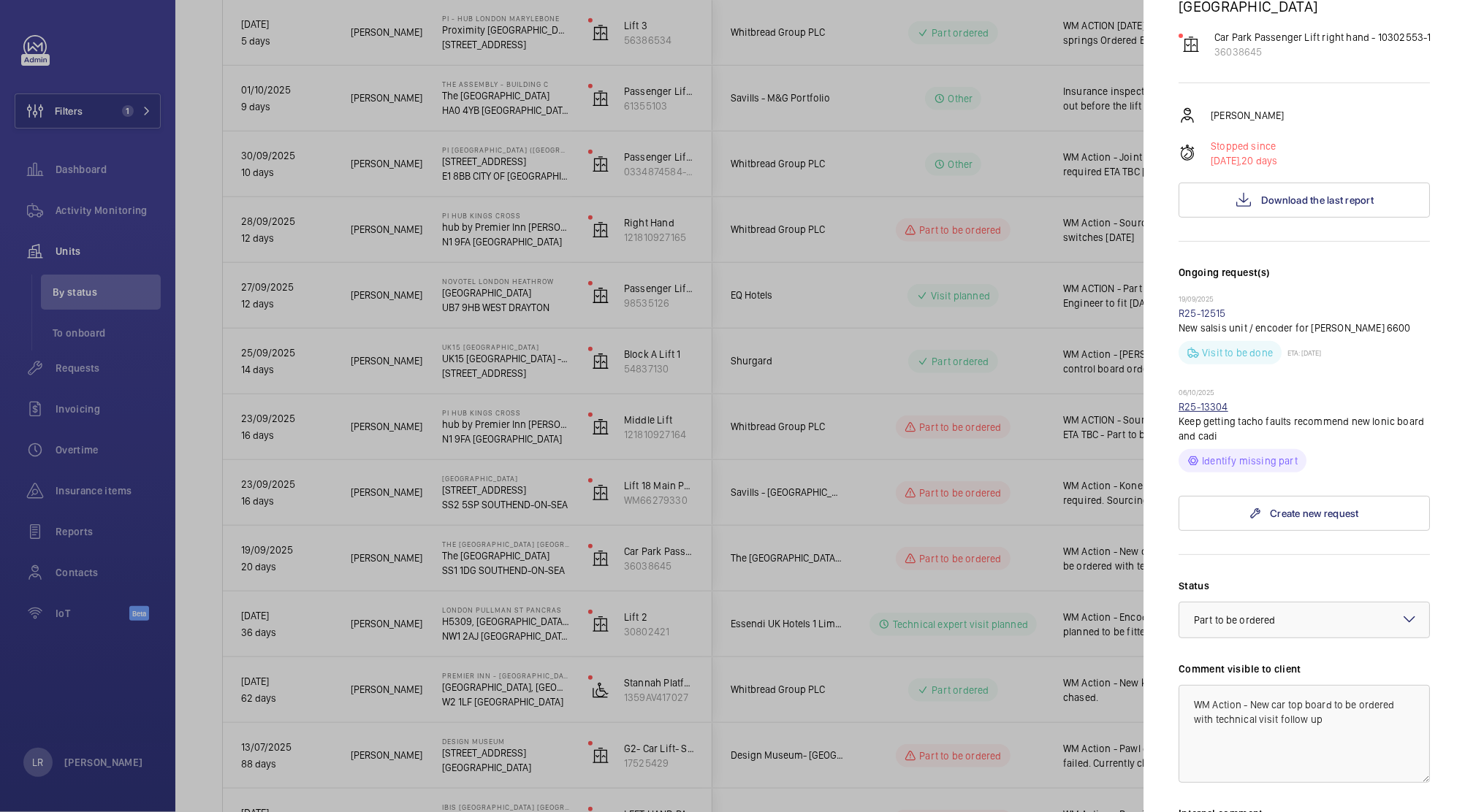
click at [1198, 413] on link "R25-13304" at bounding box center [1203, 406] width 49 height 11
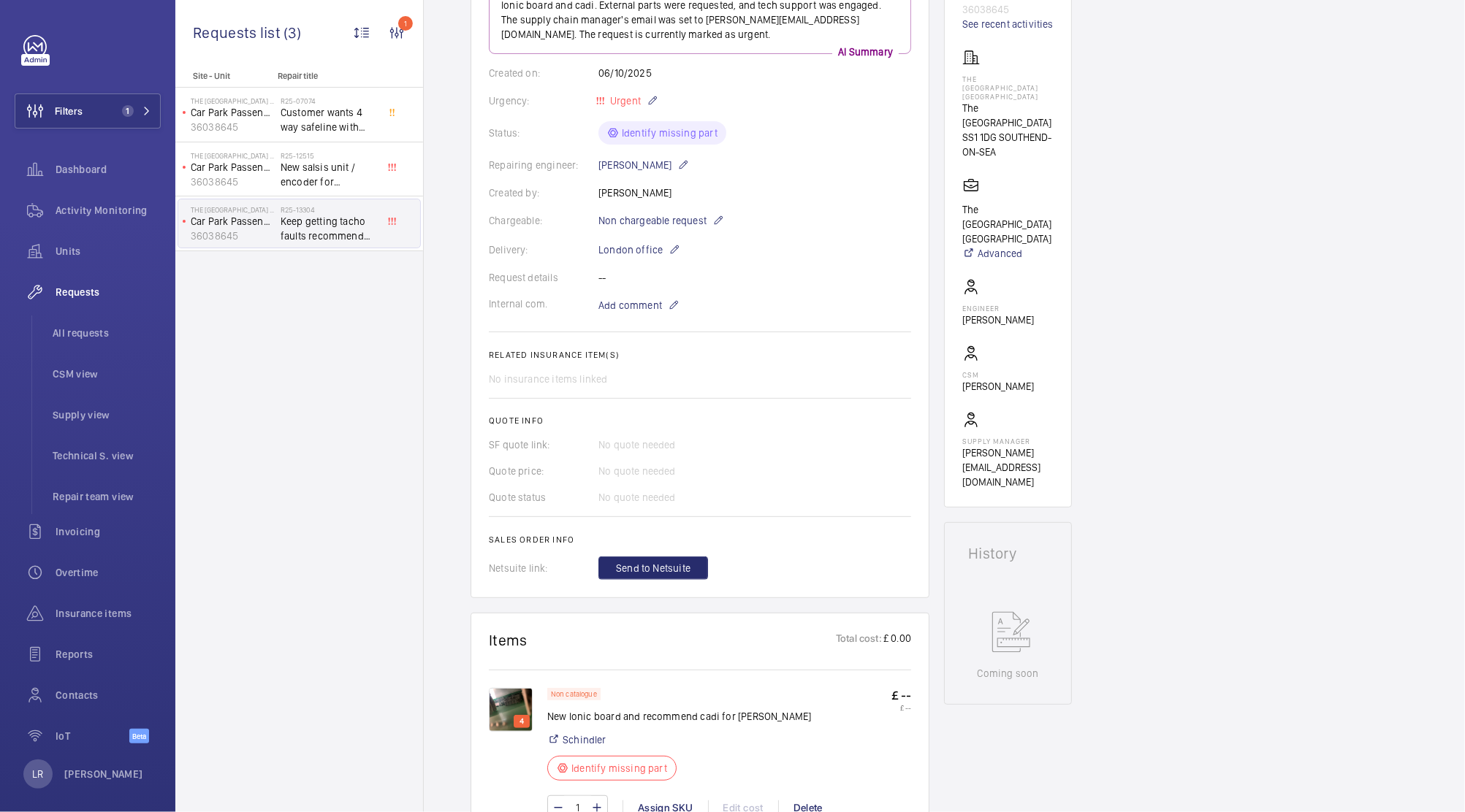
scroll to position [456, 0]
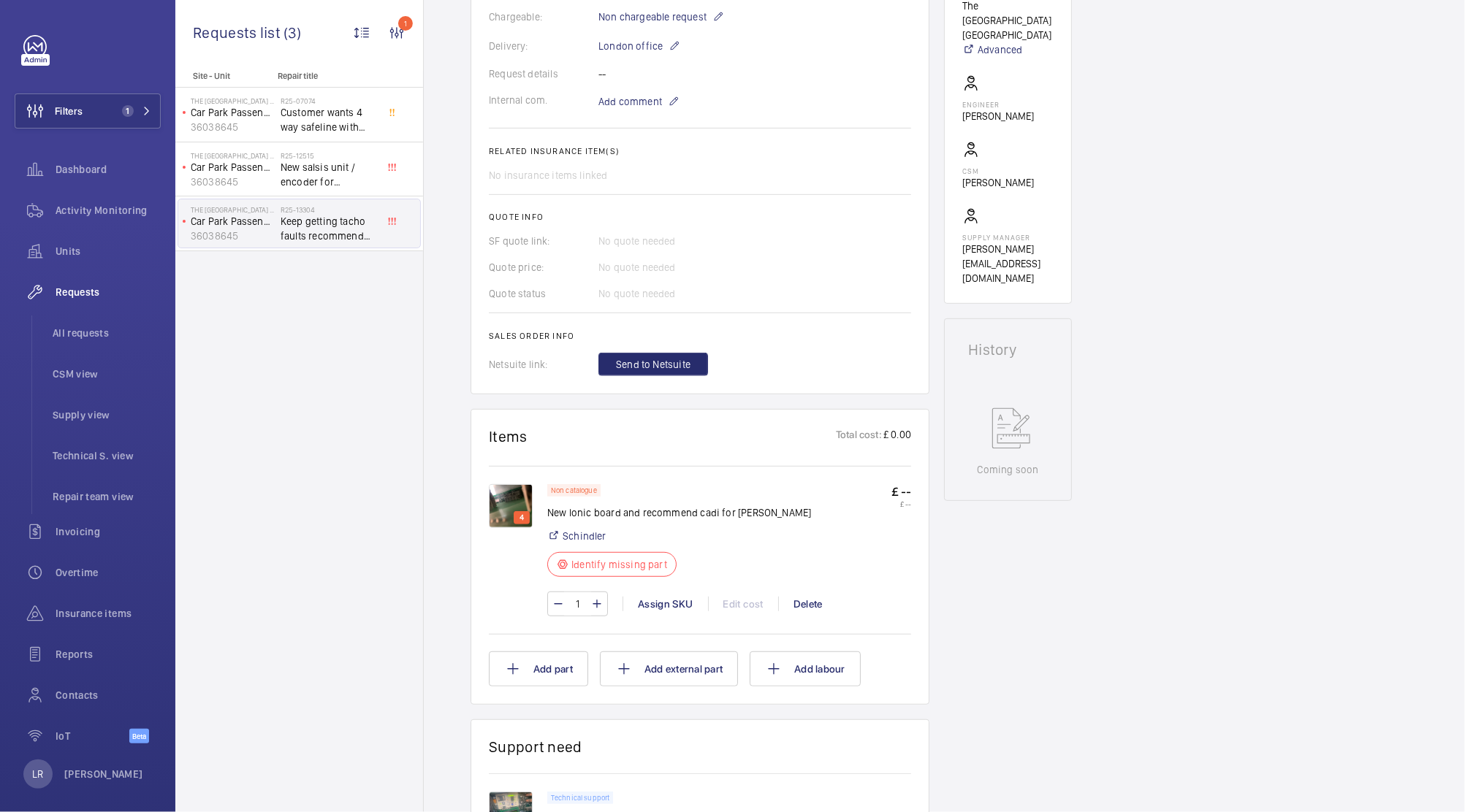
click at [515, 501] on img at bounding box center [510, 506] width 44 height 44
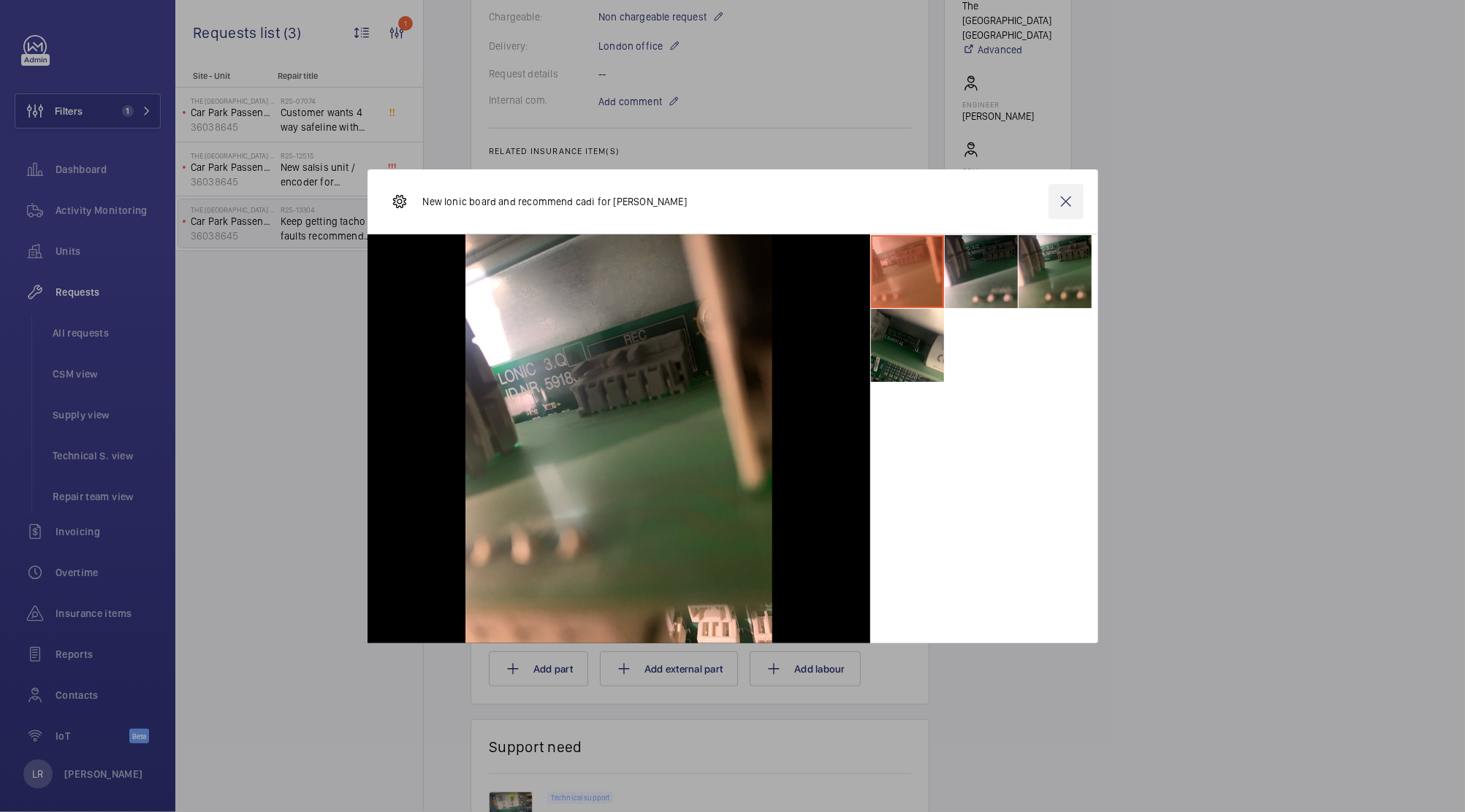
click at [1060, 207] on wm-front-icon-button at bounding box center [1066, 201] width 35 height 35
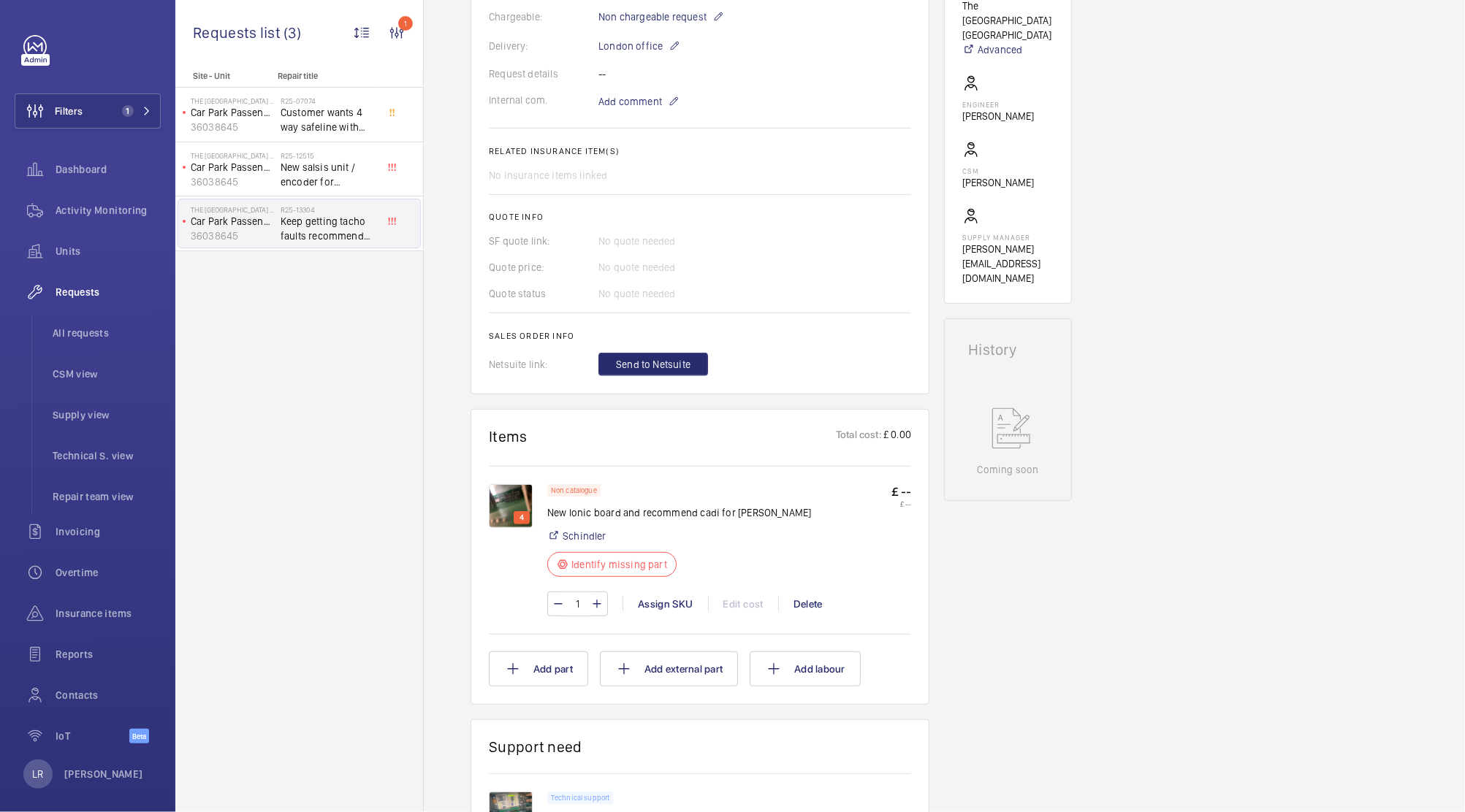
scroll to position [118, 0]
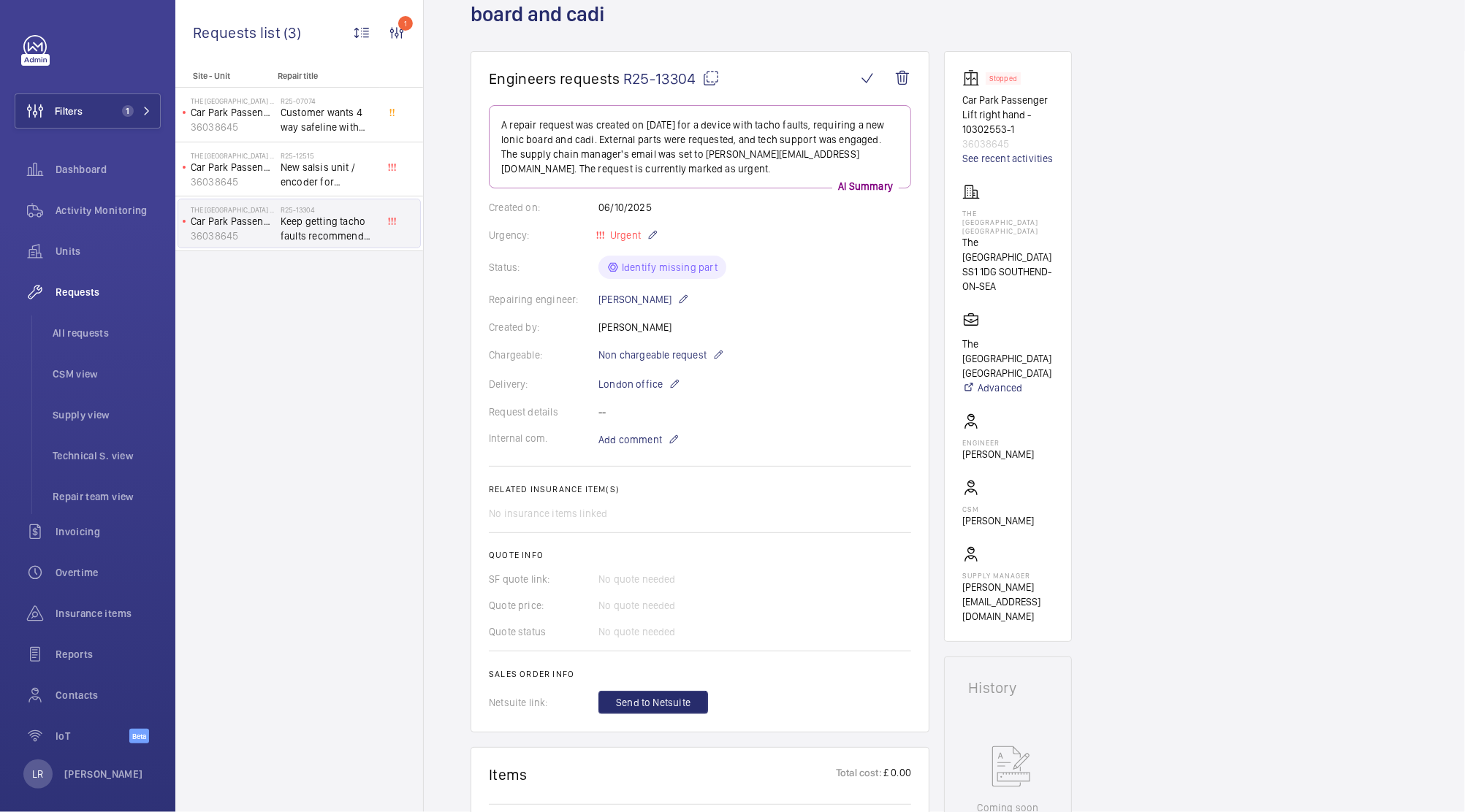
click at [708, 75] on mat-icon at bounding box center [711, 78] width 17 height 17
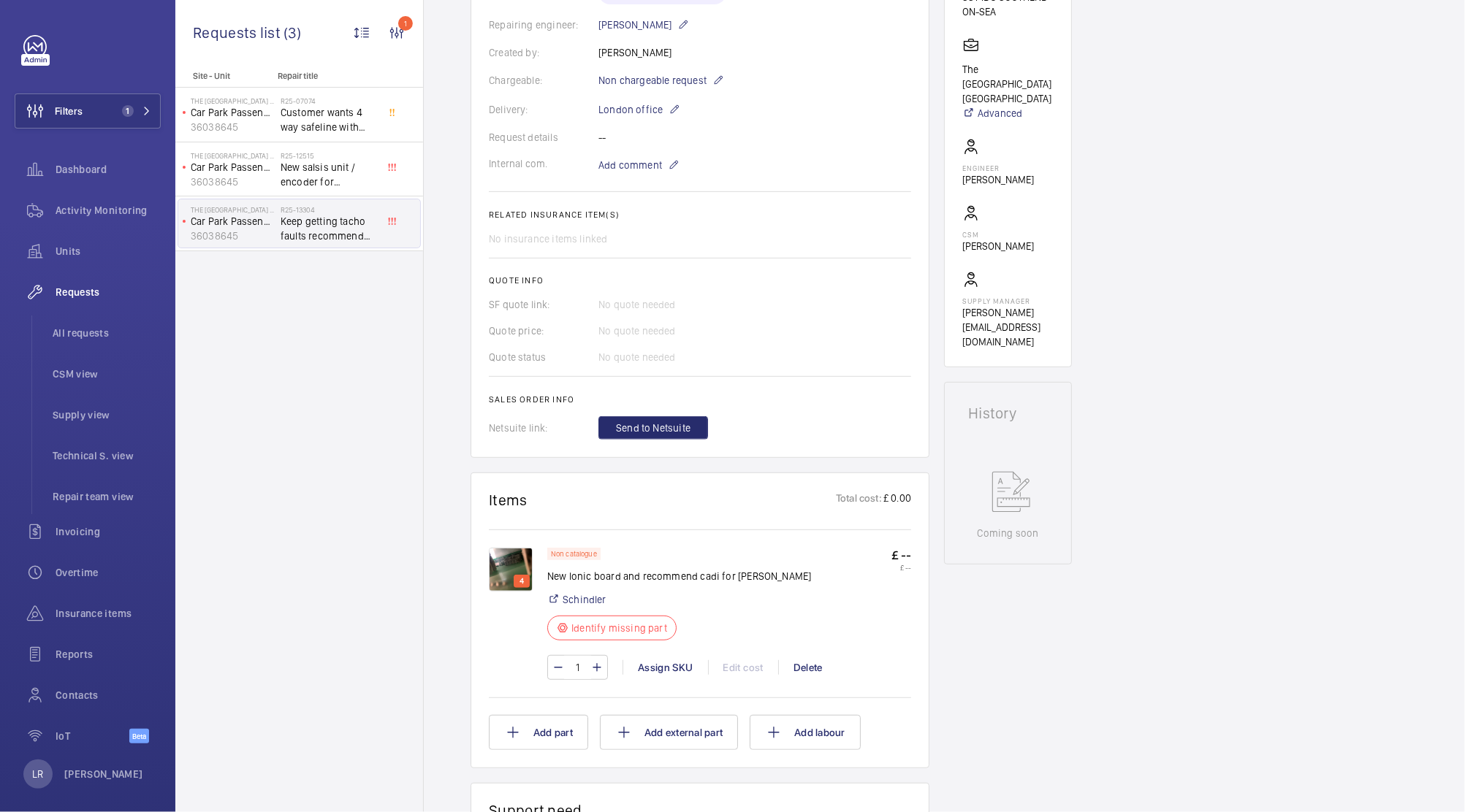
scroll to position [459, 0]
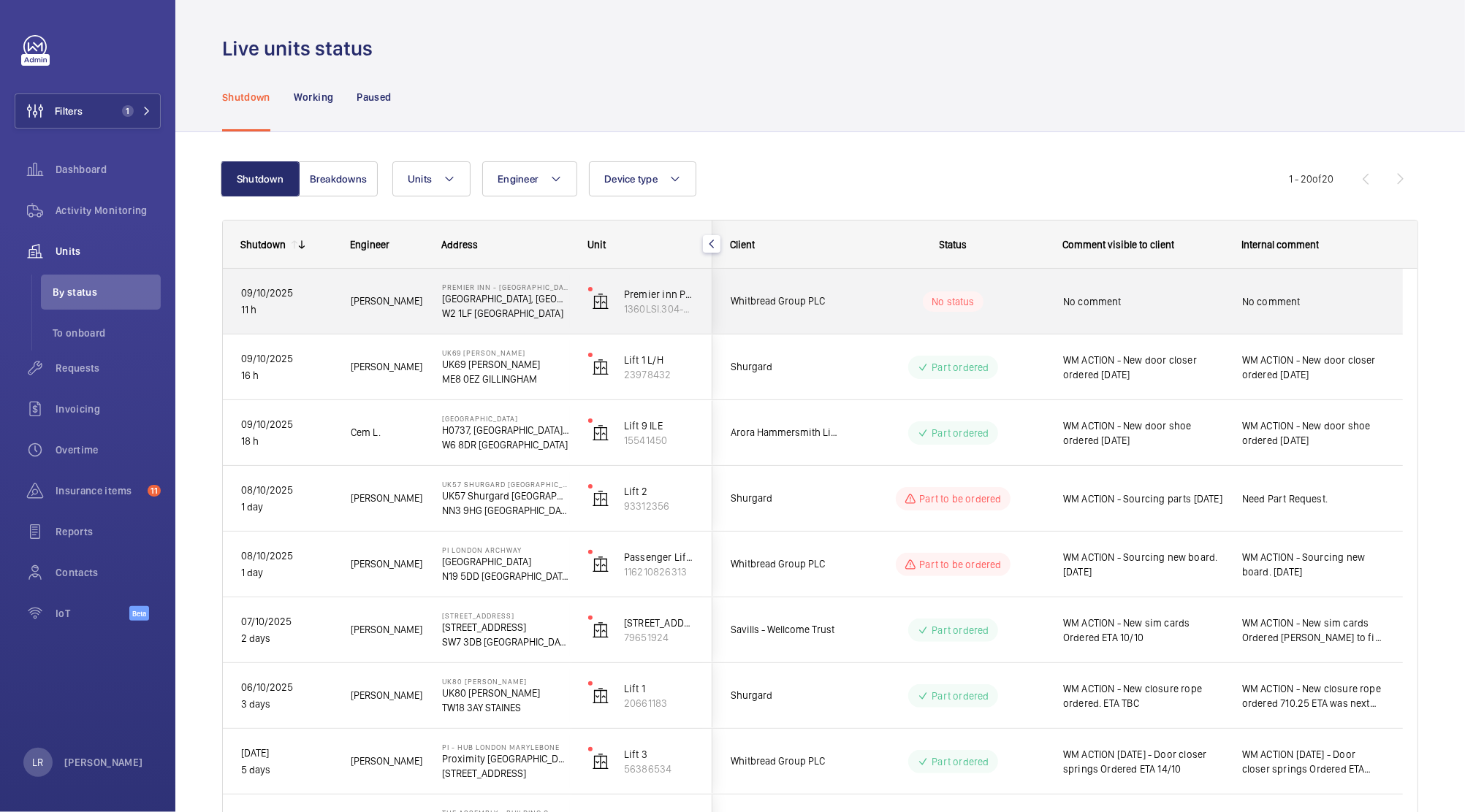
scroll to position [185, 0]
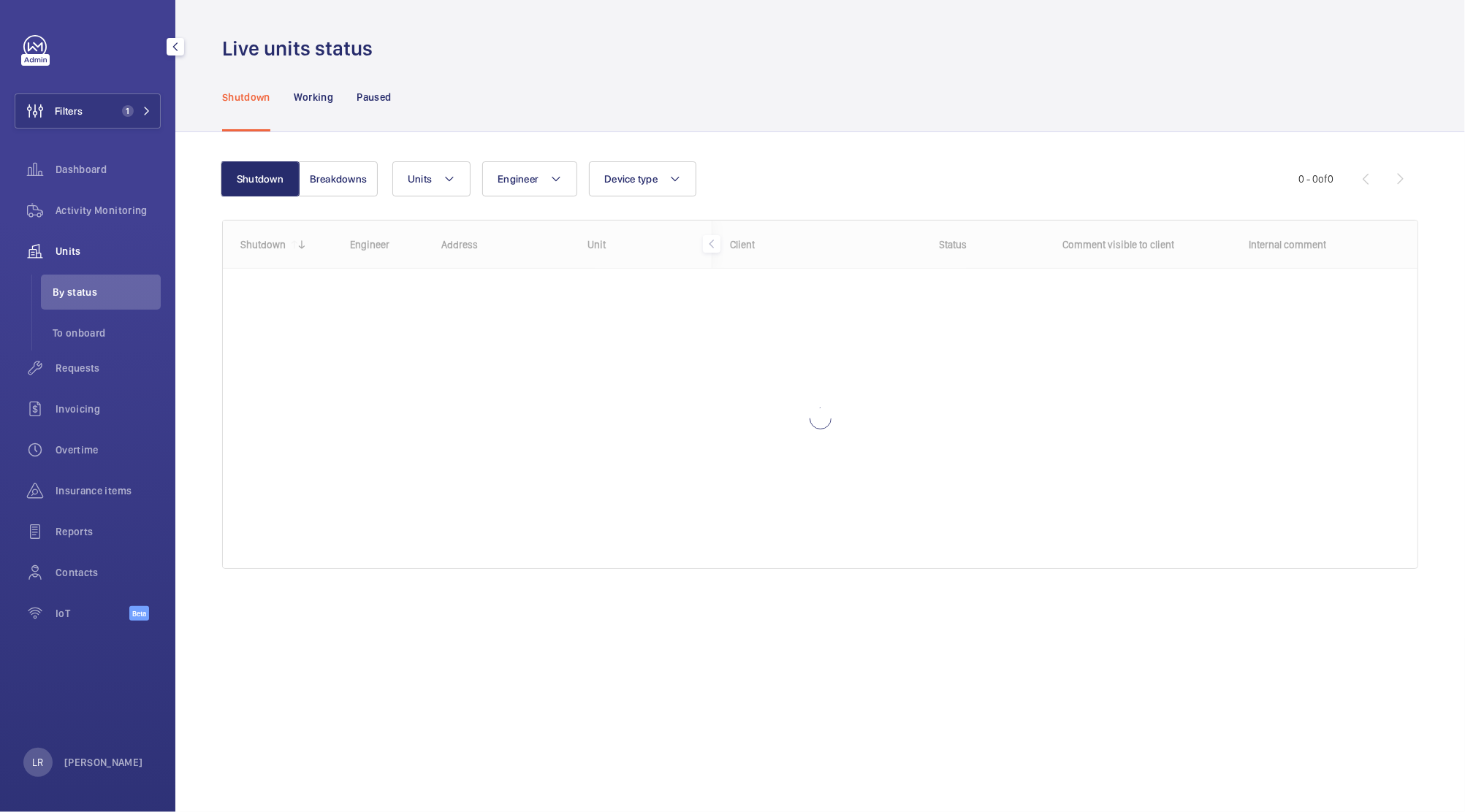
click at [130, 109] on span "1" at bounding box center [128, 110] width 11 height 11
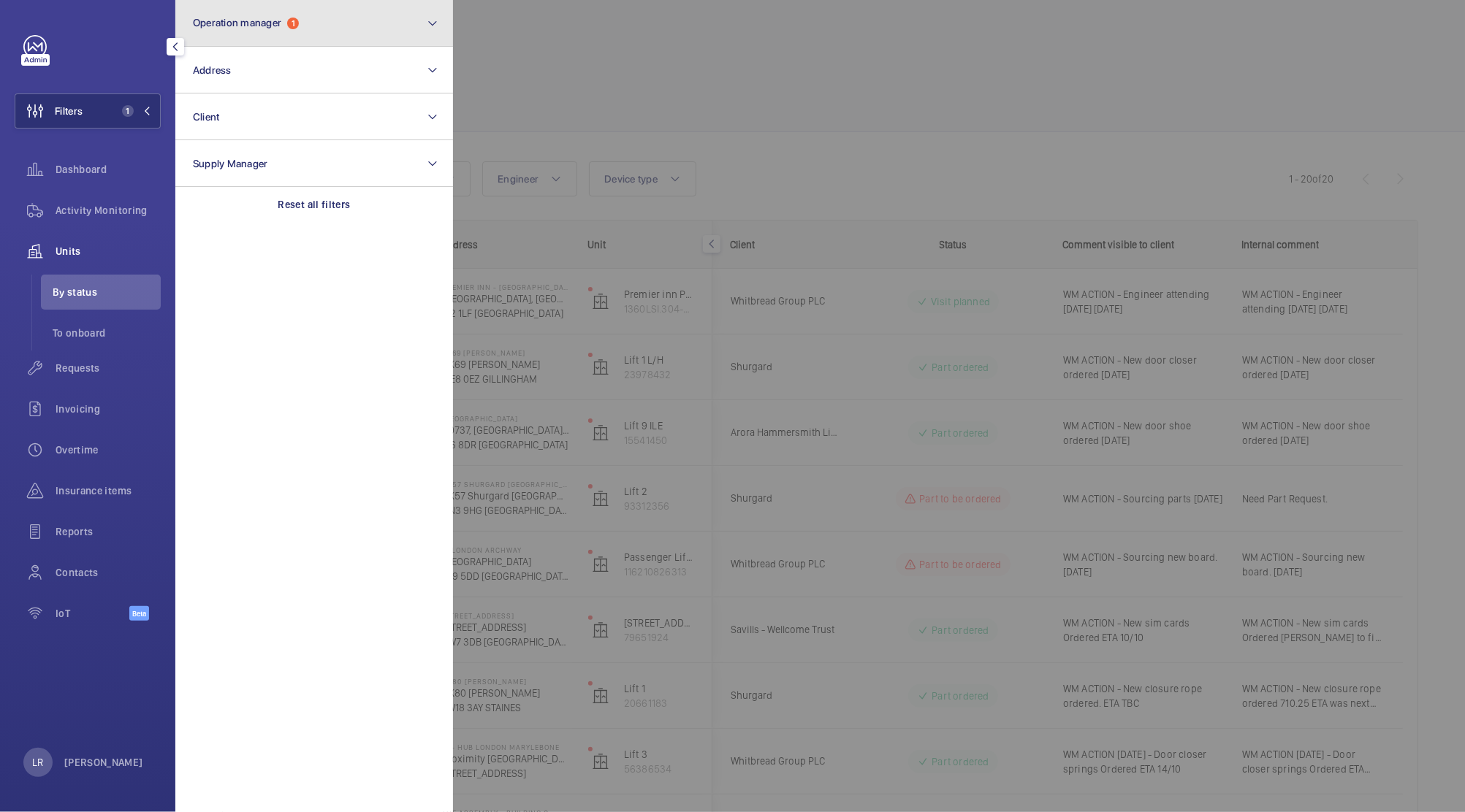
click at [269, 39] on button "Operation manager 1" at bounding box center [314, 23] width 278 height 47
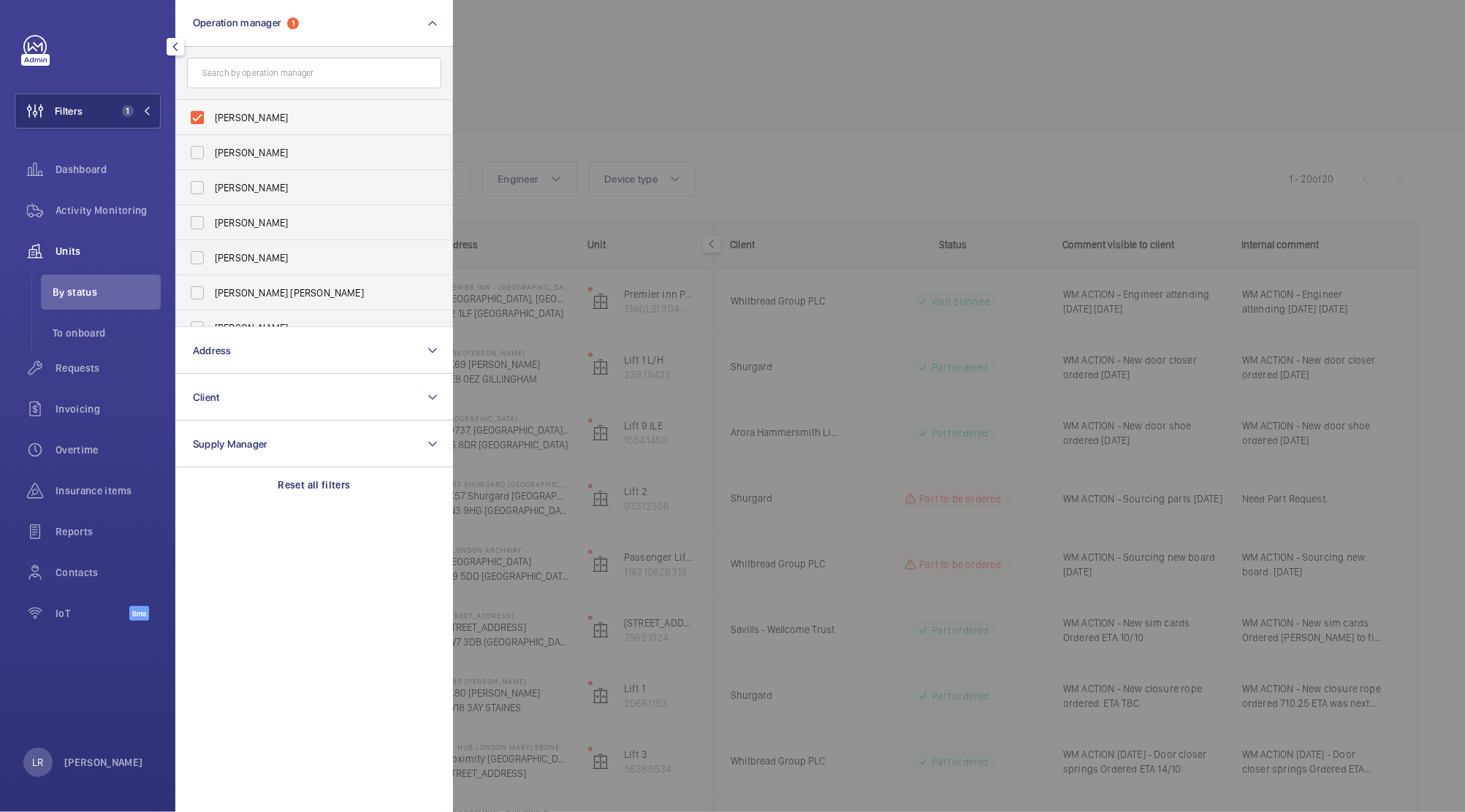
click at [279, 106] on label "[PERSON_NAME]" at bounding box center [303, 117] width 254 height 35
click at [212, 106] on input "[PERSON_NAME]" at bounding box center [197, 118] width 30 height 29
checkbox input "false"
click at [331, 154] on span "[PERSON_NAME]" at bounding box center [314, 153] width 200 height 15
click at [212, 154] on input "[PERSON_NAME]" at bounding box center [197, 153] width 30 height 29
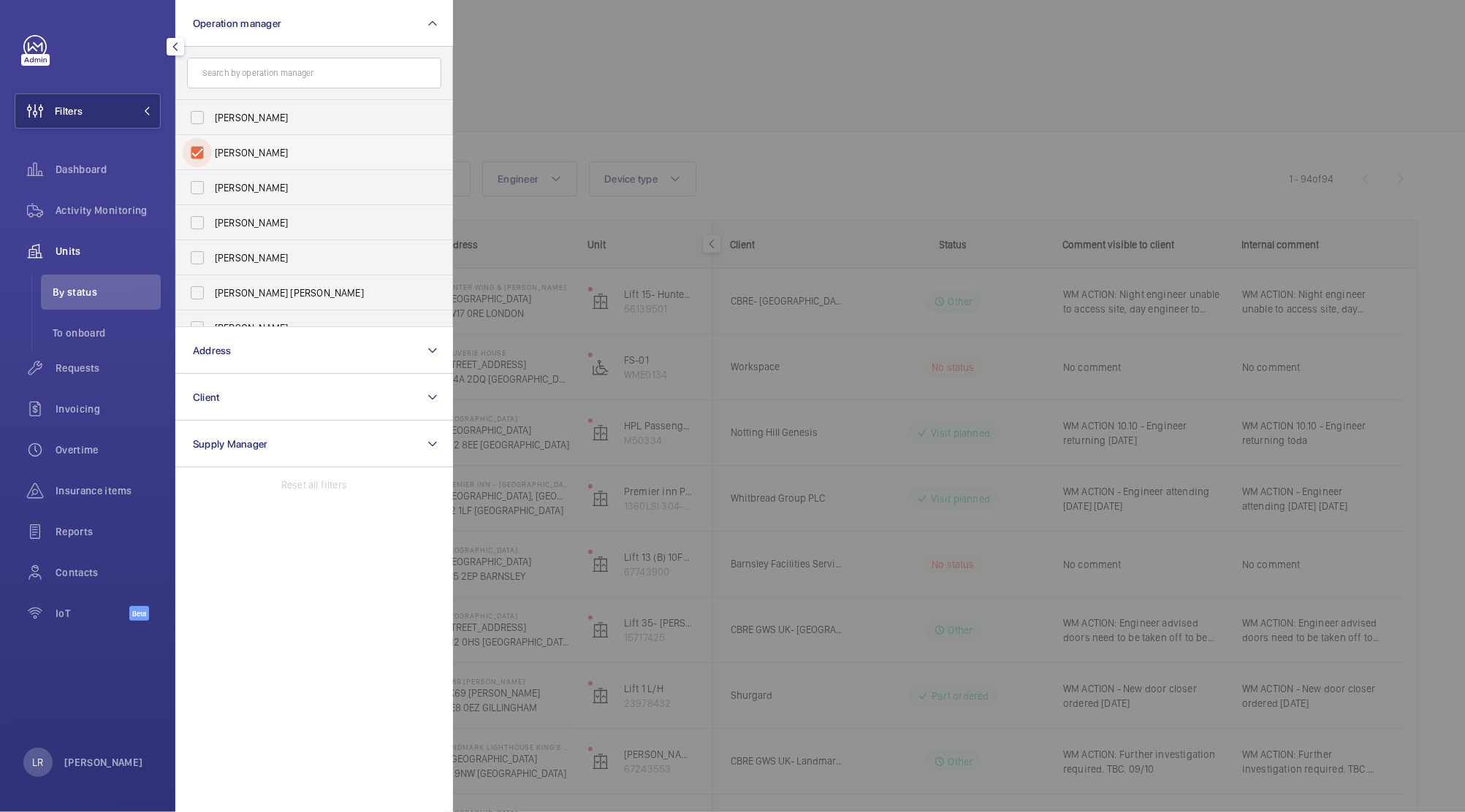
checkbox input "true"
click at [655, 52] on div at bounding box center [1186, 406] width 1465 height 812
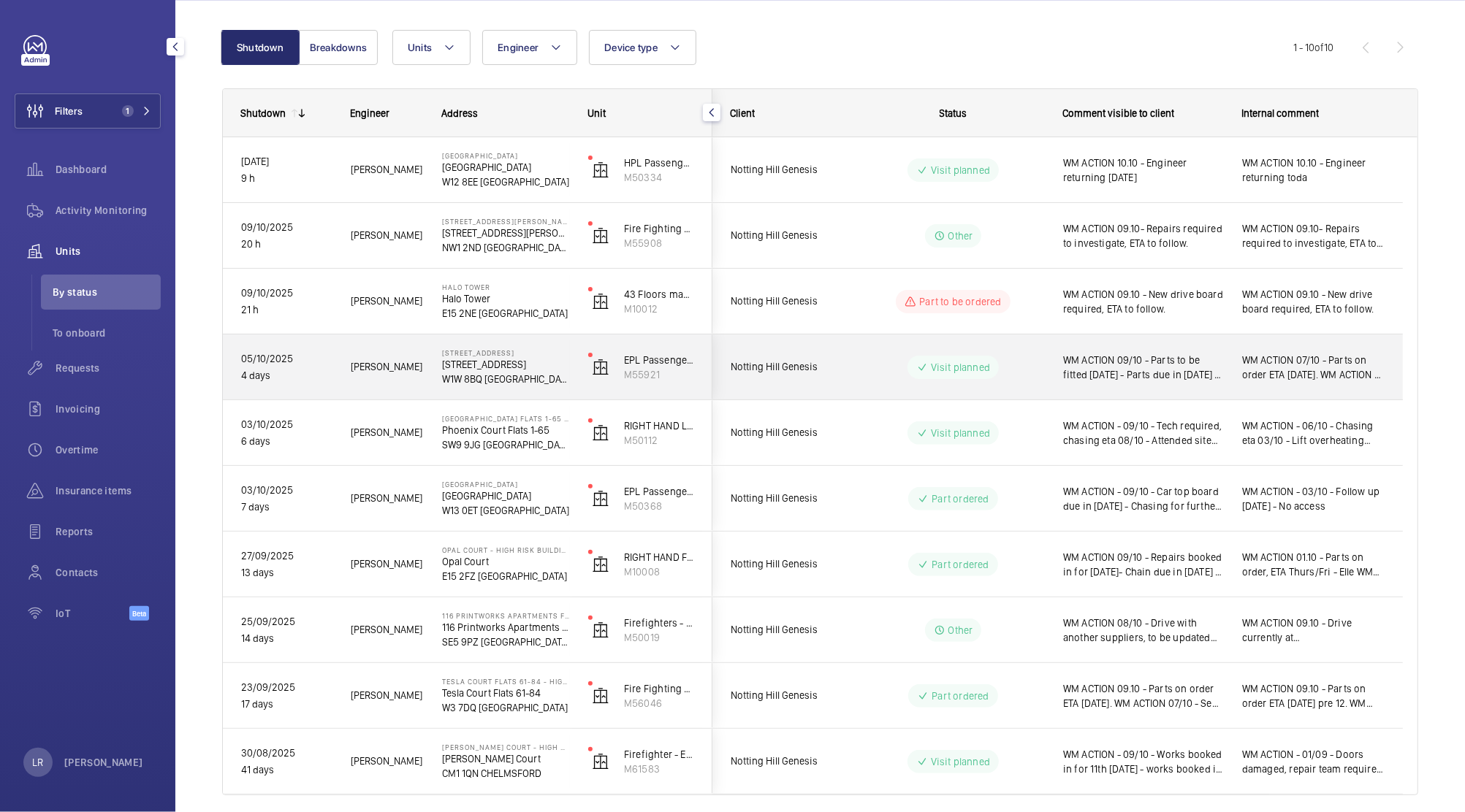
scroll to position [47, 0]
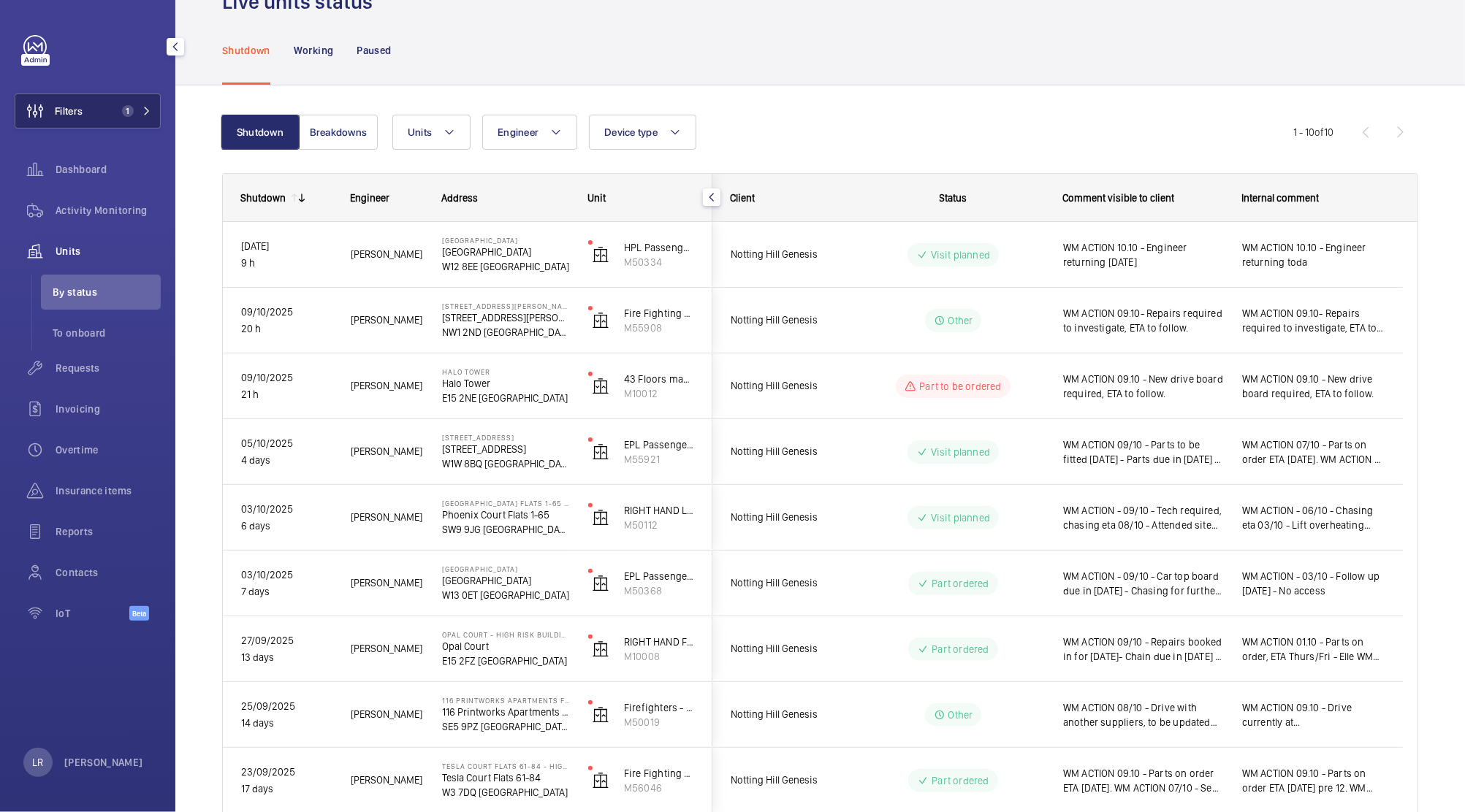
click at [134, 105] on span "1" at bounding box center [134, 110] width 35 height 11
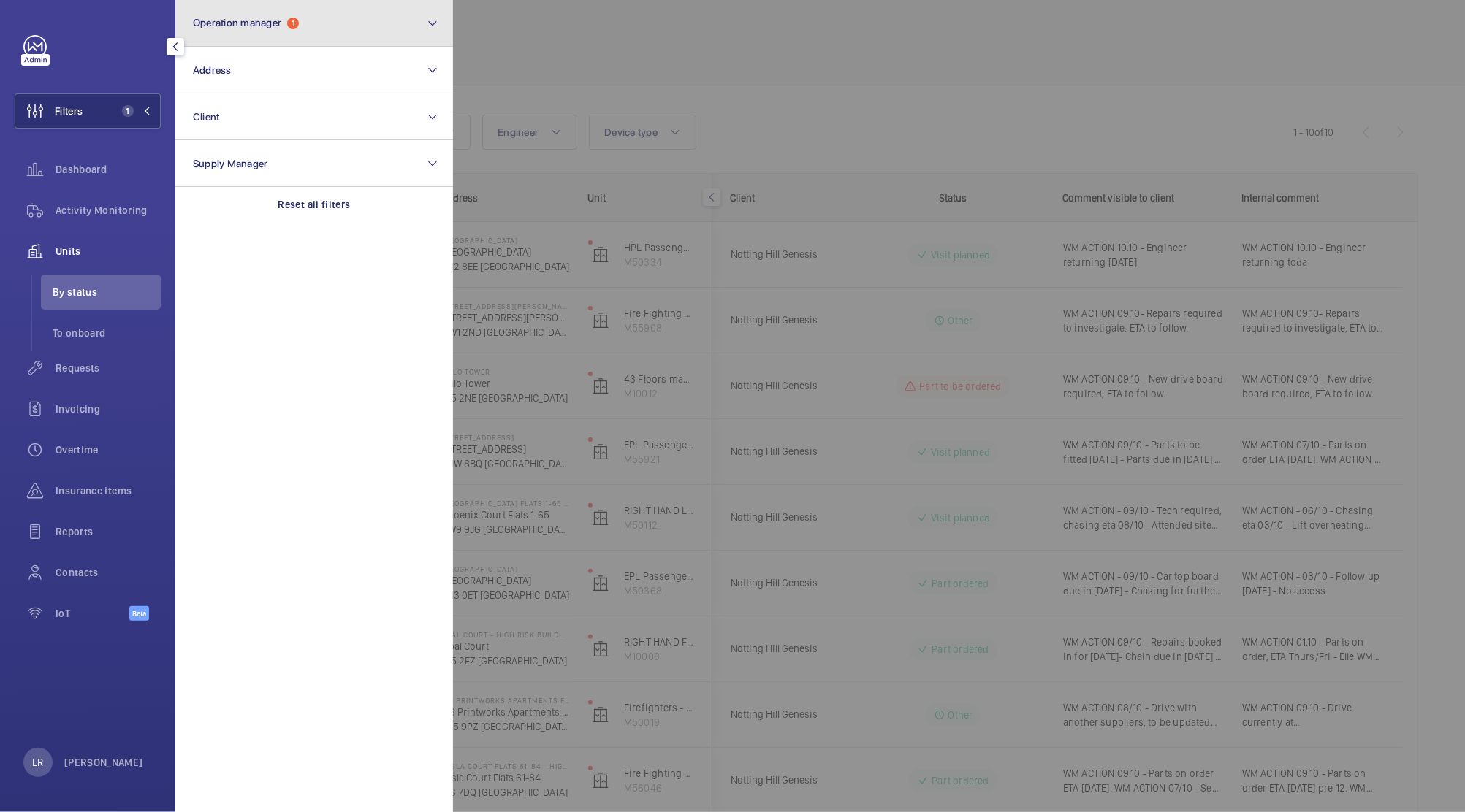
click at [266, 16] on span "Operation manager" at bounding box center [237, 22] width 89 height 11
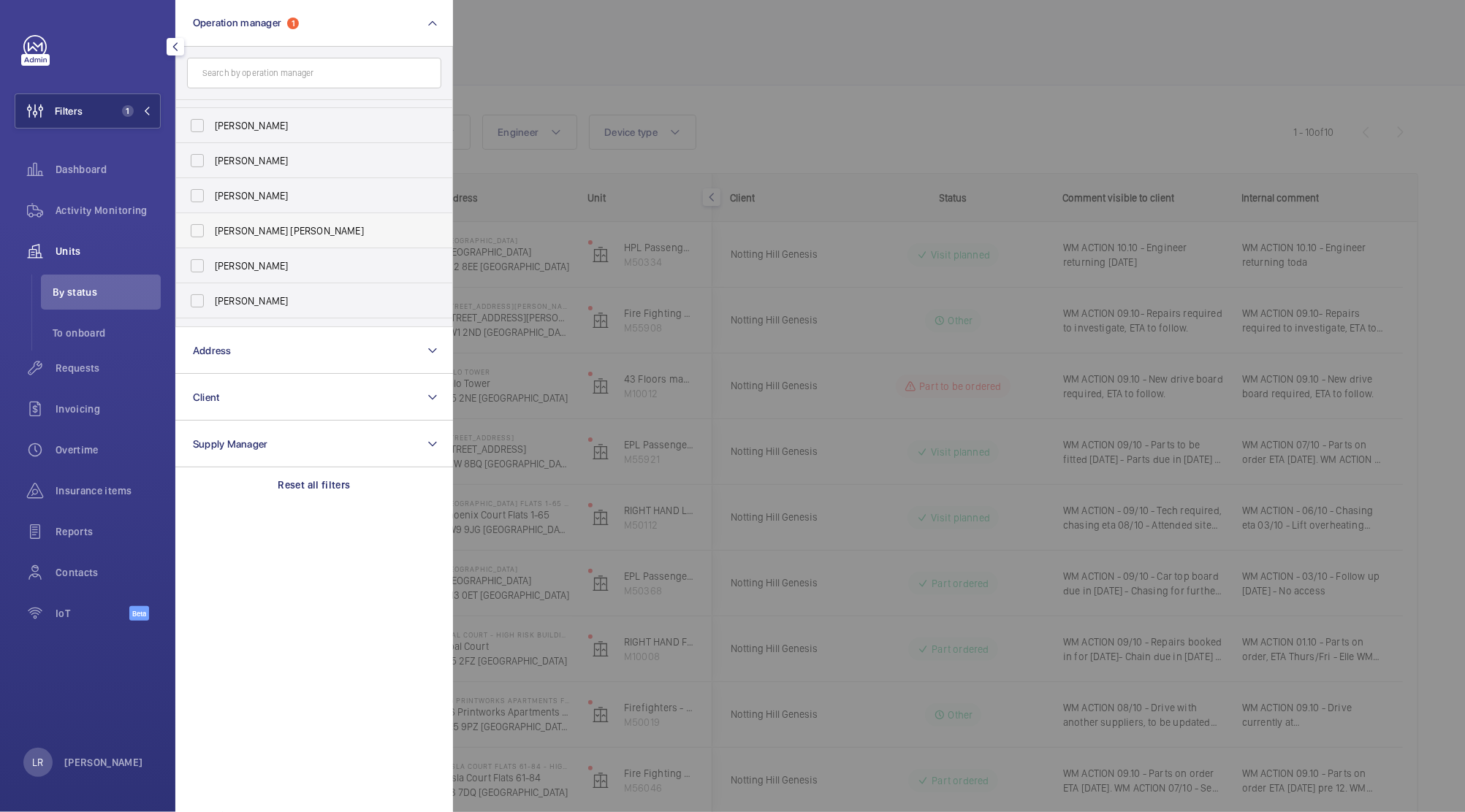
scroll to position [53, 0]
click at [300, 273] on span "[PERSON_NAME]" at bounding box center [314, 274] width 200 height 15
click at [212, 273] on input "[PERSON_NAME]" at bounding box center [197, 275] width 30 height 29
checkbox input "true"
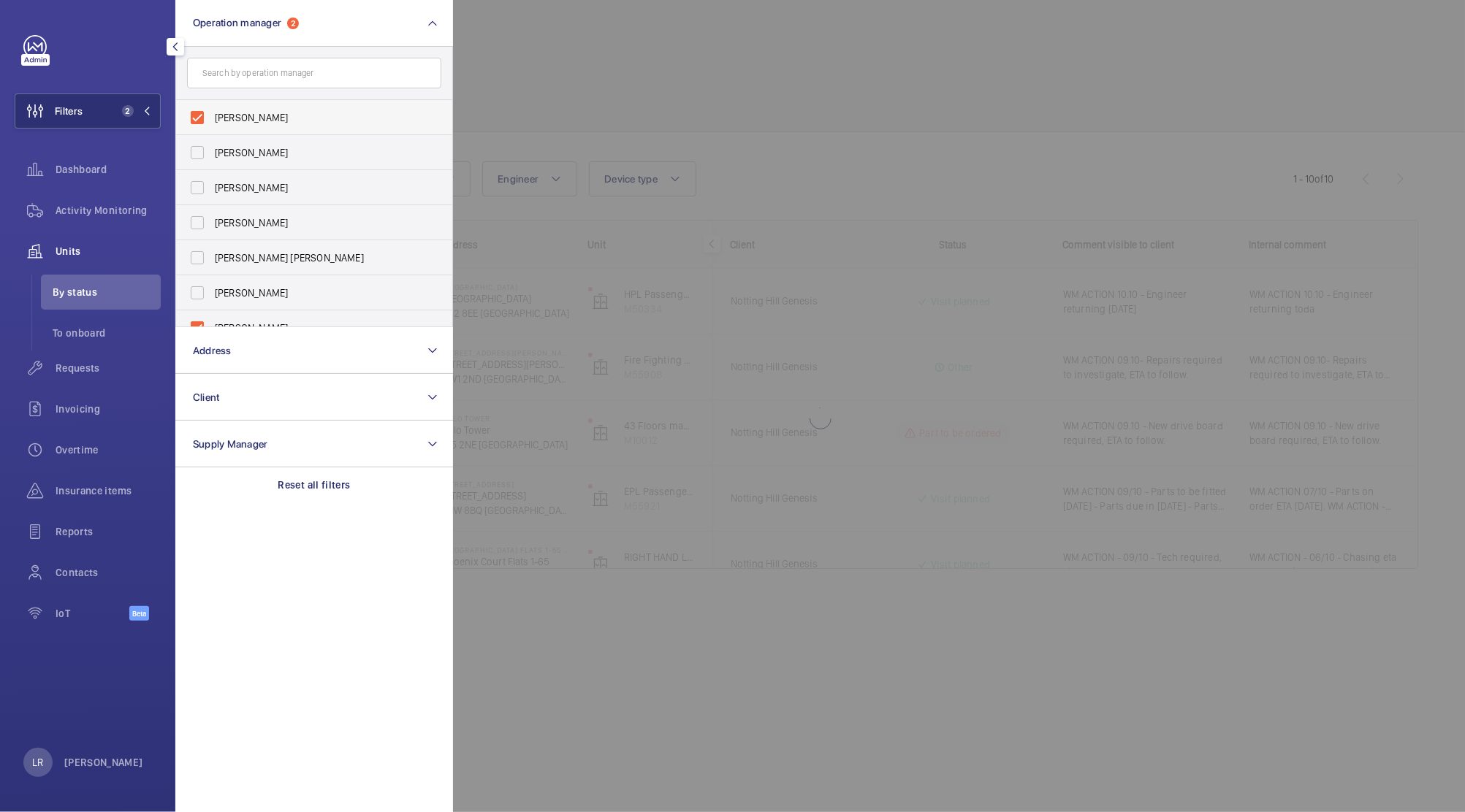
click at [319, 118] on span "Abby Archer" at bounding box center [314, 117] width 200 height 15
click at [212, 118] on input "Abby Archer" at bounding box center [197, 118] width 30 height 29
checkbox input "false"
click at [713, 103] on div at bounding box center [1186, 406] width 1465 height 812
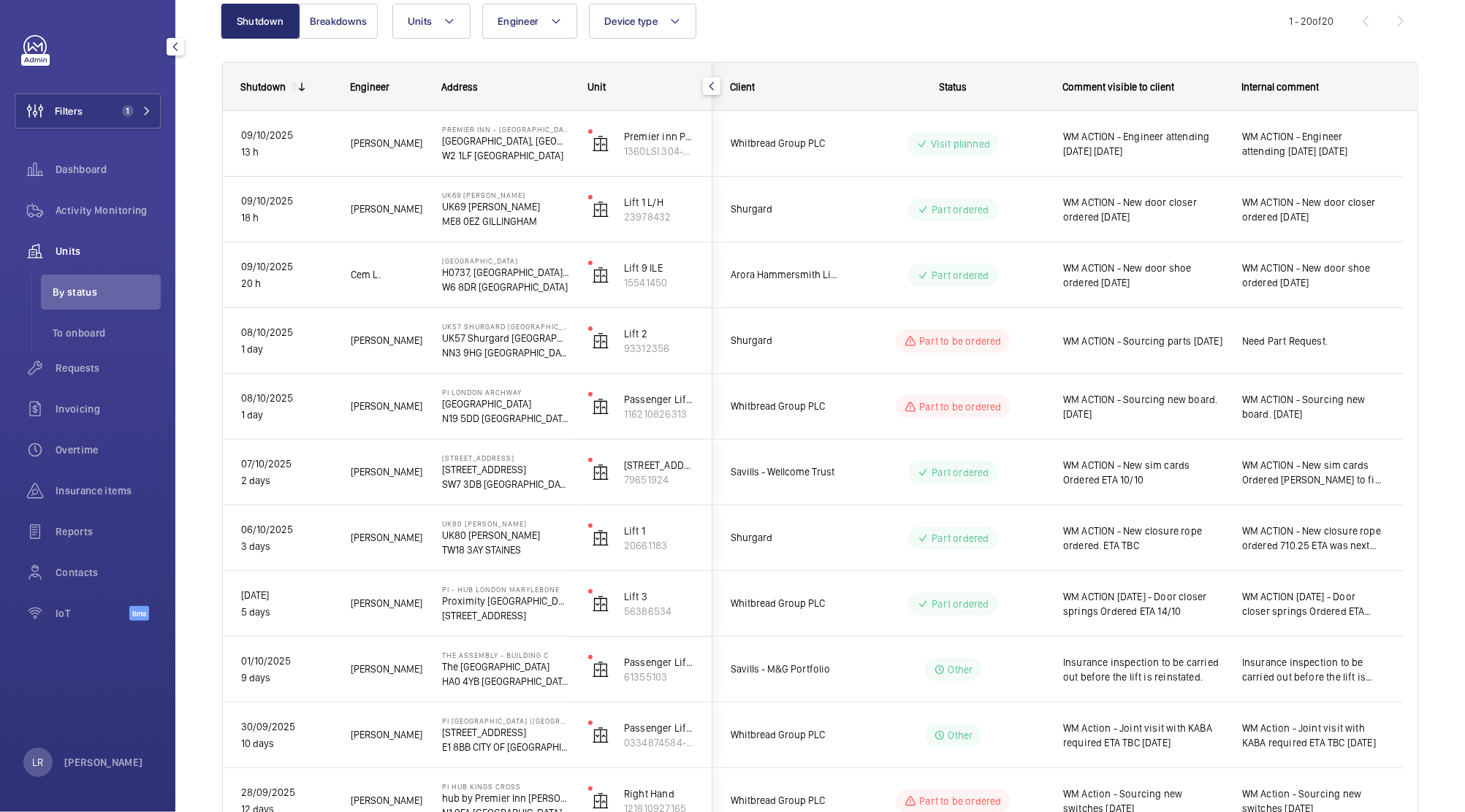
scroll to position [171, 0]
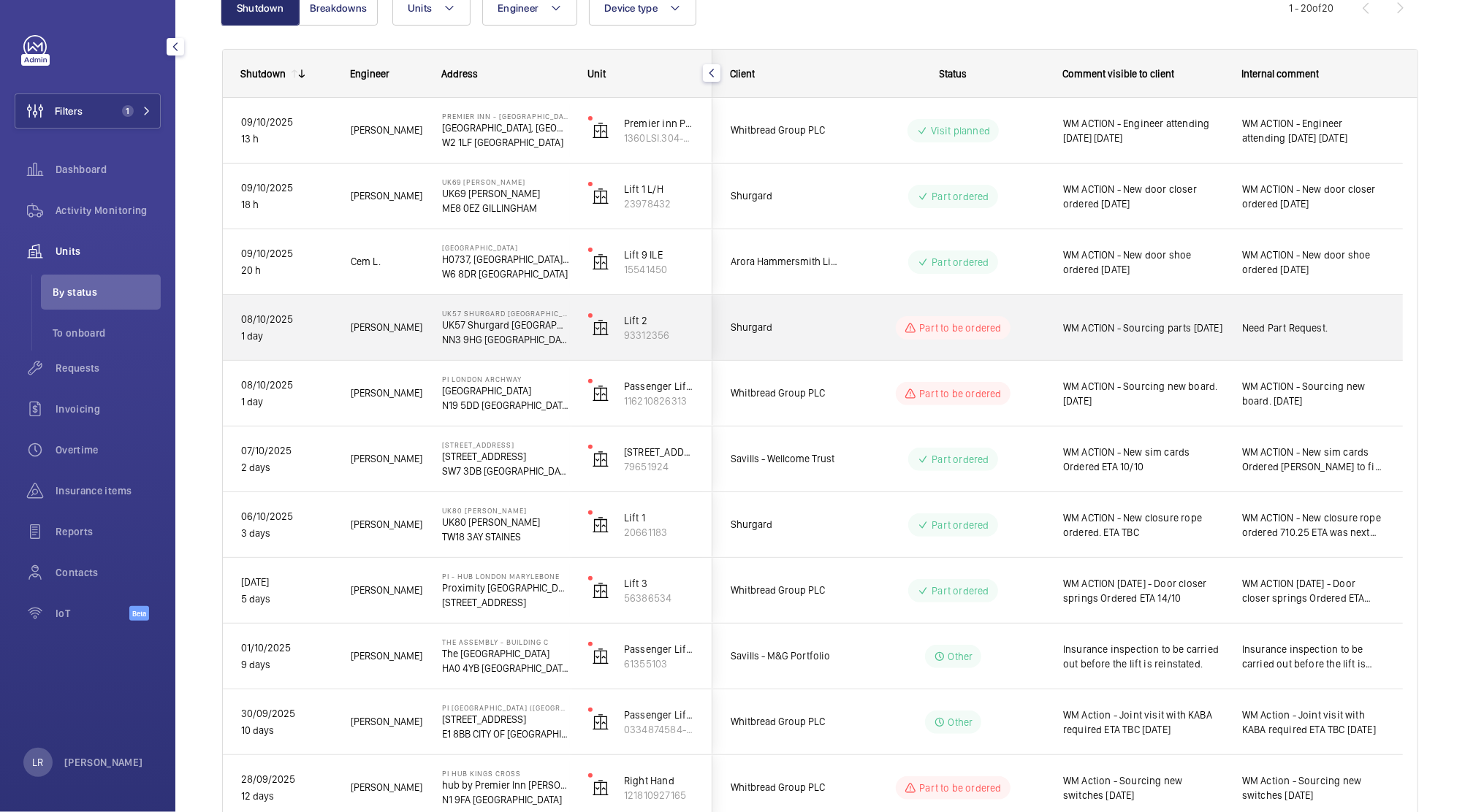
click at [881, 311] on div "Part to be ordered" at bounding box center [944, 328] width 200 height 53
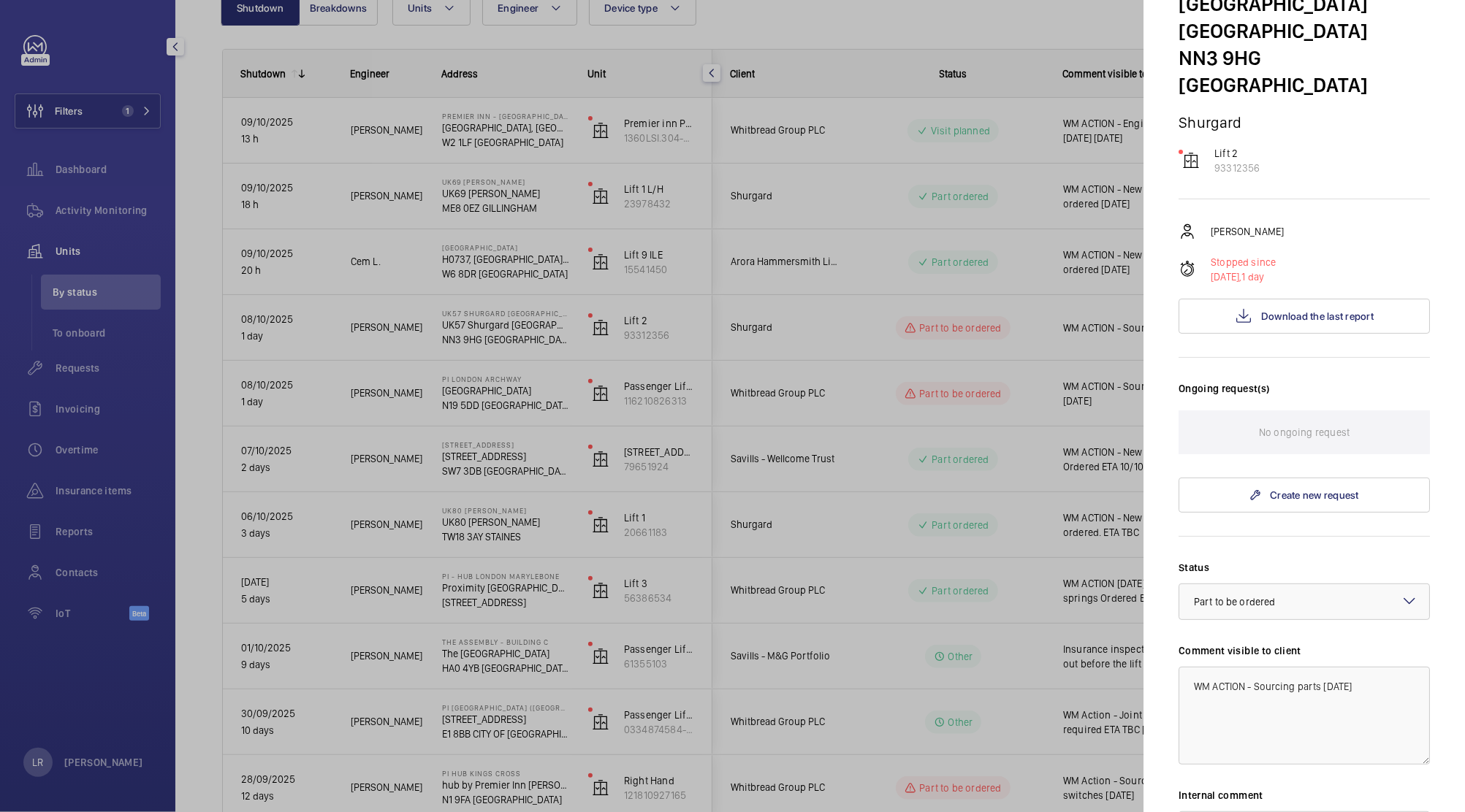
scroll to position [176, 0]
click at [1046, 471] on div at bounding box center [732, 406] width 1465 height 812
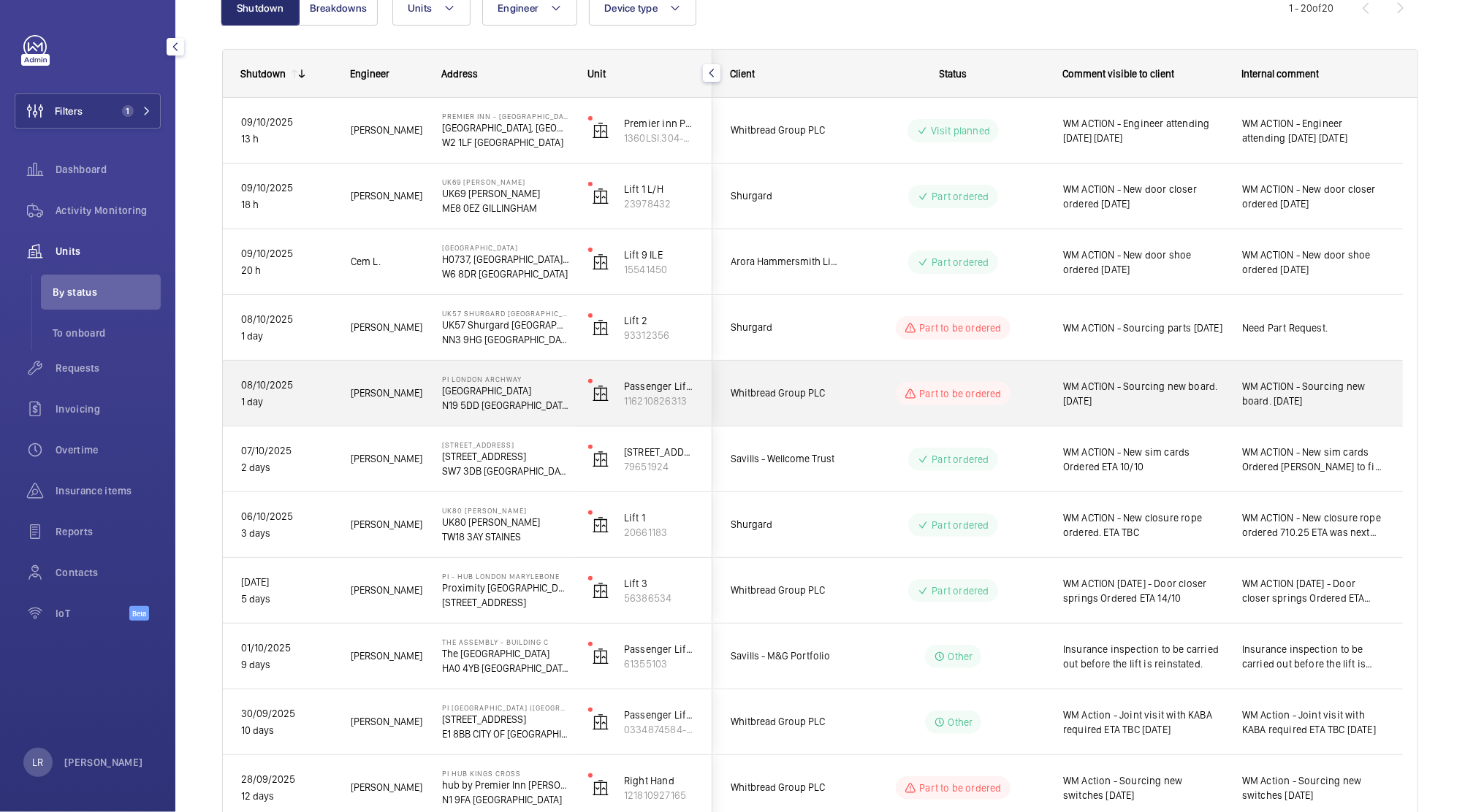
click at [1047, 405] on div "WM ACTION - Sourcing new board. [DATE]" at bounding box center [1134, 394] width 178 height 62
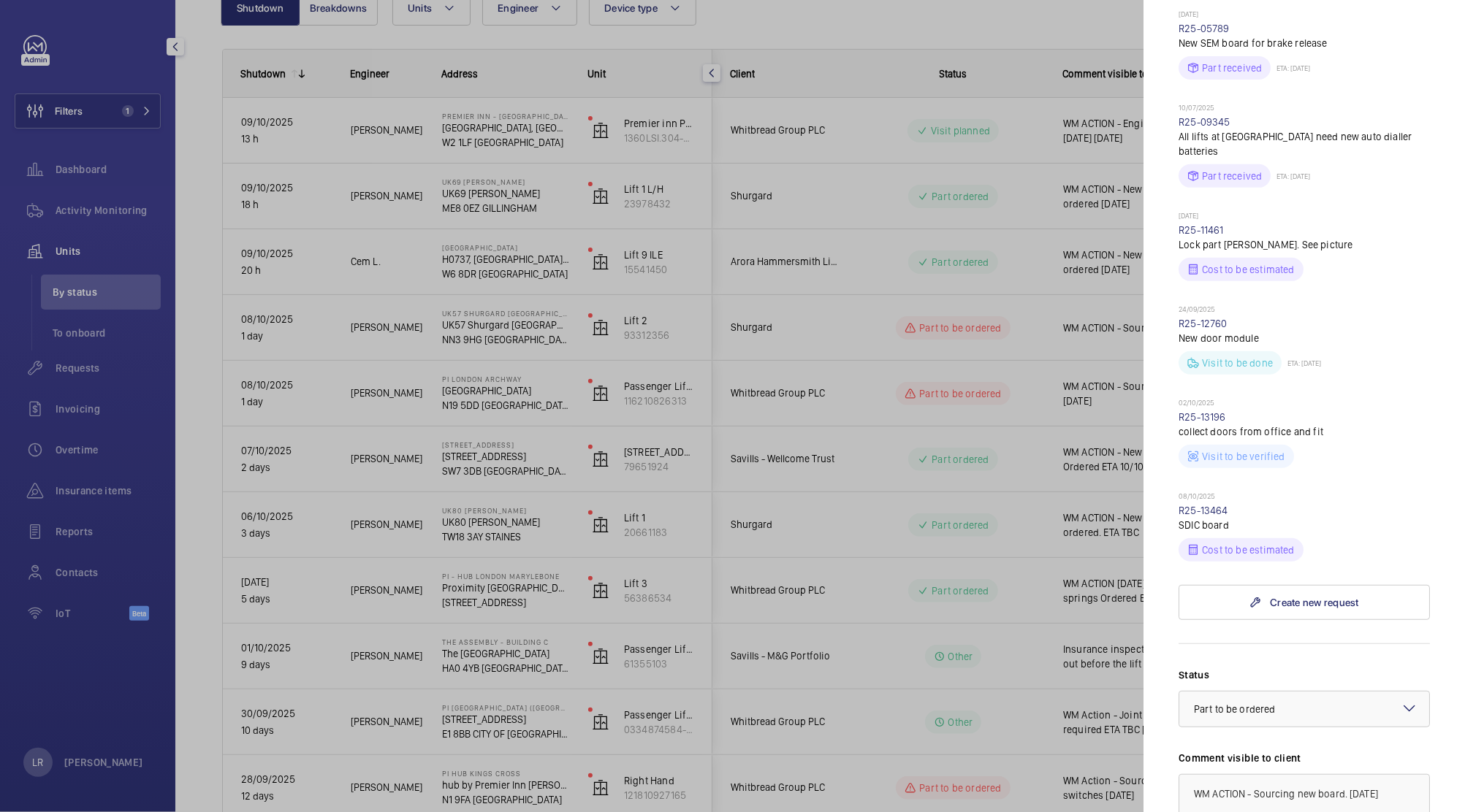
scroll to position [468, 0]
click at [1210, 504] on link "R25-13464" at bounding box center [1203, 509] width 49 height 11
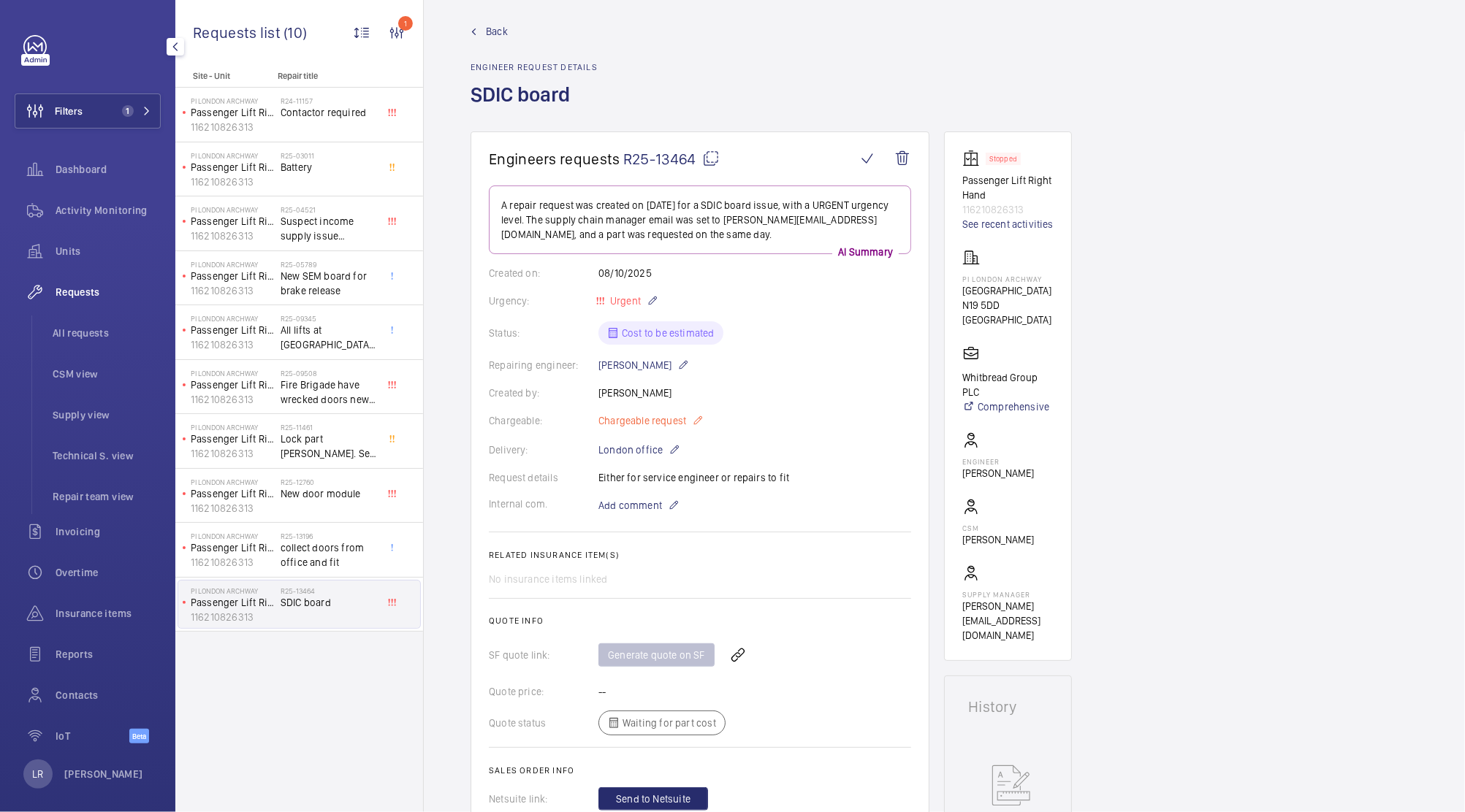
scroll to position [9, 0]
click at [713, 165] on mat-icon at bounding box center [711, 160] width 17 height 17
drag, startPoint x: 1039, startPoint y: 277, endPoint x: 957, endPoint y: 277, distance: 82.0
click at [957, 277] on wm-front-card "Stopped Passenger Lift Right Hand 116210826313 See recent activities PI London …" at bounding box center [1008, 398] width 128 height 529
copy p "PI London Archway"
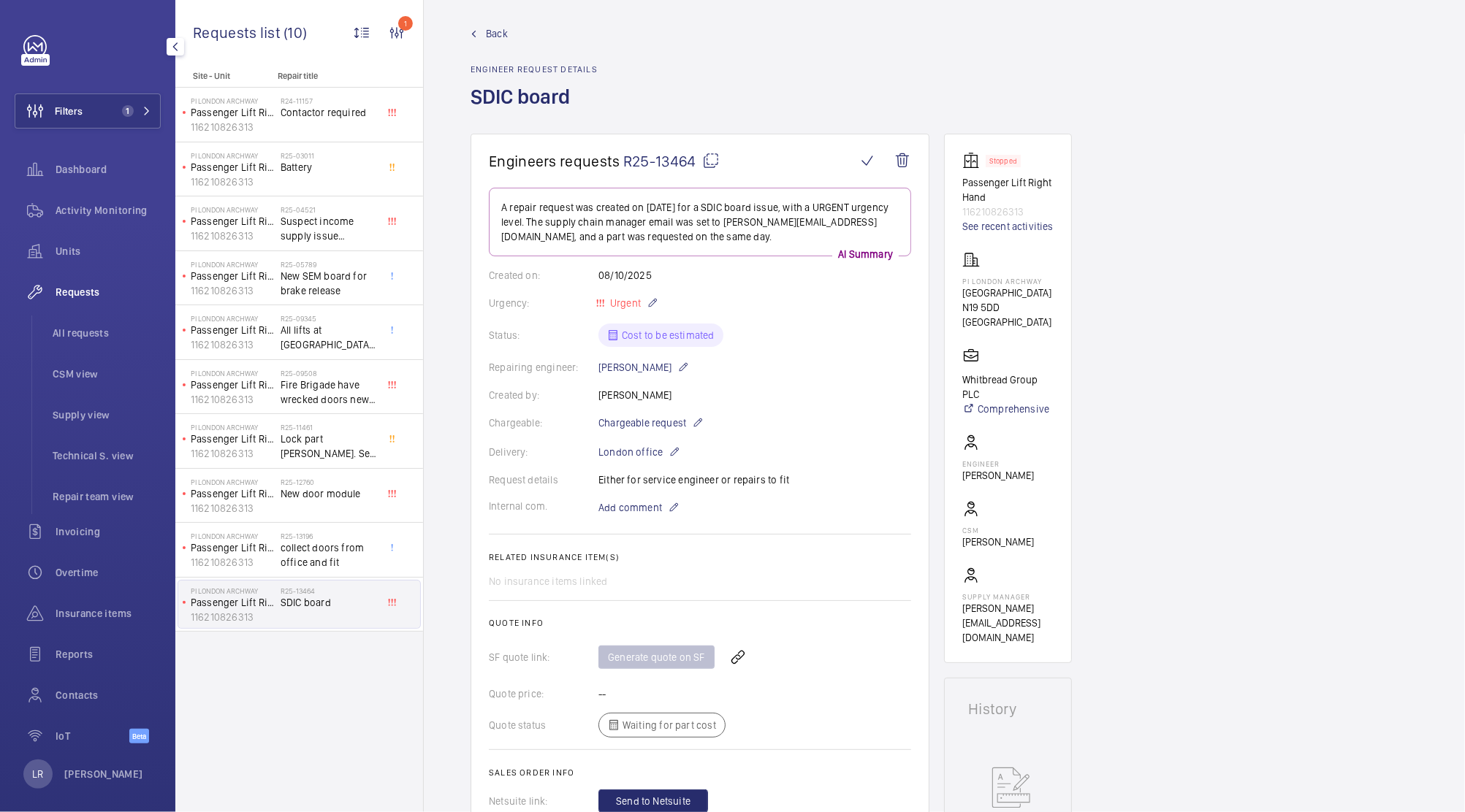
click at [503, 35] on span "Back" at bounding box center [496, 33] width 22 height 15
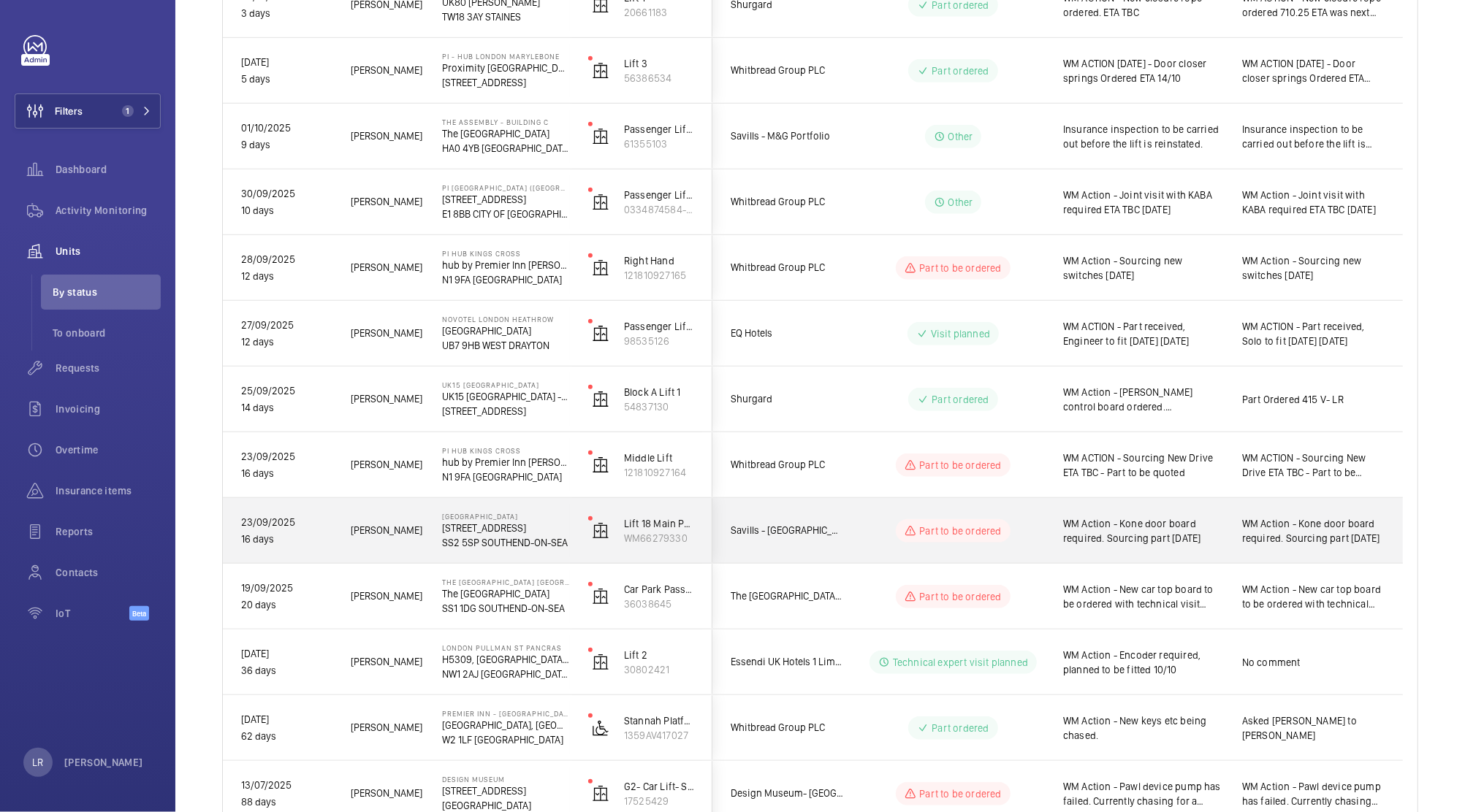
scroll to position [692, 0]
click at [787, 544] on div "Savills - [GEOGRAPHIC_DATA]" at bounding box center [778, 528] width 130 height 46
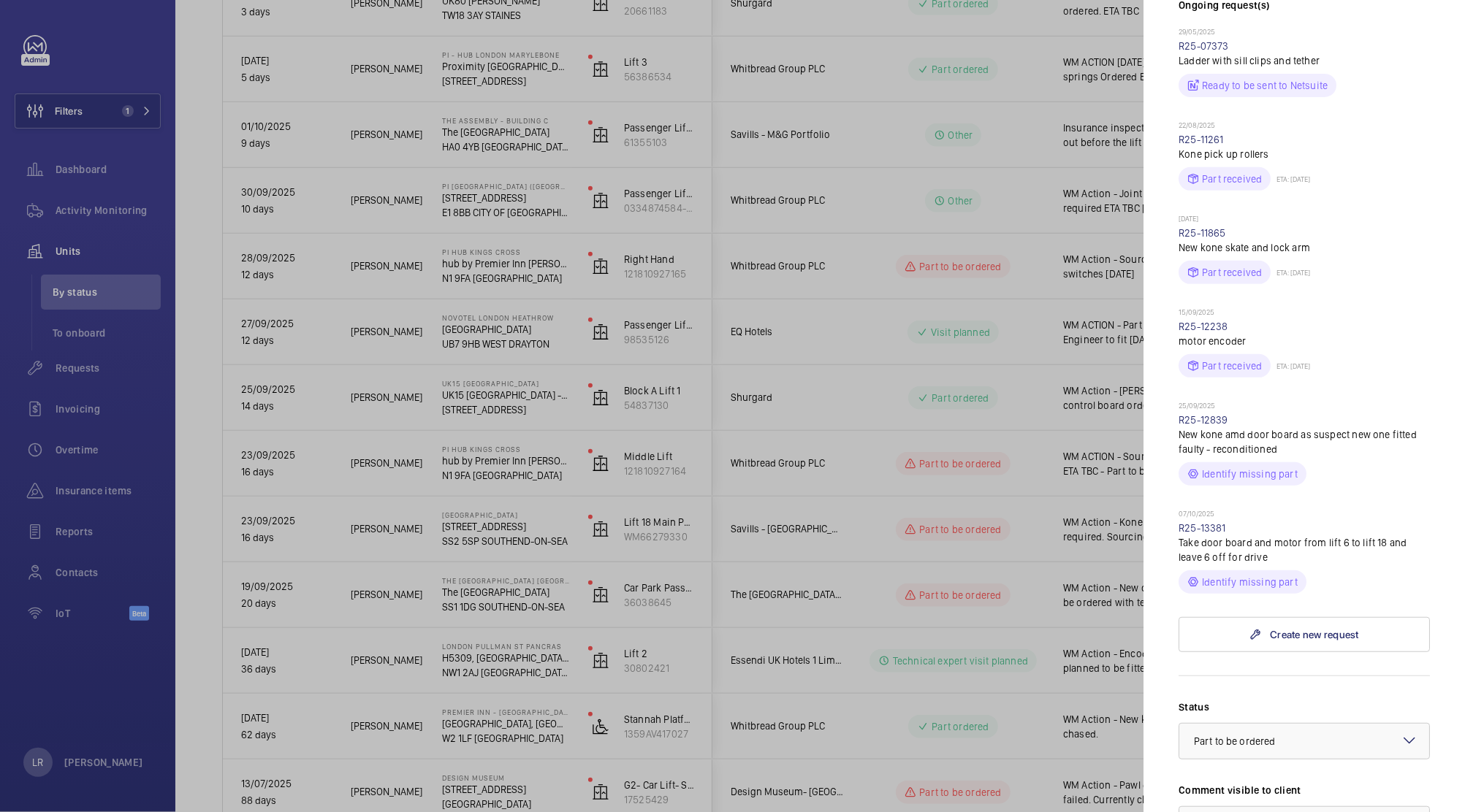
scroll to position [471, 0]
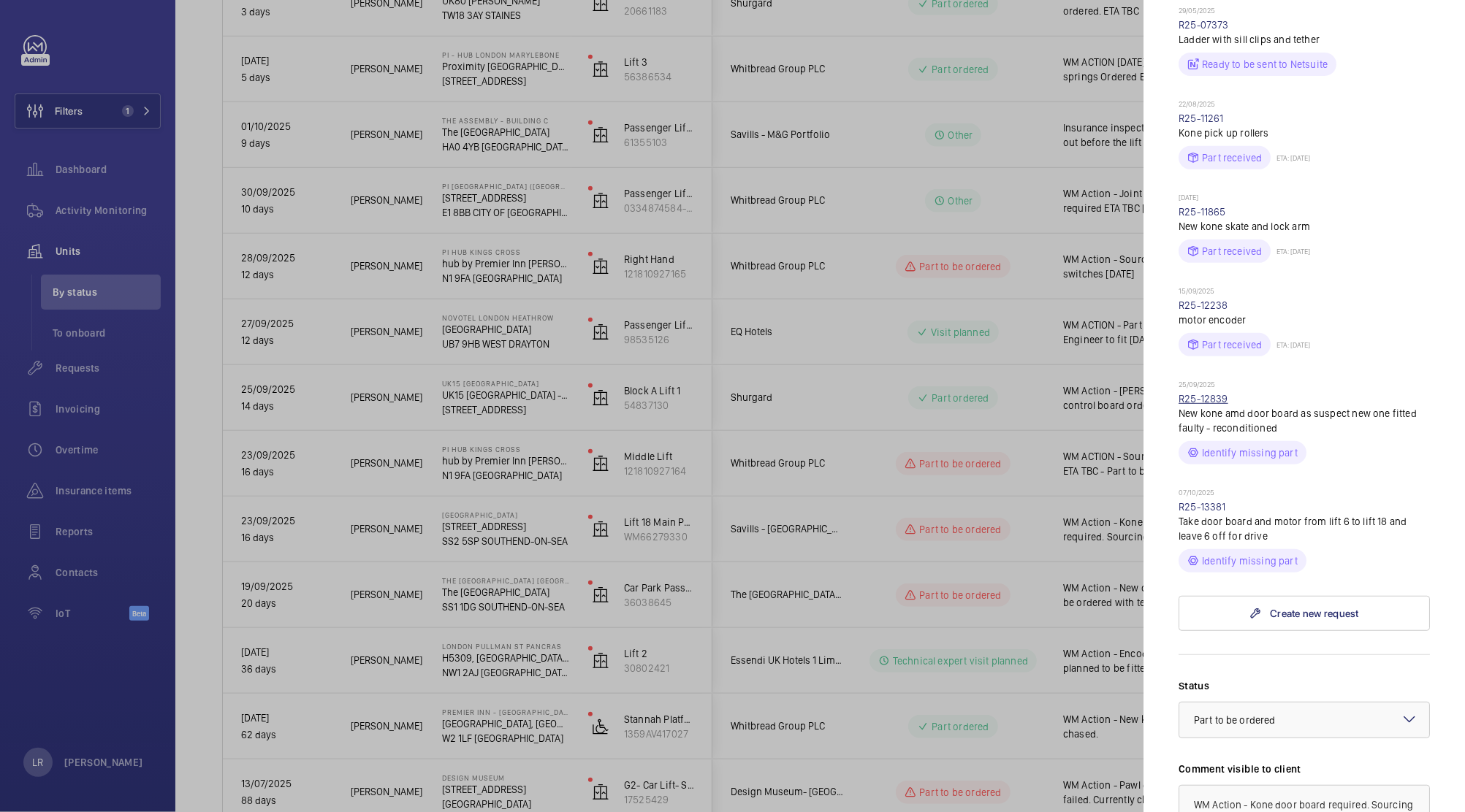
click at [1215, 404] on link "R25-12839" at bounding box center [1203, 398] width 49 height 11
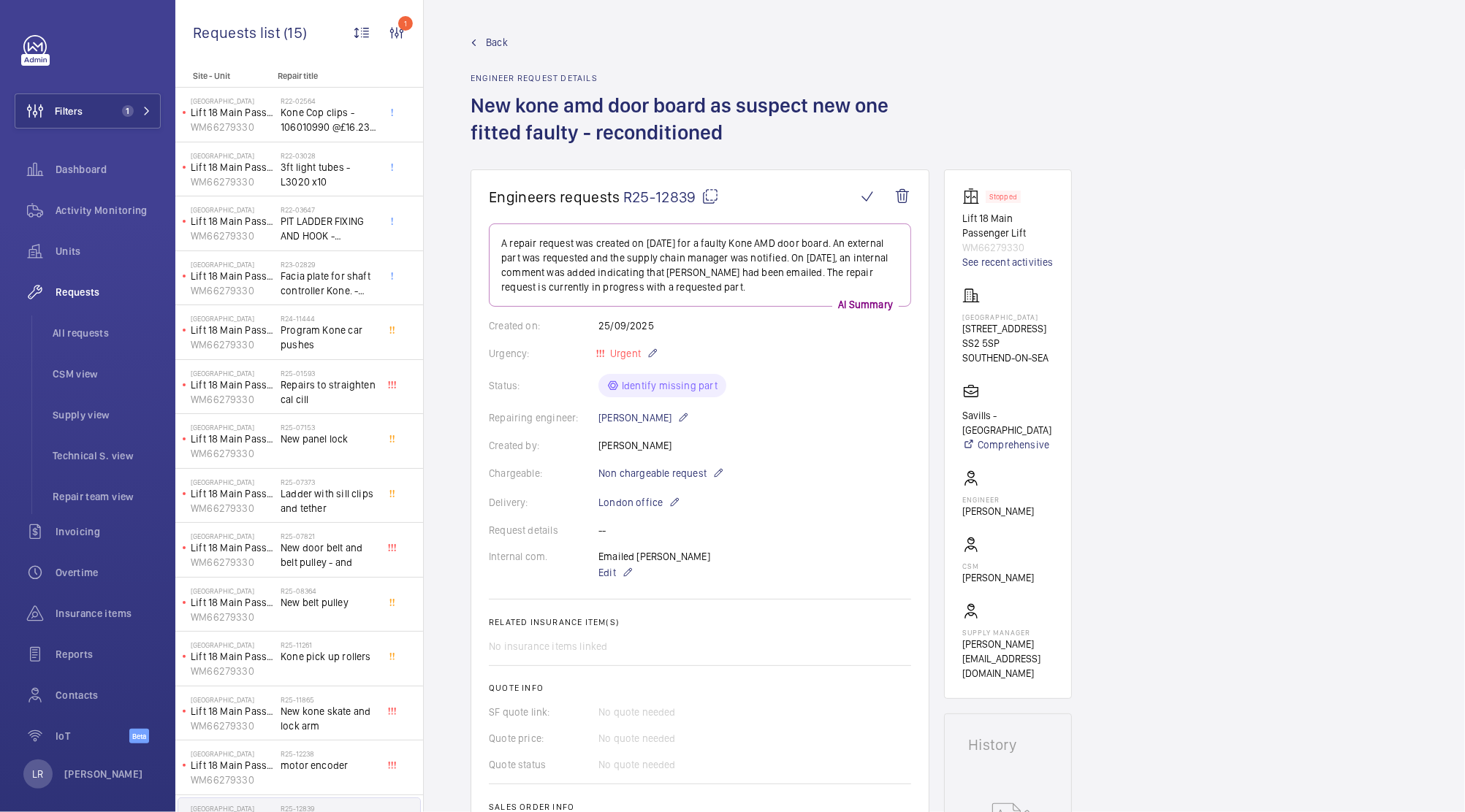
click at [711, 196] on mat-icon at bounding box center [710, 196] width 17 height 17
click at [486, 47] on span "Back" at bounding box center [496, 42] width 22 height 15
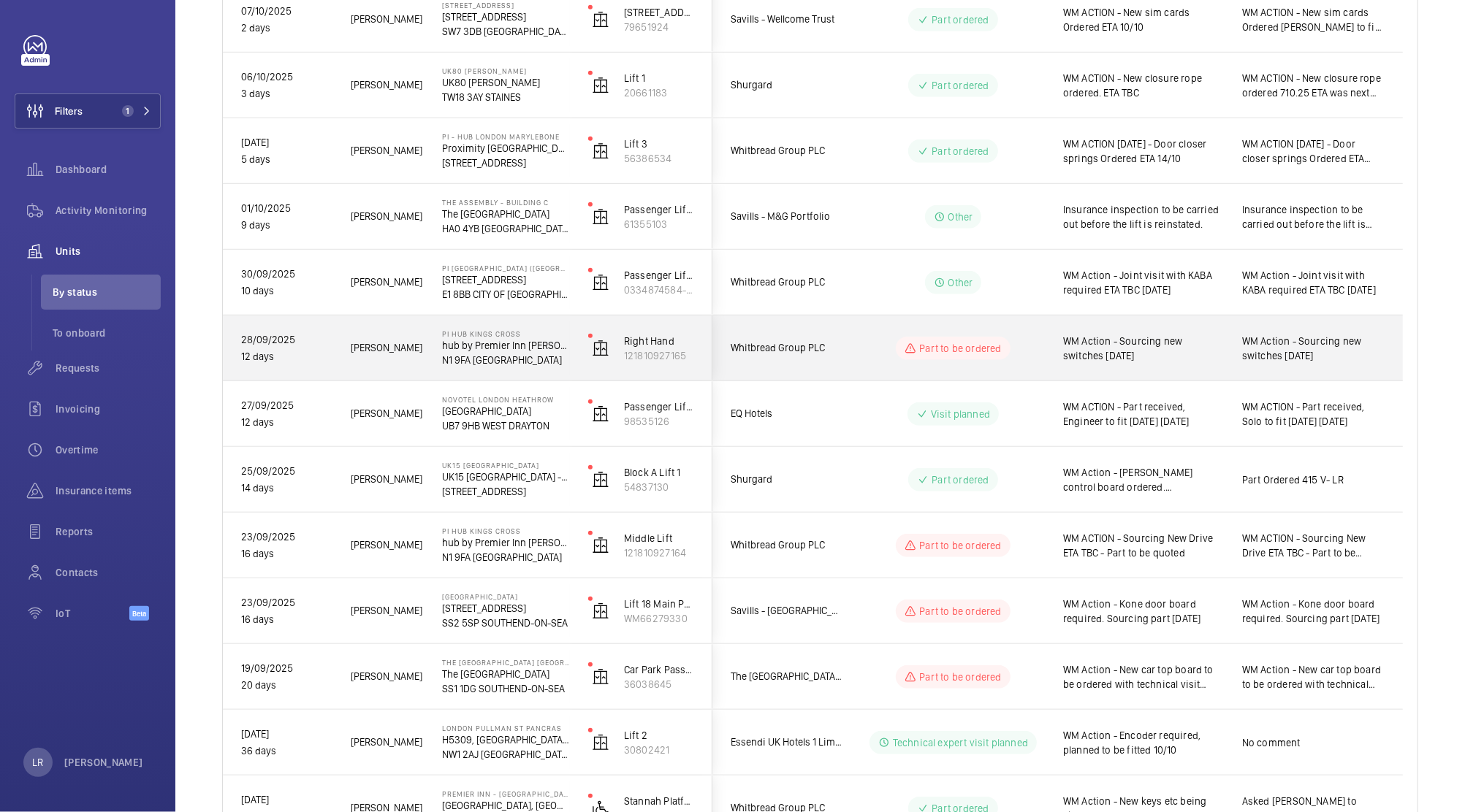
scroll to position [841, 0]
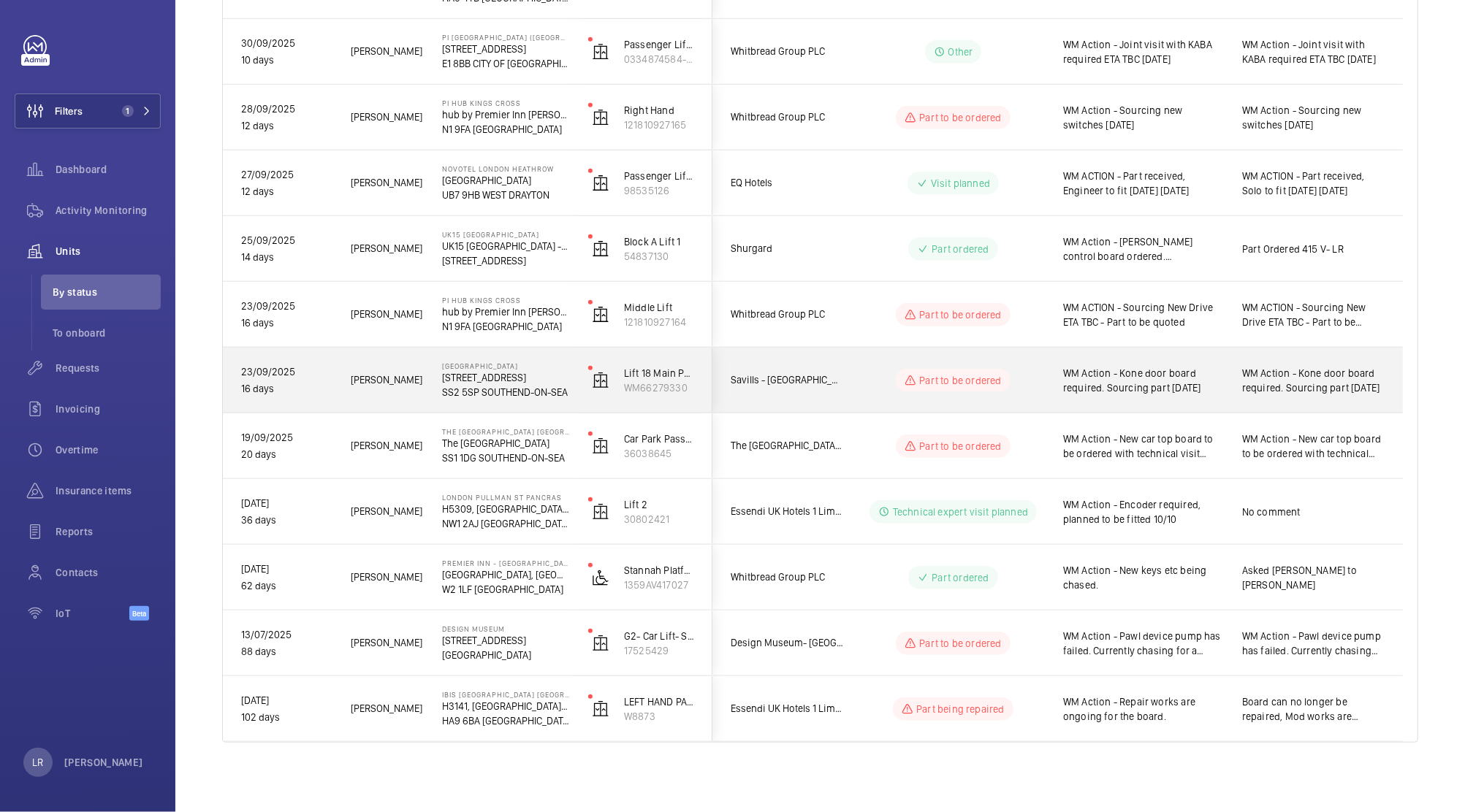
click at [870, 395] on div "Part to be ordered" at bounding box center [944, 380] width 200 height 53
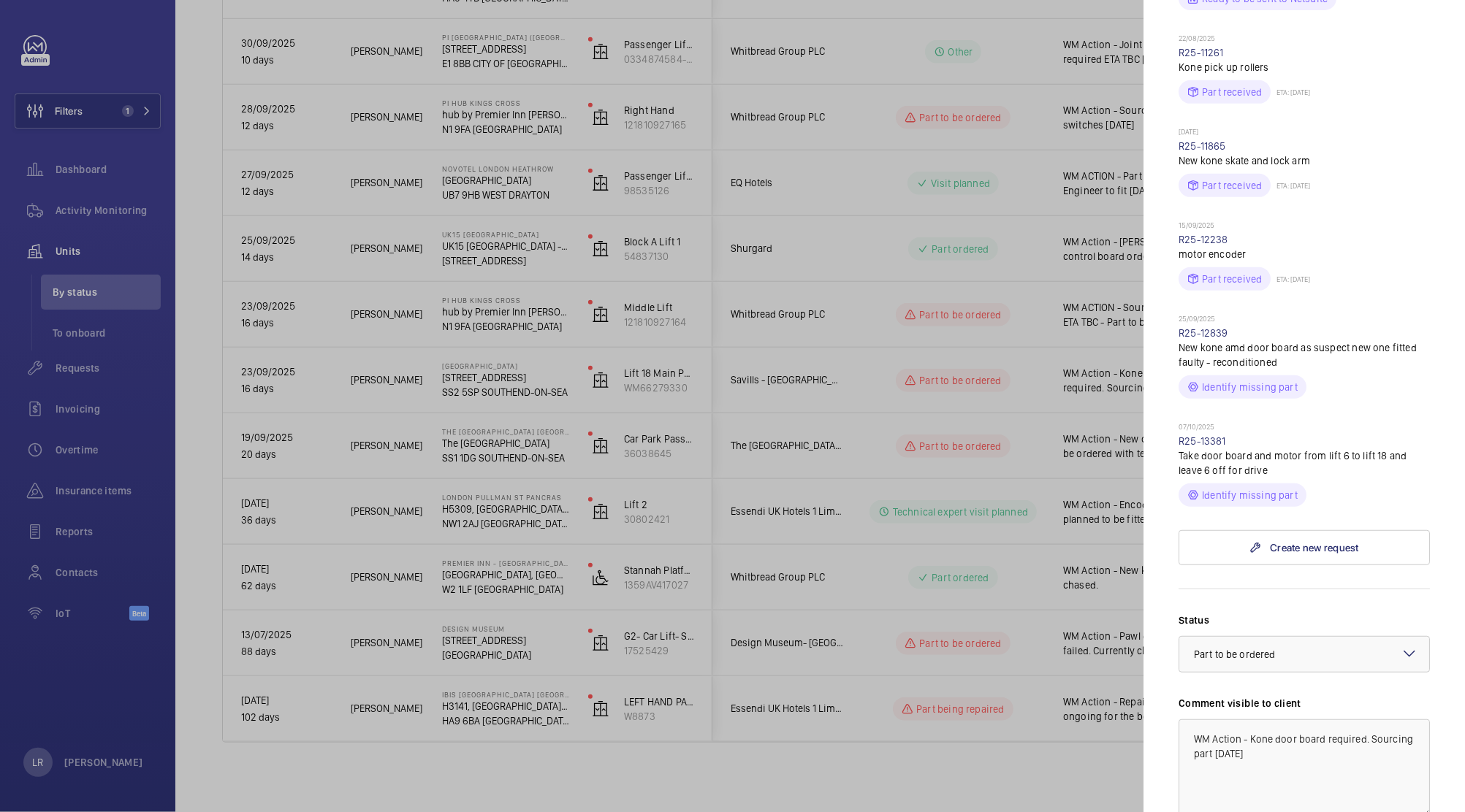
scroll to position [538, 0]
click at [1198, 446] on link "R25-13381" at bounding box center [1202, 440] width 48 height 11
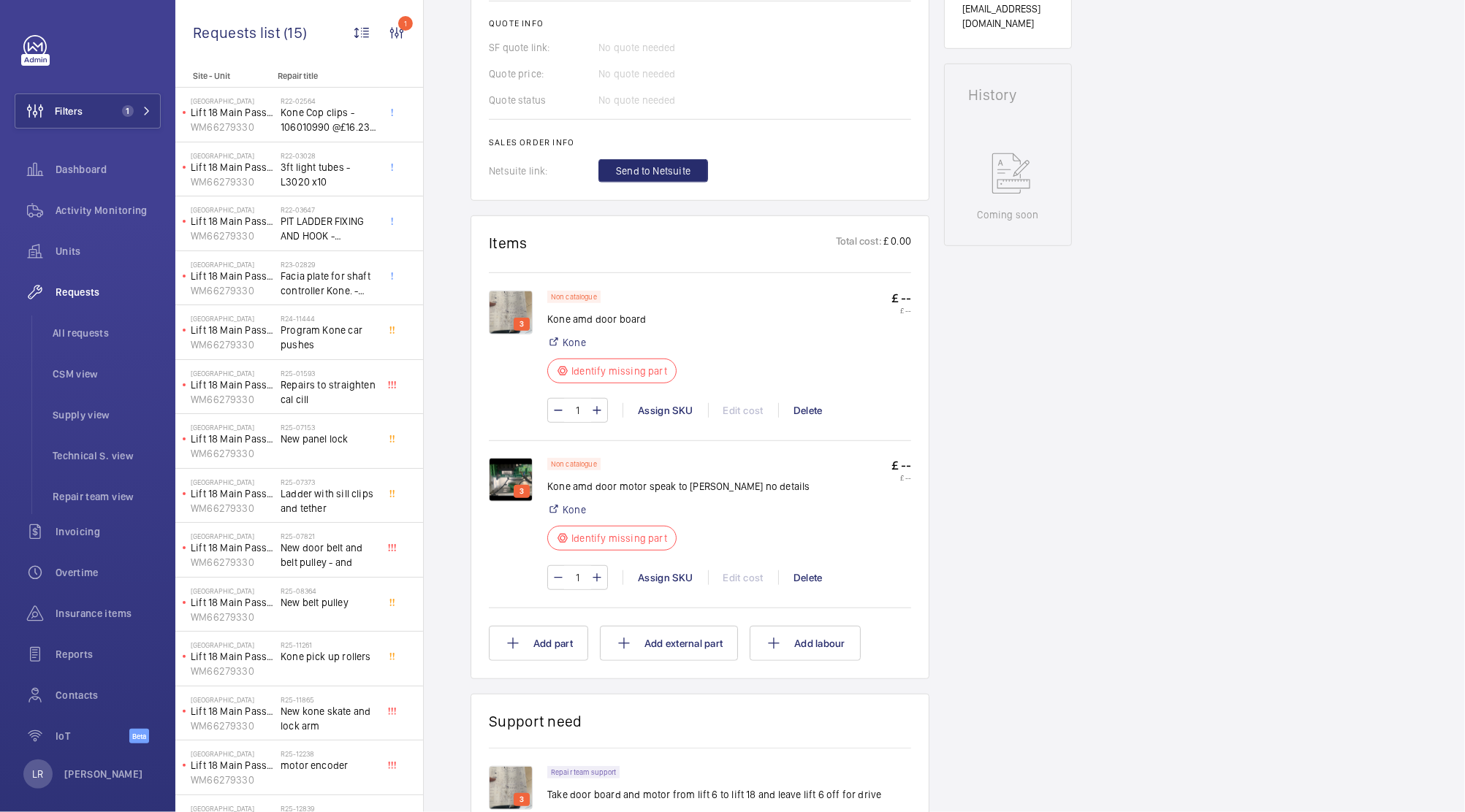
scroll to position [713, 0]
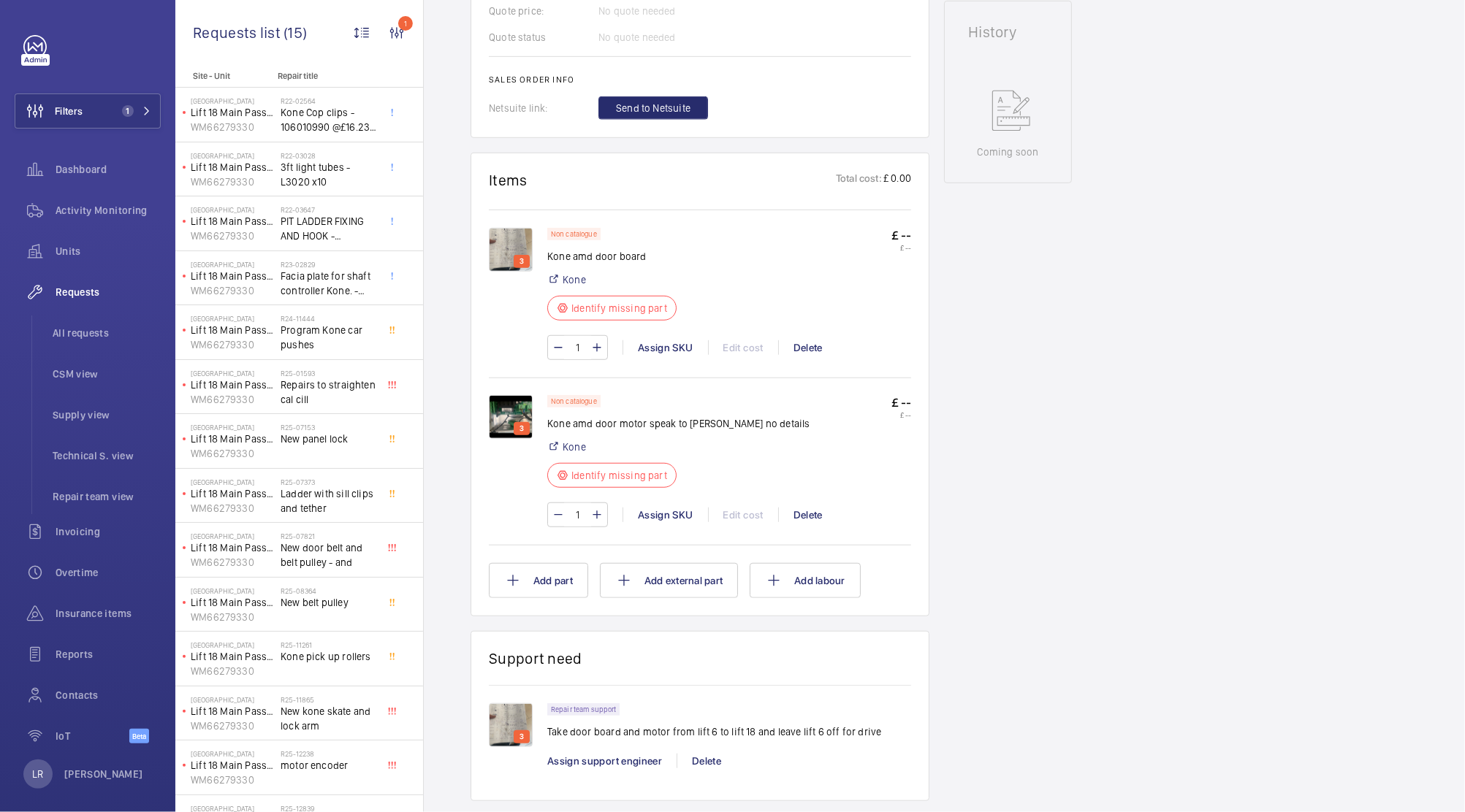
click at [494, 412] on img at bounding box center [510, 416] width 44 height 44
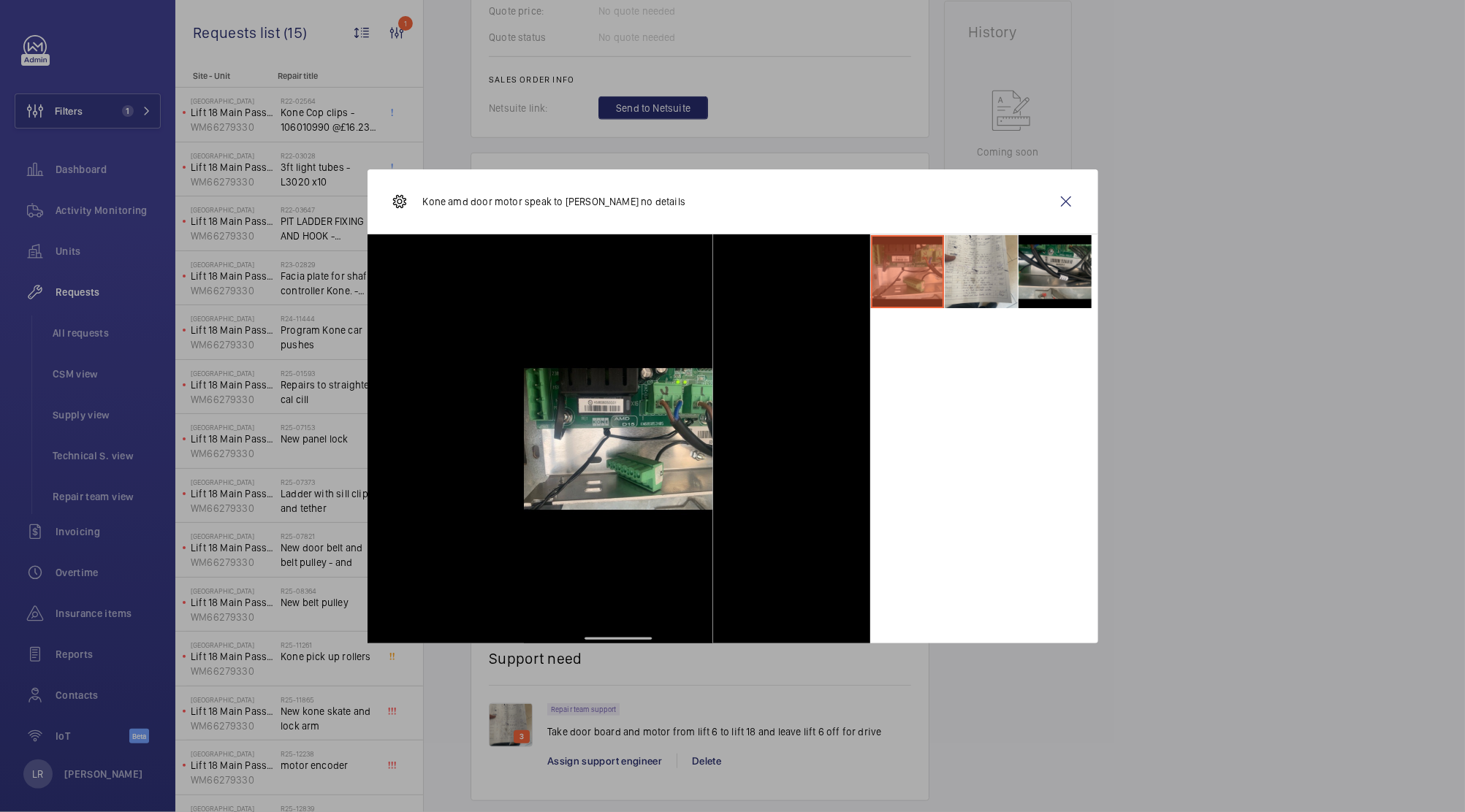
click at [1058, 254] on li at bounding box center [1054, 272] width 73 height 73
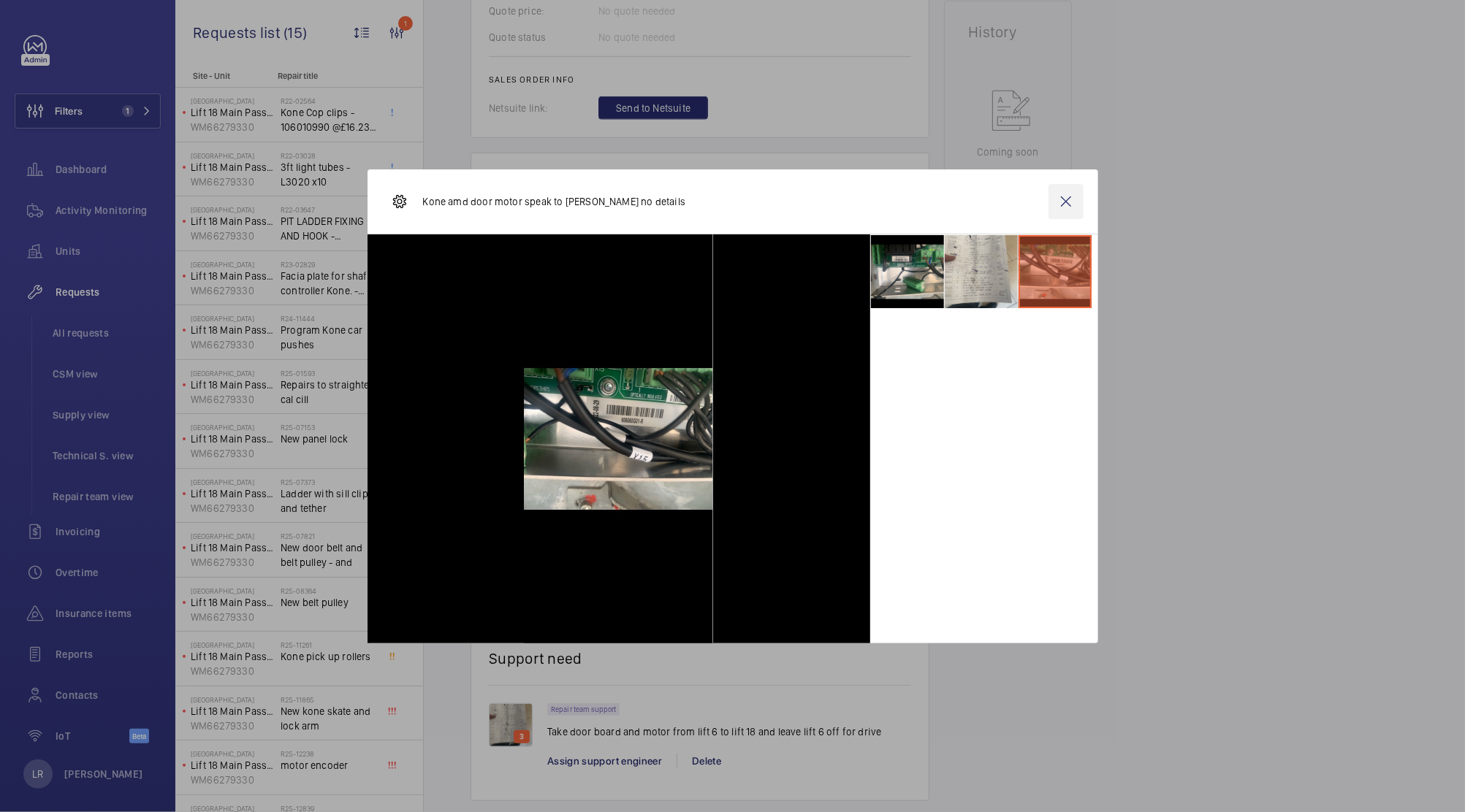
click at [1062, 216] on wm-front-icon-button at bounding box center [1066, 201] width 35 height 35
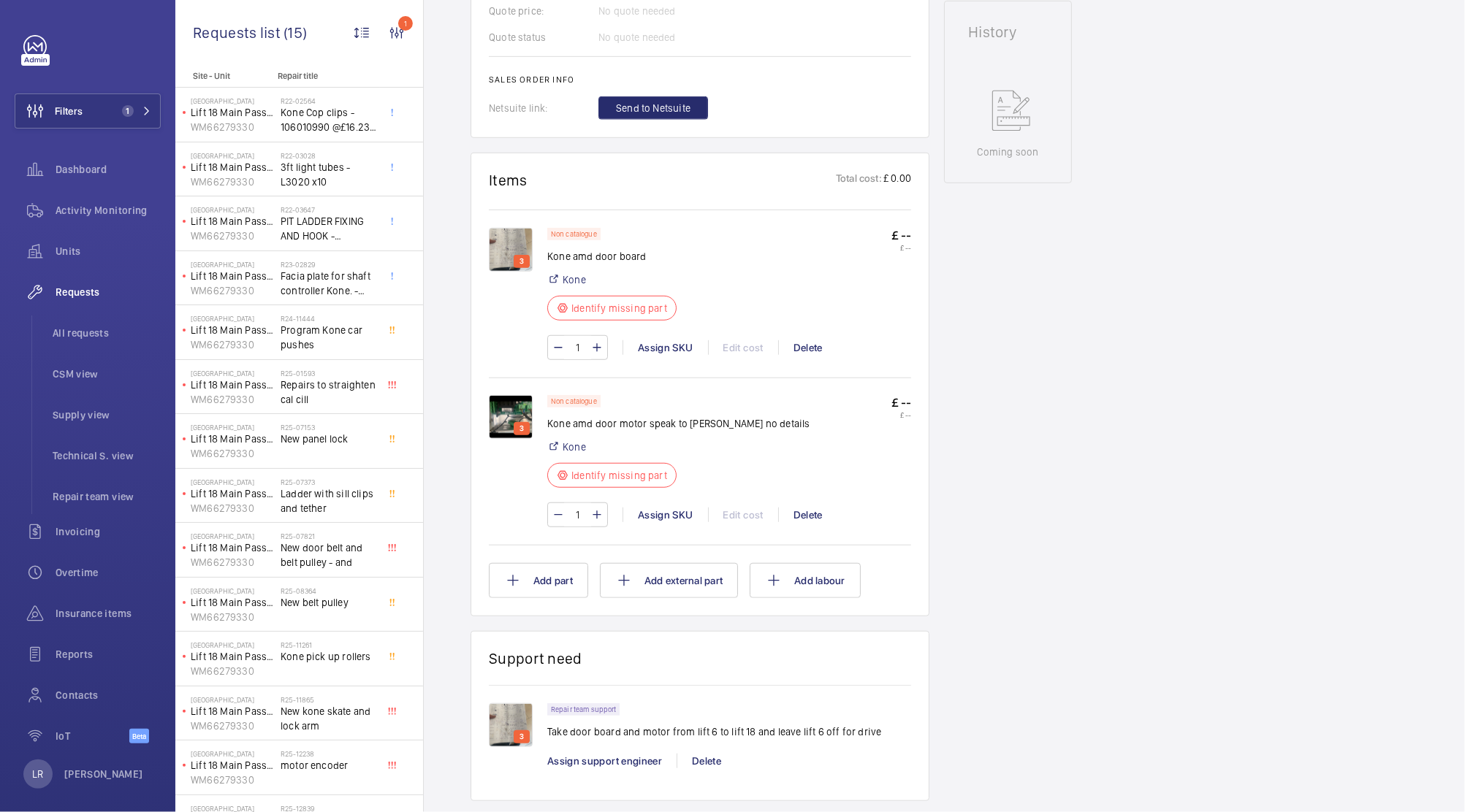
click at [503, 256] on img at bounding box center [510, 250] width 44 height 44
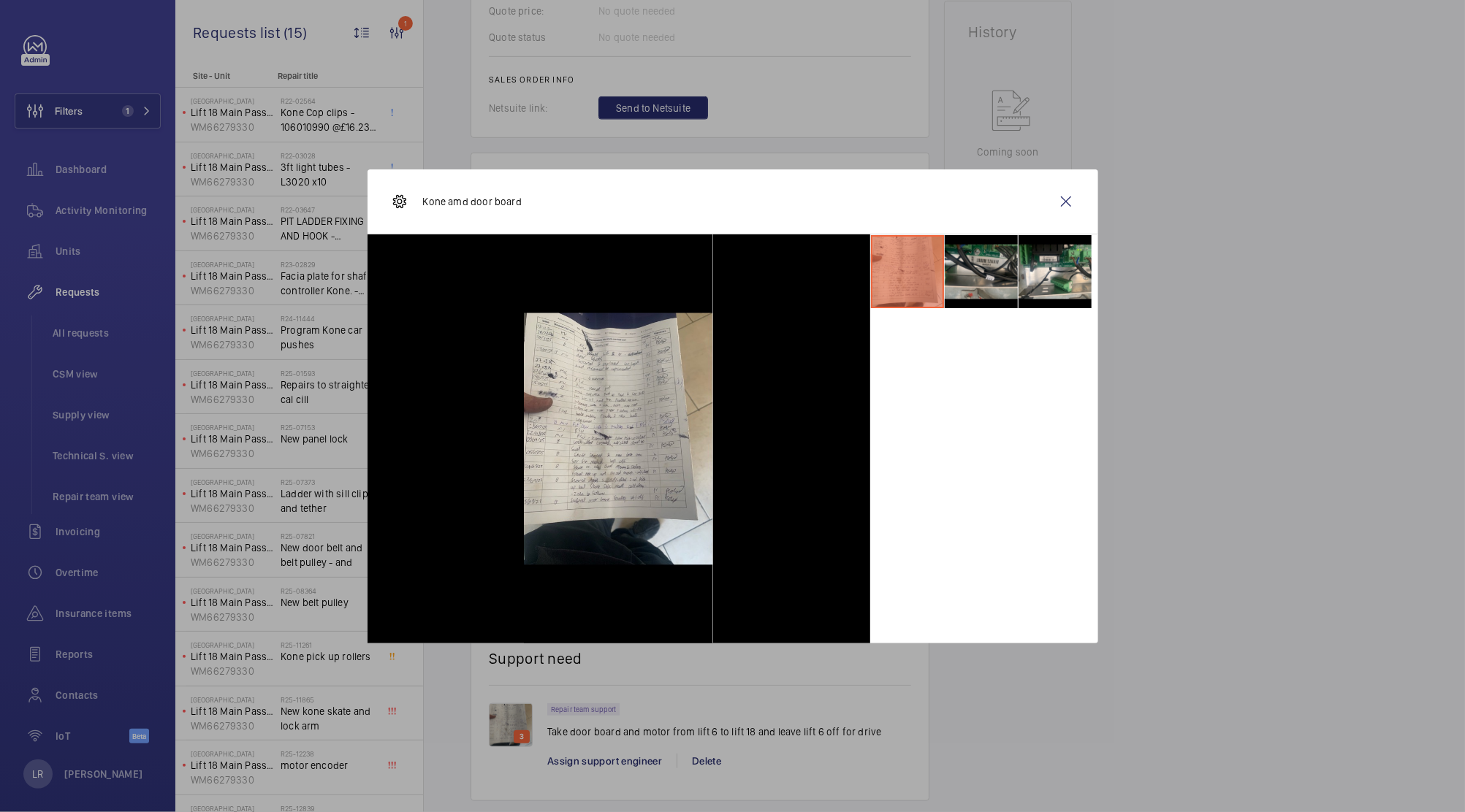
click at [989, 271] on li at bounding box center [981, 272] width 73 height 73
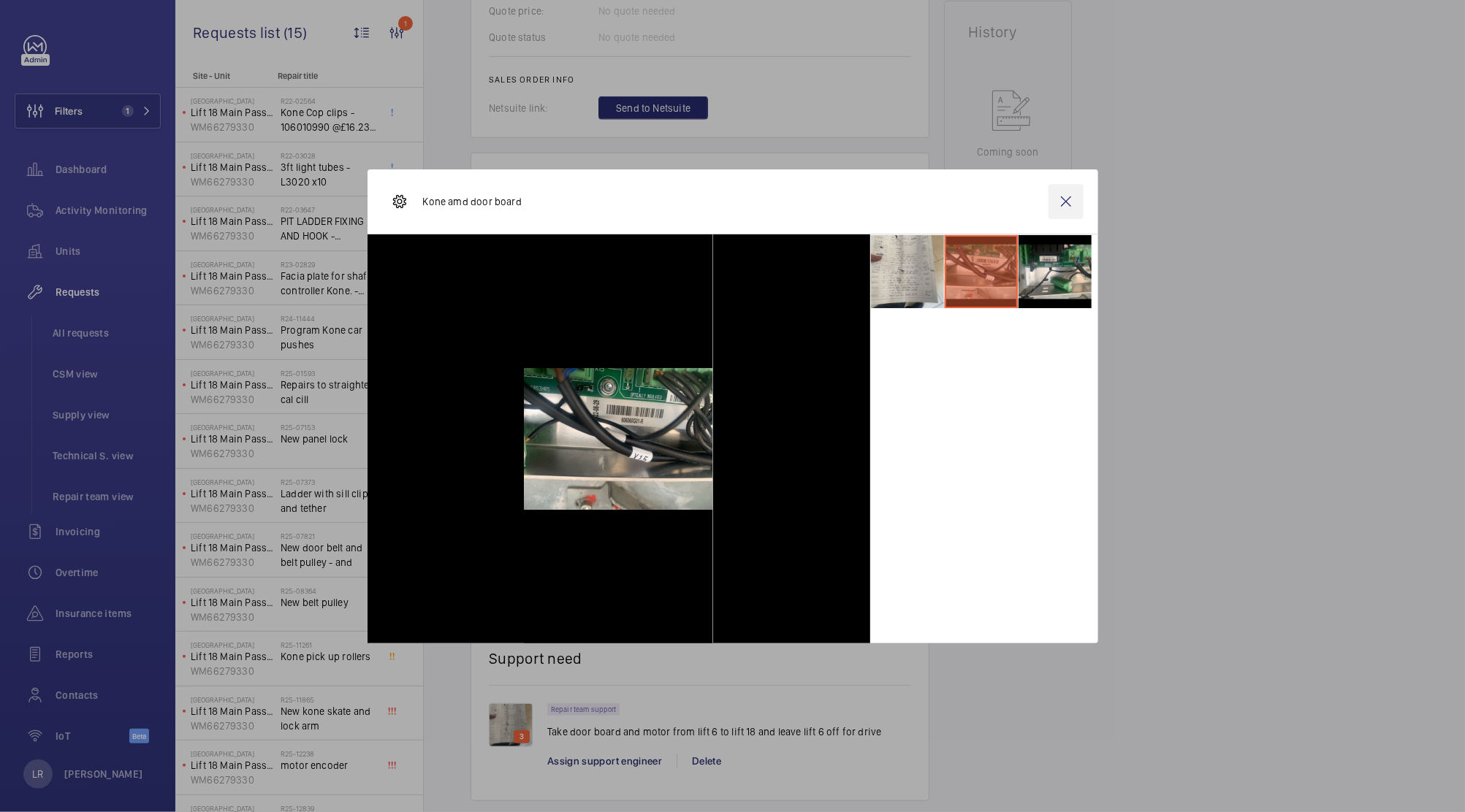
click at [1074, 206] on wm-front-icon-button at bounding box center [1066, 201] width 35 height 35
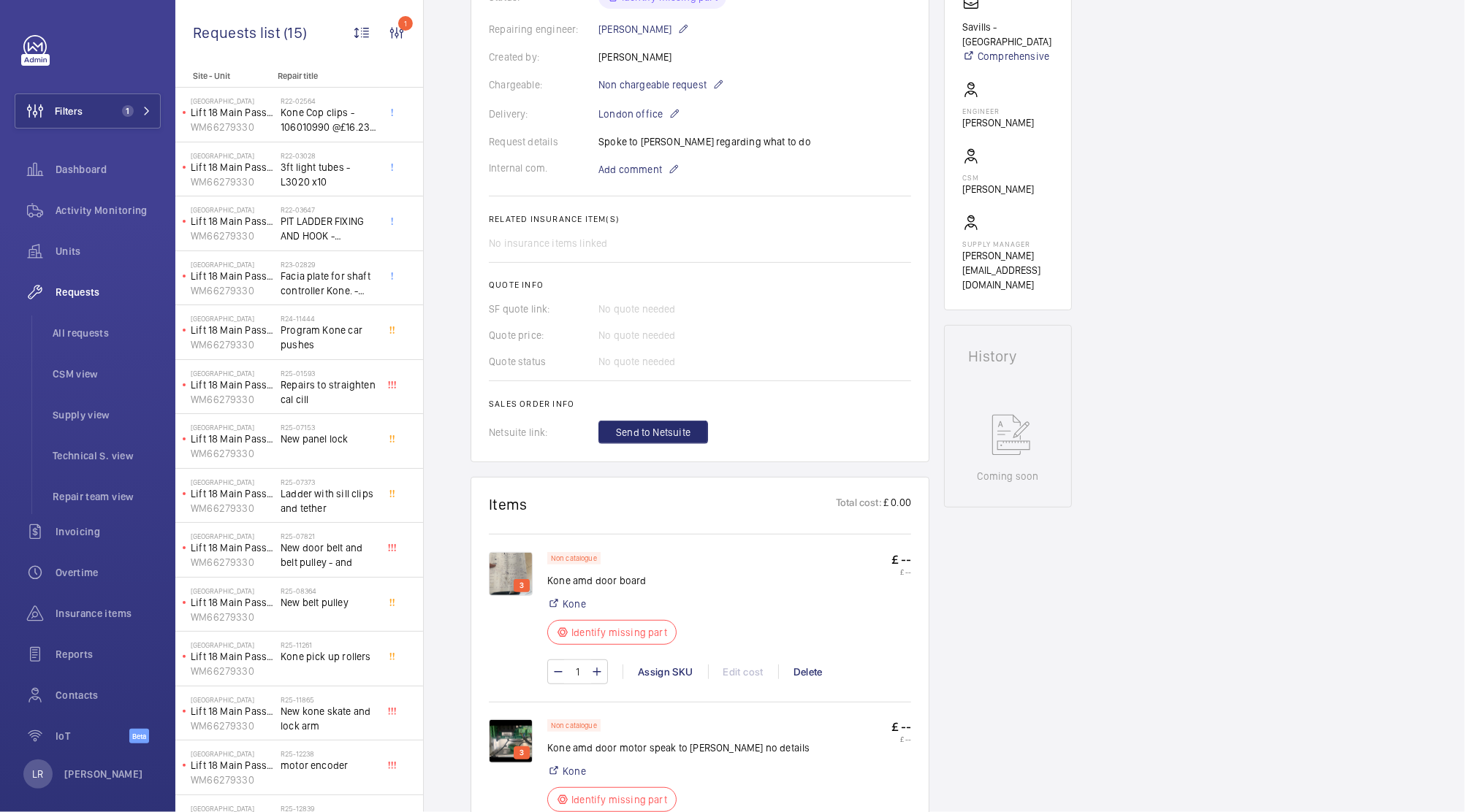
scroll to position [304, 0]
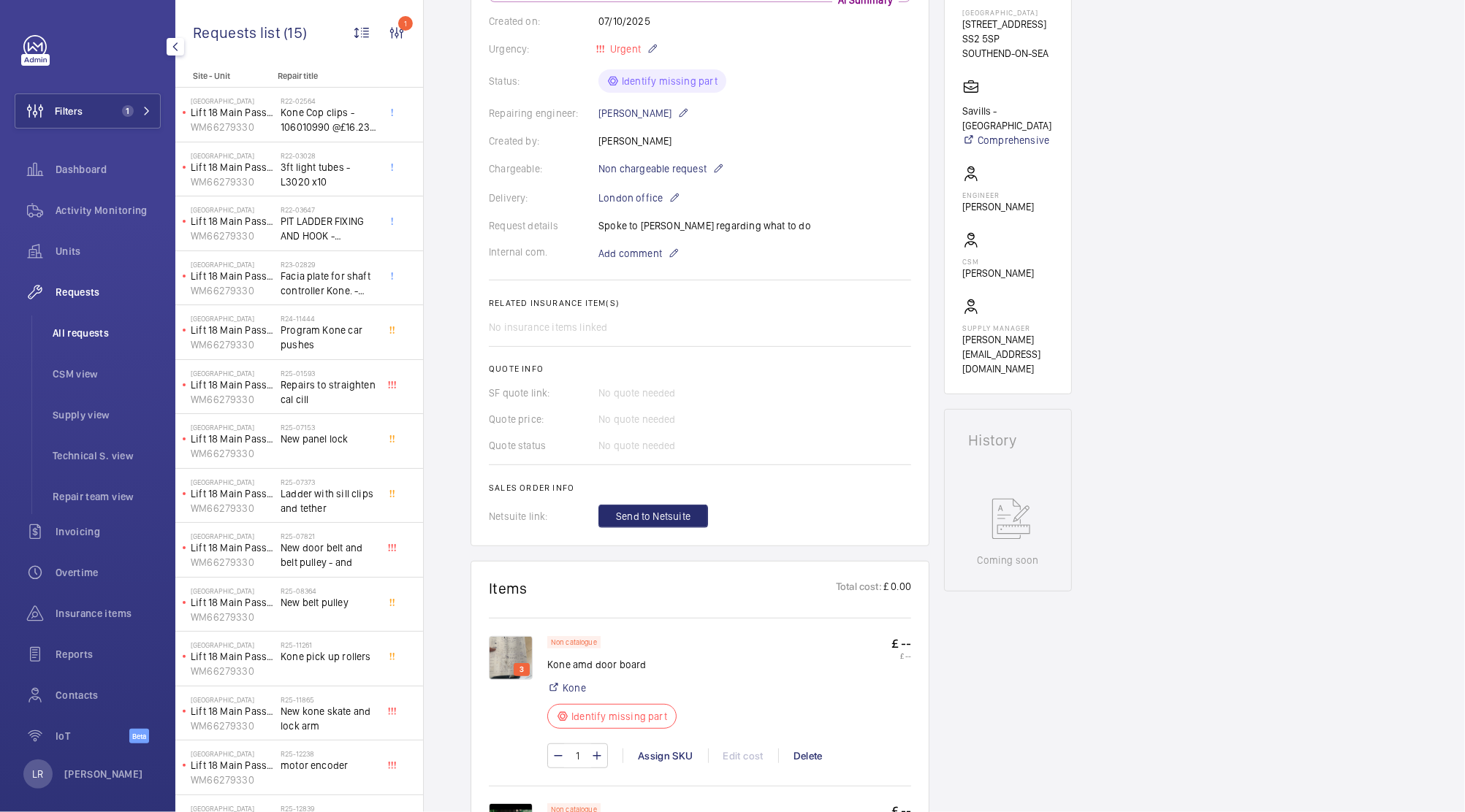
click at [105, 348] on li "All requests" at bounding box center [101, 333] width 120 height 35
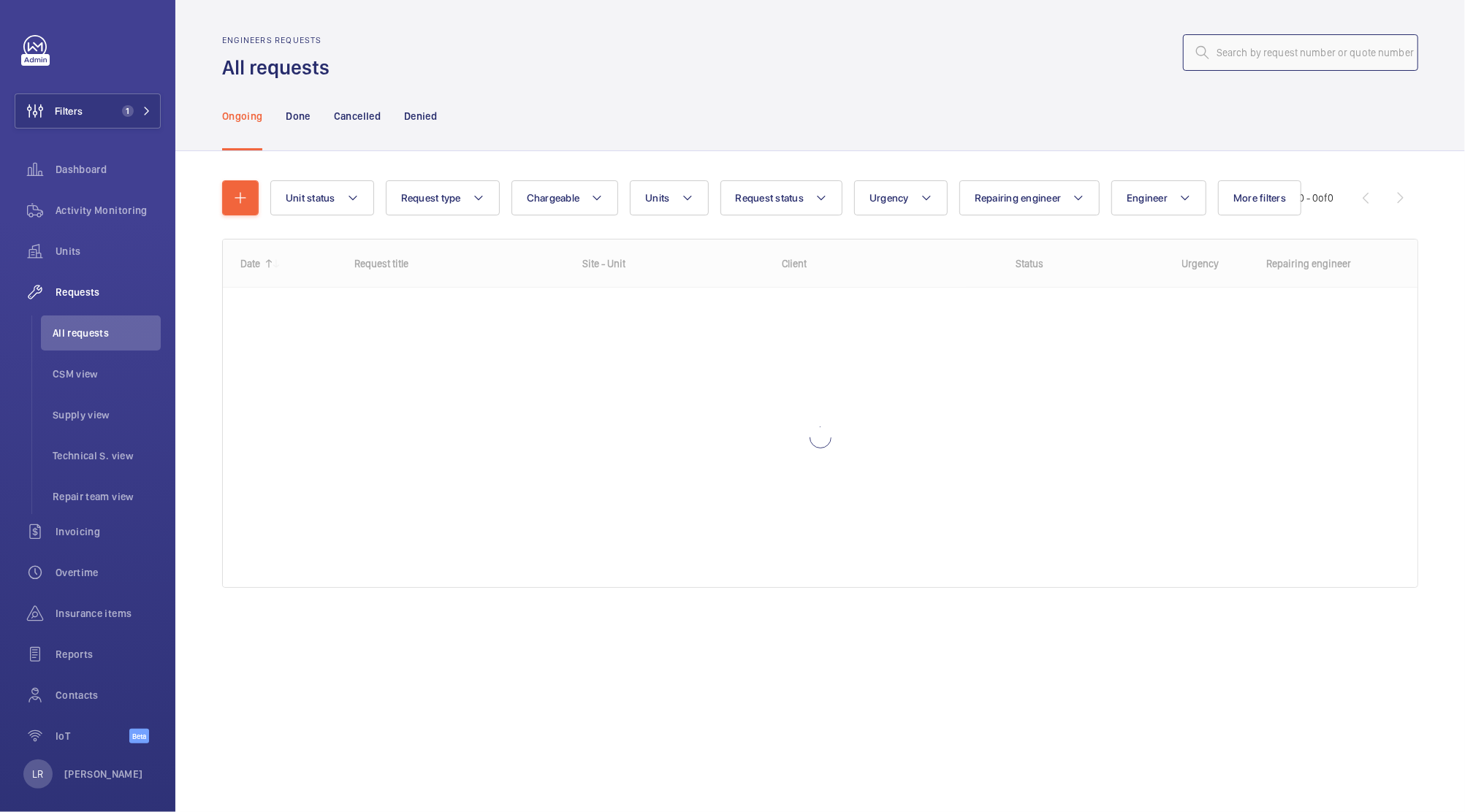
click at [1350, 68] on input "text" at bounding box center [1300, 53] width 235 height 36
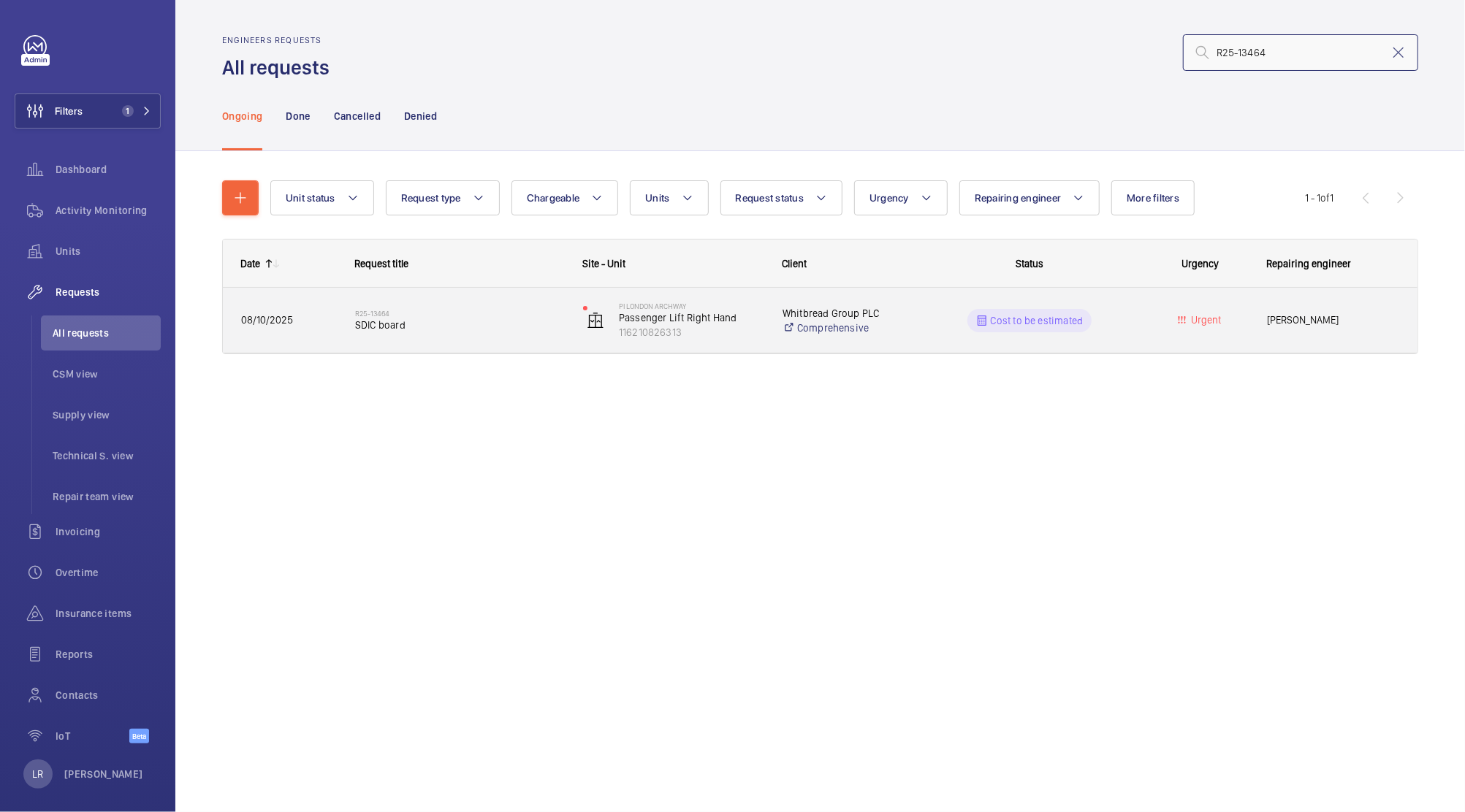
type input "R25-13464"
click at [437, 348] on div "R25-13464 SDIC board" at bounding box center [450, 321] width 227 height 66
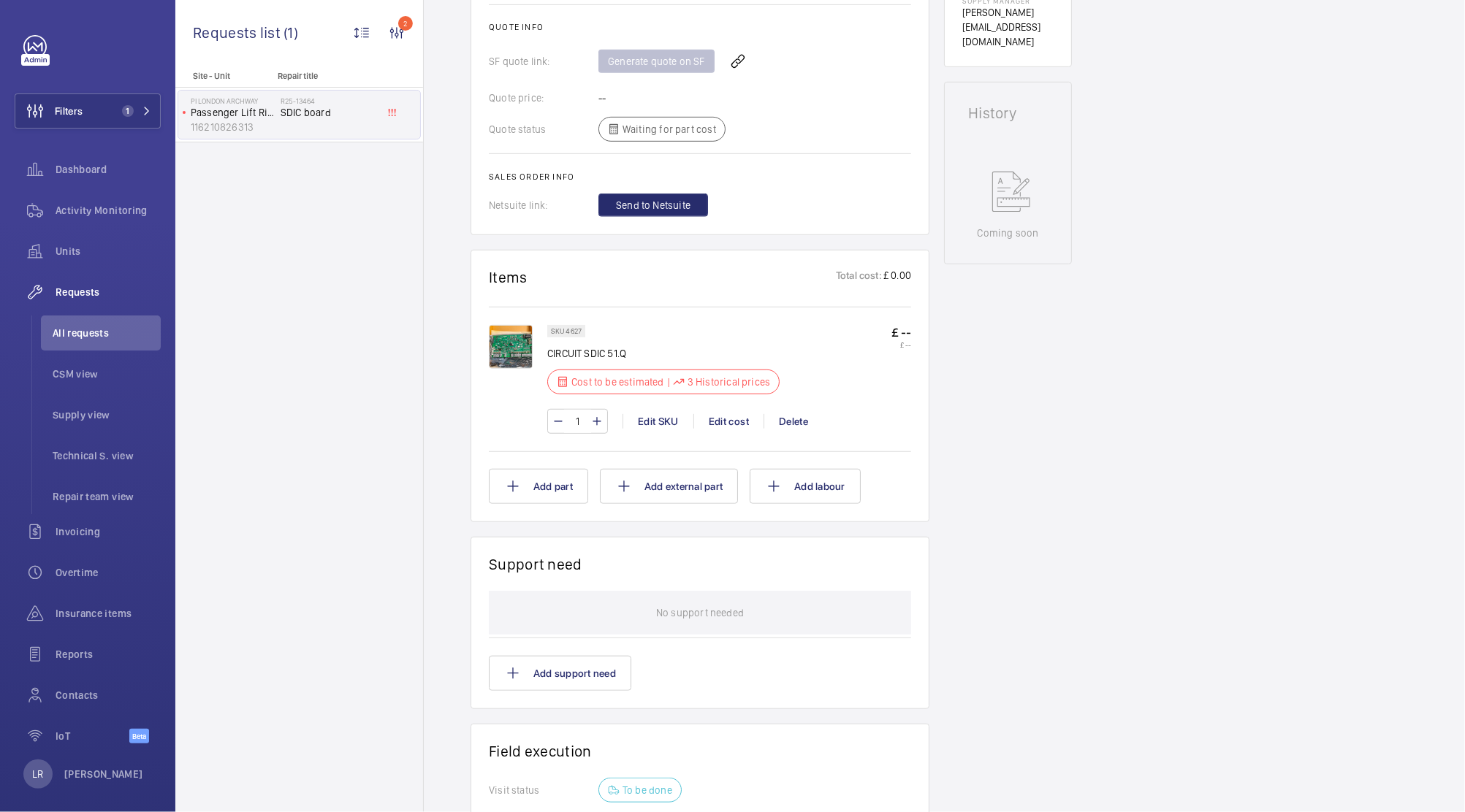
scroll to position [606, 0]
click at [727, 428] on div "1 Edit SKU Edit cost Delete" at bounding box center [728, 421] width 364 height 25
click at [734, 417] on div "Edit cost" at bounding box center [728, 420] width 70 height 15
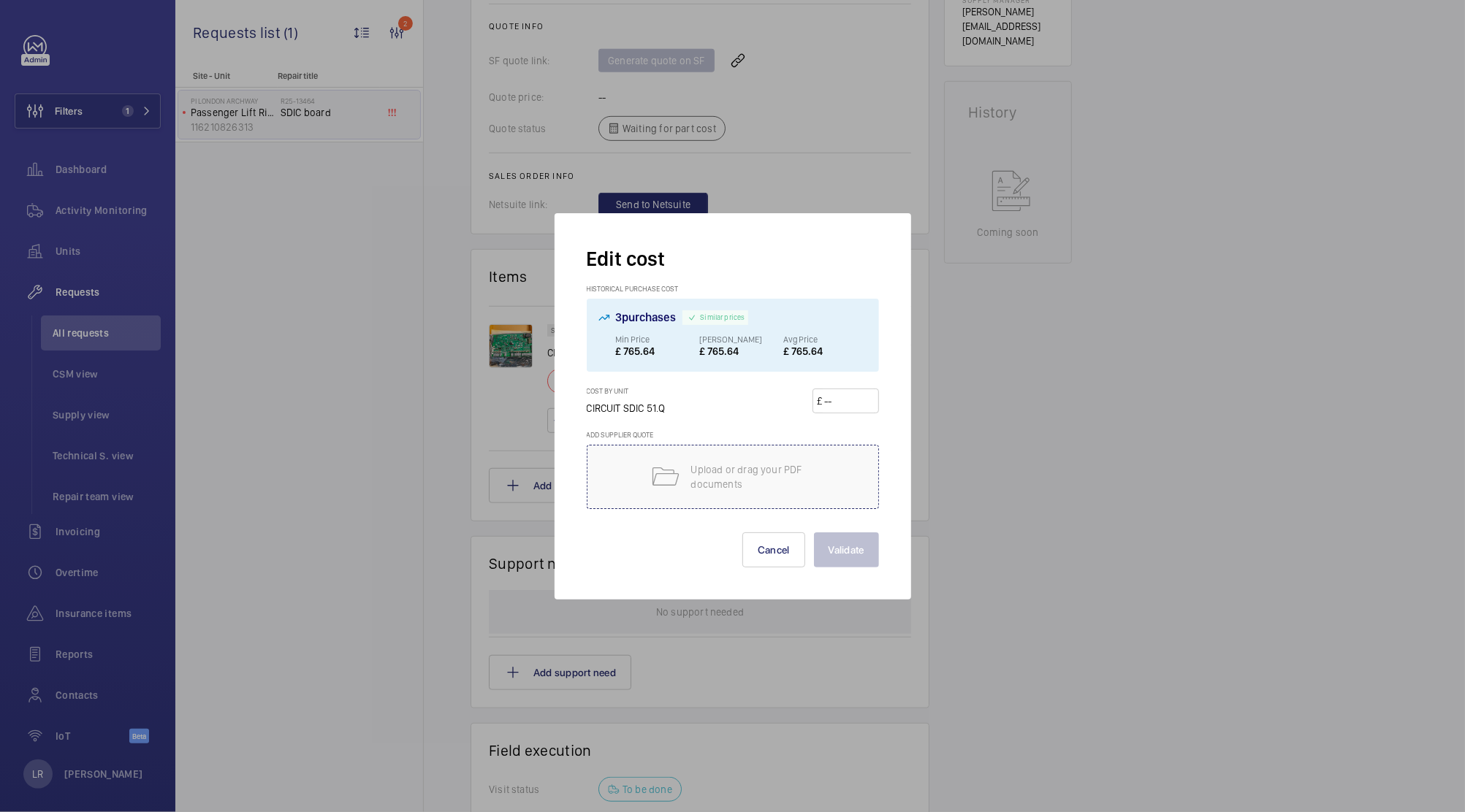
click at [769, 488] on p "Upload or drag your PDF documents" at bounding box center [752, 477] width 124 height 29
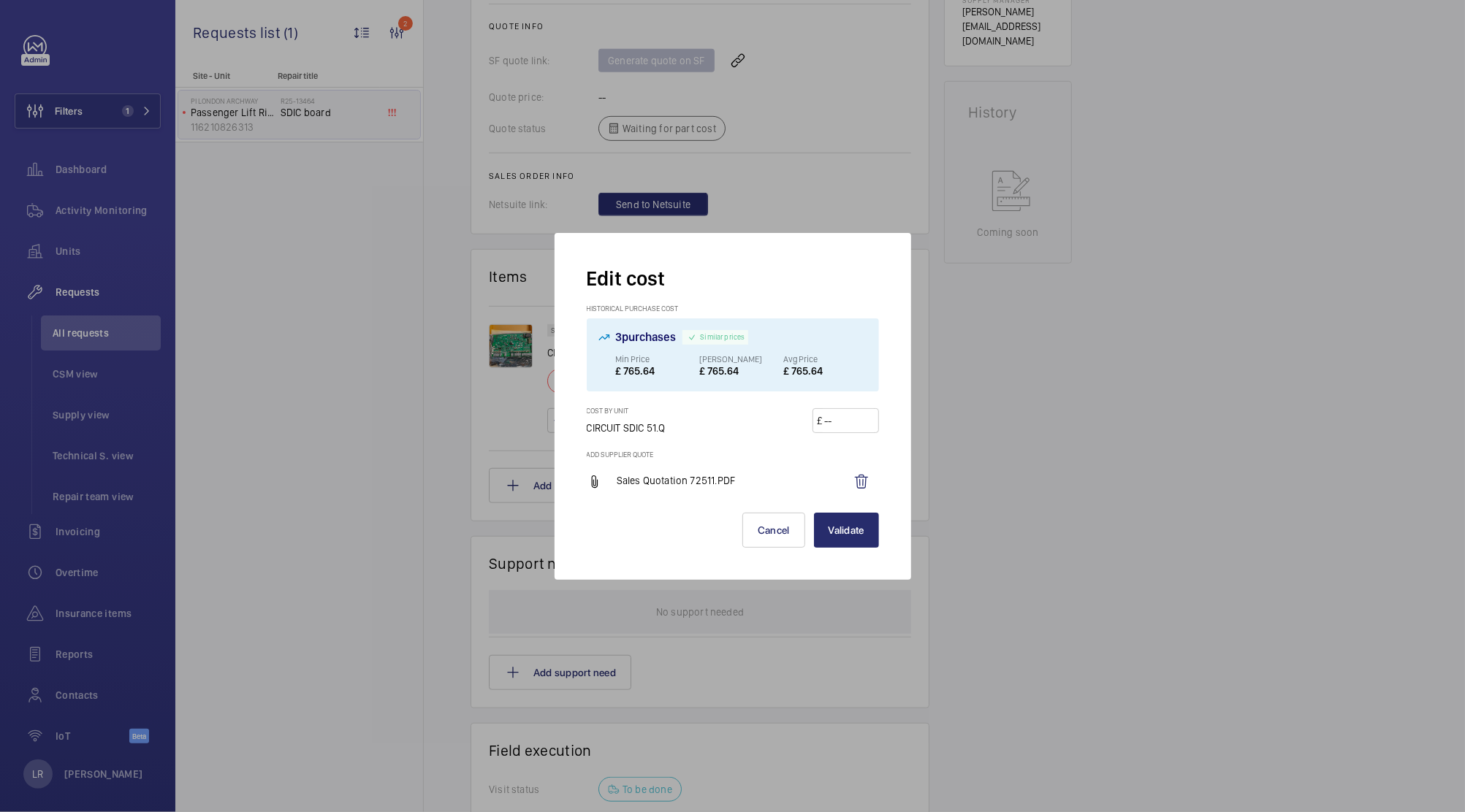
click at [865, 419] on input "number" at bounding box center [848, 420] width 51 height 23
paste input "1471.00"
type input "1471.00"
click at [843, 536] on button "Validate" at bounding box center [846, 530] width 65 height 35
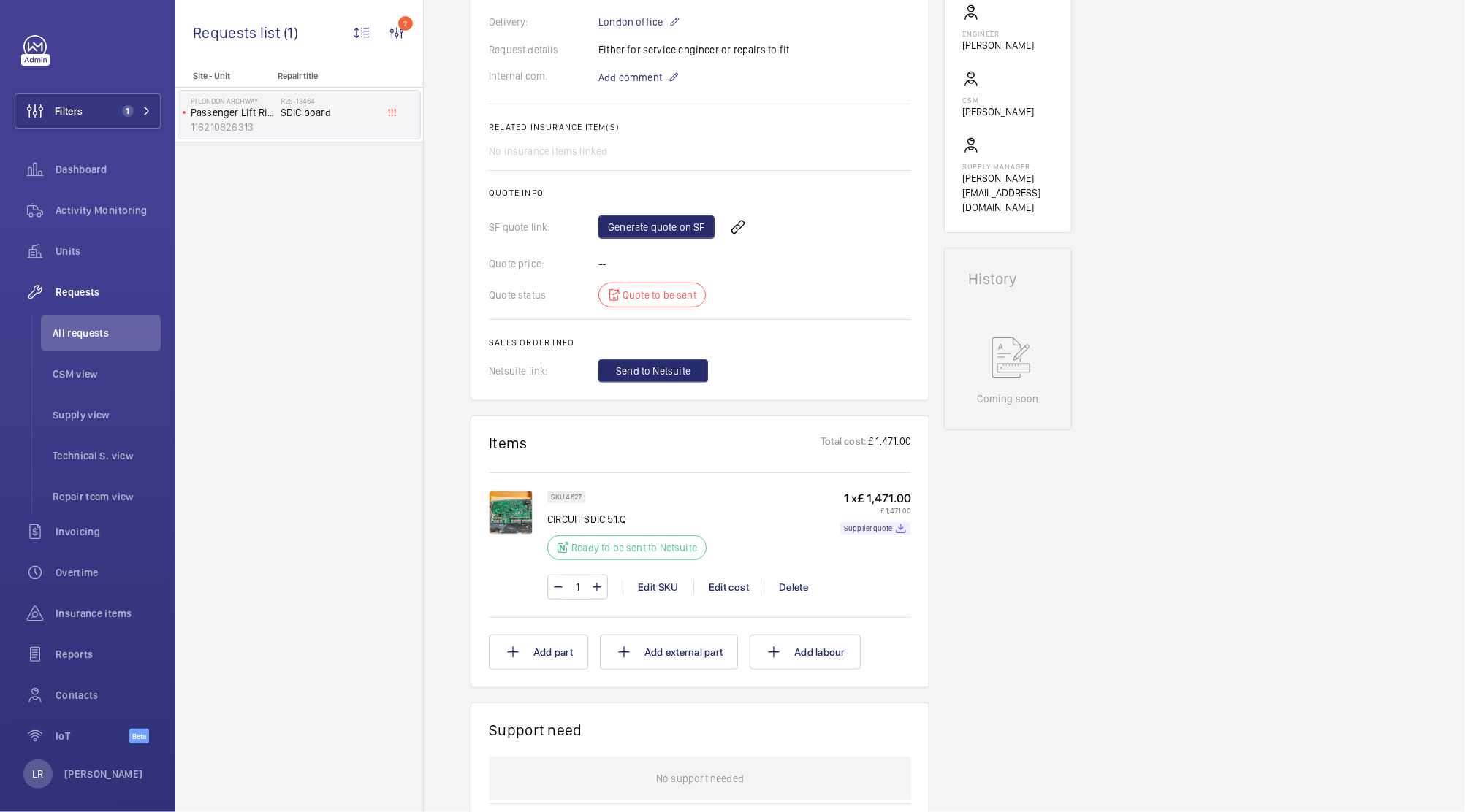
scroll to position [0, 0]
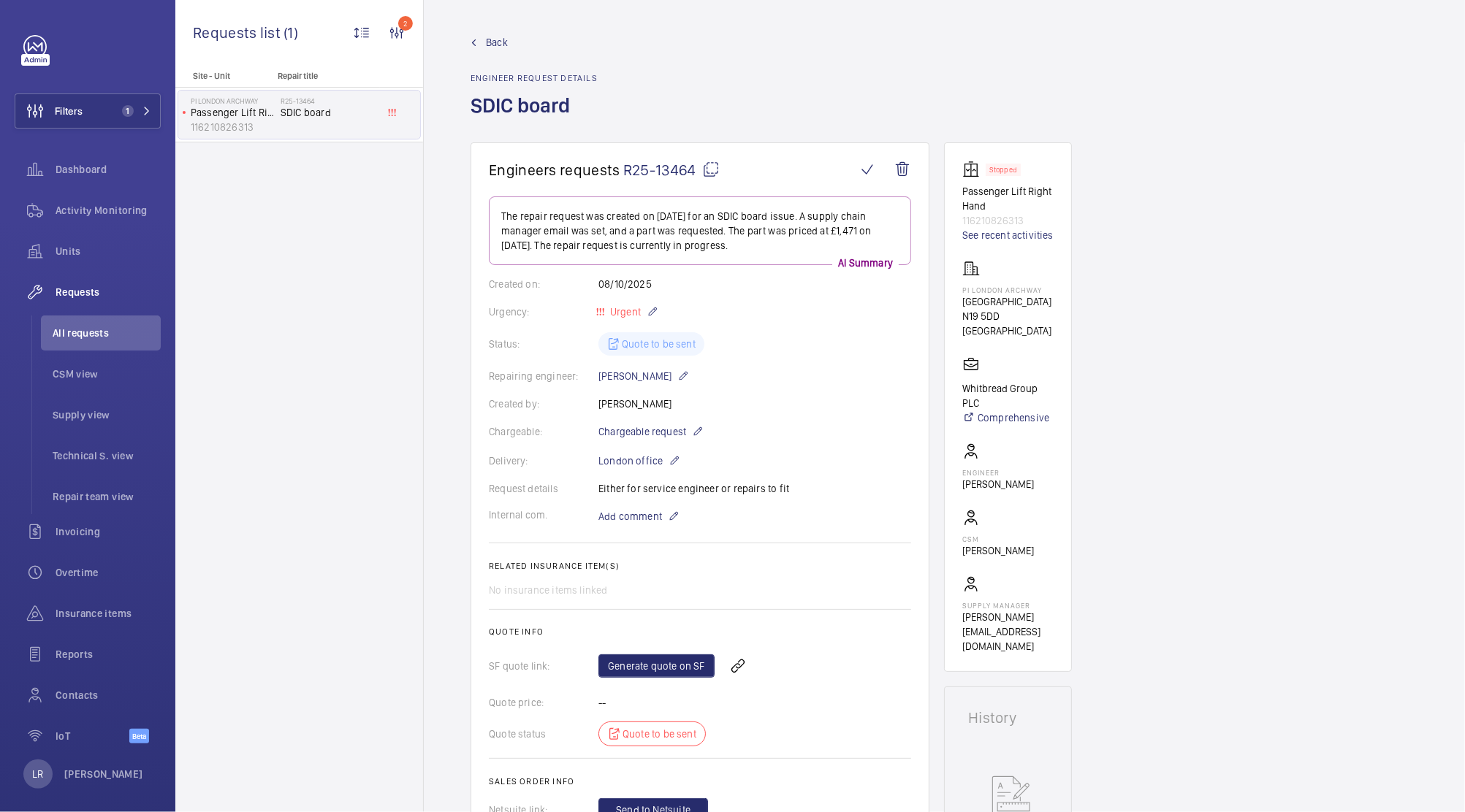
click at [487, 35] on span "Back" at bounding box center [496, 42] width 22 height 15
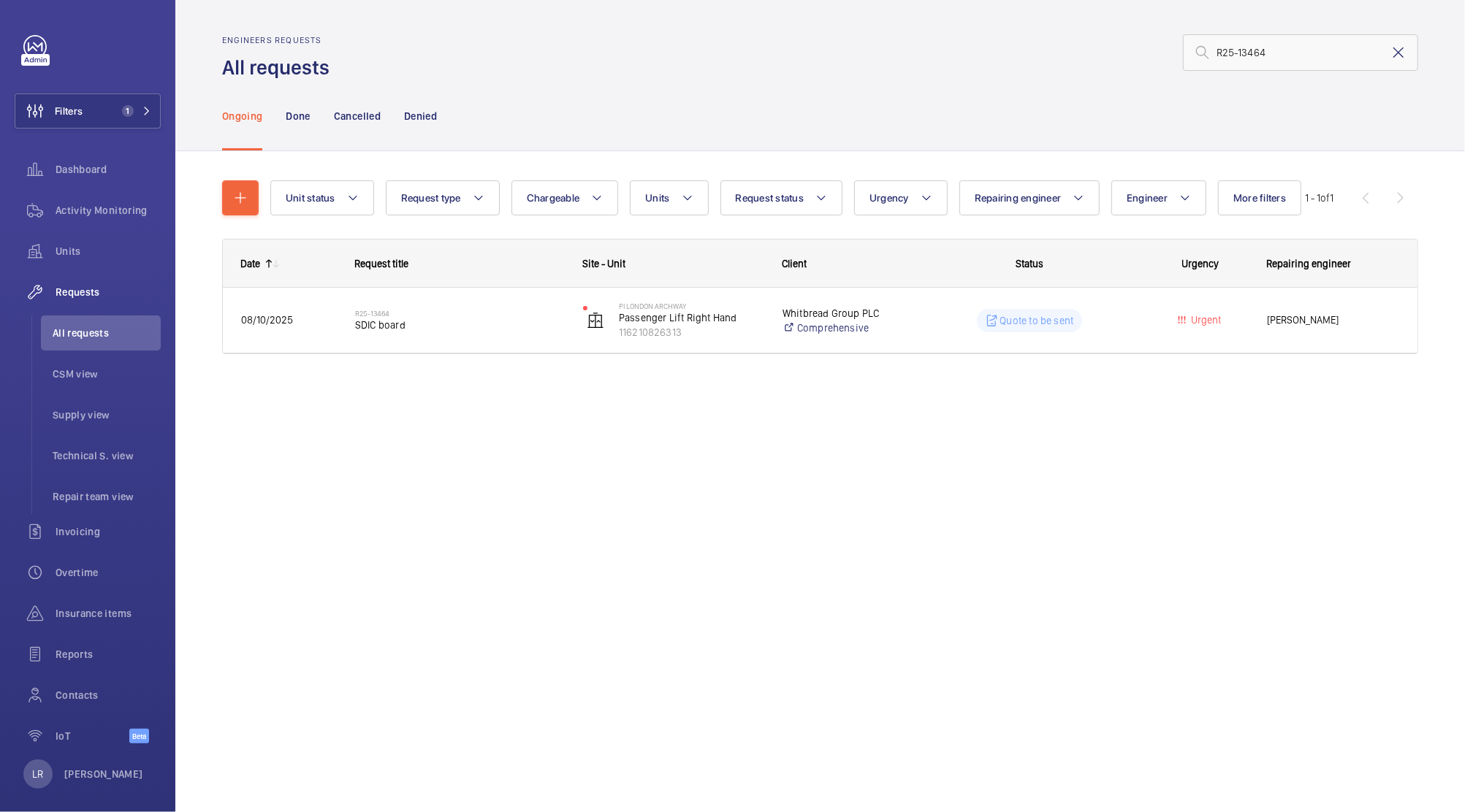
click at [1401, 56] on mat-icon at bounding box center [1398, 53] width 17 height 17
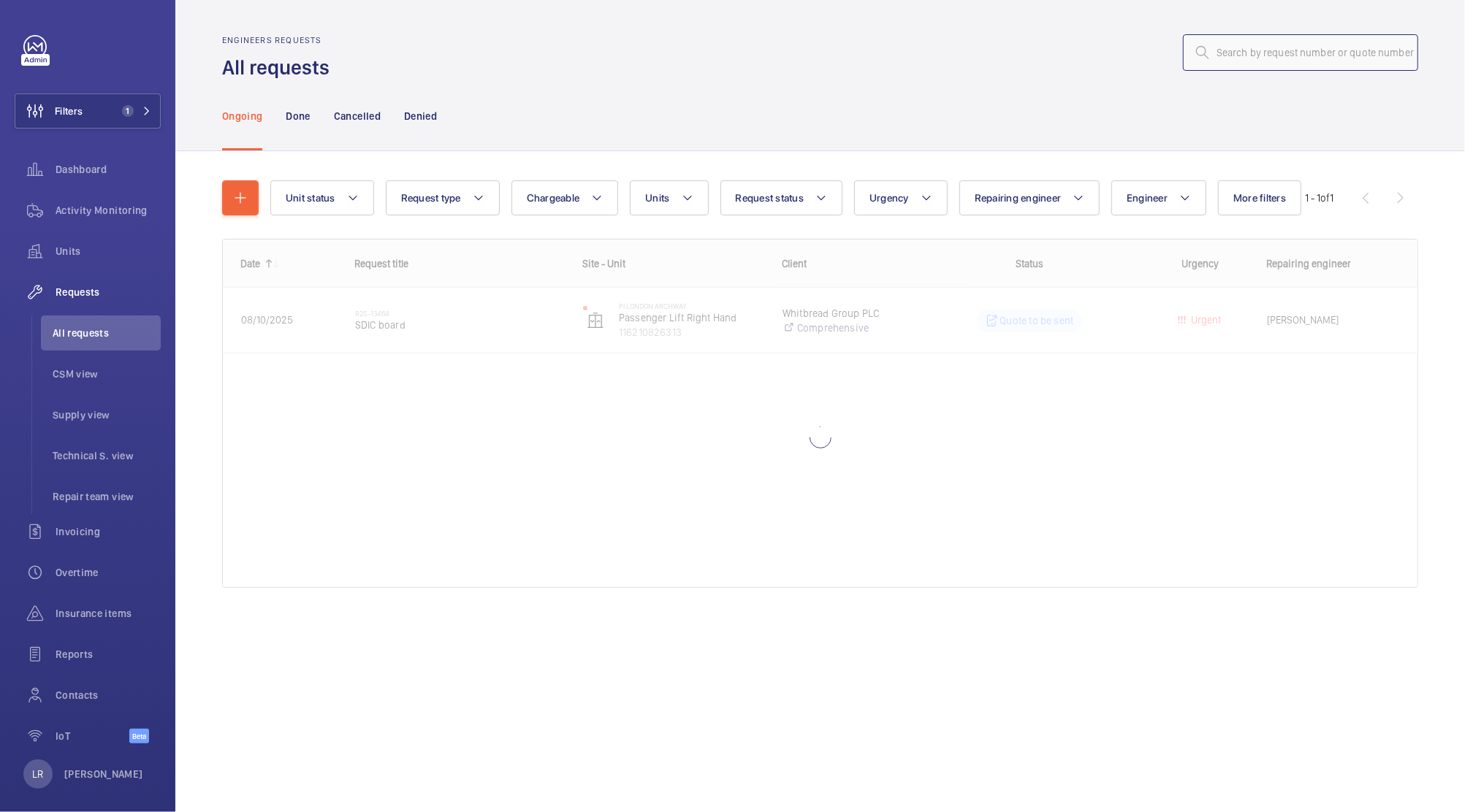
click at [1359, 58] on input "text" at bounding box center [1300, 53] width 235 height 36
type input "R25-13298"
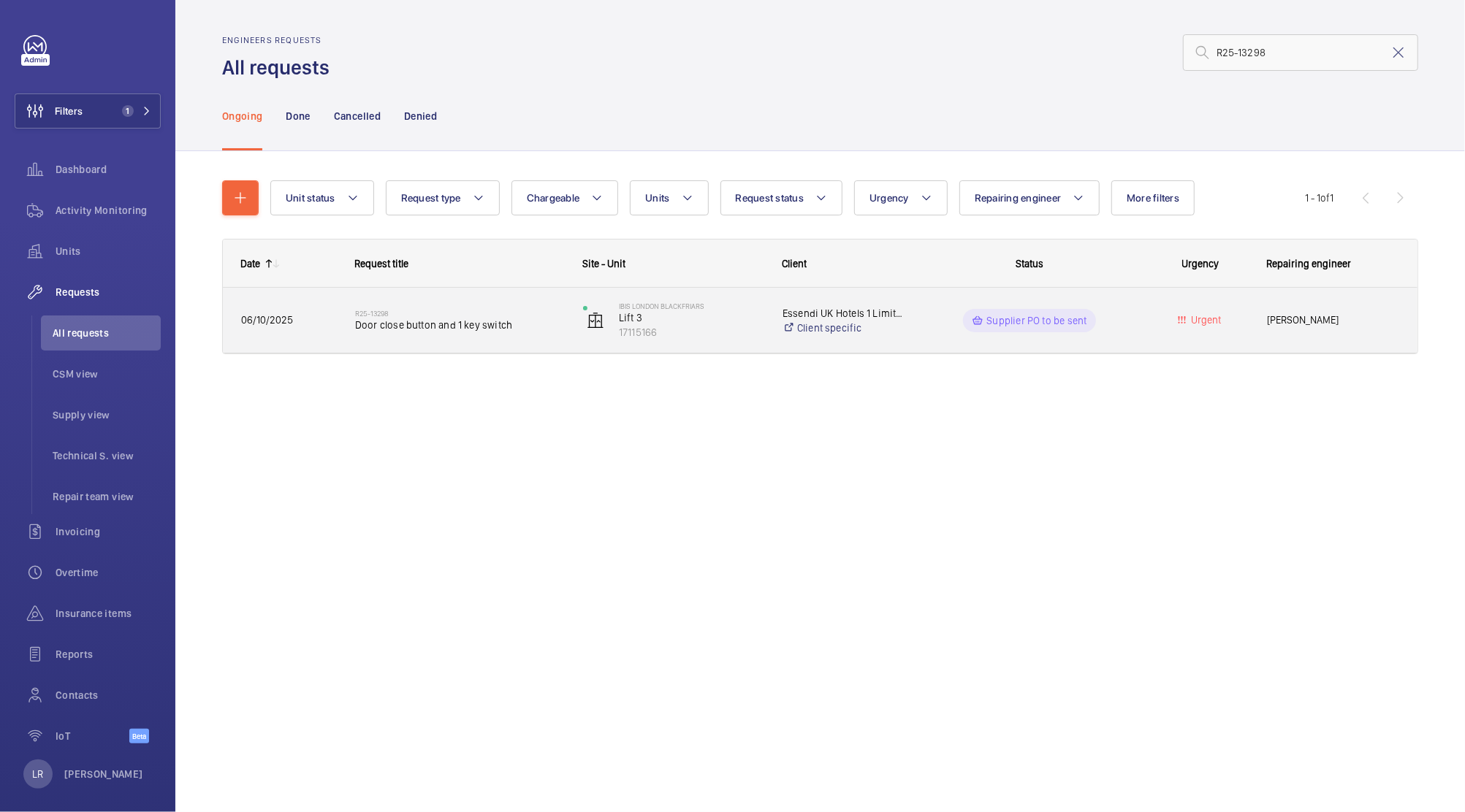
click at [435, 336] on div "R25-13298 Door close button and 1 key switch" at bounding box center [459, 320] width 209 height 43
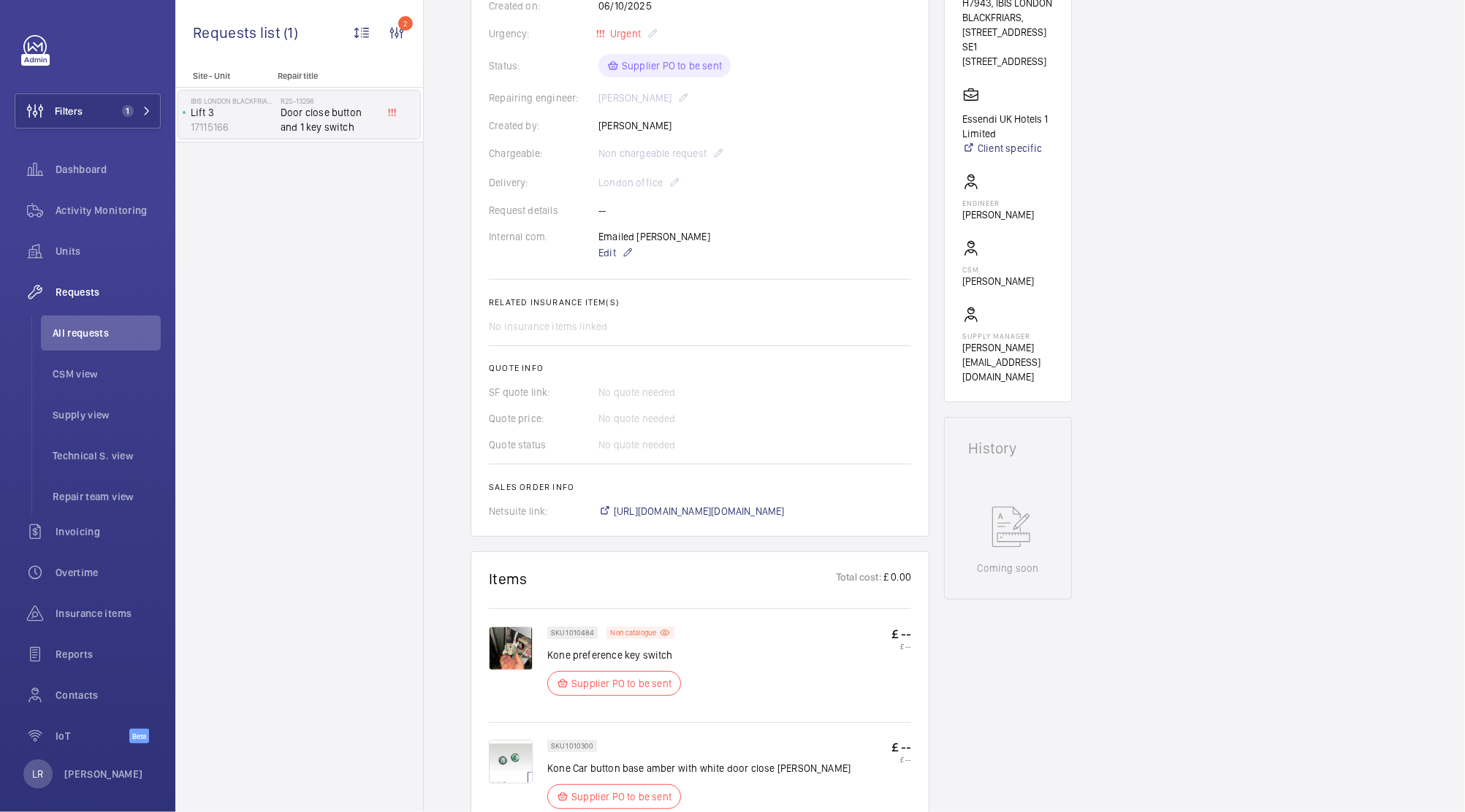
scroll to position [293, 0]
click at [658, 508] on span "https://6461500.app.netsuite.com/app/accounting/transactions/salesord.nl?id=308…" at bounding box center [699, 510] width 171 height 15
click at [624, 247] on mat-icon at bounding box center [627, 252] width 11 height 17
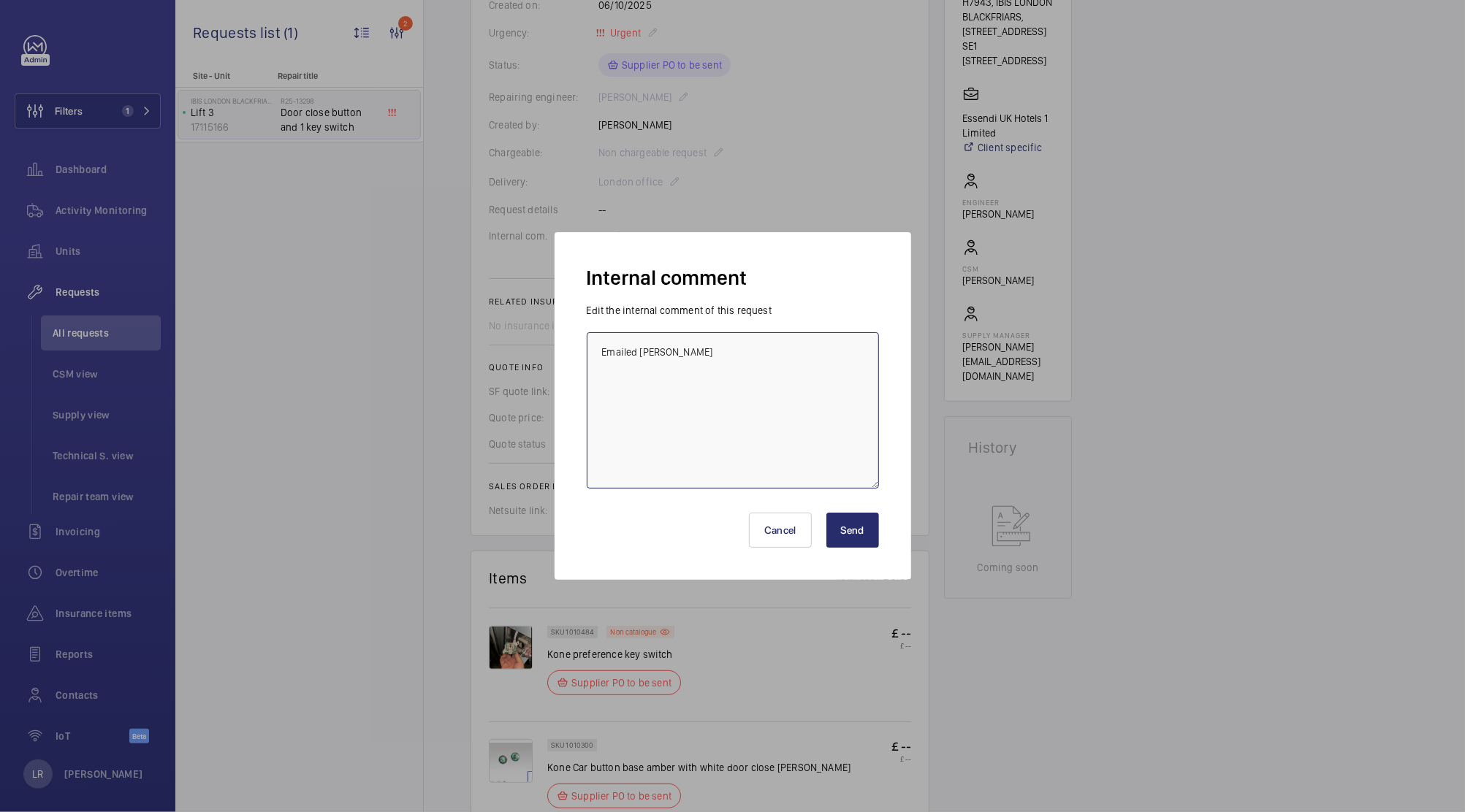
click at [741, 476] on textarea "Emailed Paul Jupp" at bounding box center [732, 410] width 292 height 156
type textarea "Emailed Paul Jupp Confirming ETA"
click at [835, 523] on button "Send" at bounding box center [852, 530] width 53 height 35
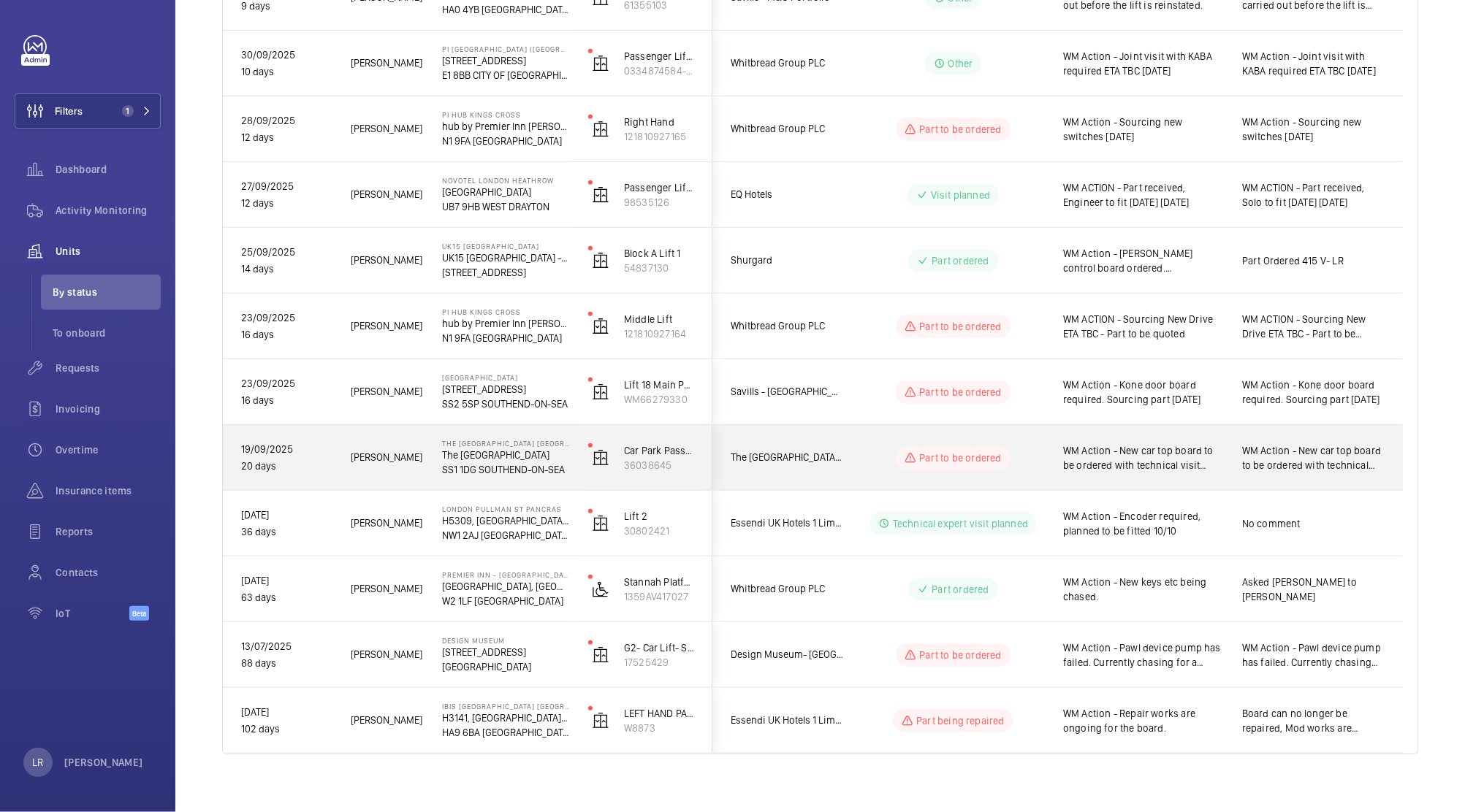
scroll to position [804, 0]
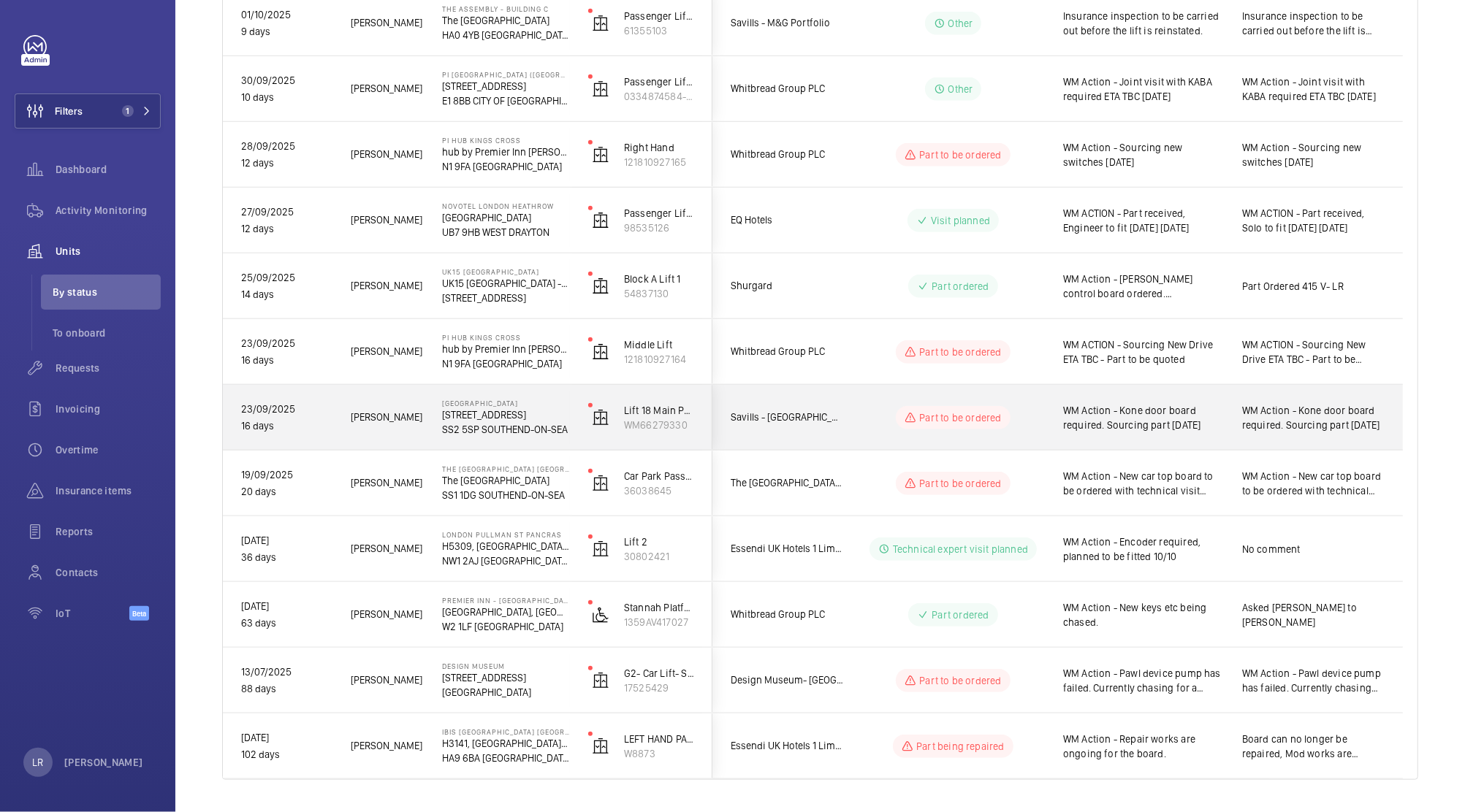
click at [913, 431] on div "Part to be ordered" at bounding box center [944, 417] width 200 height 53
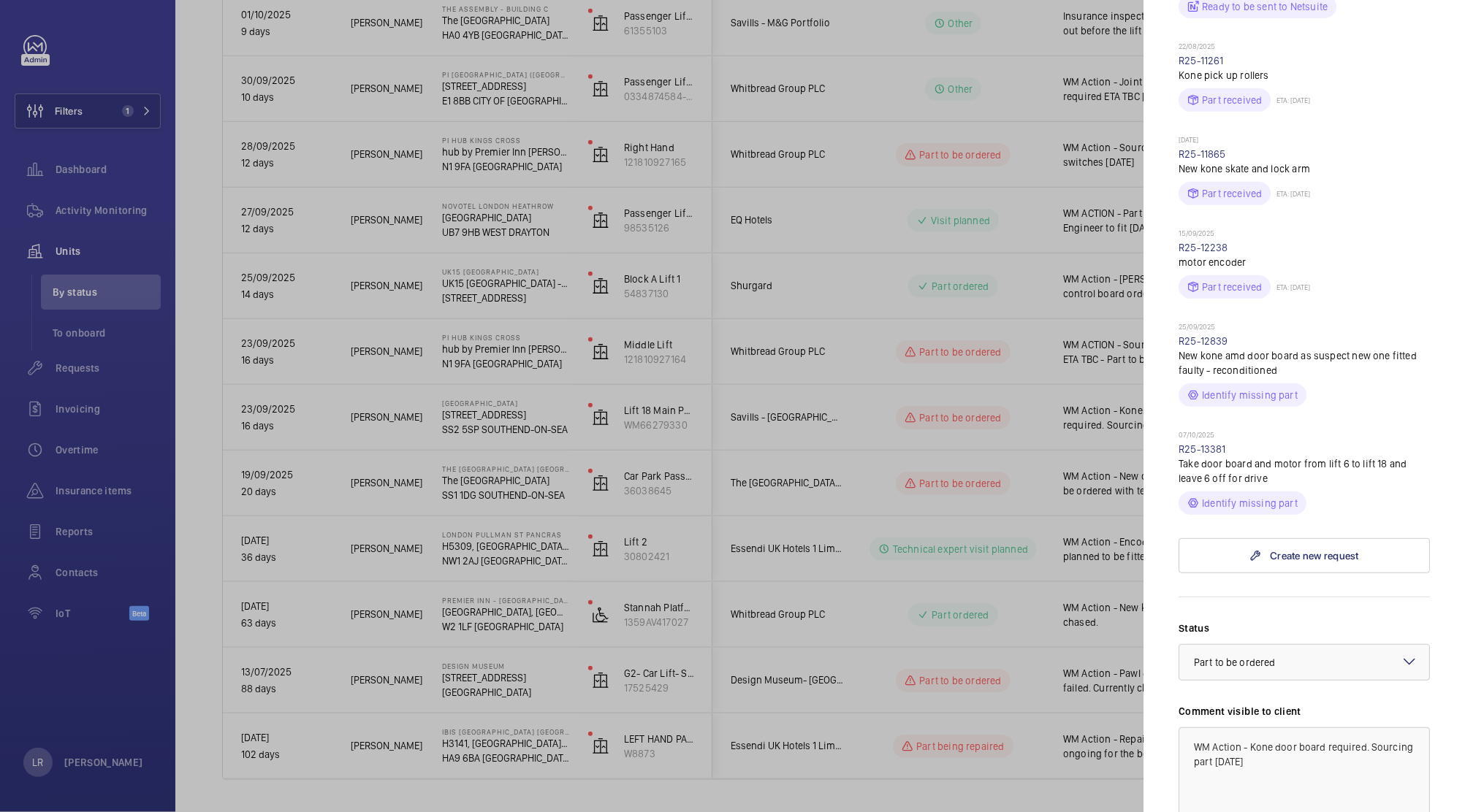
scroll to position [538, 0]
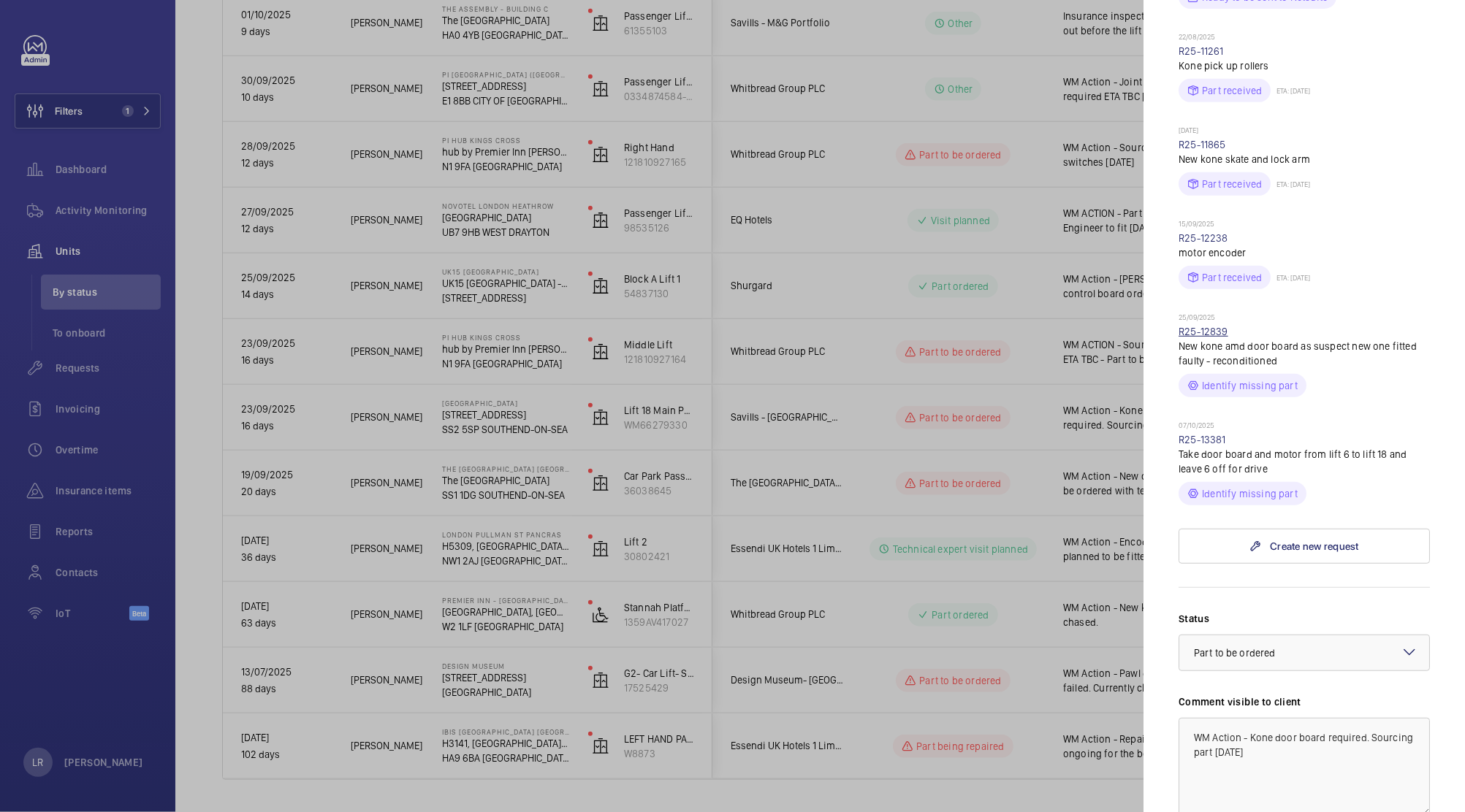
click at [1202, 337] on link "R25-12839" at bounding box center [1203, 331] width 49 height 11
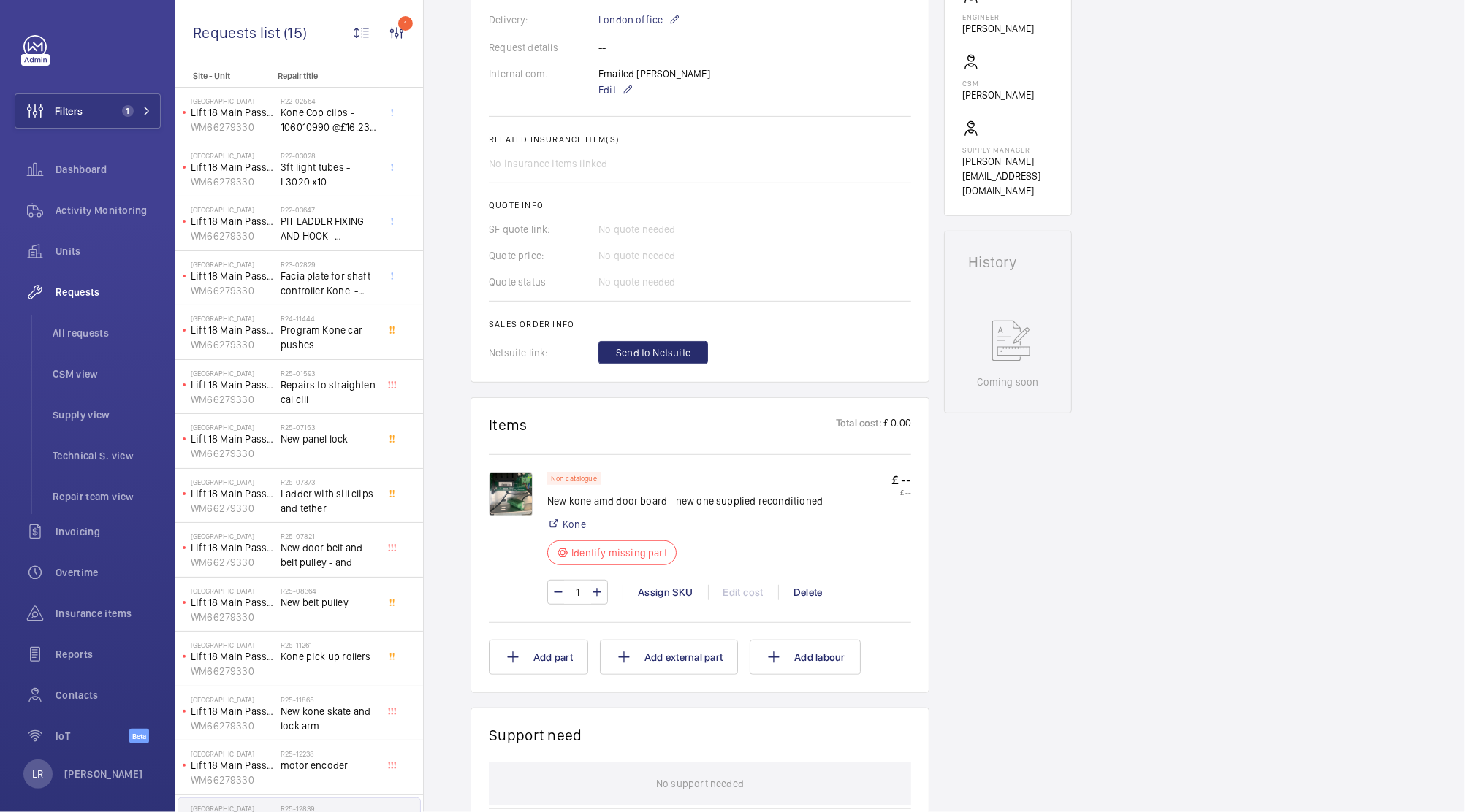
scroll to position [498, 0]
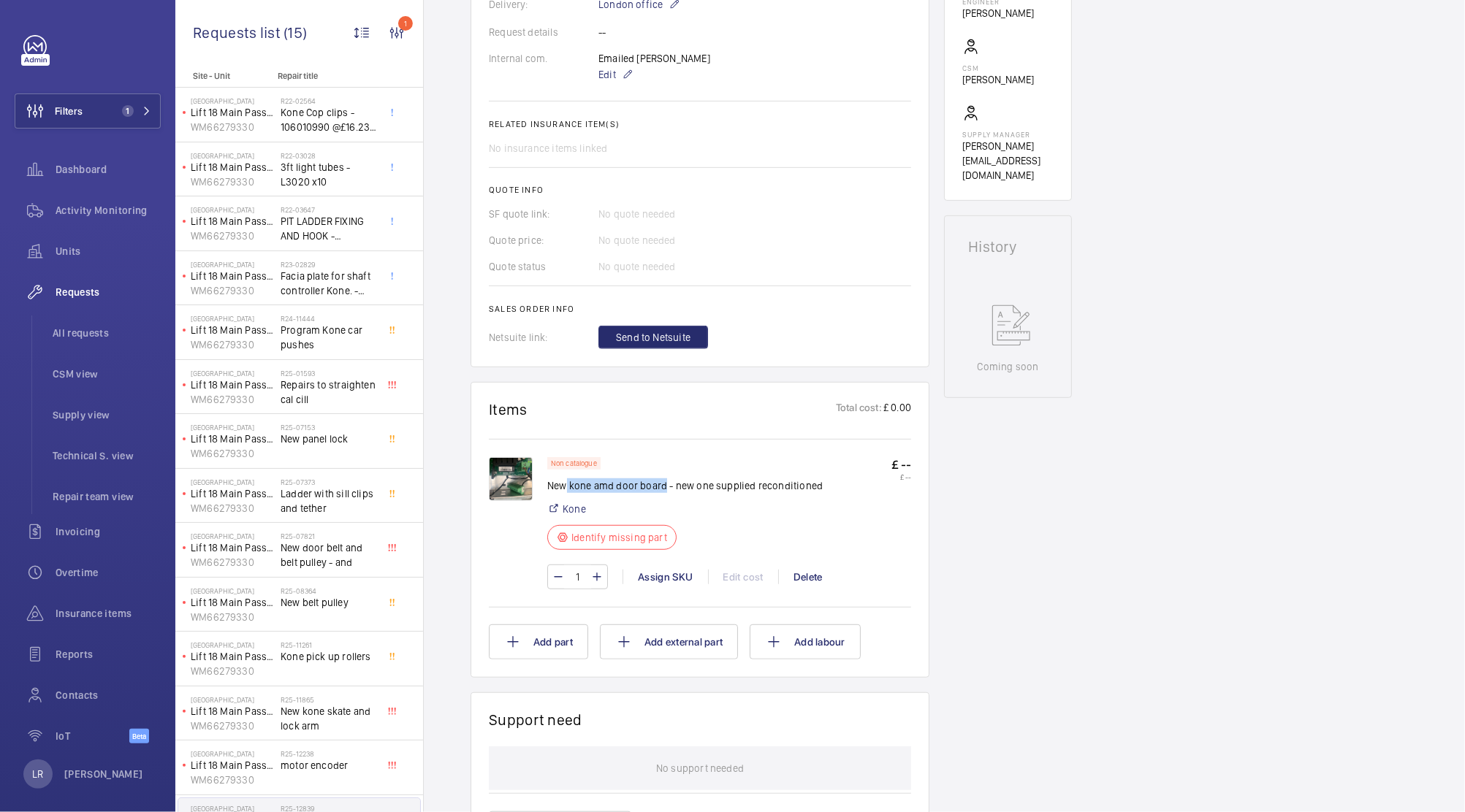
drag, startPoint x: 663, startPoint y: 483, endPoint x: 566, endPoint y: 473, distance: 97.5
click at [566, 473] on div "Non catalogue New kone amd door board - new one supplied reconditioned Kone Ide…" at bounding box center [684, 508] width 275 height 102
copy p "kone amd door board"
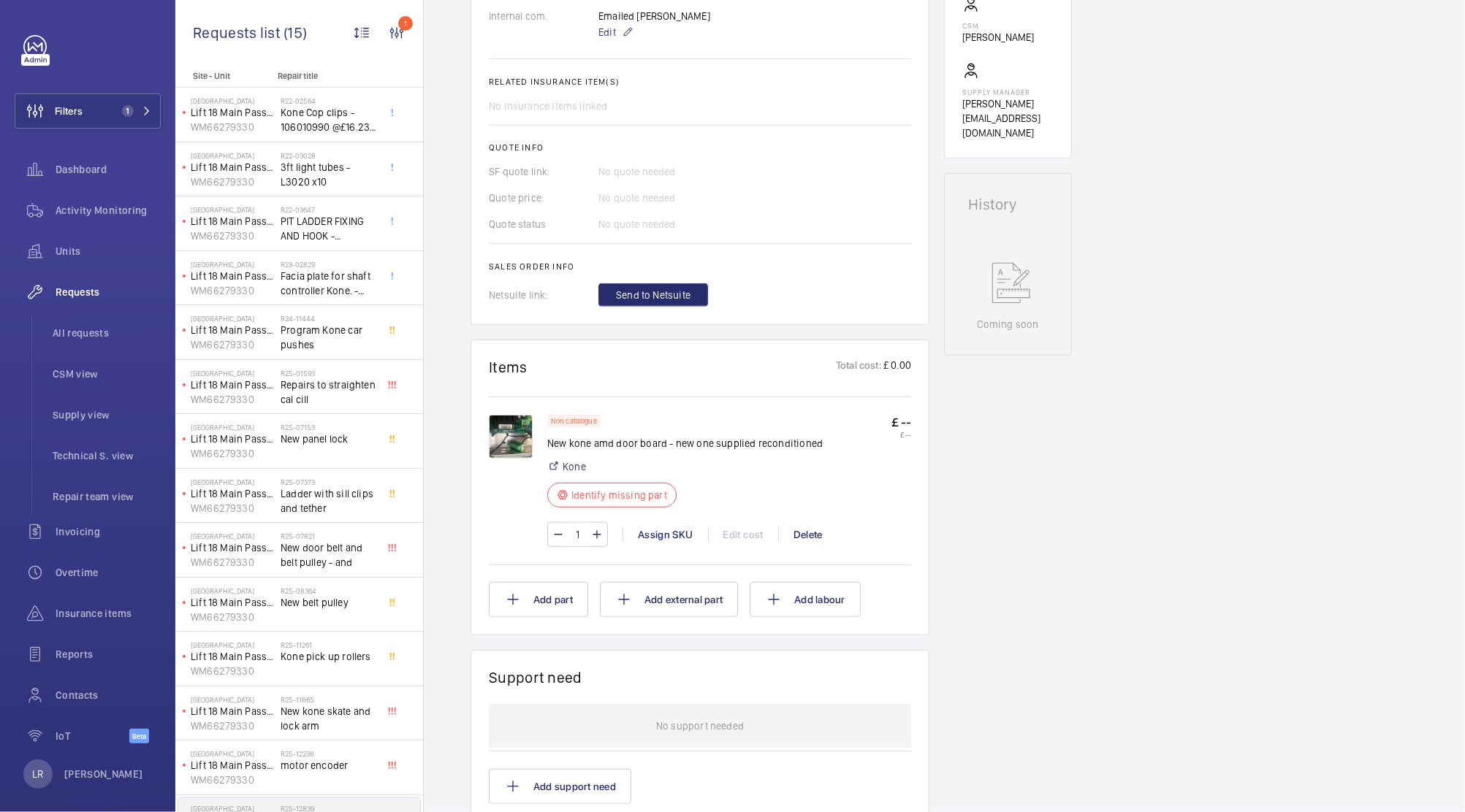
click at [666, 528] on div "Assign SKU" at bounding box center [665, 534] width 85 height 15
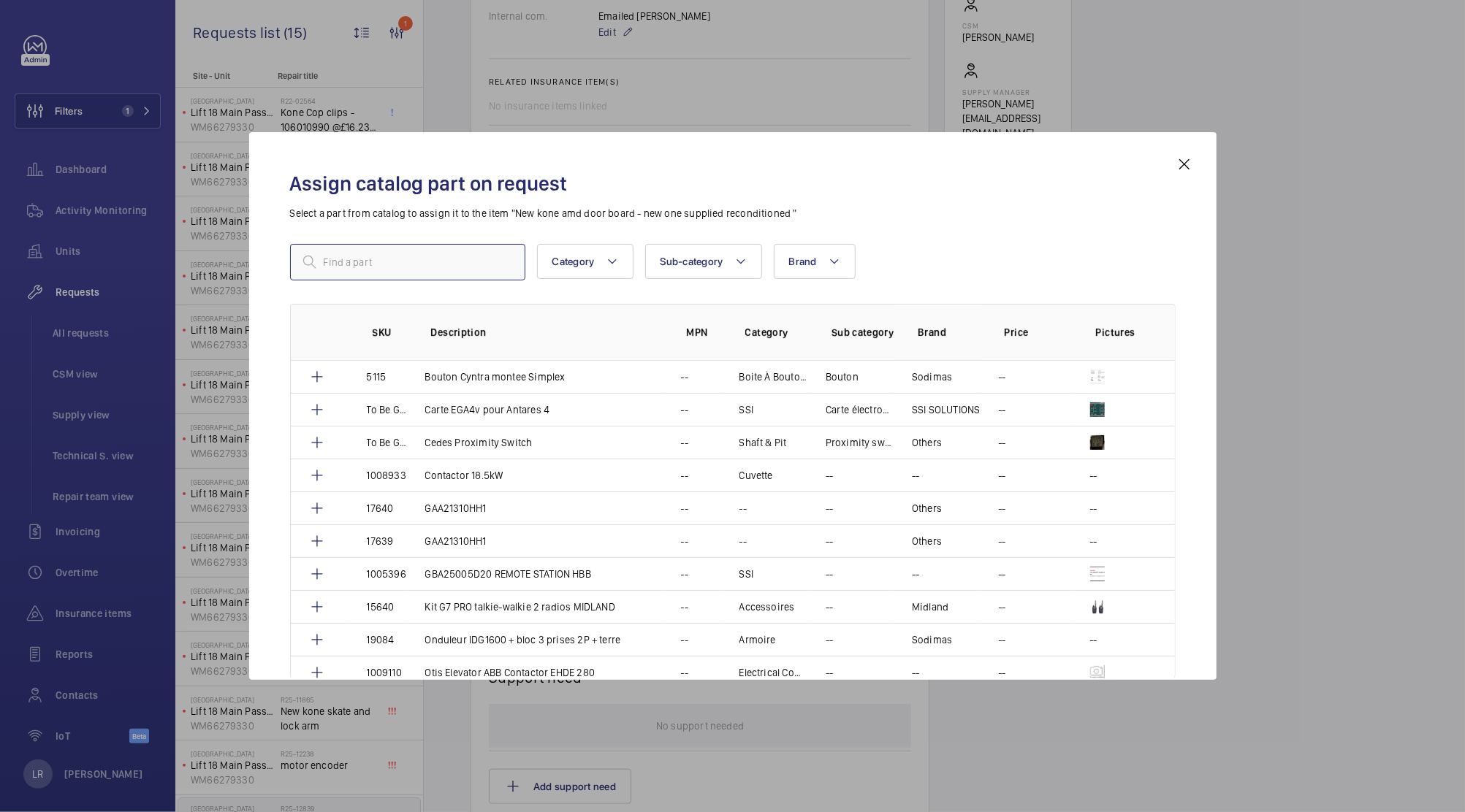
click at [468, 265] on input "text" at bounding box center [407, 262] width 235 height 36
paste input "1010509"
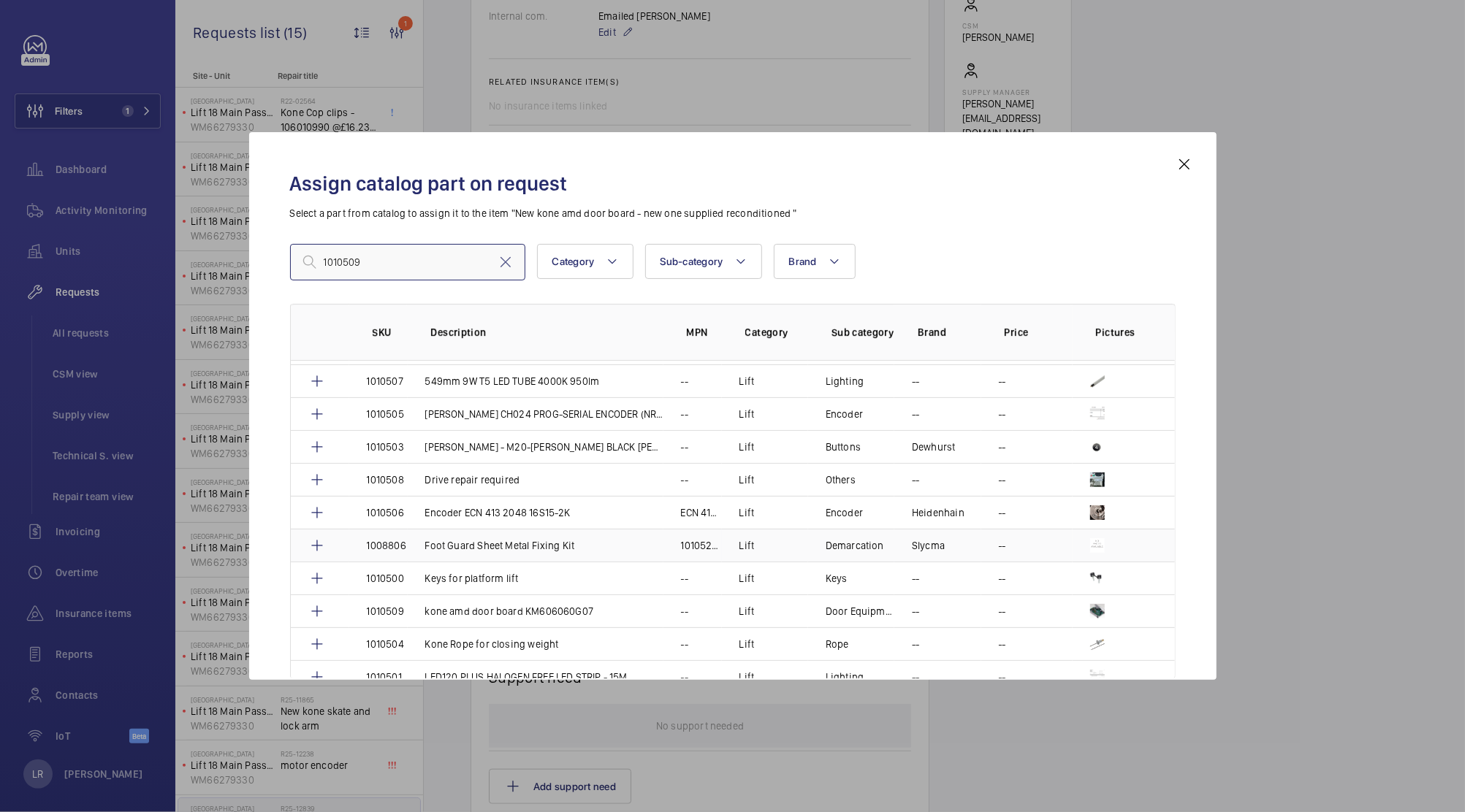
scroll to position [30, 0]
type input "1010509"
click at [574, 612] on p "kone amd door board KM606060G07" at bounding box center [509, 609] width 168 height 15
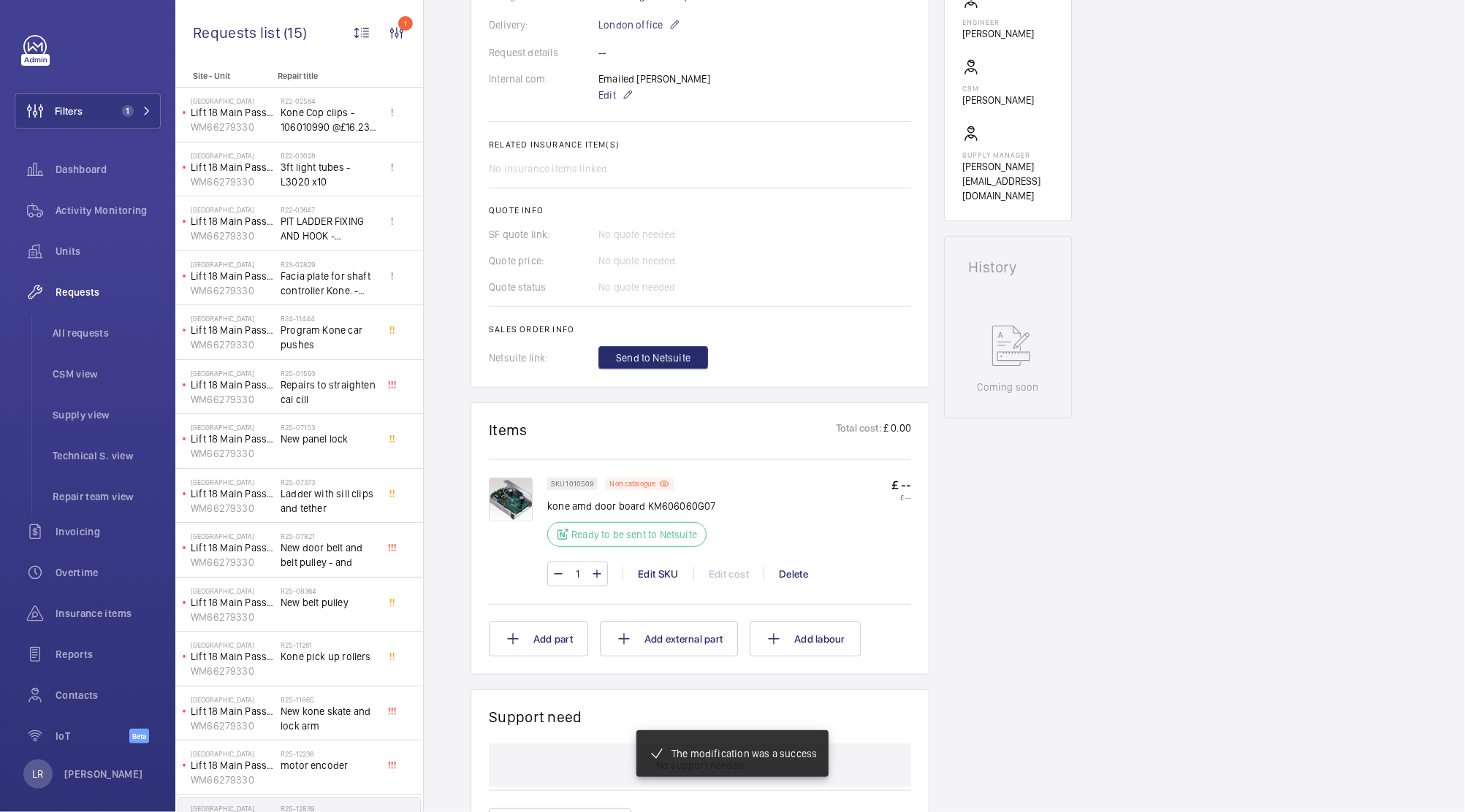
scroll to position [409, 0]
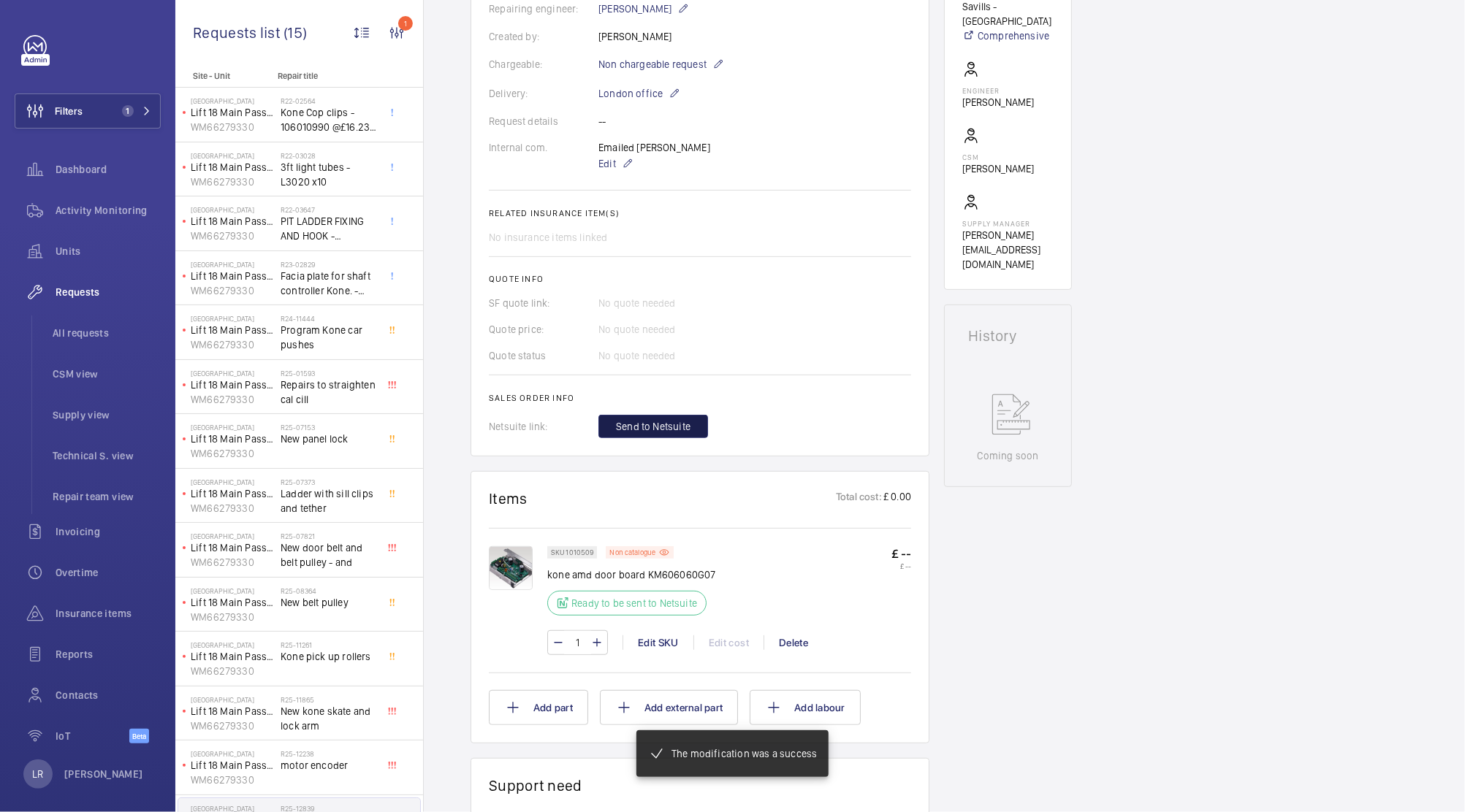
click at [676, 420] on span "Send to Netsuite" at bounding box center [654, 426] width 75 height 15
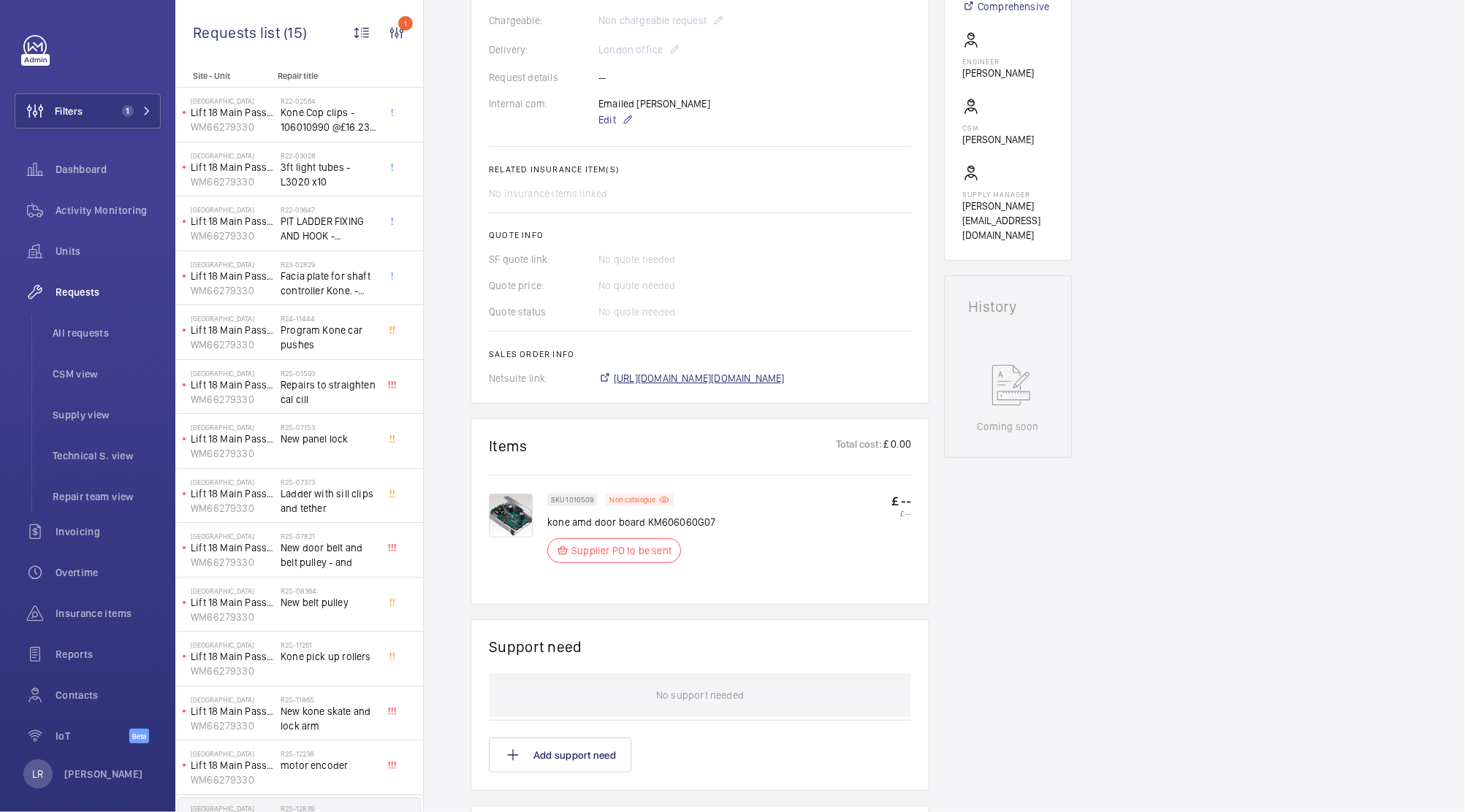
click at [766, 371] on wm-front-card-body "A repair request was created on 2025-09-25 for a faulty Kone AMD door board, wh…" at bounding box center [700, 86] width 423 height 600
click at [772, 381] on span "https://6461500.app.netsuite.com/app/accounting/transactions/salesord.nl?id=308…" at bounding box center [699, 378] width 171 height 15
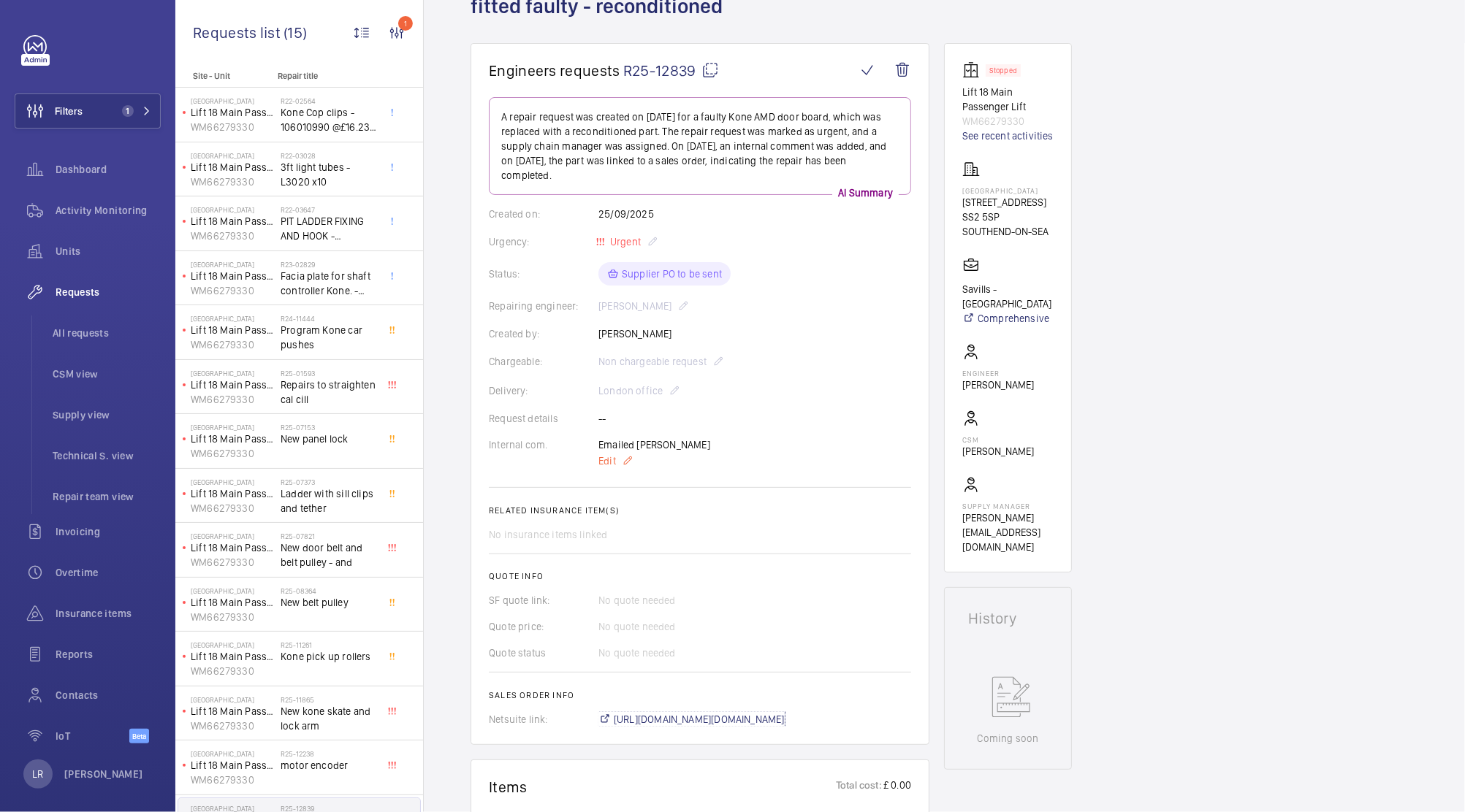
scroll to position [124, 0]
click at [1194, 140] on div "Engineers requests R25-12839 A repair request was created on 2025-09-25 for a f…" at bounding box center [943, 790] width 1041 height 1491
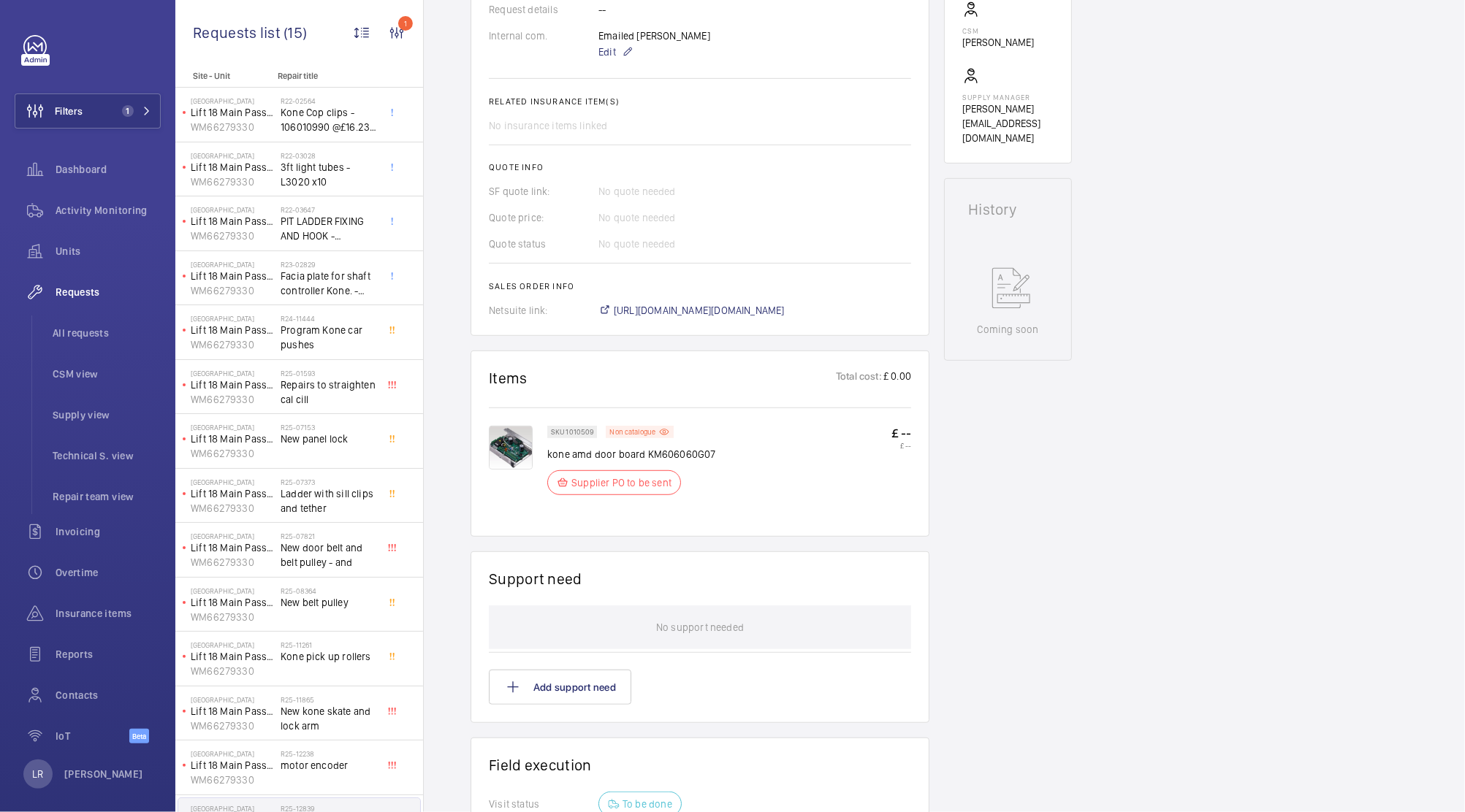
scroll to position [537, 0]
click at [509, 442] on img at bounding box center [510, 446] width 44 height 44
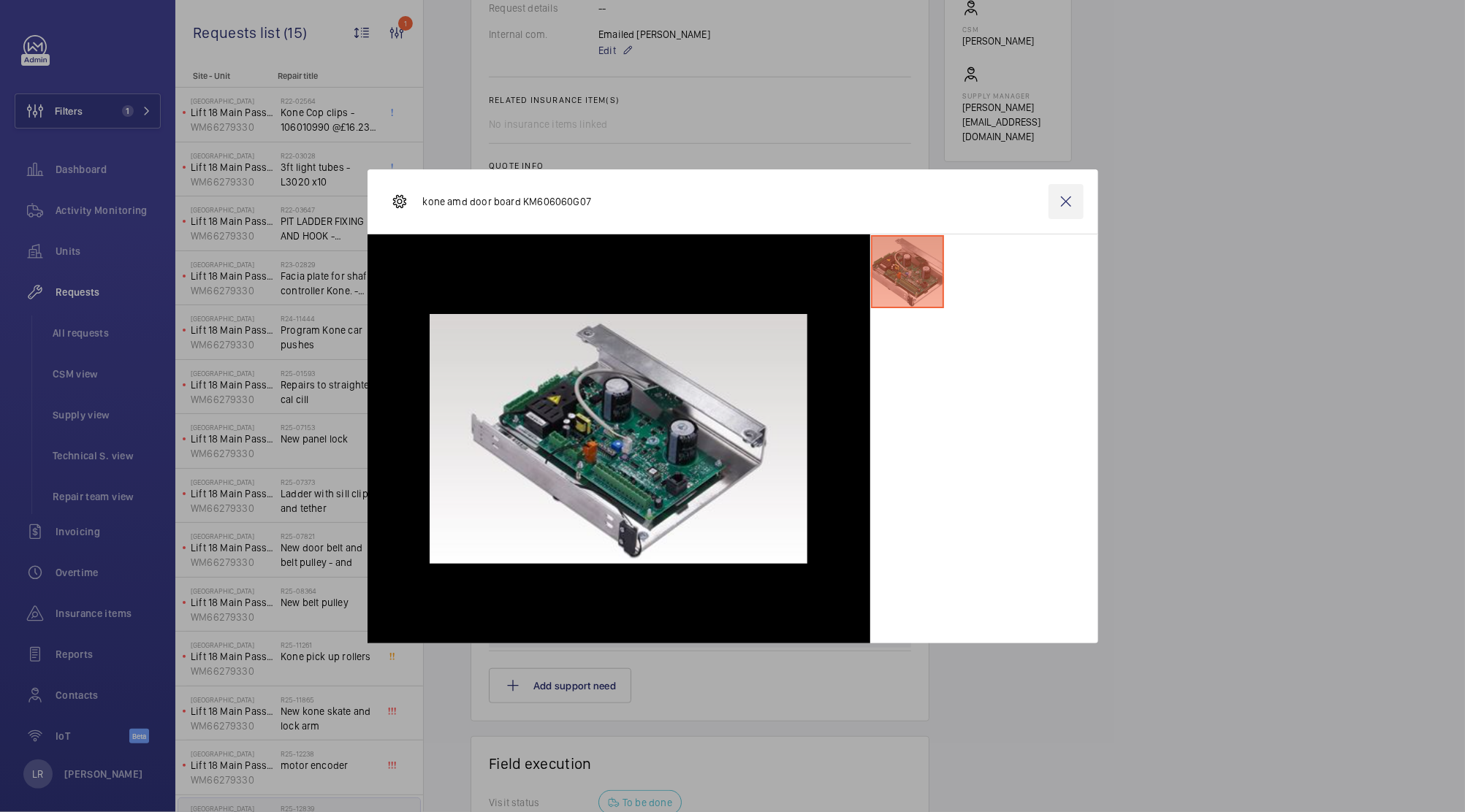
click at [1065, 205] on wm-front-icon-button at bounding box center [1066, 201] width 35 height 35
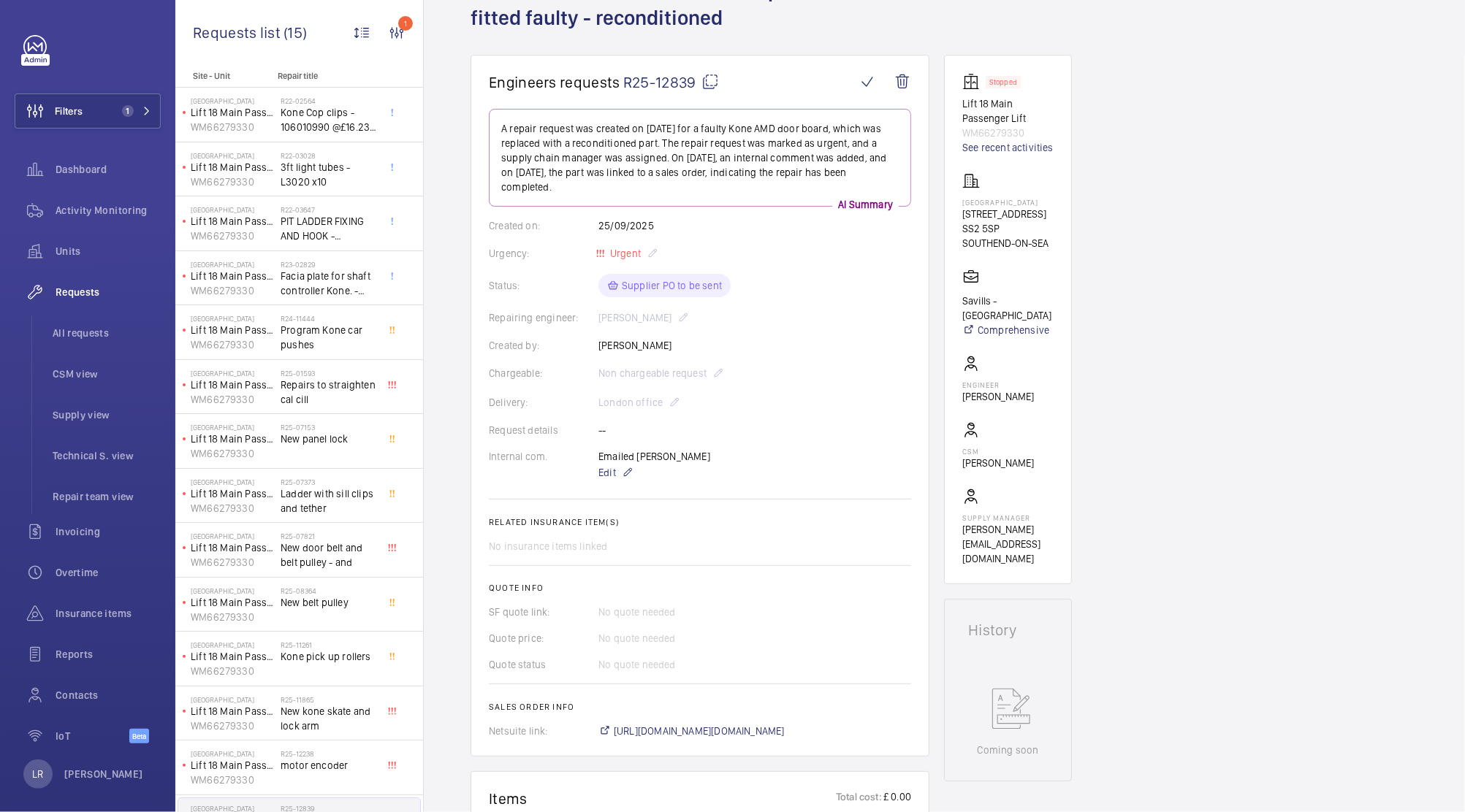
scroll to position [0, 0]
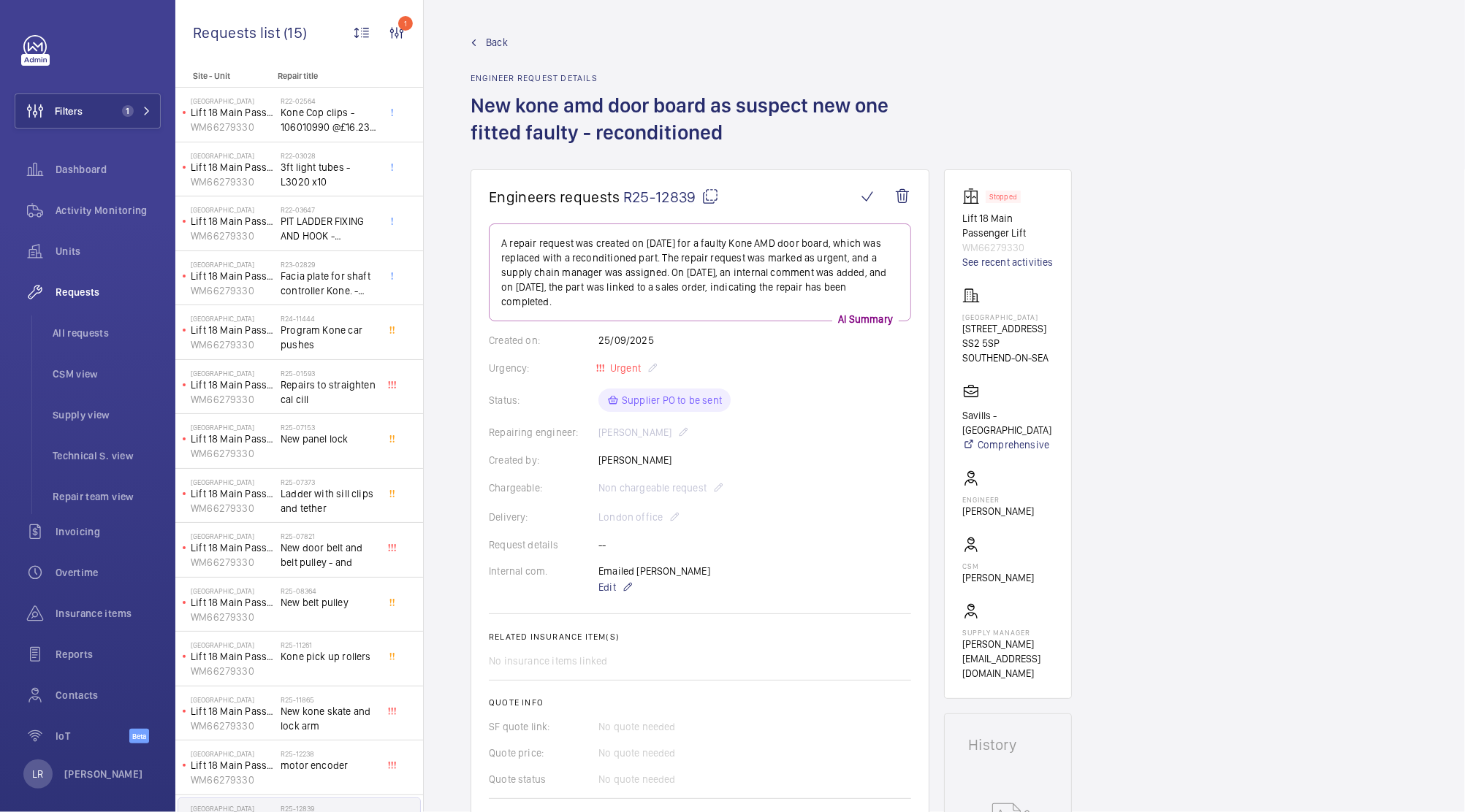
click at [483, 39] on link "Back" at bounding box center [700, 42] width 459 height 15
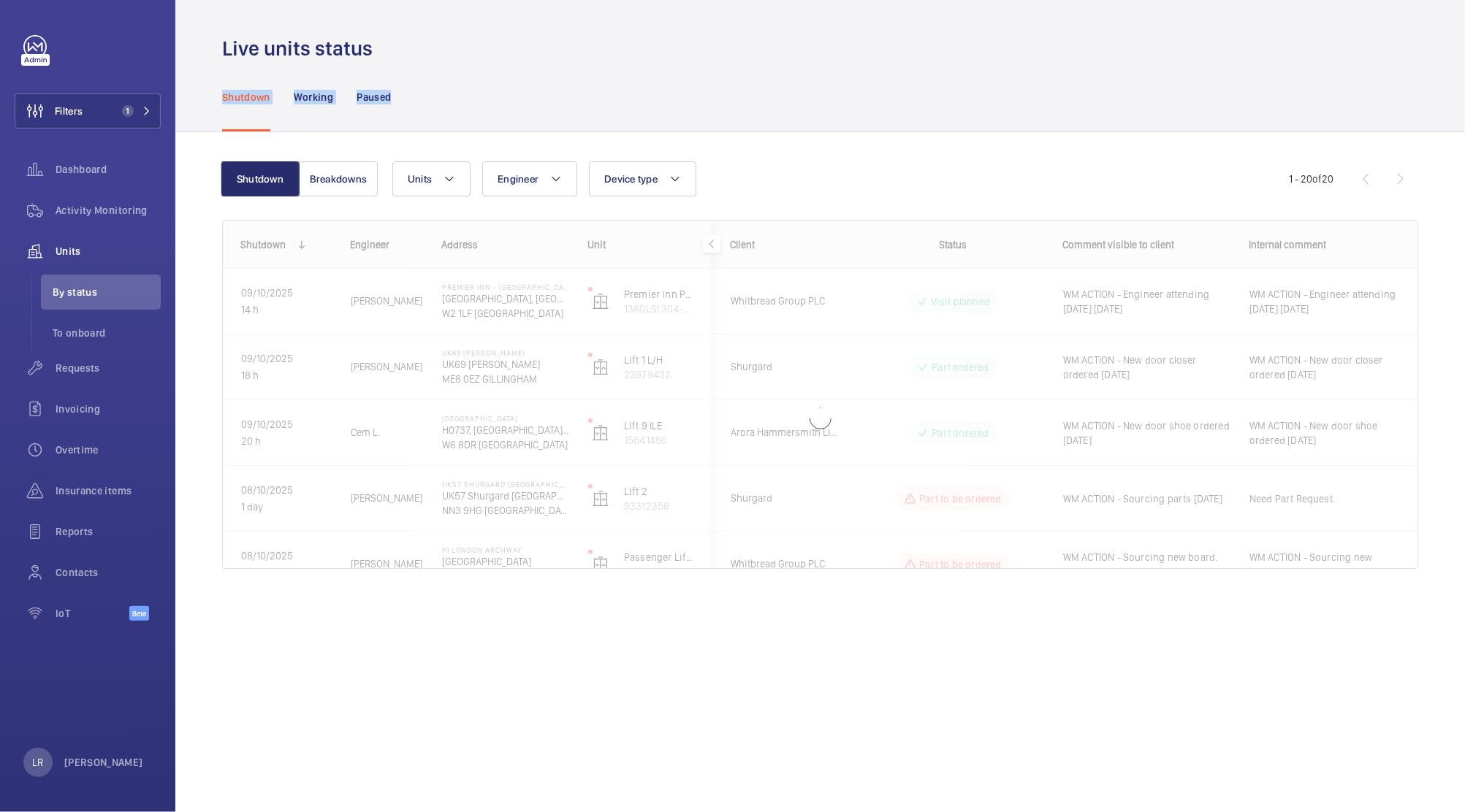
drag, startPoint x: 483, startPoint y: 39, endPoint x: 676, endPoint y: 112, distance: 206.3
click at [676, 112] on wm-front-admin-devices-conditions "Live units status Shutdown Working Paused Shutdown Breakdowns Units Engineer De…" at bounding box center [820, 319] width 1290 height 639
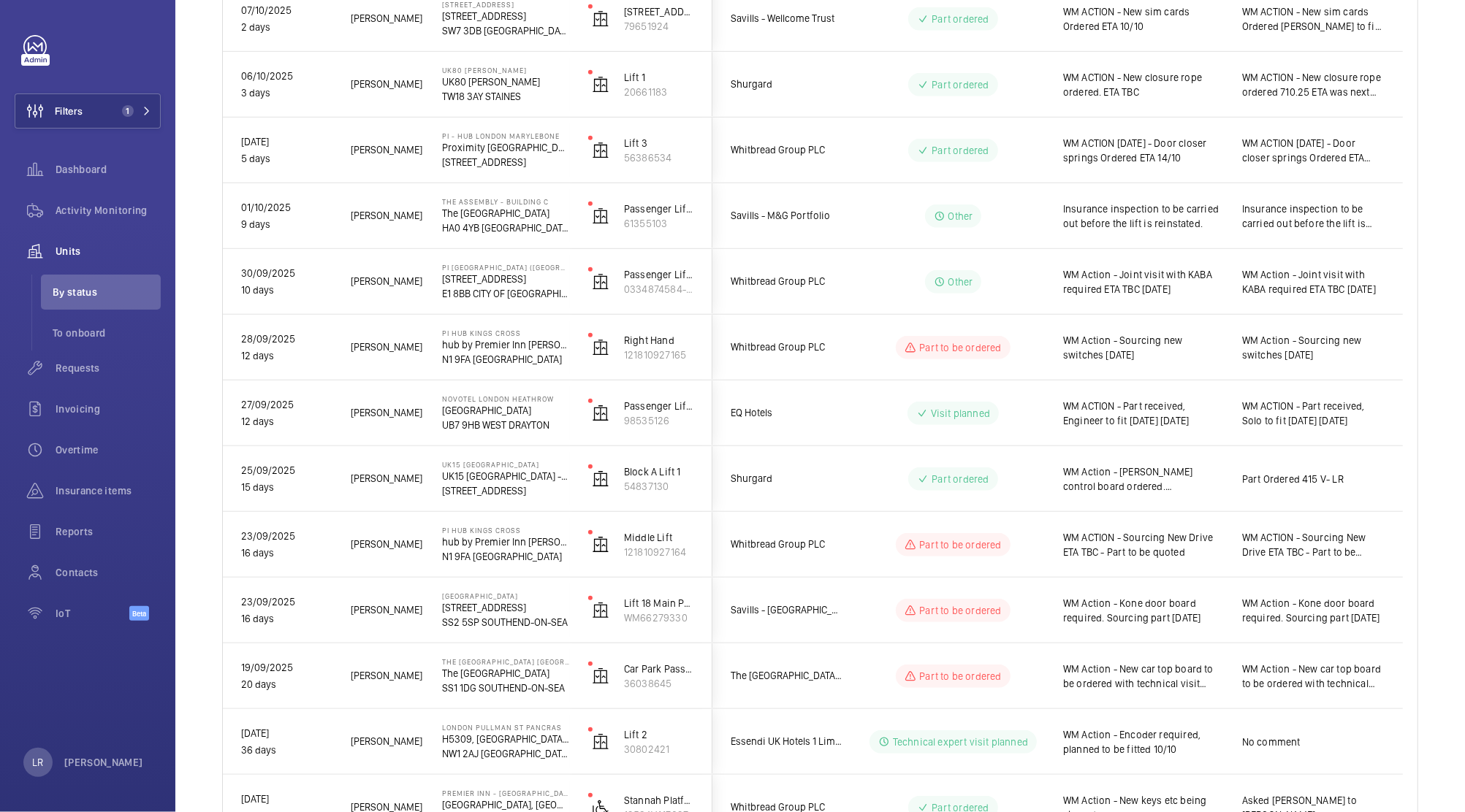
scroll to position [614, 0]
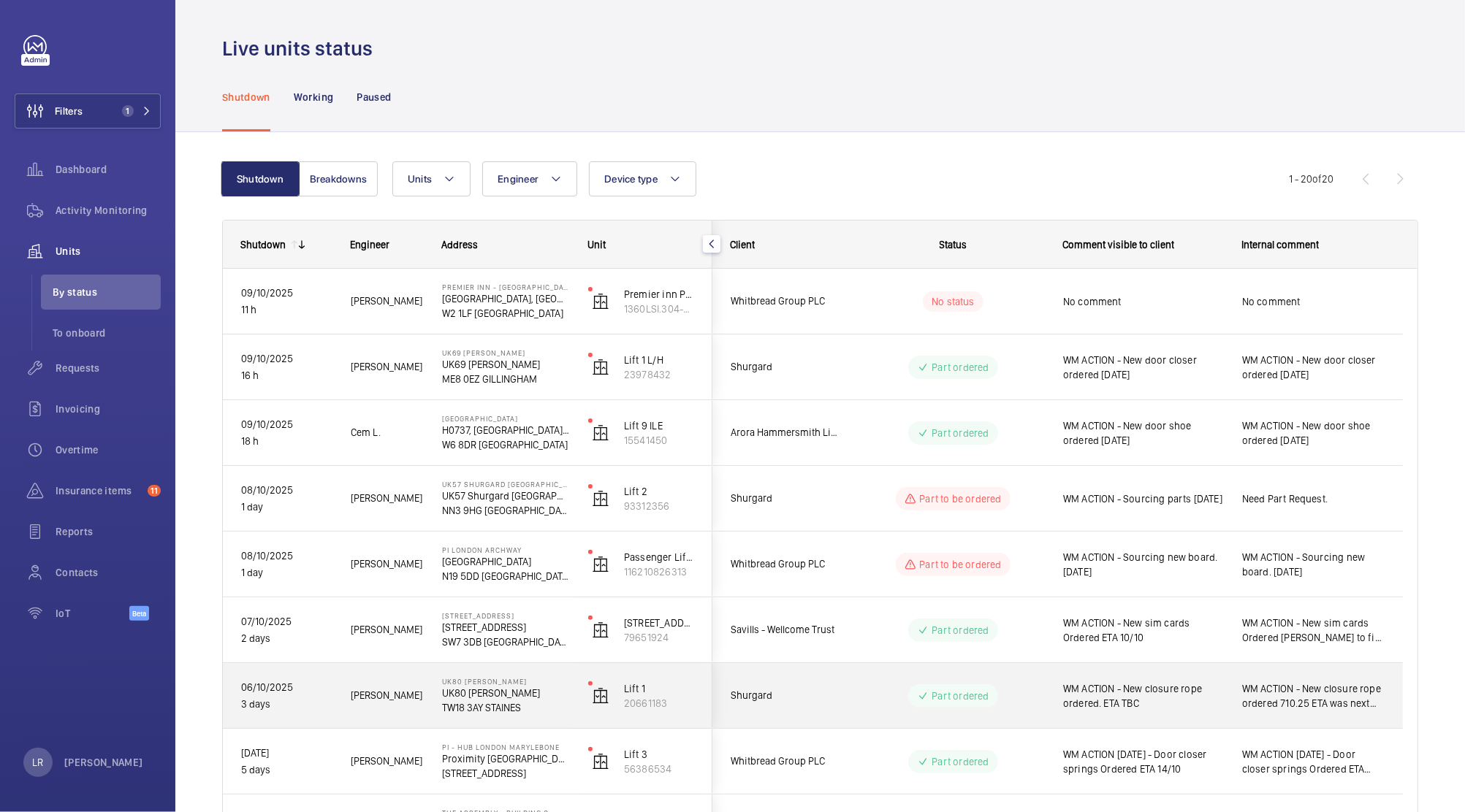
scroll to position [2, 0]
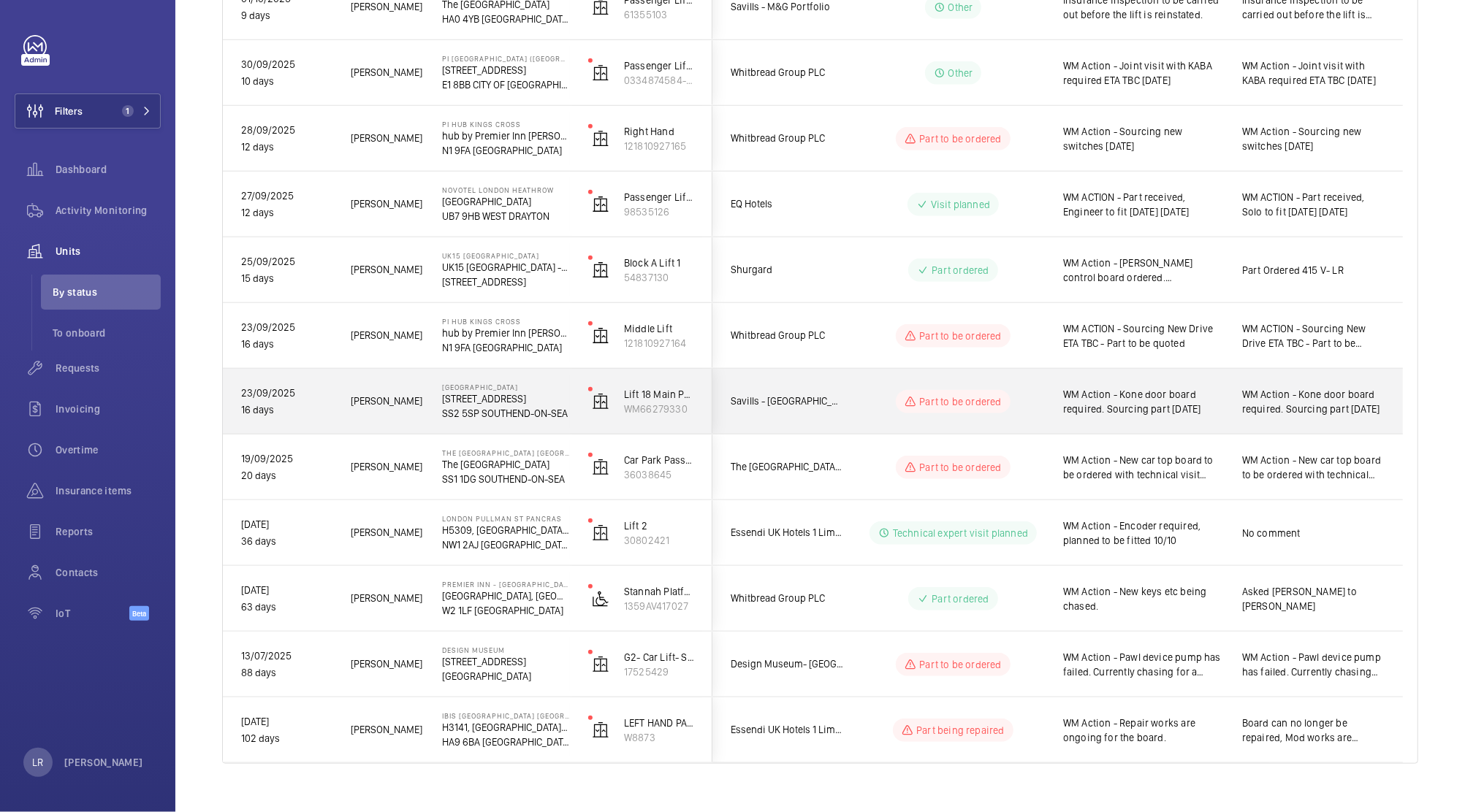
scroll to position [789, 0]
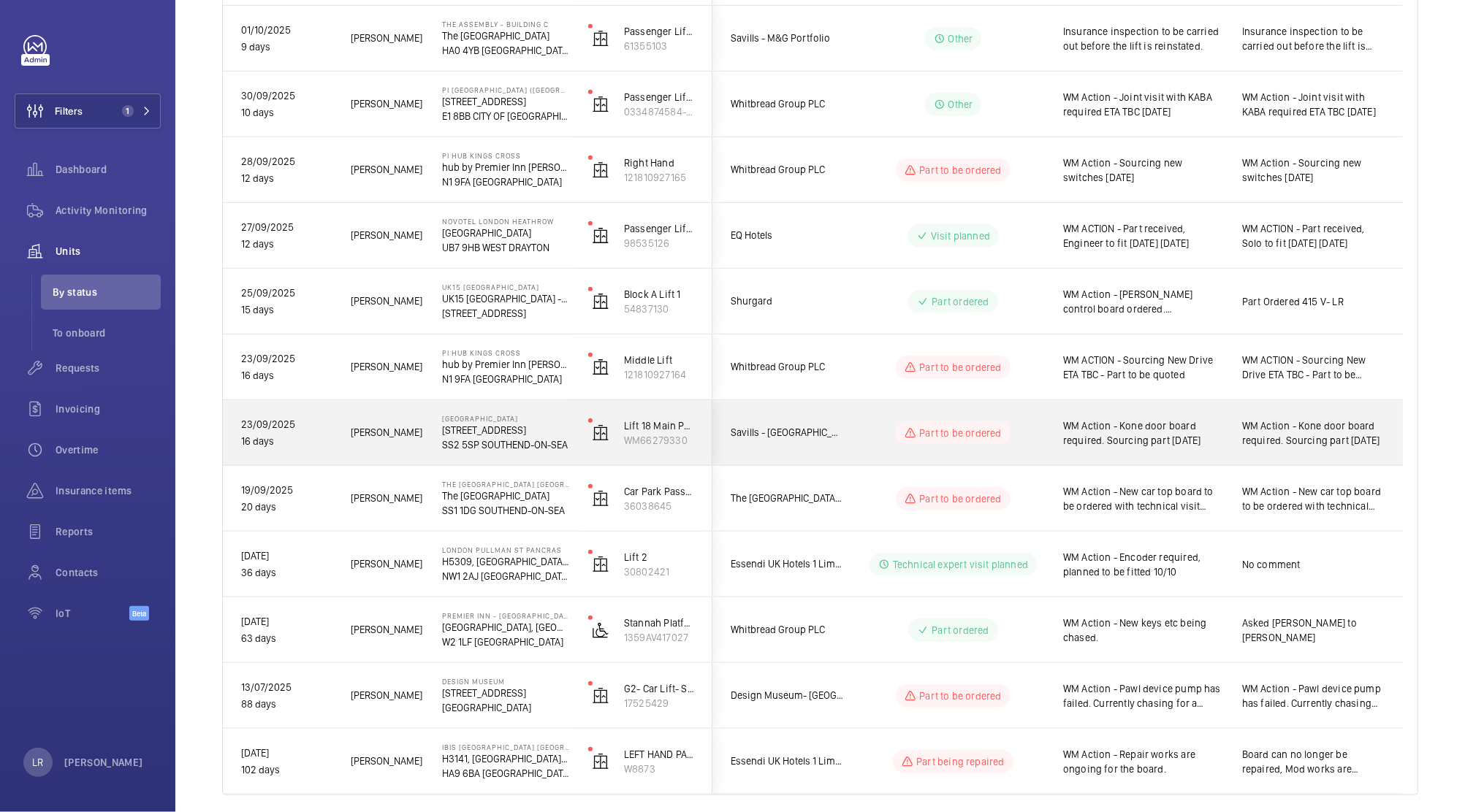
click at [842, 429] on span "Savills - [GEOGRAPHIC_DATA]" at bounding box center [787, 432] width 113 height 16
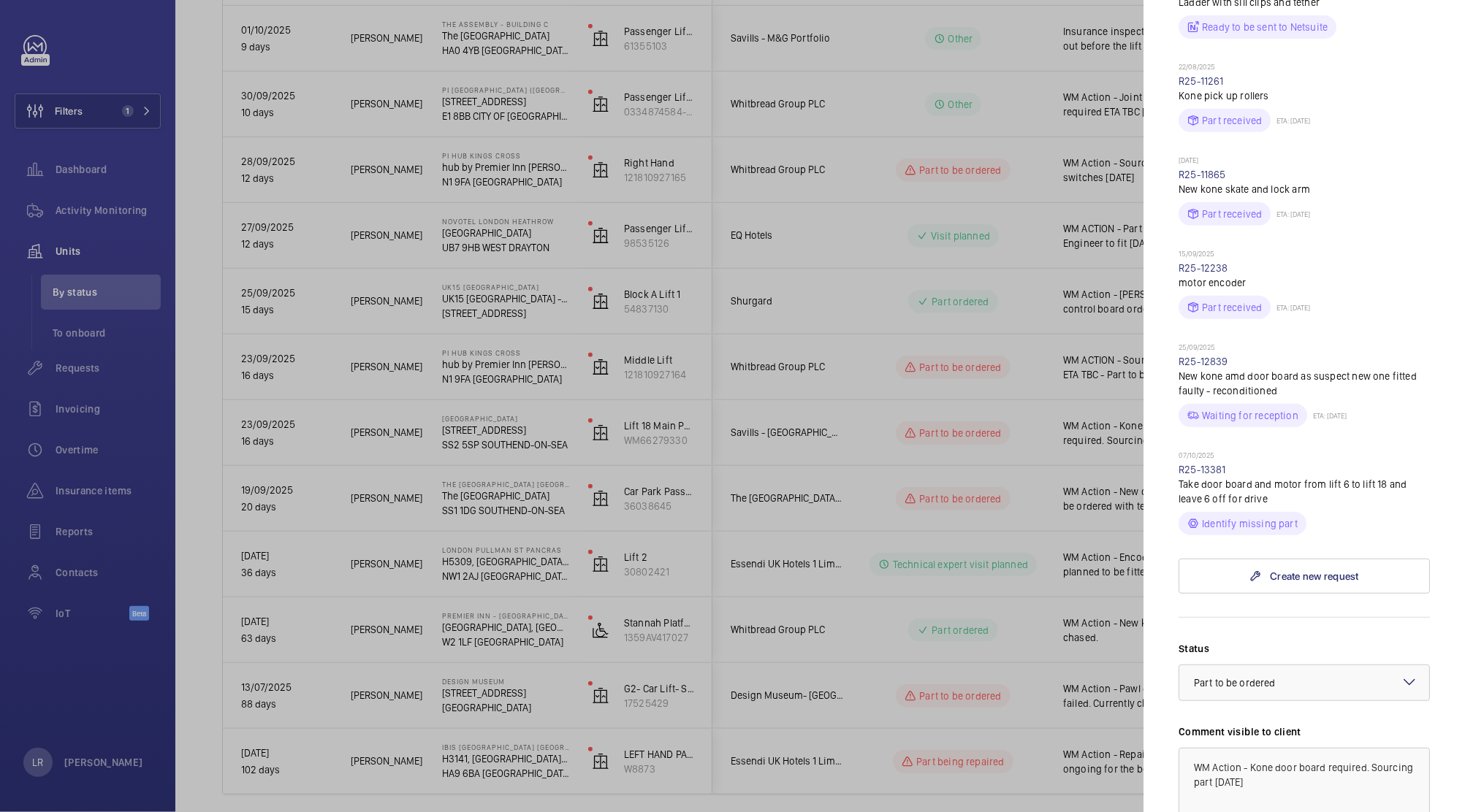
scroll to position [590, 0]
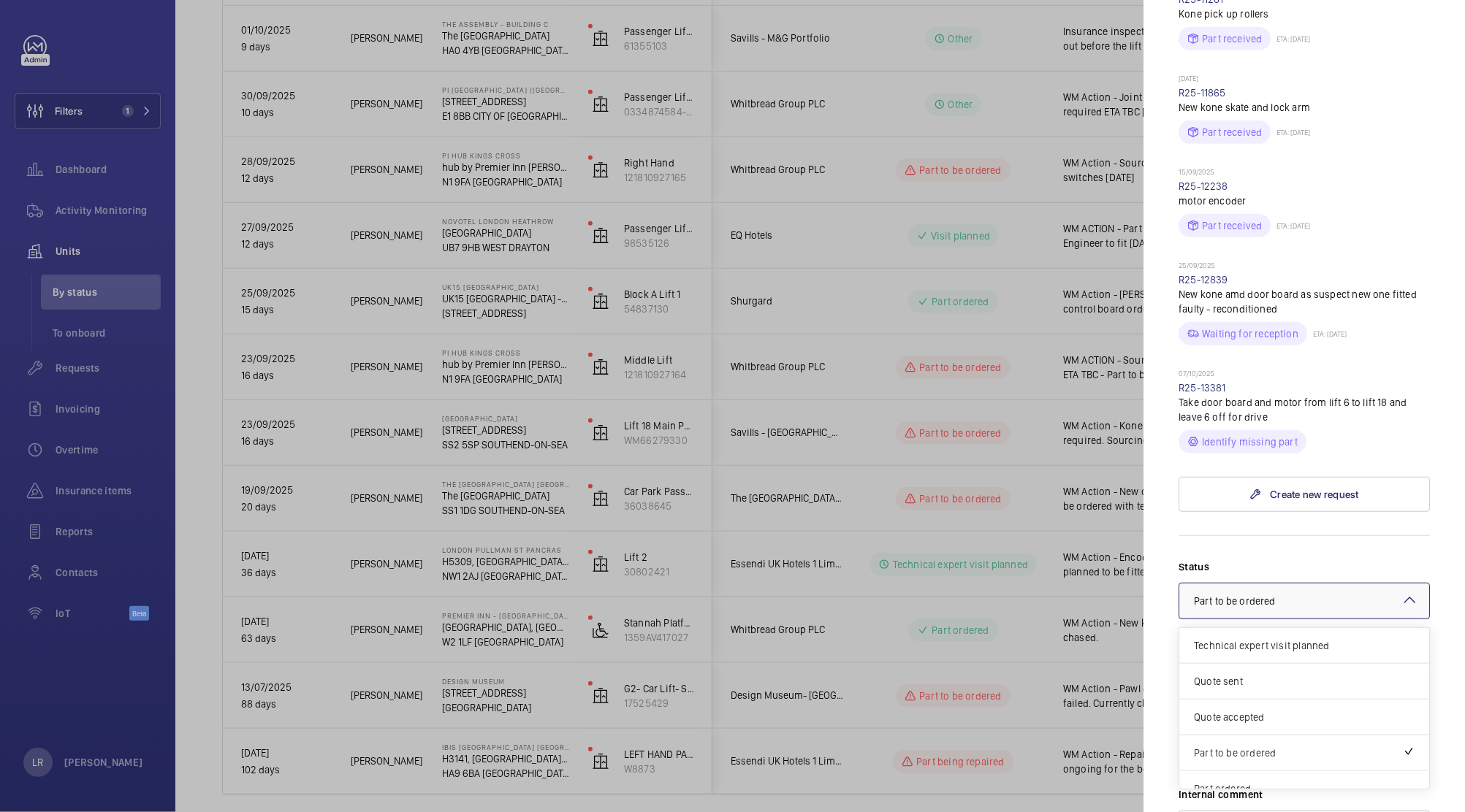
click at [1249, 606] on span "Part to be ordered" at bounding box center [1233, 600] width 81 height 11
click at [1269, 693] on div "Part ordered" at bounding box center [1304, 675] width 250 height 36
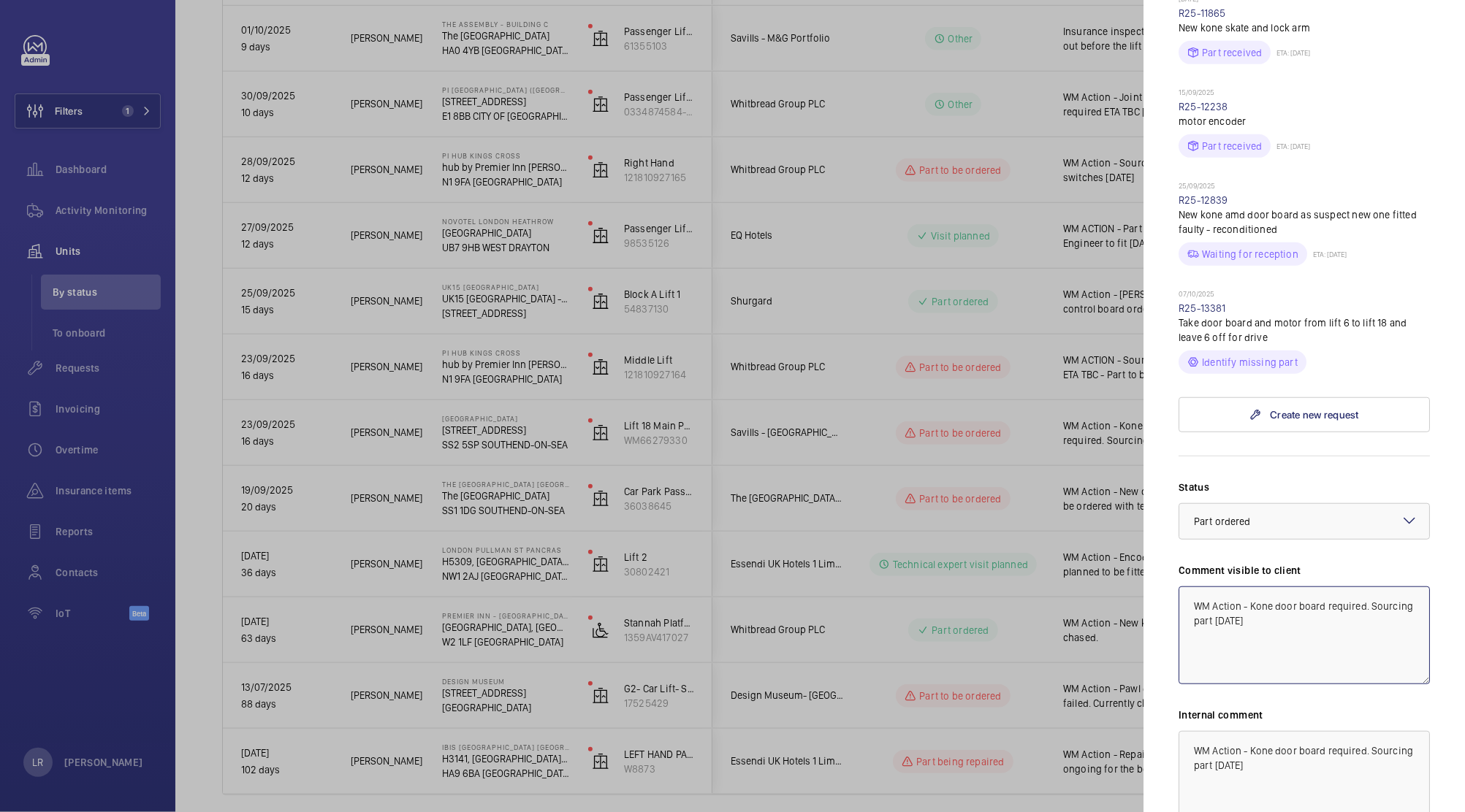
click at [1378, 632] on textarea "WM Action - Kone door board required. Sourcing part [DATE]" at bounding box center [1304, 635] width 252 height 98
click at [1225, 646] on textarea "WM Action - Kone door board ordered ETA 2-3 days [DATE]" at bounding box center [1304, 635] width 252 height 98
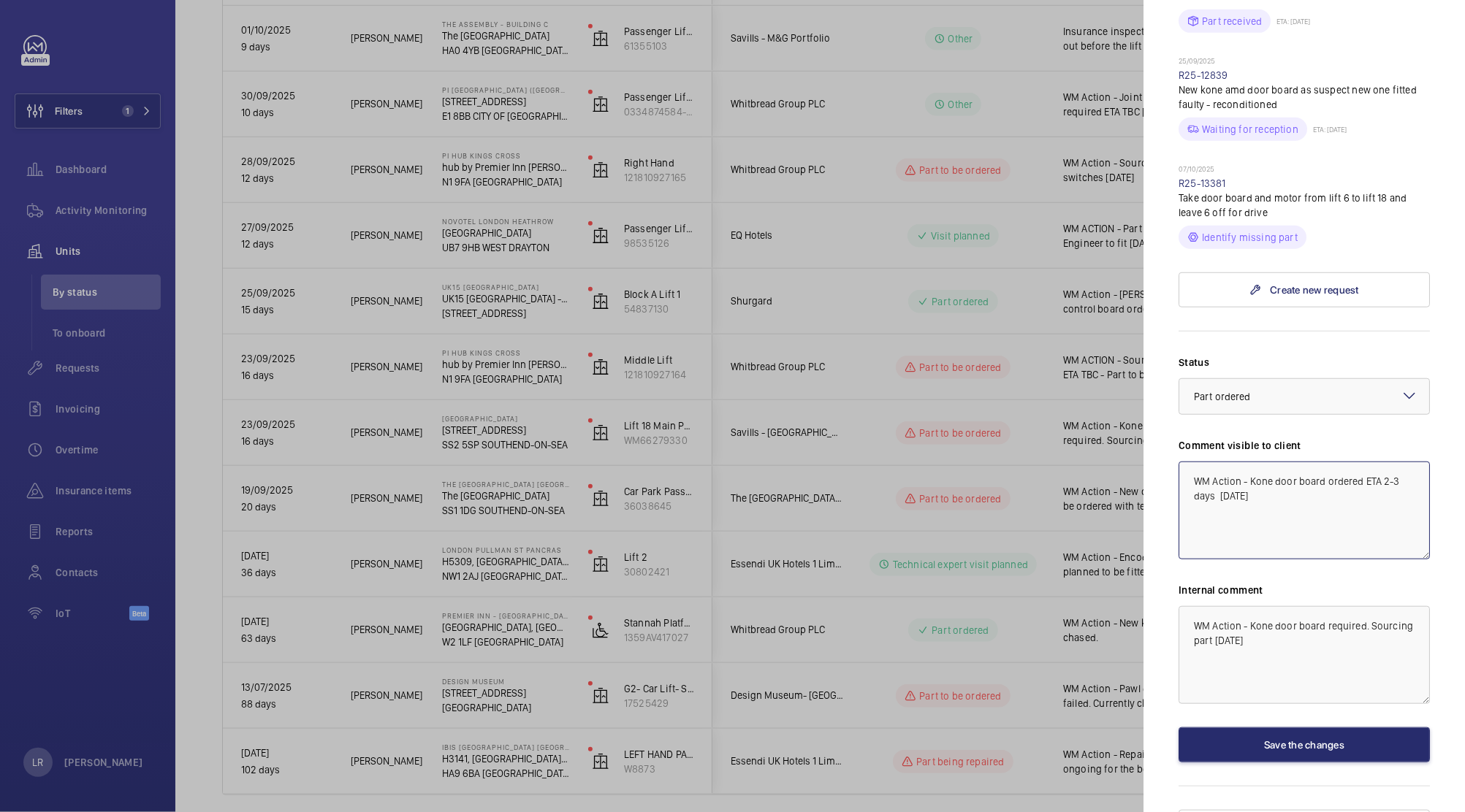
scroll to position [796, 0]
drag, startPoint x: 1278, startPoint y: 534, endPoint x: 1145, endPoint y: 440, distance: 162.9
click at [1145, 440] on mat-sidenav "Stopped unit [GEOGRAPHIC_DATA] [STREET_ADDRESS]-SEA Savills - [GEOGRAPHIC_DATA]…" at bounding box center [1304, 406] width 321 height 812
type textarea "WM Action - Kone door board ordered ETA 2-3 days [DATE]"
drag, startPoint x: 1339, startPoint y: 699, endPoint x: 1166, endPoint y: 593, distance: 202.9
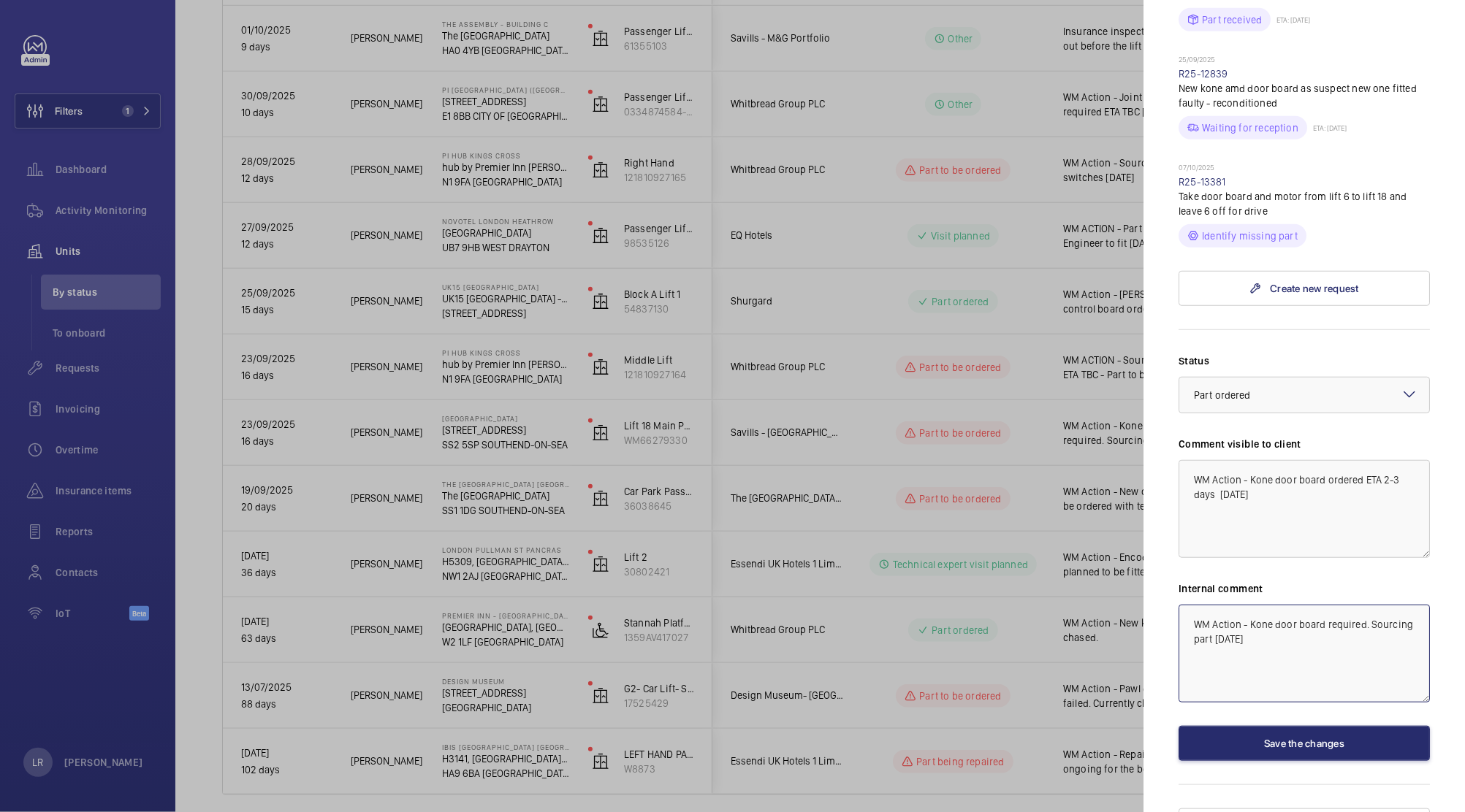
click at [1166, 593] on mat-sidenav "Stopped unit [GEOGRAPHIC_DATA] [STREET_ADDRESS]-SEA Savills - [GEOGRAPHIC_DATA]…" at bounding box center [1304, 406] width 321 height 812
paste textarea "ordered ETA 2-3 days 10"
click at [1216, 663] on textarea "WM Action - Kone door board ordered ETA 2-3 days [DATE]" at bounding box center [1304, 653] width 252 height 98
type textarea "WM Action - Kone door board ordered ETA [DATE]"
click at [1280, 761] on button "Save the changes" at bounding box center [1304, 743] width 252 height 35
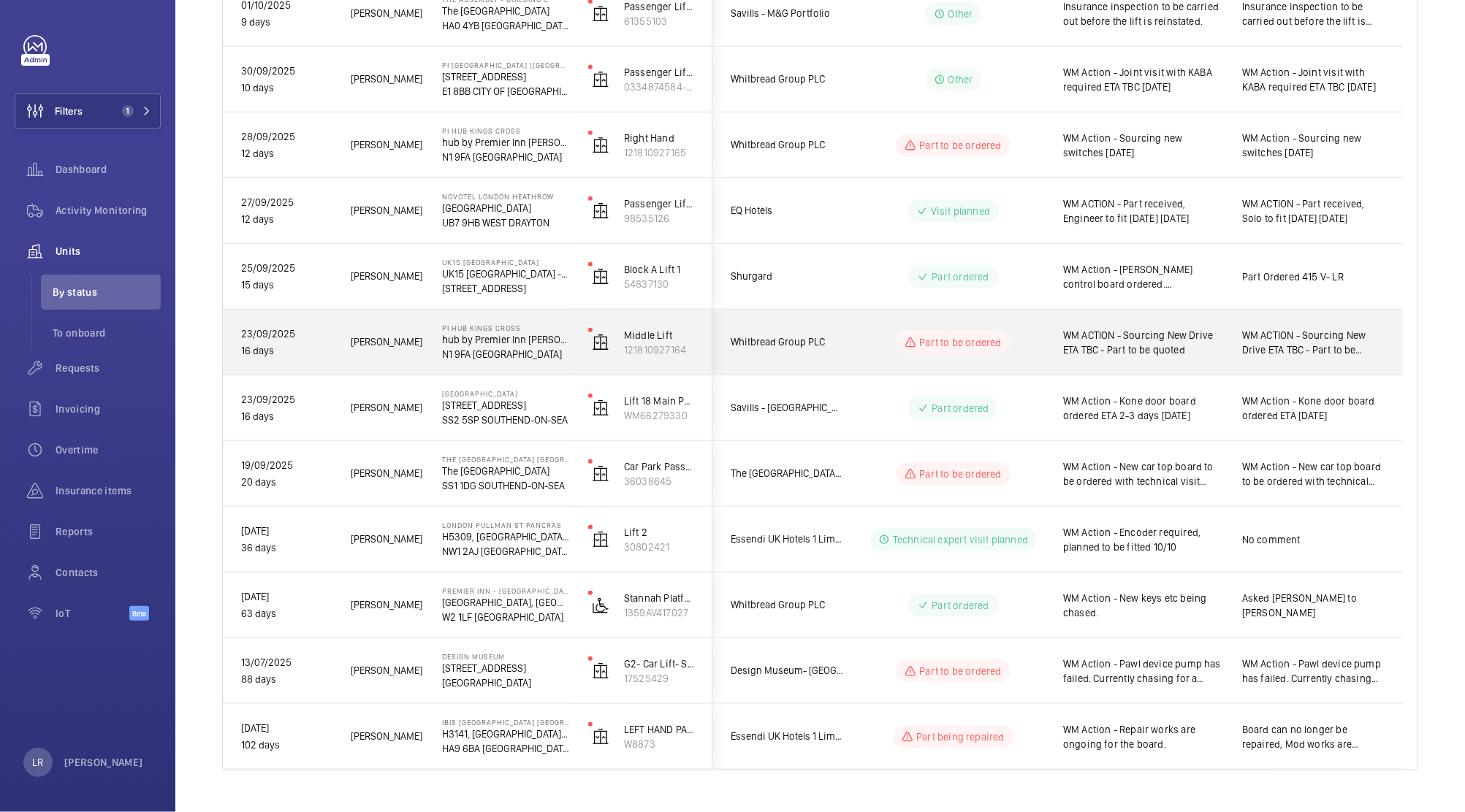
scroll to position [815, 0]
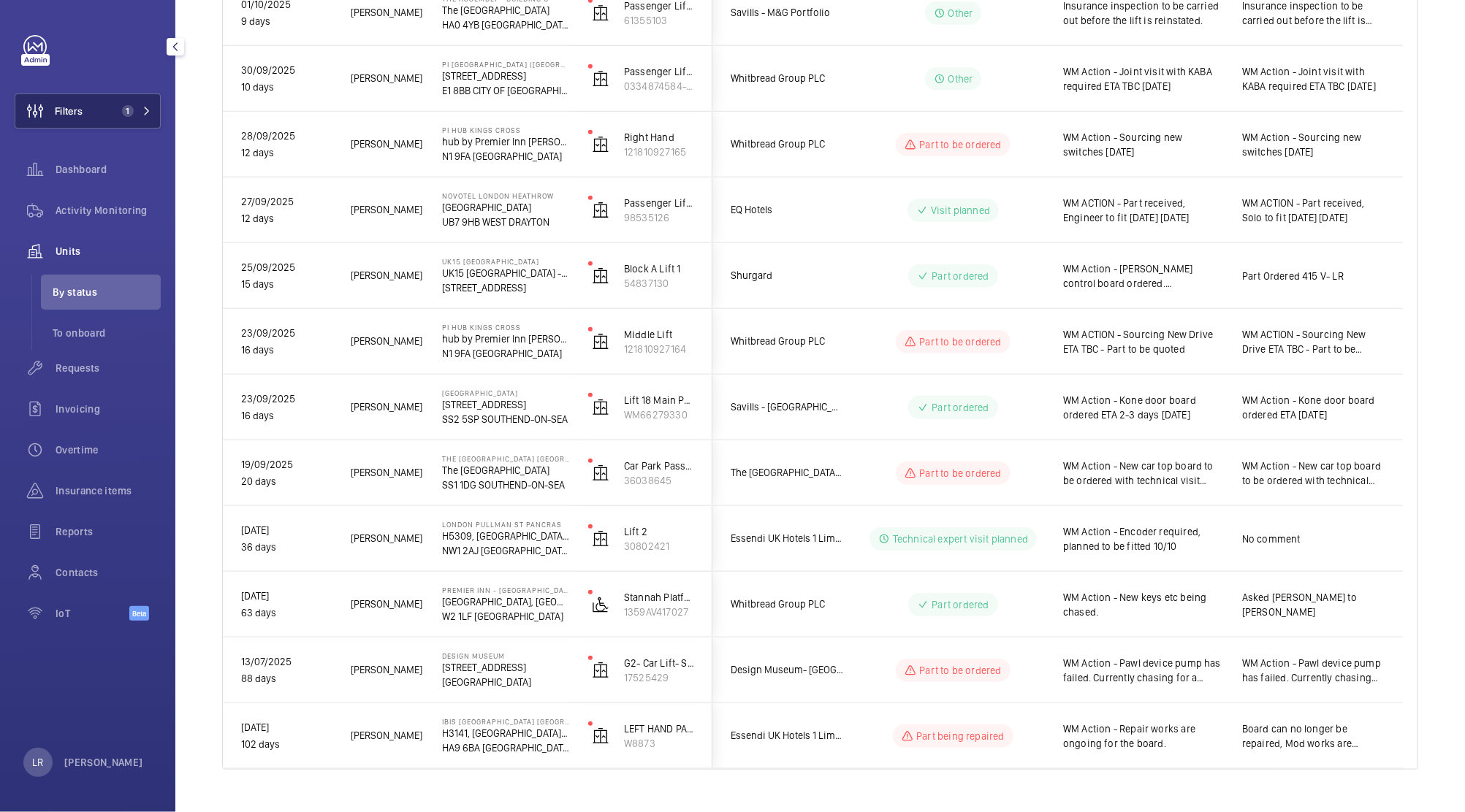
click at [122, 108] on span "1" at bounding box center [128, 110] width 11 height 11
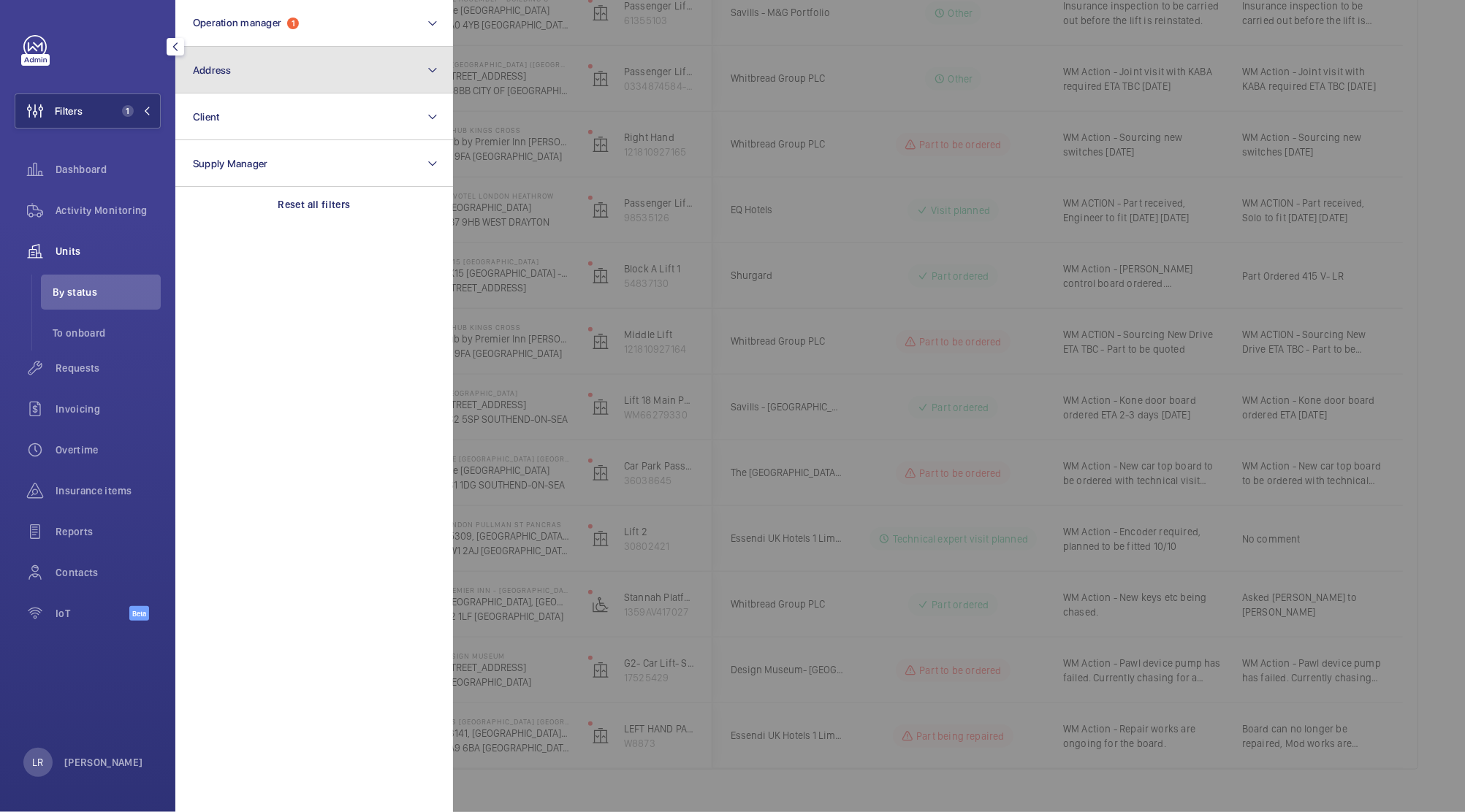
click at [274, 73] on button "Address" at bounding box center [314, 70] width 278 height 47
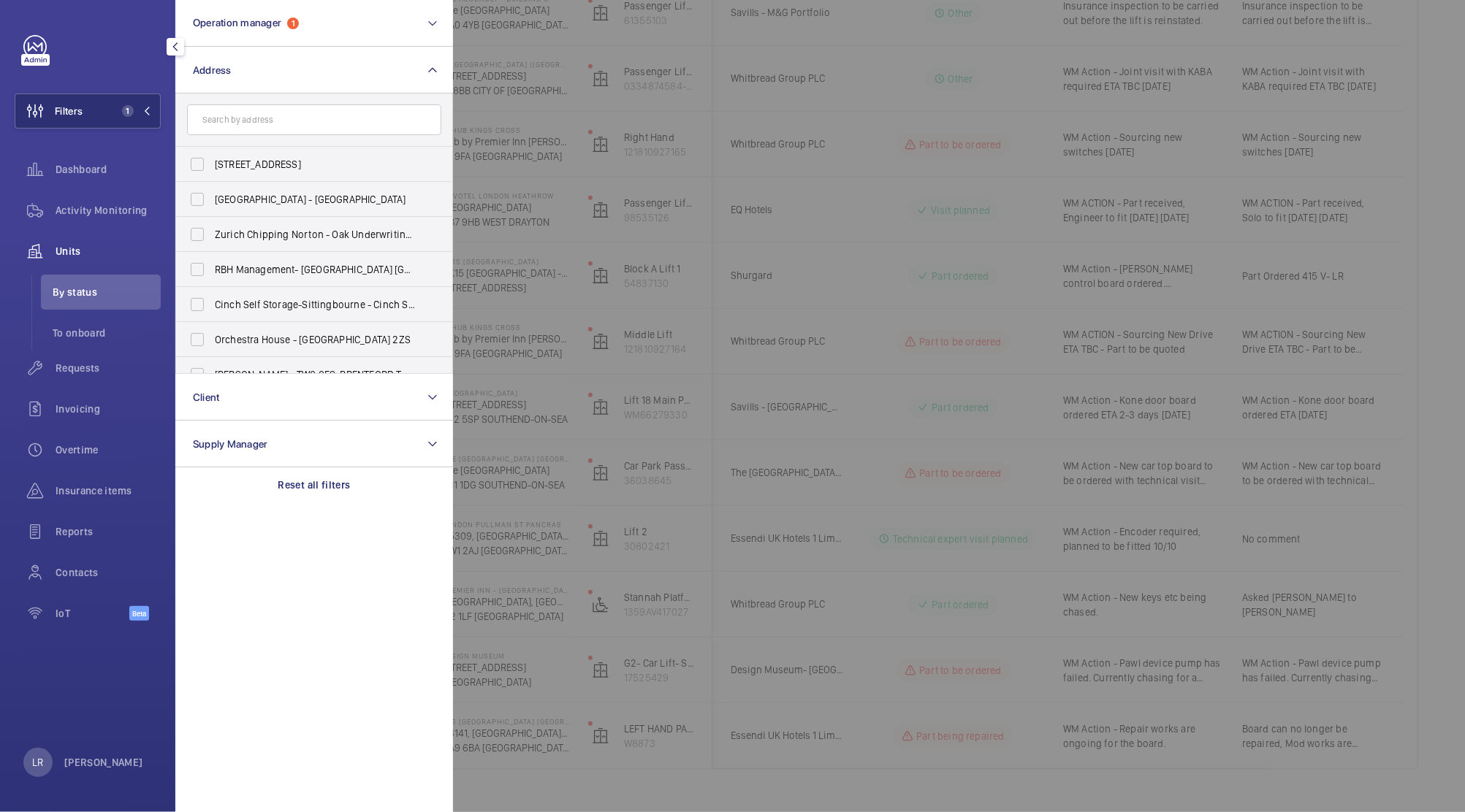
click at [288, 114] on input "text" at bounding box center [313, 119] width 254 height 30
type input "blac"
click at [344, 225] on label "Novotel Blac kfriars - Novotel [GEOGRAPHIC_DATA] [GEOGRAPHIC_DATA]" at bounding box center [303, 234] width 254 height 35
click at [212, 225] on input "Novotel Blac kfriars - Novotel [GEOGRAPHIC_DATA] [GEOGRAPHIC_DATA]" at bounding box center [197, 234] width 30 height 29
checkbox input "true"
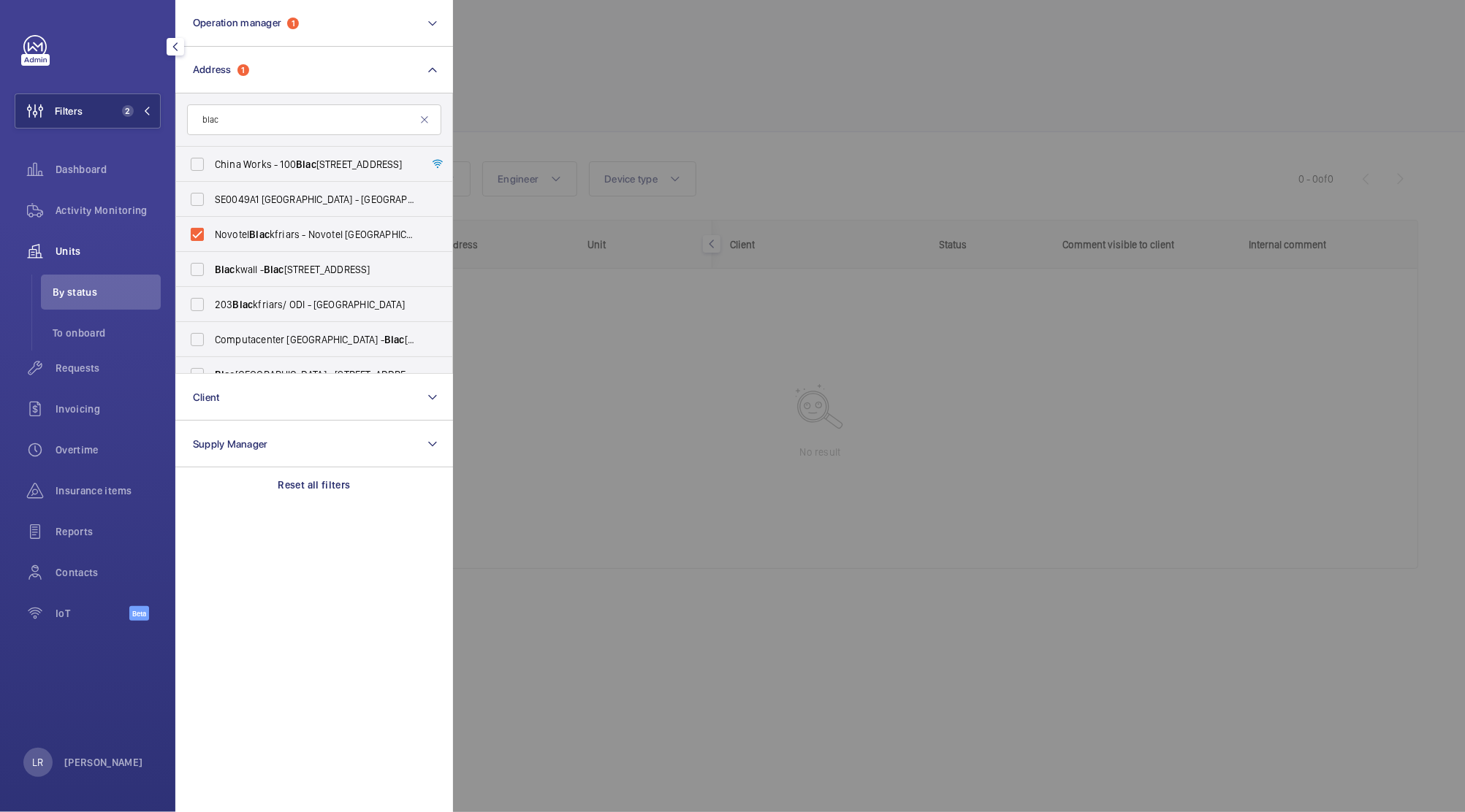
click at [507, 260] on div at bounding box center [1186, 406] width 1465 height 812
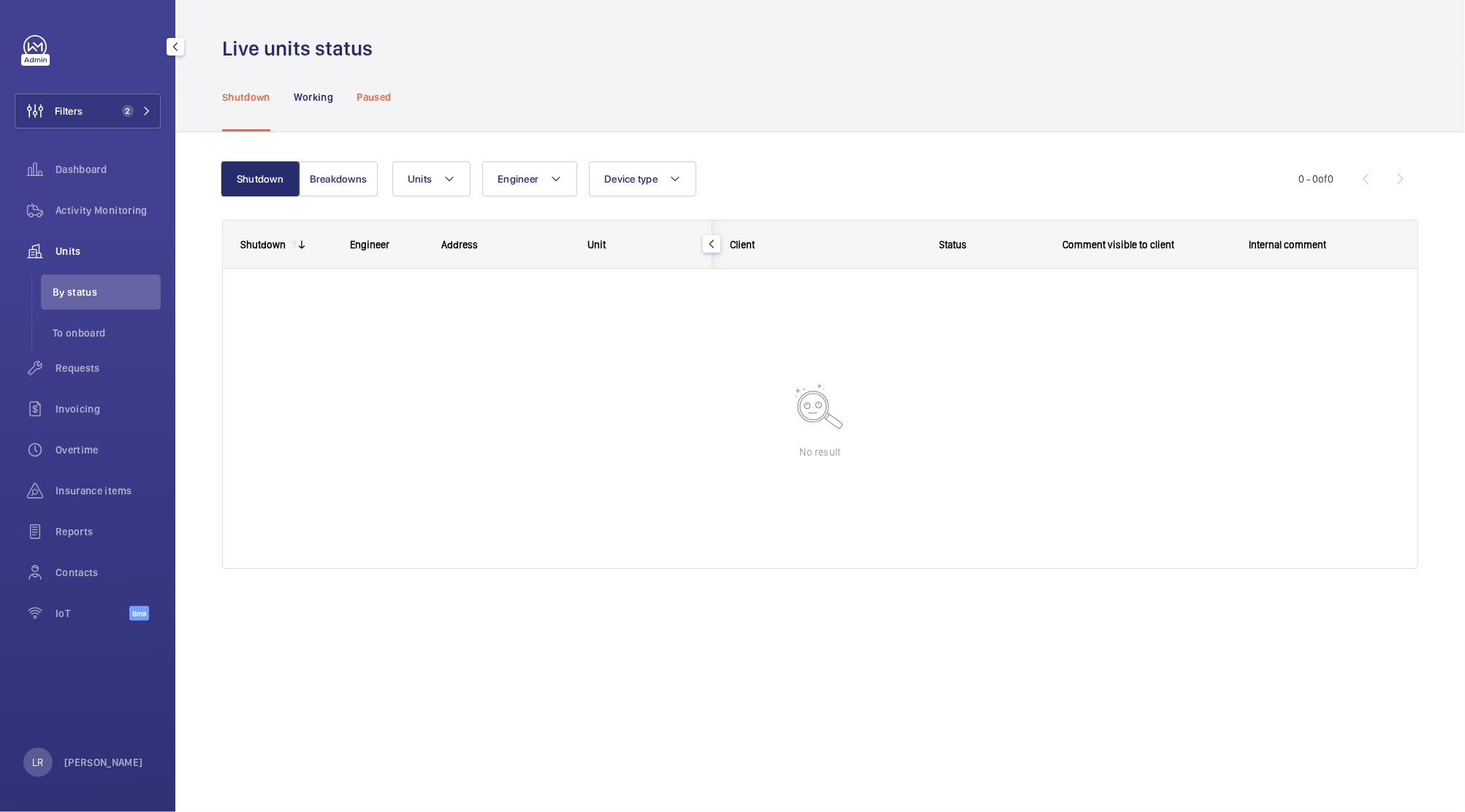
click at [379, 93] on p "Paused" at bounding box center [374, 97] width 35 height 15
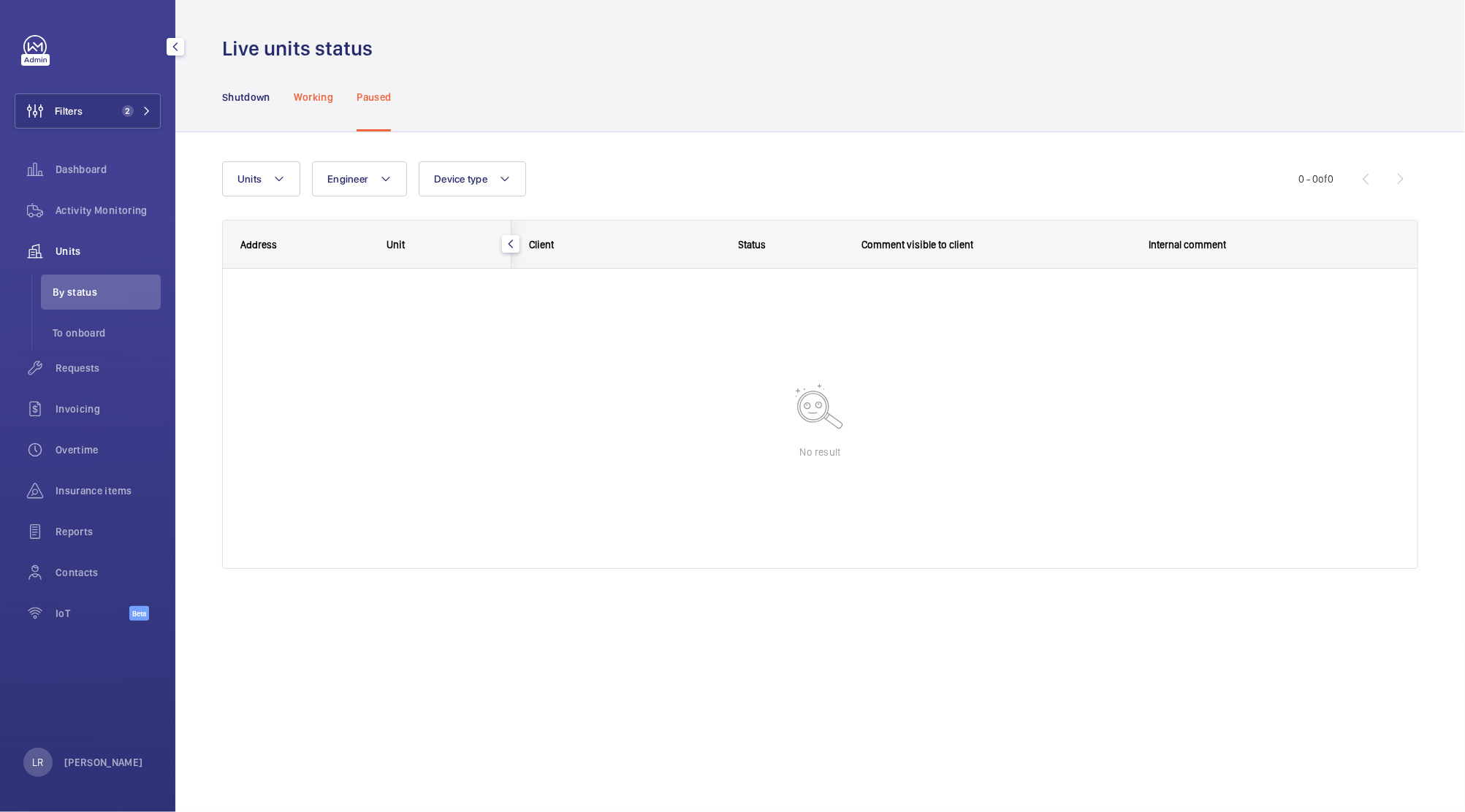
click at [328, 96] on p "Working" at bounding box center [312, 97] width 39 height 15
